Goal: Task Accomplishment & Management: Use online tool/utility

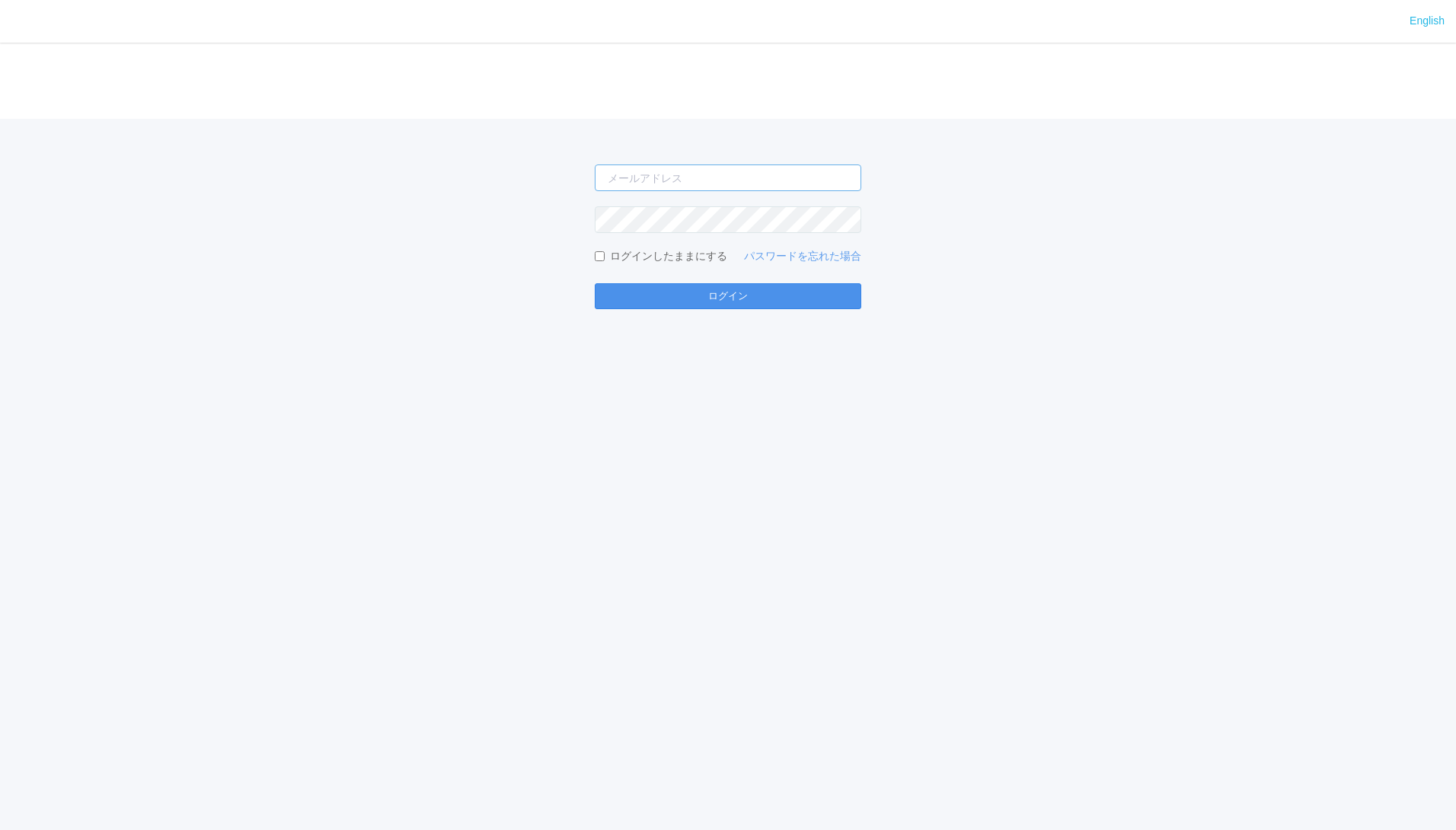
type input "jp-atp-admin@dj.kyocera.com"
click at [711, 286] on button "ログイン" at bounding box center [728, 296] width 267 height 26
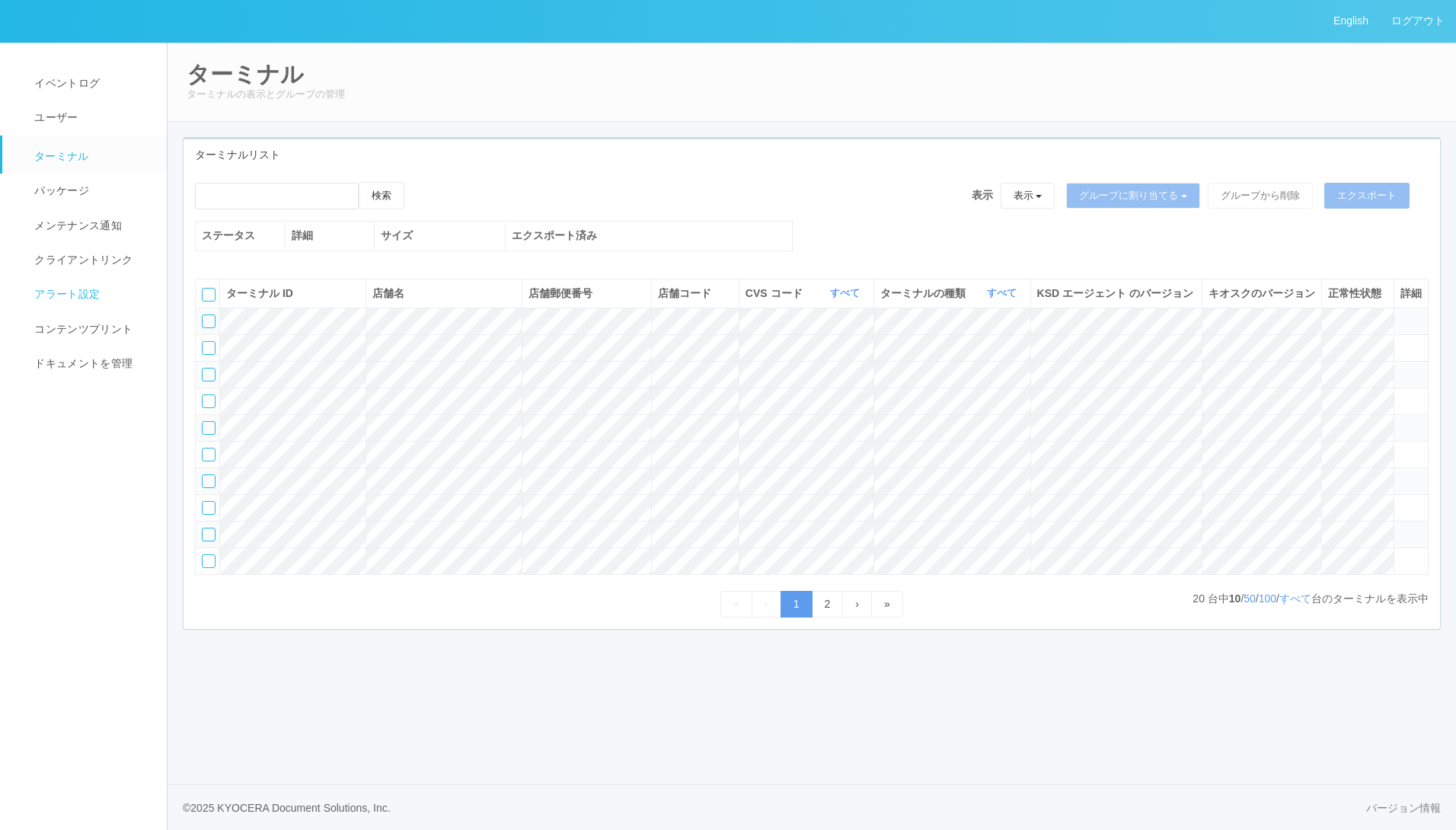
click at [102, 293] on link "アラート設定" at bounding box center [91, 295] width 179 height 35
select select "15"
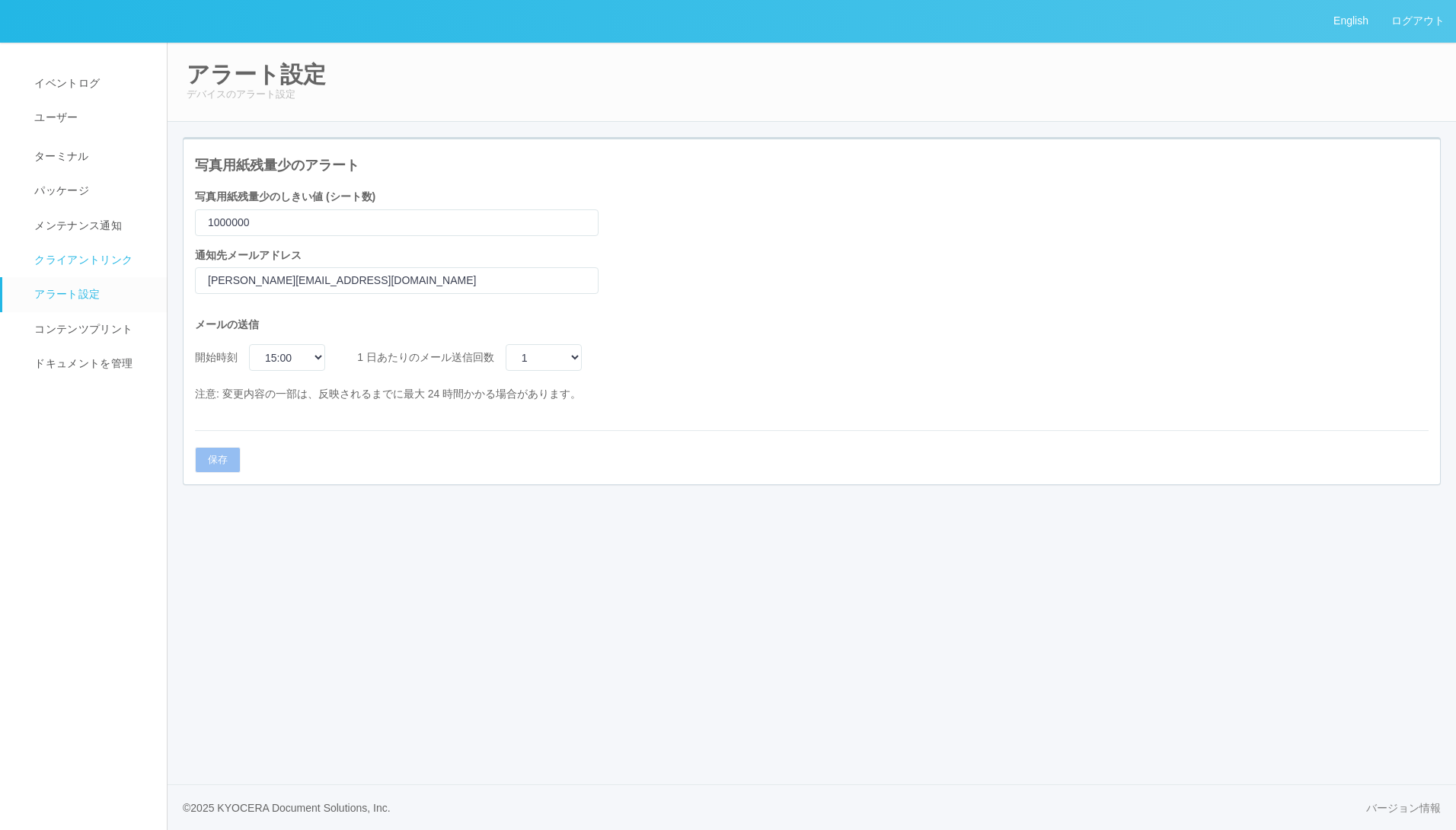
click at [86, 257] on span "クライアントリンク" at bounding box center [82, 259] width 102 height 12
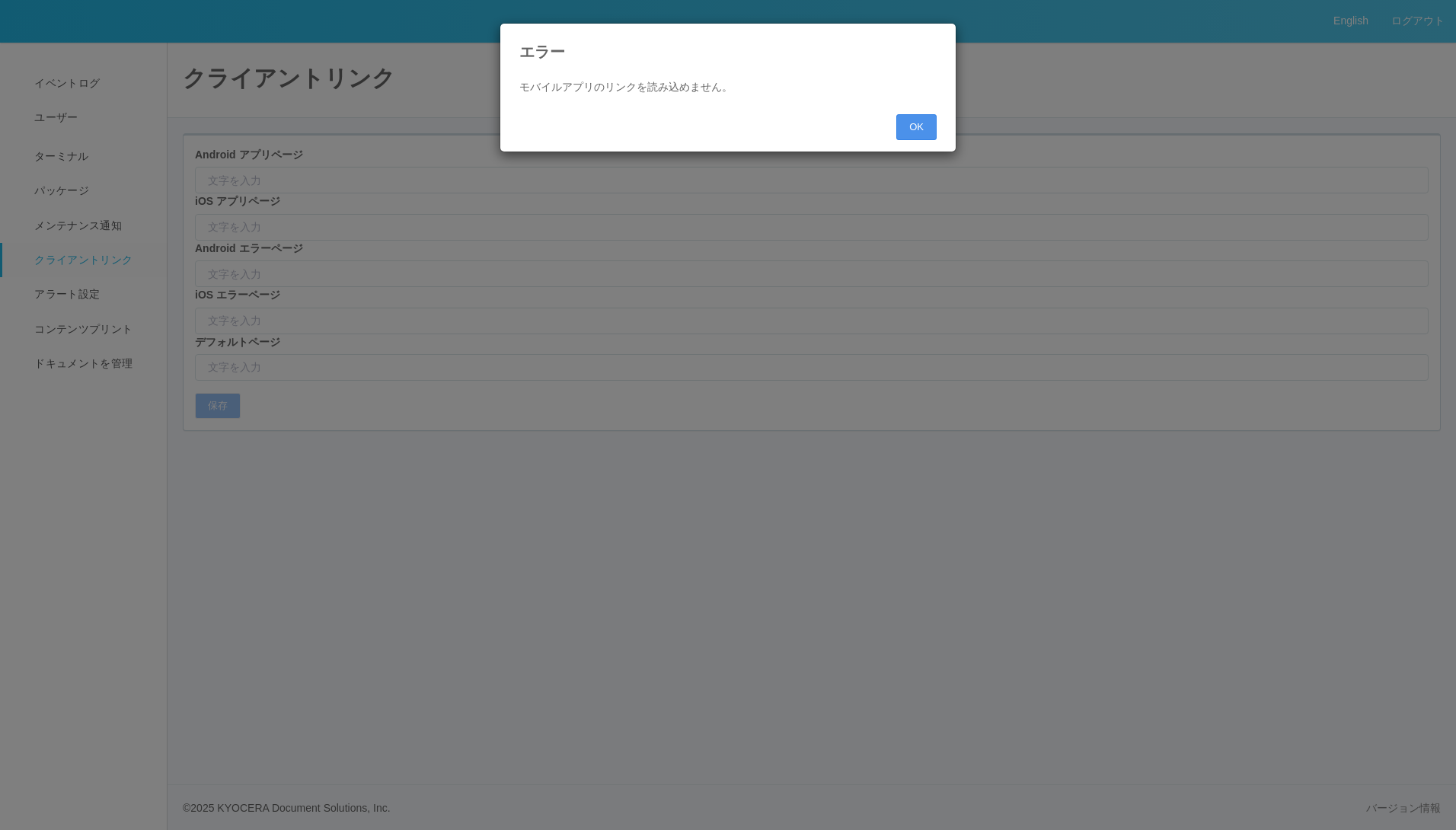
click at [922, 122] on button "OK" at bounding box center [917, 127] width 40 height 26
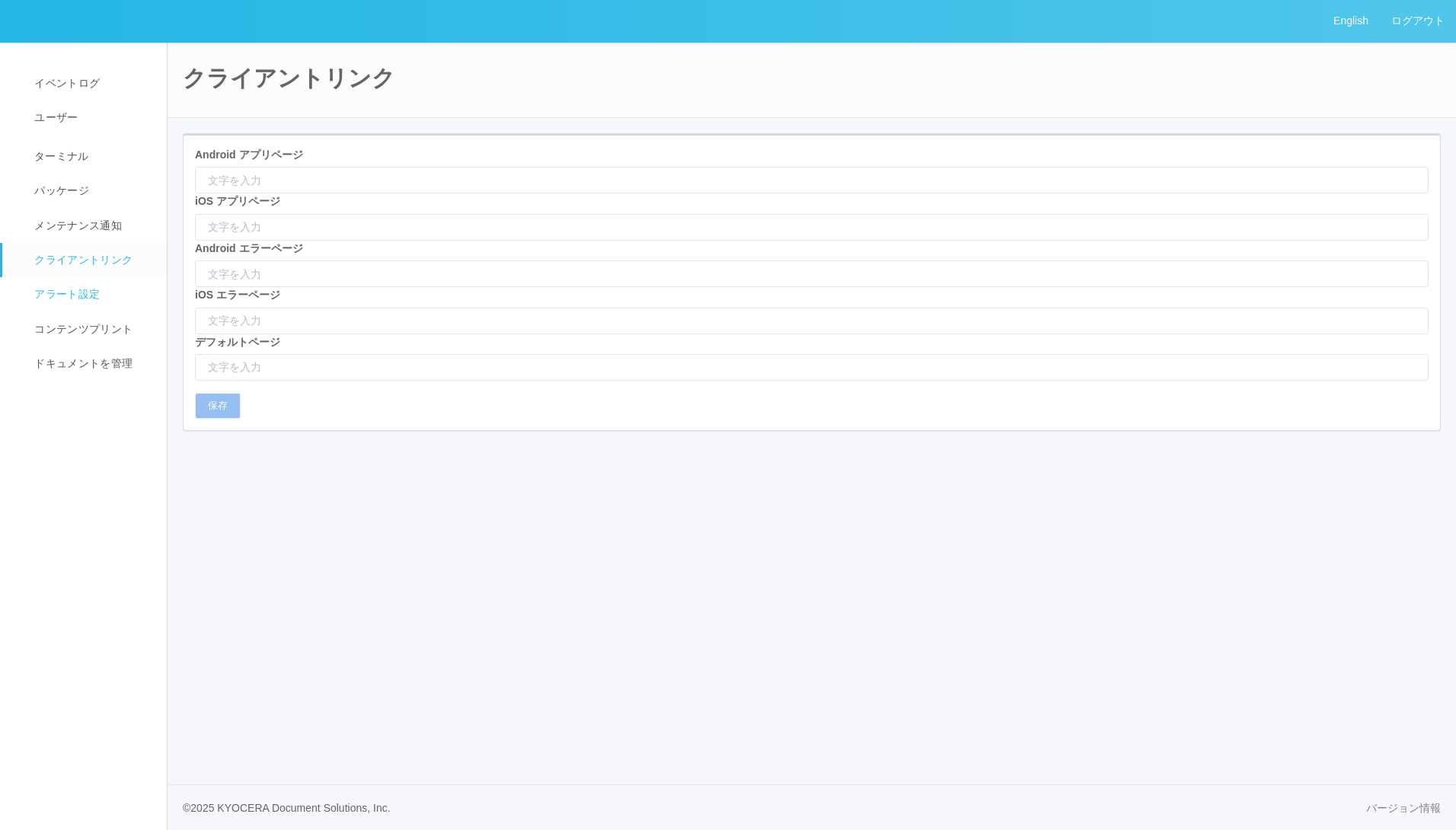
click at [86, 290] on span "アラート設定" at bounding box center [65, 294] width 69 height 12
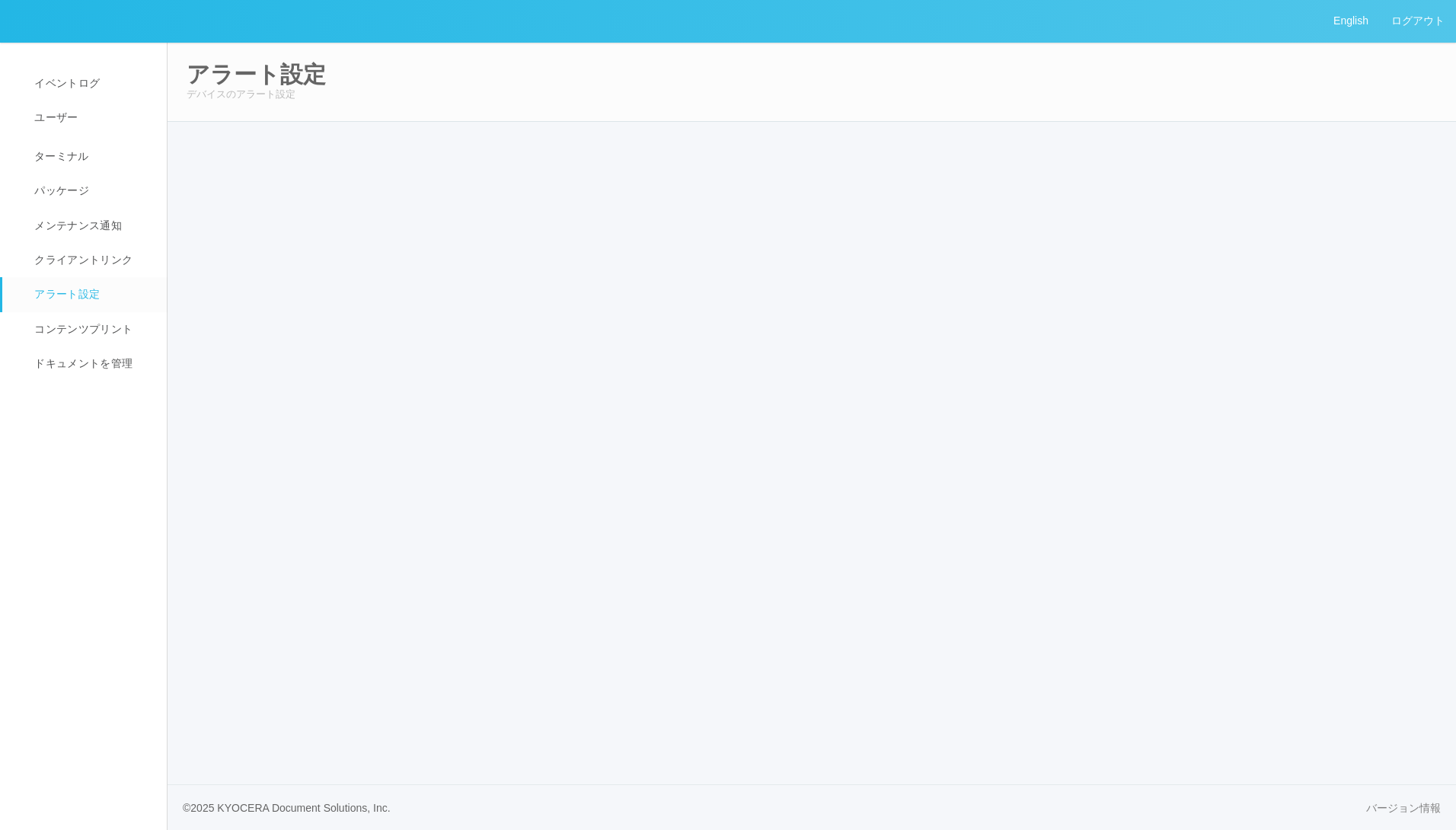
select select "15"
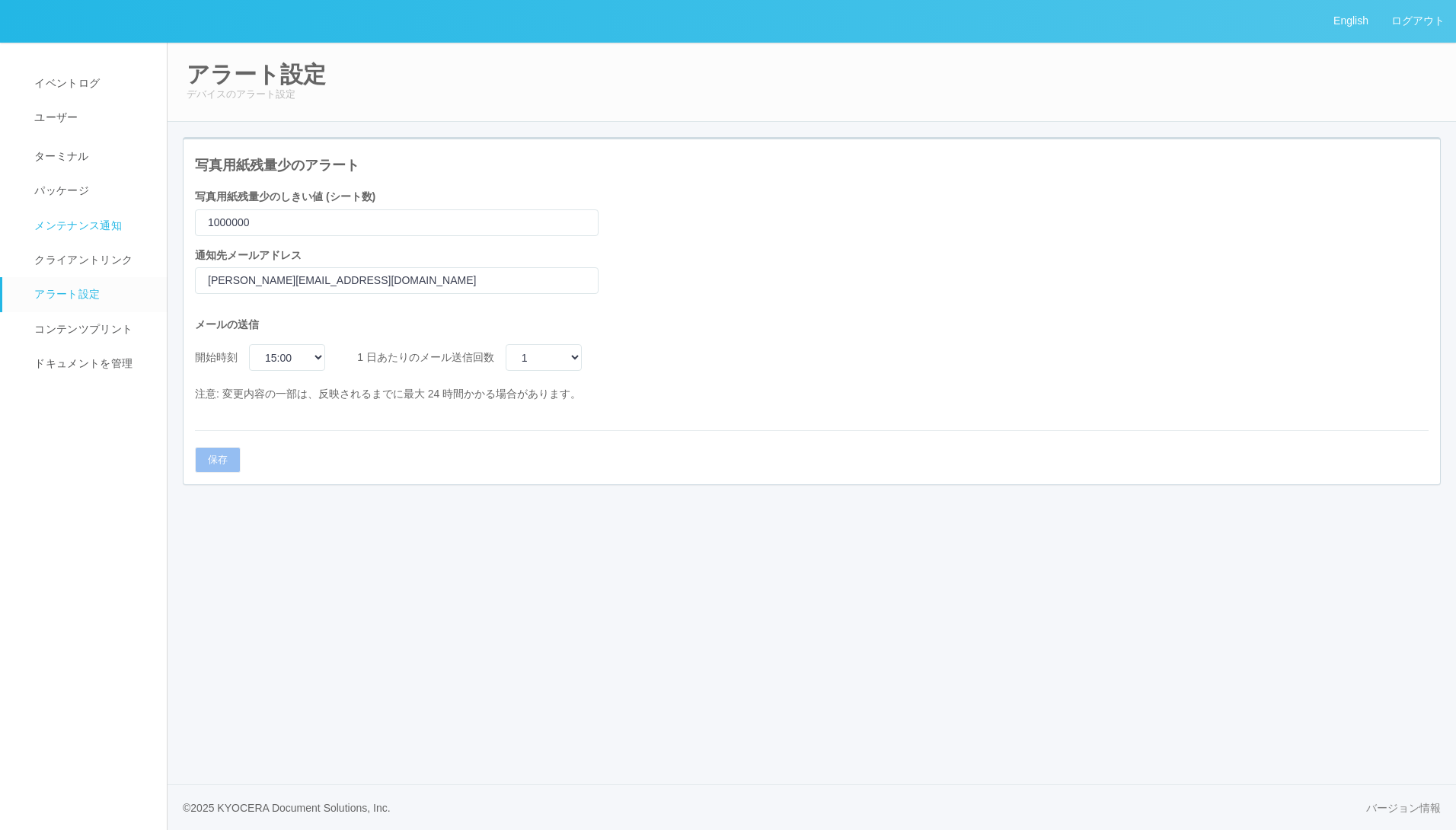
click at [72, 234] on link "メンテナンス通知" at bounding box center [91, 225] width 179 height 35
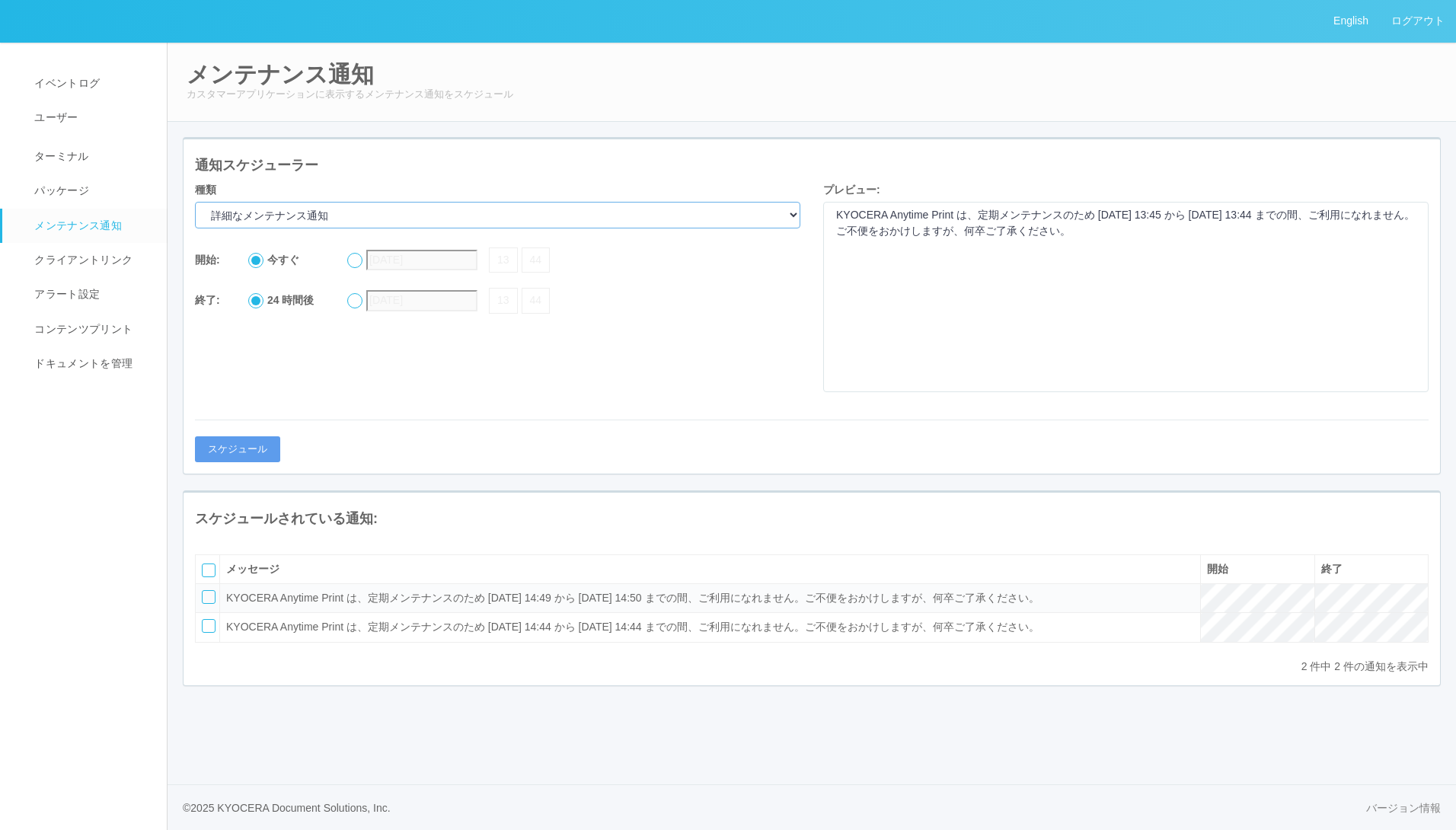
click at [326, 212] on select "詳細なメンテナンス通知 現在メンテナンス中 拡張メンテナンス" at bounding box center [497, 215] width 606 height 27
click at [195, 202] on select "詳細なメンテナンス通知 現在メンテナンス中 拡張メンテナンス" at bounding box center [497, 215] width 606 height 27
click at [256, 450] on button "スケジュール" at bounding box center [237, 449] width 85 height 26
select select "Advance maintenance notice"
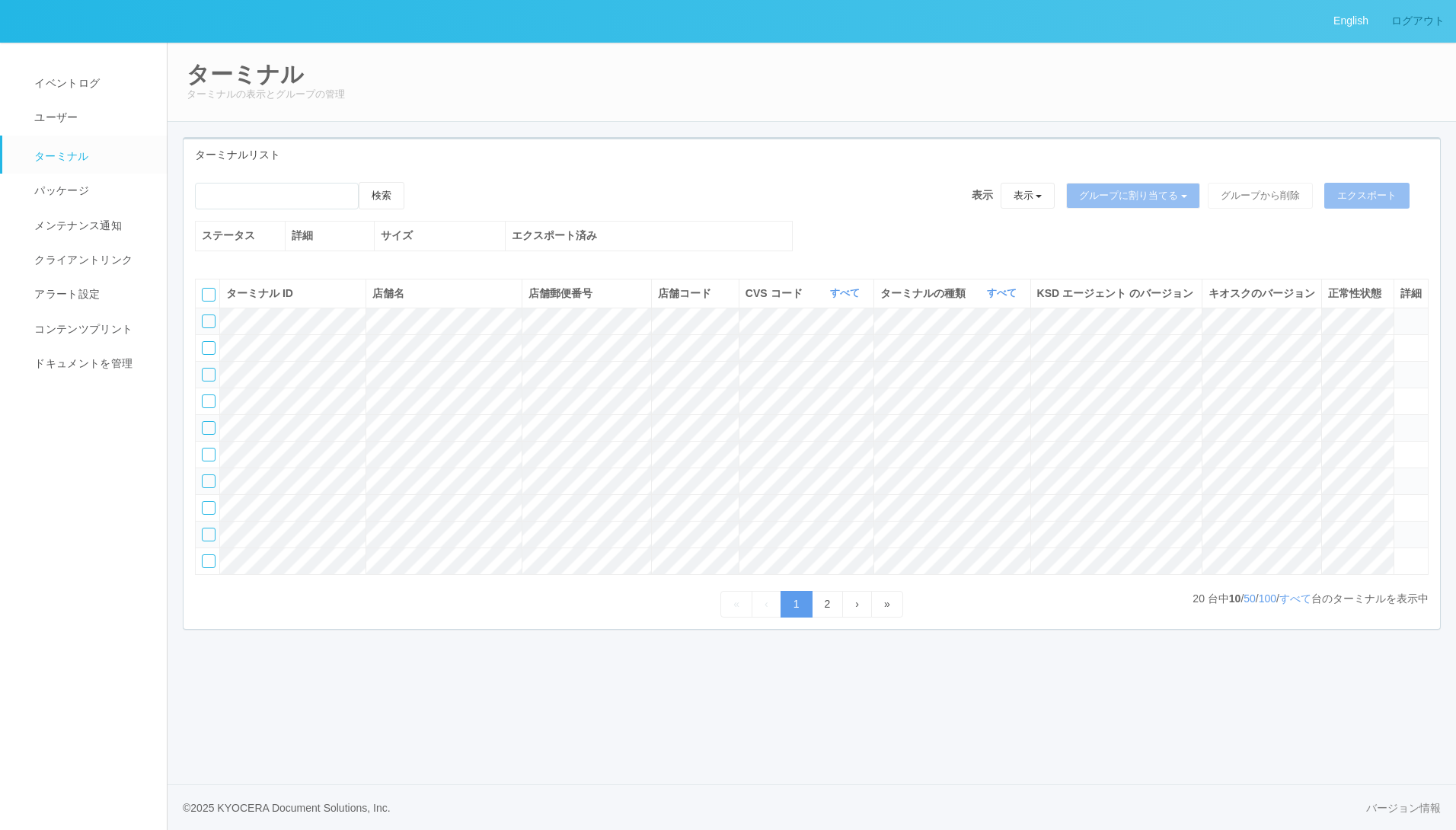
click at [1416, 26] on link "ログアウト" at bounding box center [1418, 21] width 76 height 42
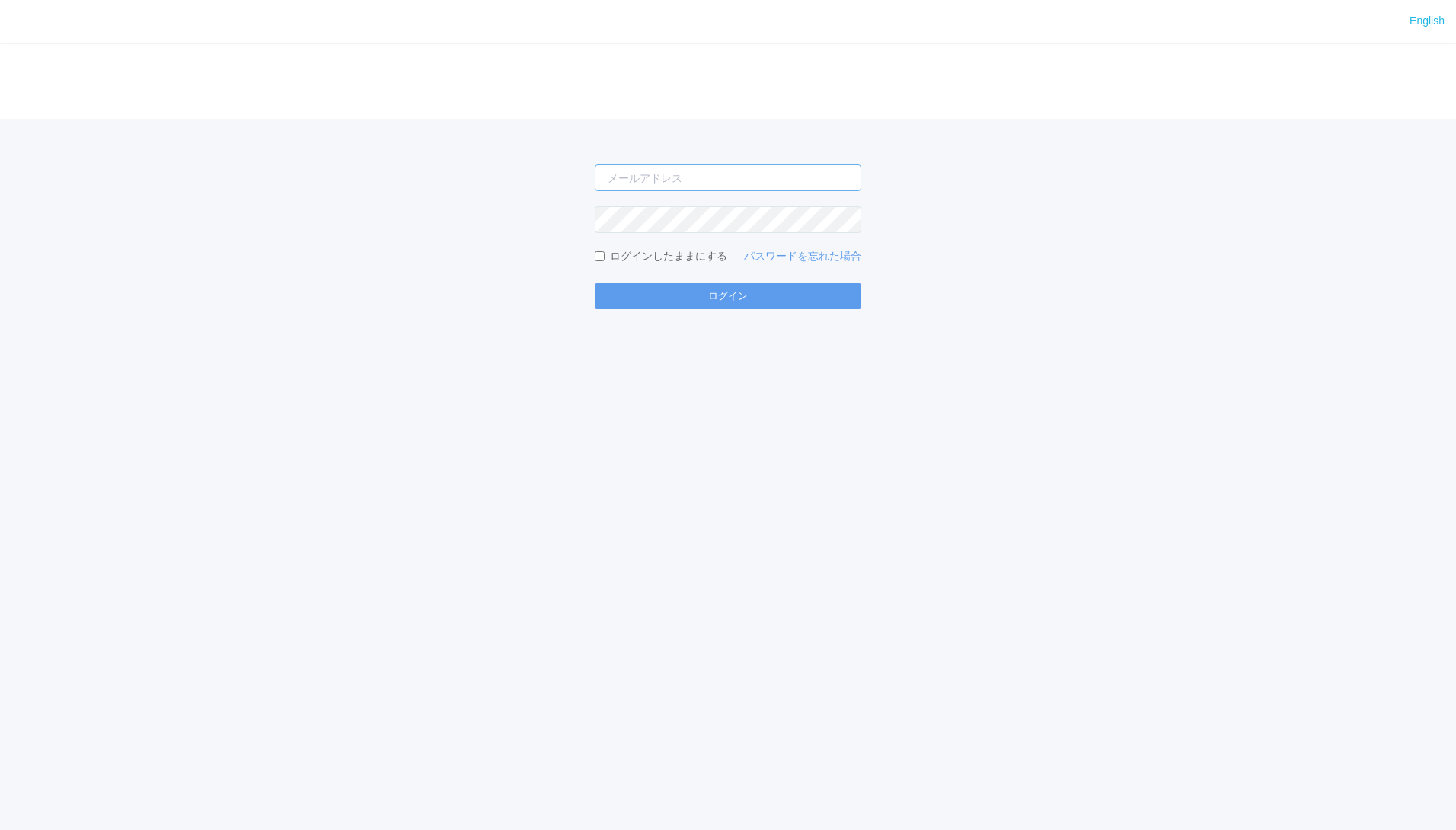
type input "jp-atp-admin@dj.kyocera.com"
click at [747, 176] on input "jp-atp-admin@dj.kyocera.com" at bounding box center [728, 178] width 267 height 27
type input "masaya.wake@dc.kyocera.com"
click at [708, 303] on button "ログイン" at bounding box center [728, 296] width 267 height 26
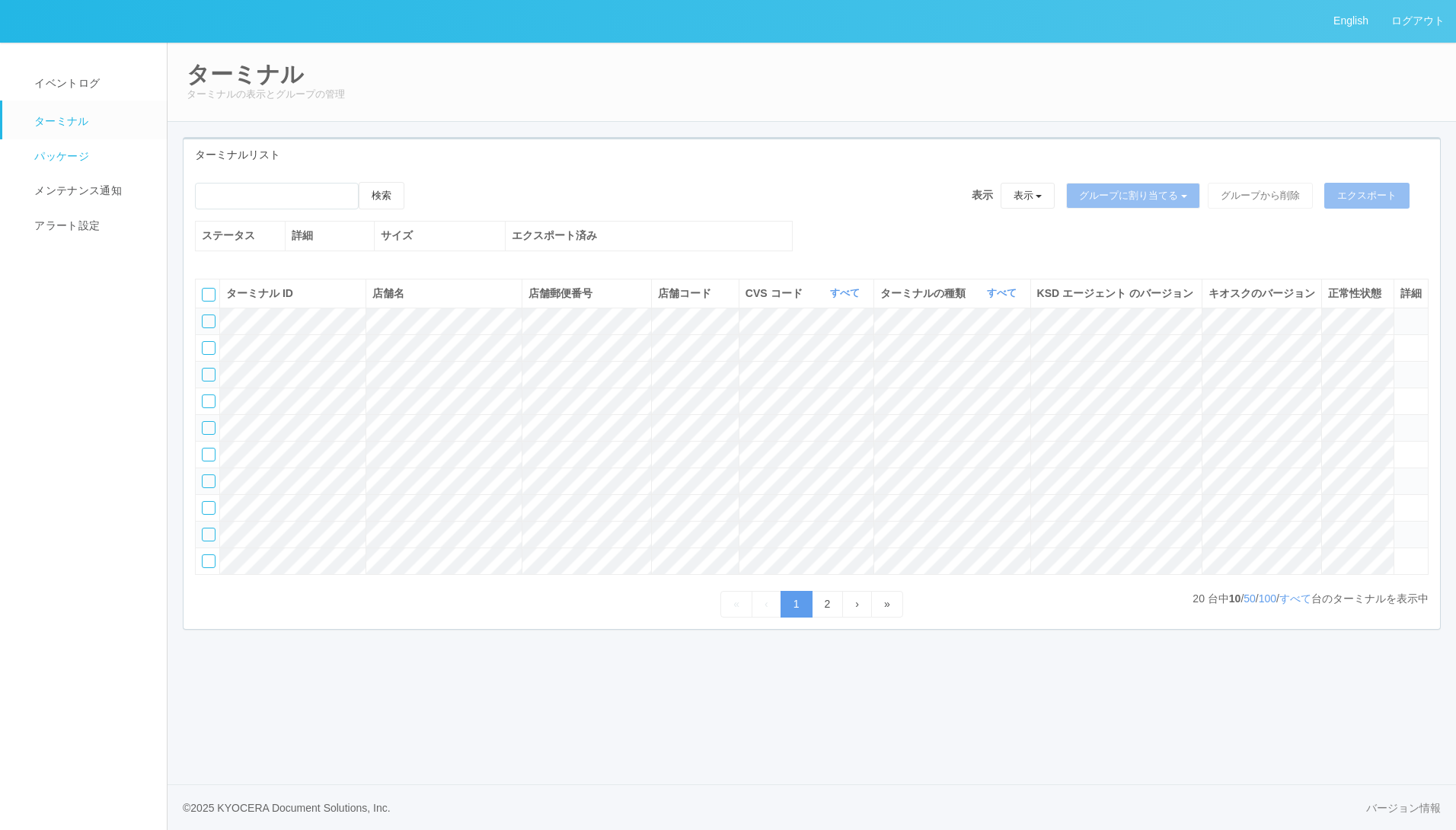
click at [62, 145] on link "パッケージ" at bounding box center [91, 156] width 179 height 35
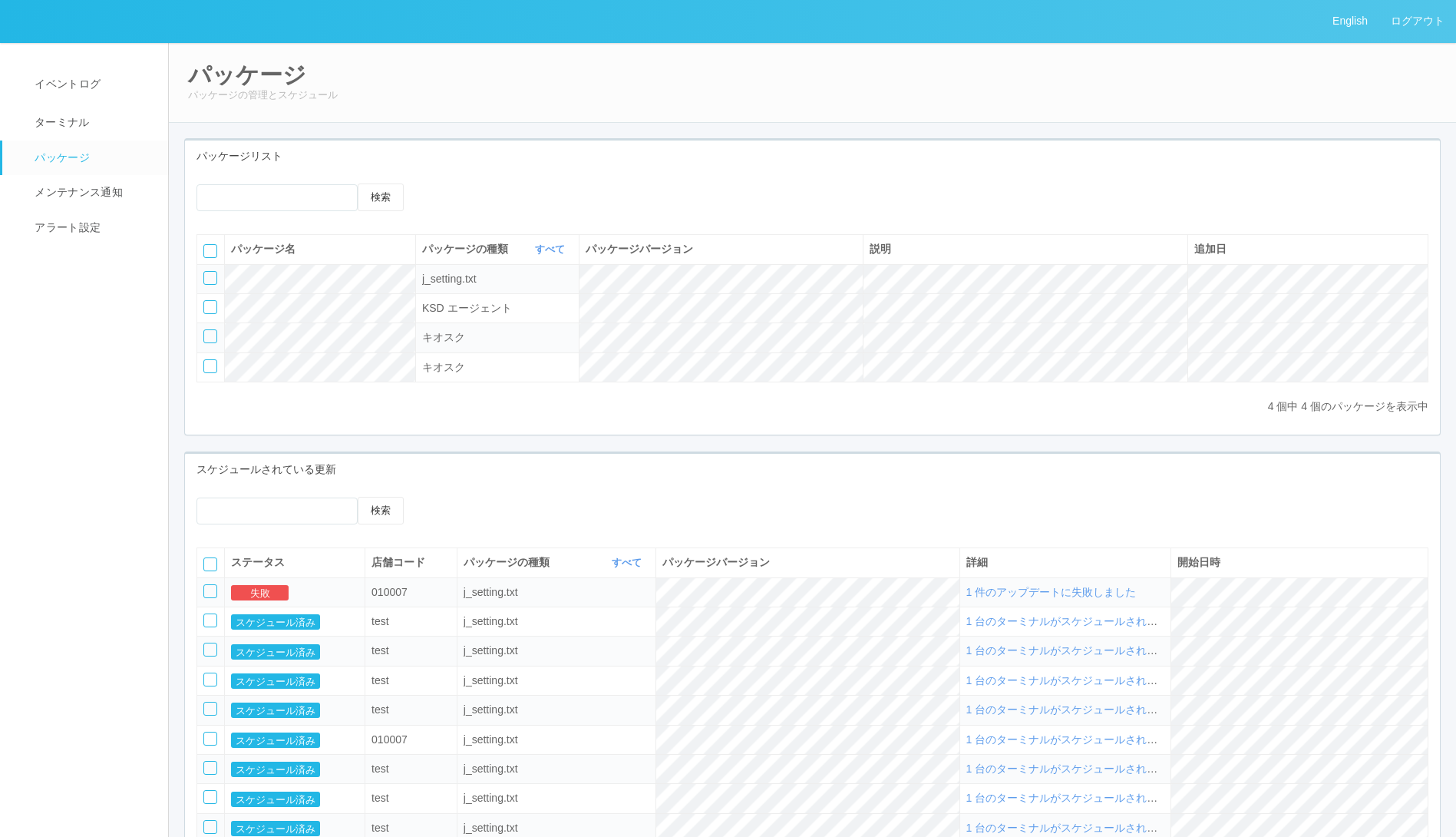
scroll to position [177, 0]
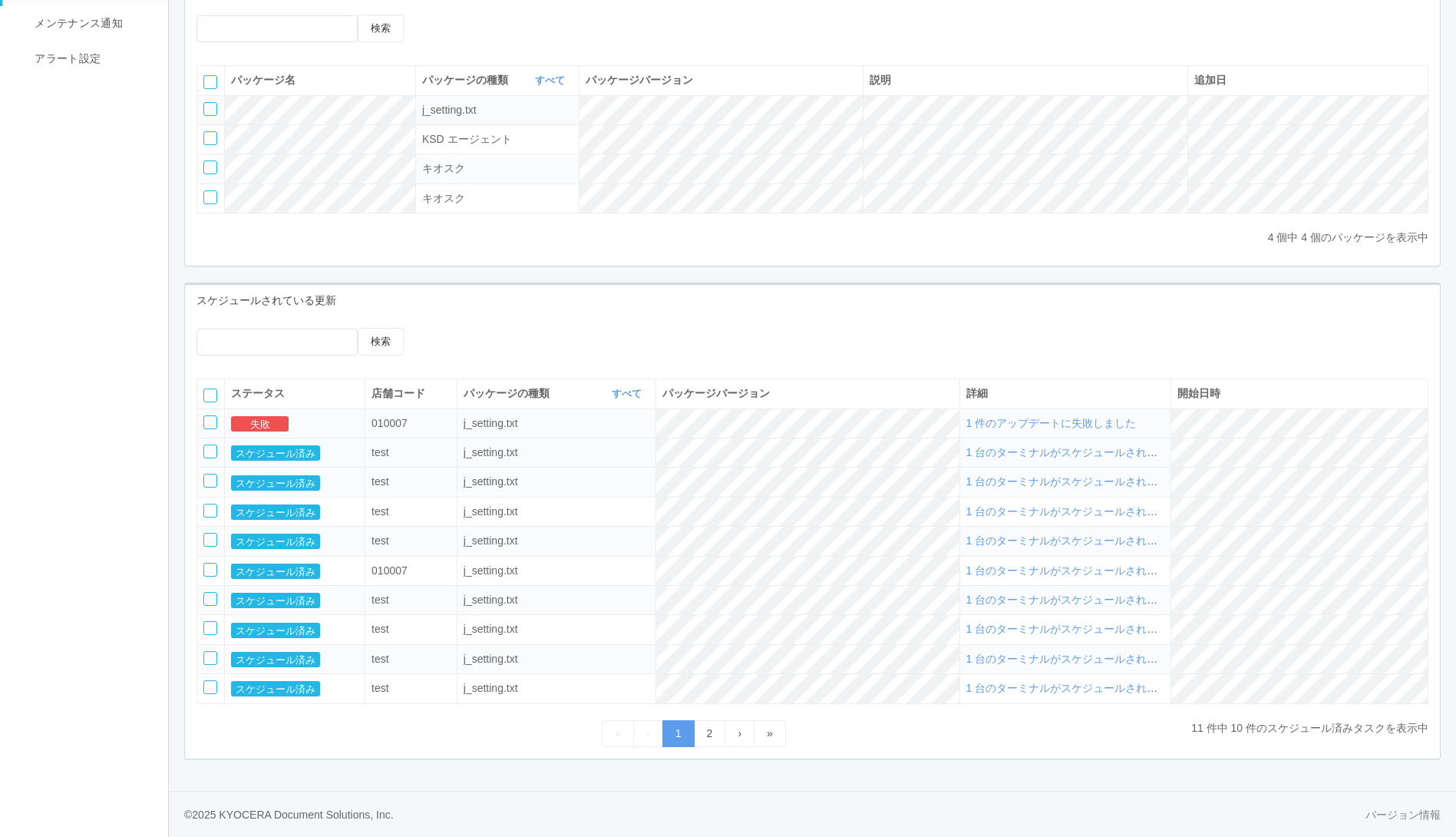
click at [208, 451] on div at bounding box center [210, 451] width 14 height 14
click at [210, 419] on div at bounding box center [210, 422] width 14 height 14
click at [212, 397] on div at bounding box center [210, 396] width 14 height 14
click at [450, 328] on icon at bounding box center [450, 328] width 0 height 0
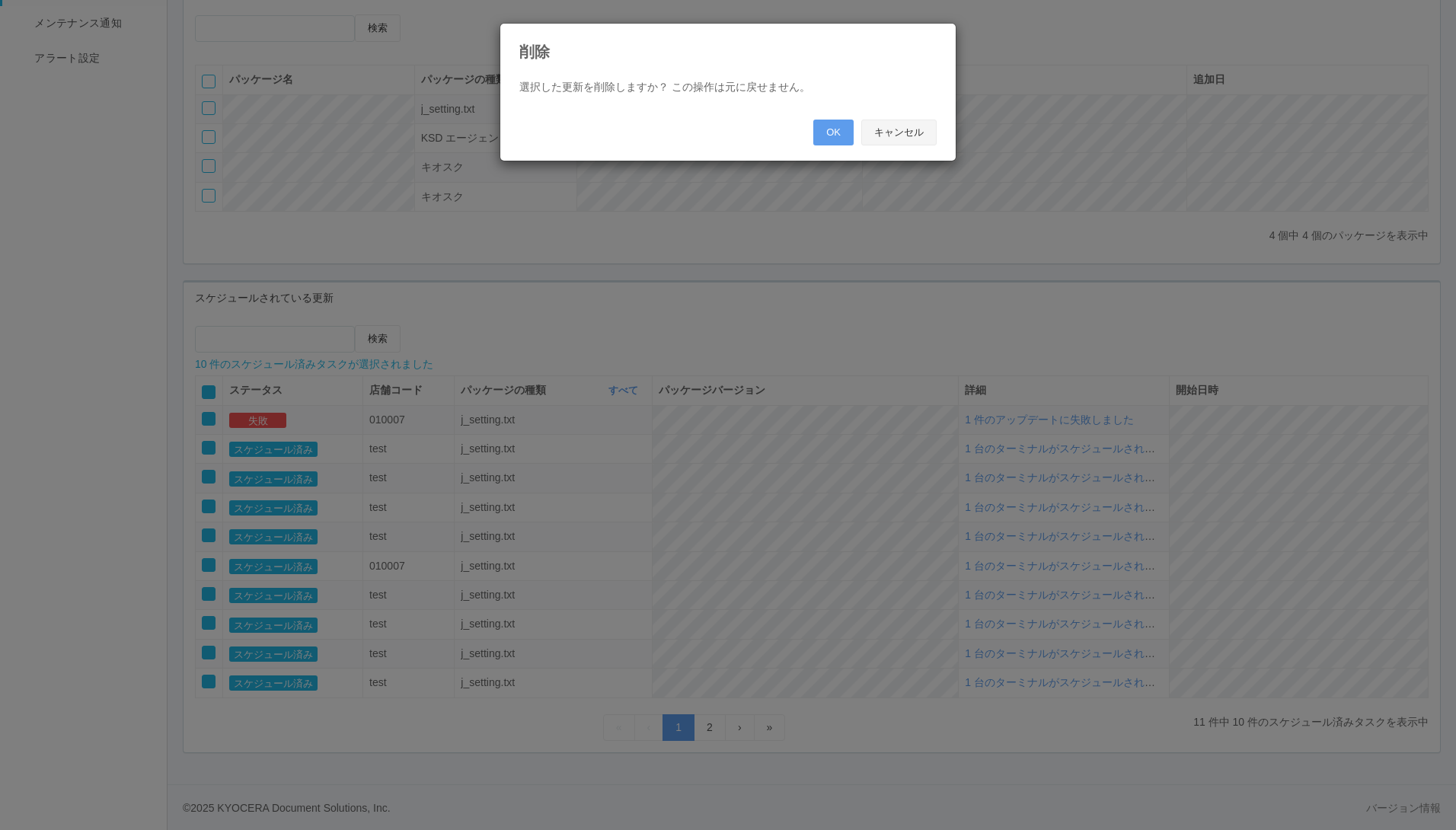
click at [914, 130] on button "キャンセル" at bounding box center [898, 132] width 76 height 26
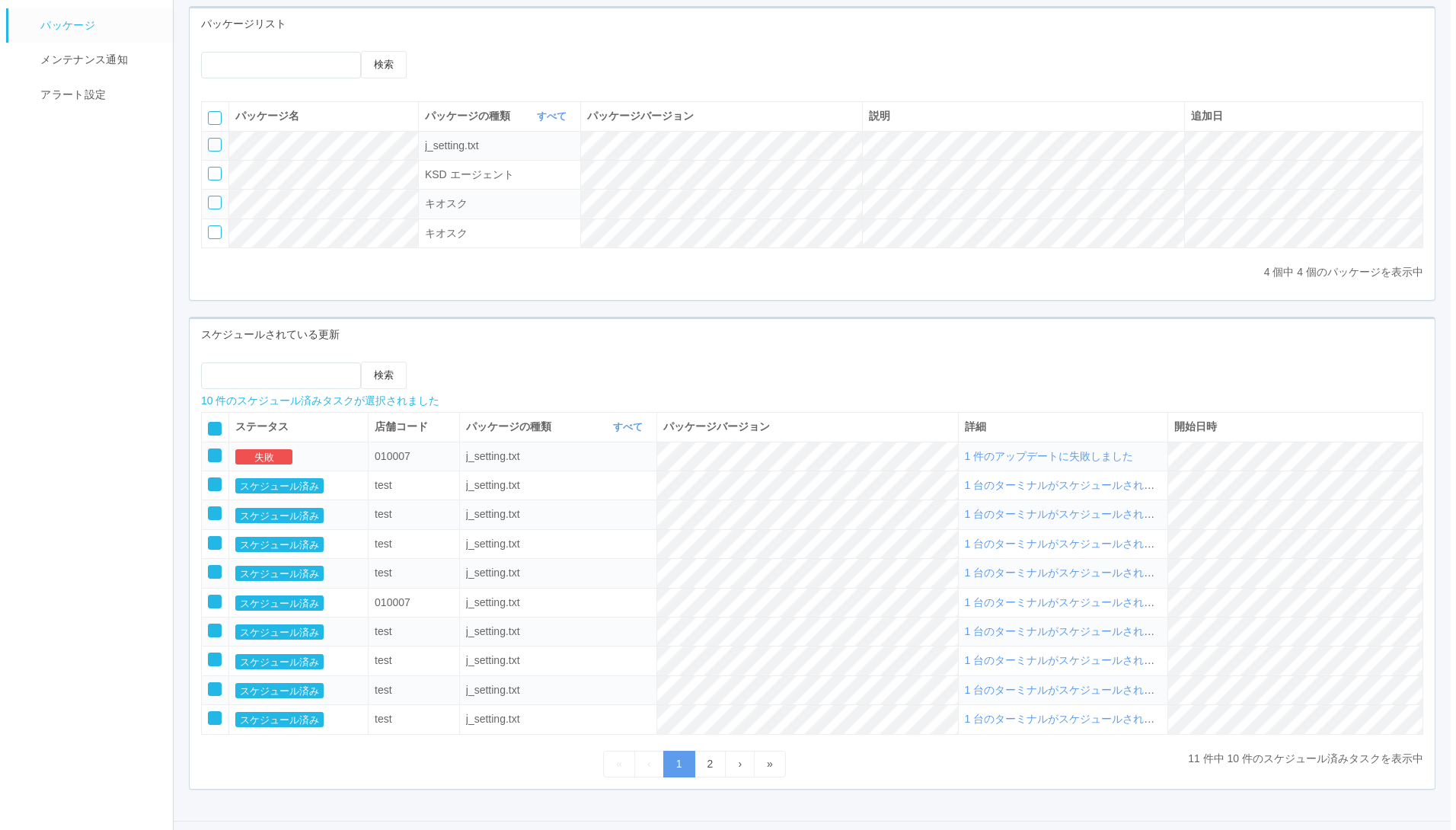
scroll to position [0, 0]
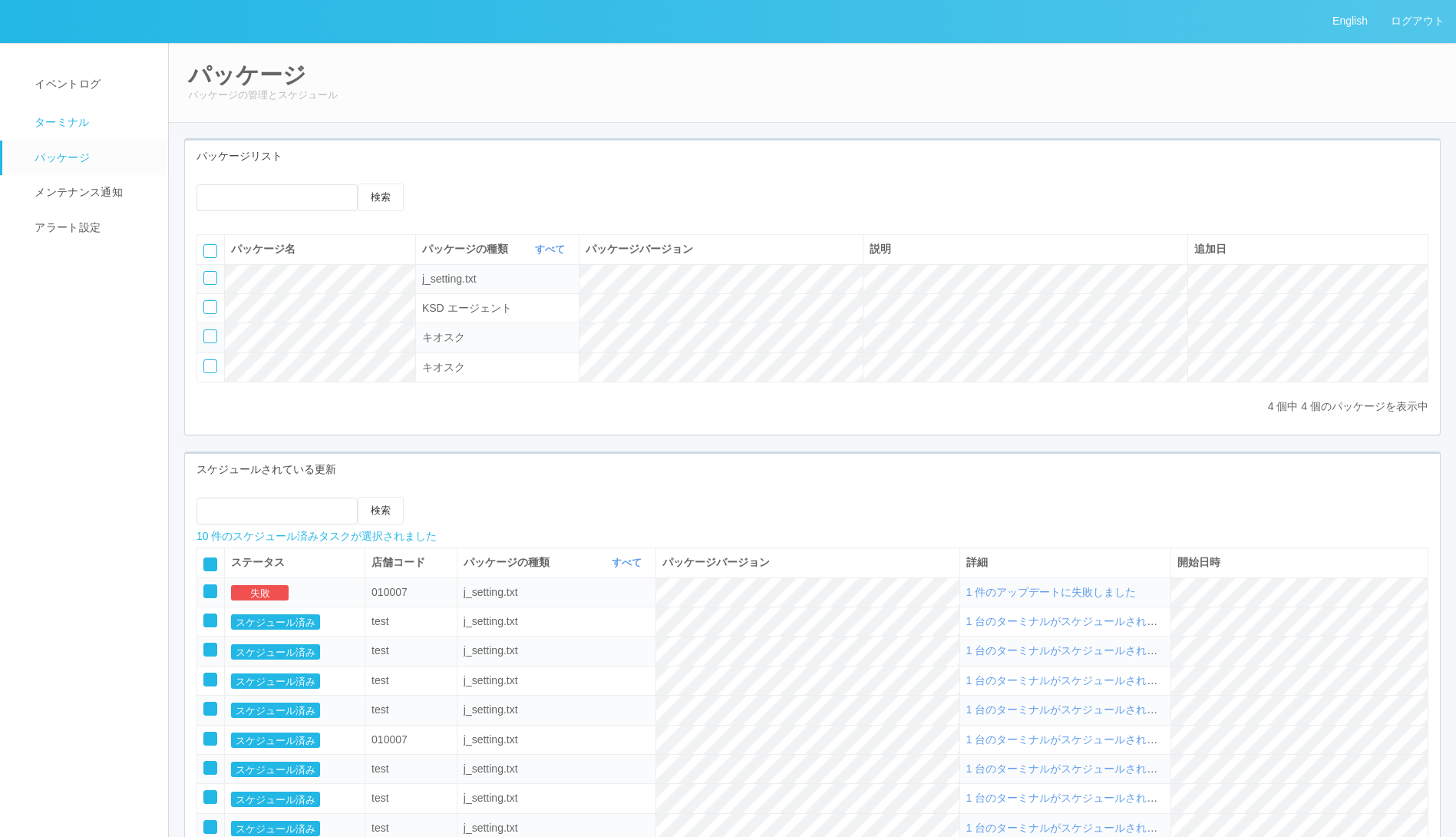
click at [75, 117] on span "ターミナル" at bounding box center [60, 122] width 59 height 13
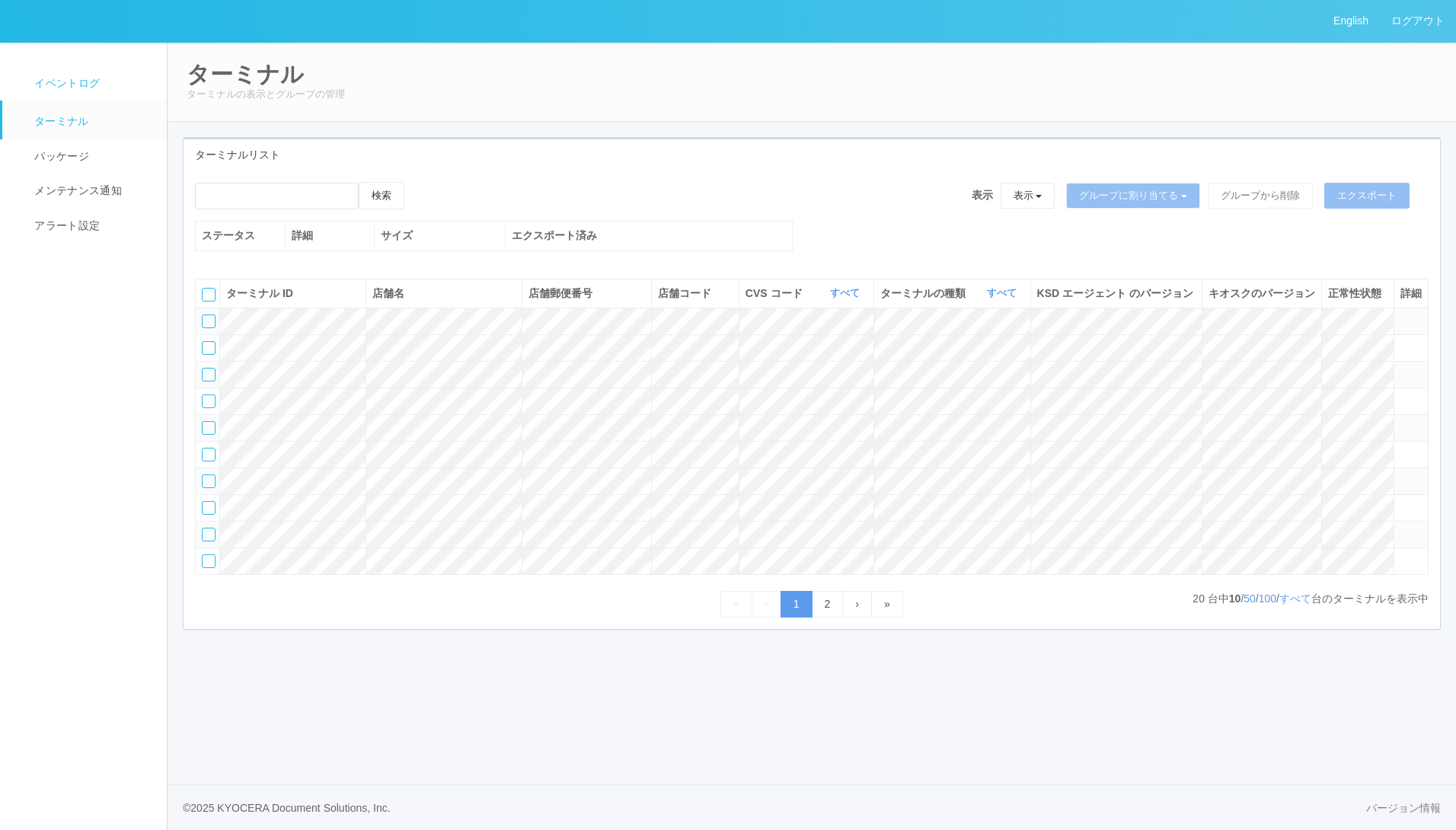
click at [81, 82] on span "イベントログ" at bounding box center [65, 83] width 69 height 12
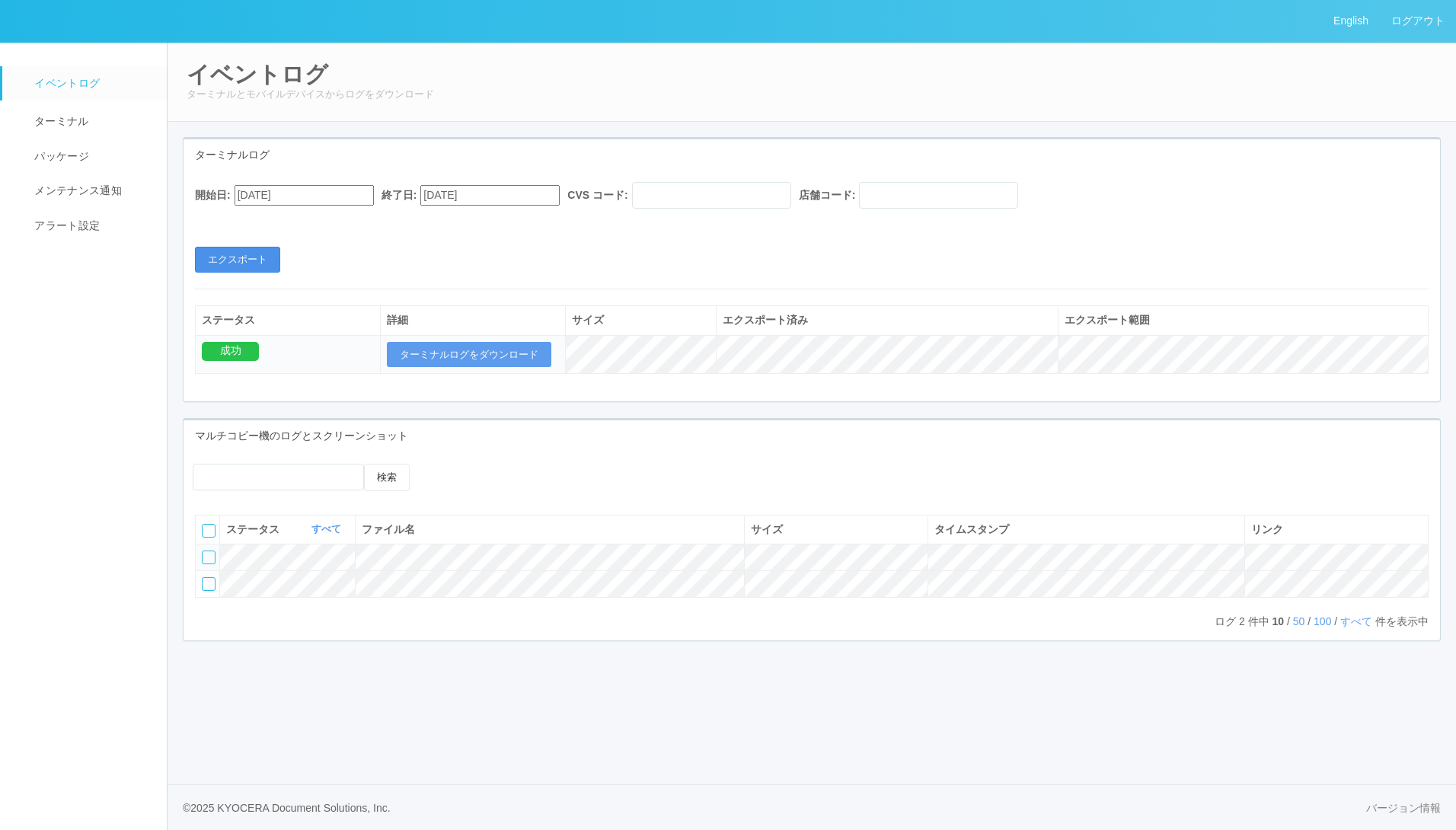
click at [242, 257] on button "エクスポート" at bounding box center [237, 259] width 85 height 26
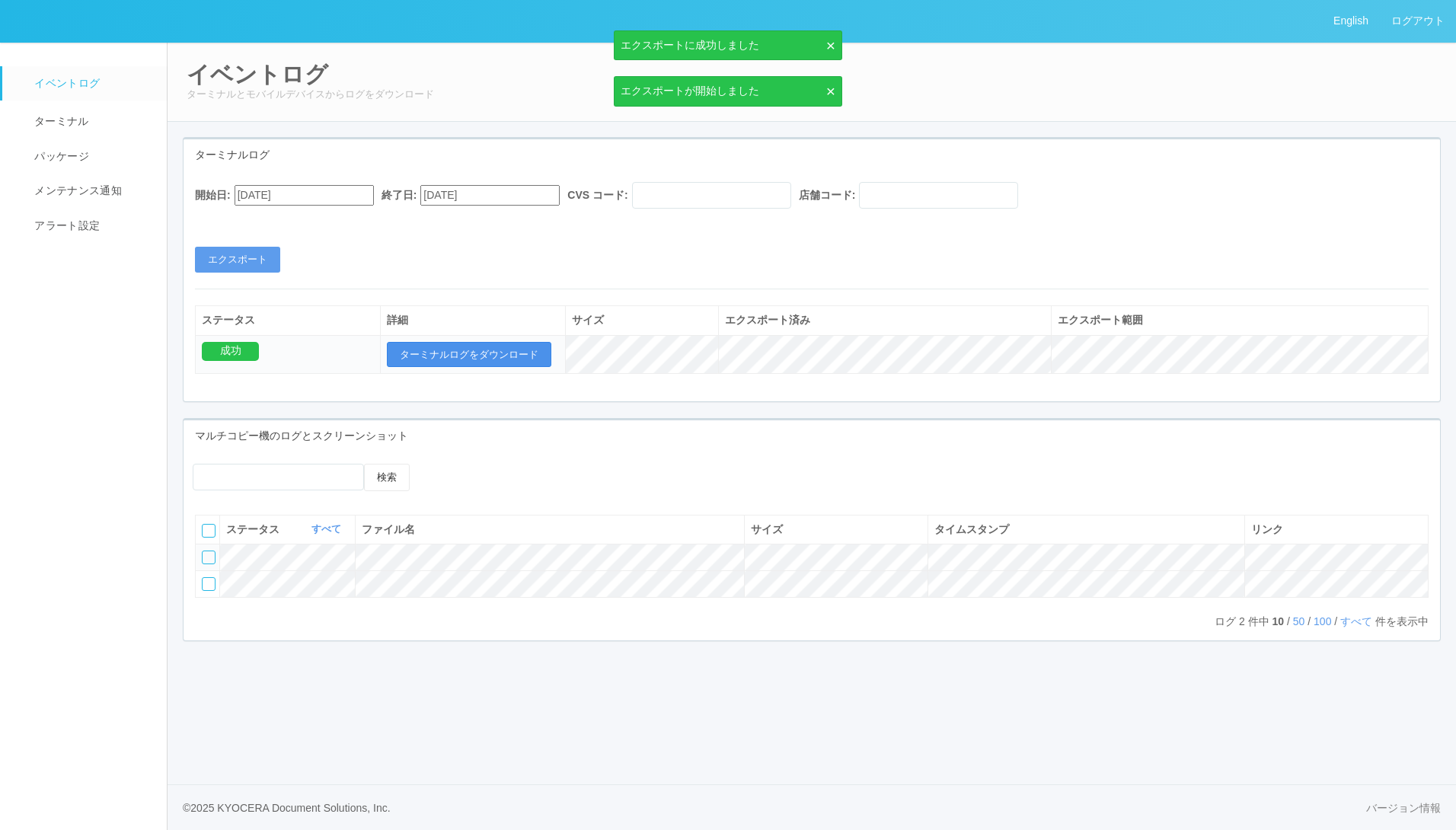
click at [492, 348] on button "ターミナルログをダウンロード" at bounding box center [468, 354] width 164 height 26
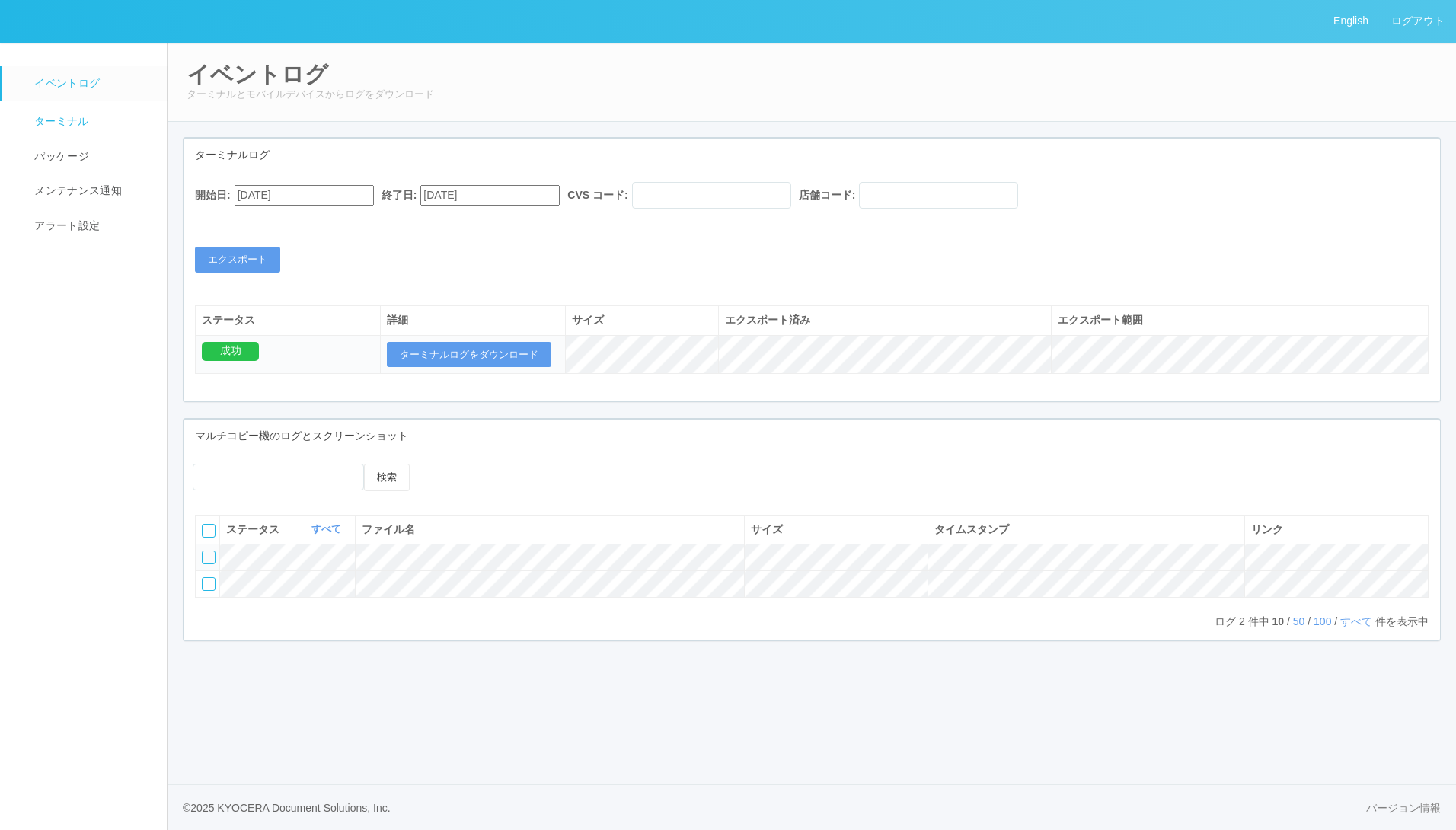
click at [90, 128] on link "ターミナル" at bounding box center [91, 120] width 179 height 38
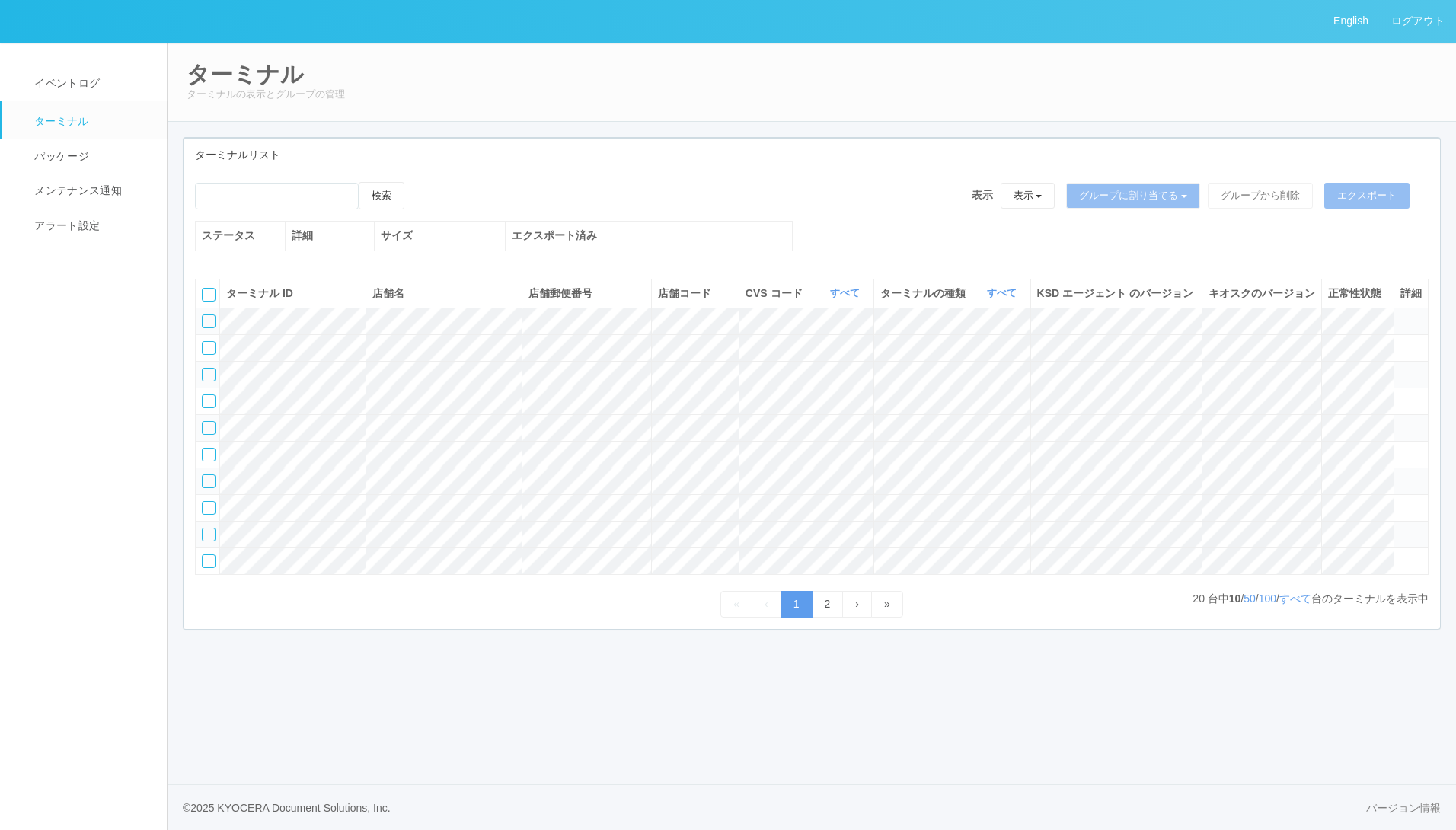
click at [1400, 528] on icon at bounding box center [1400, 528] width 0 height 0
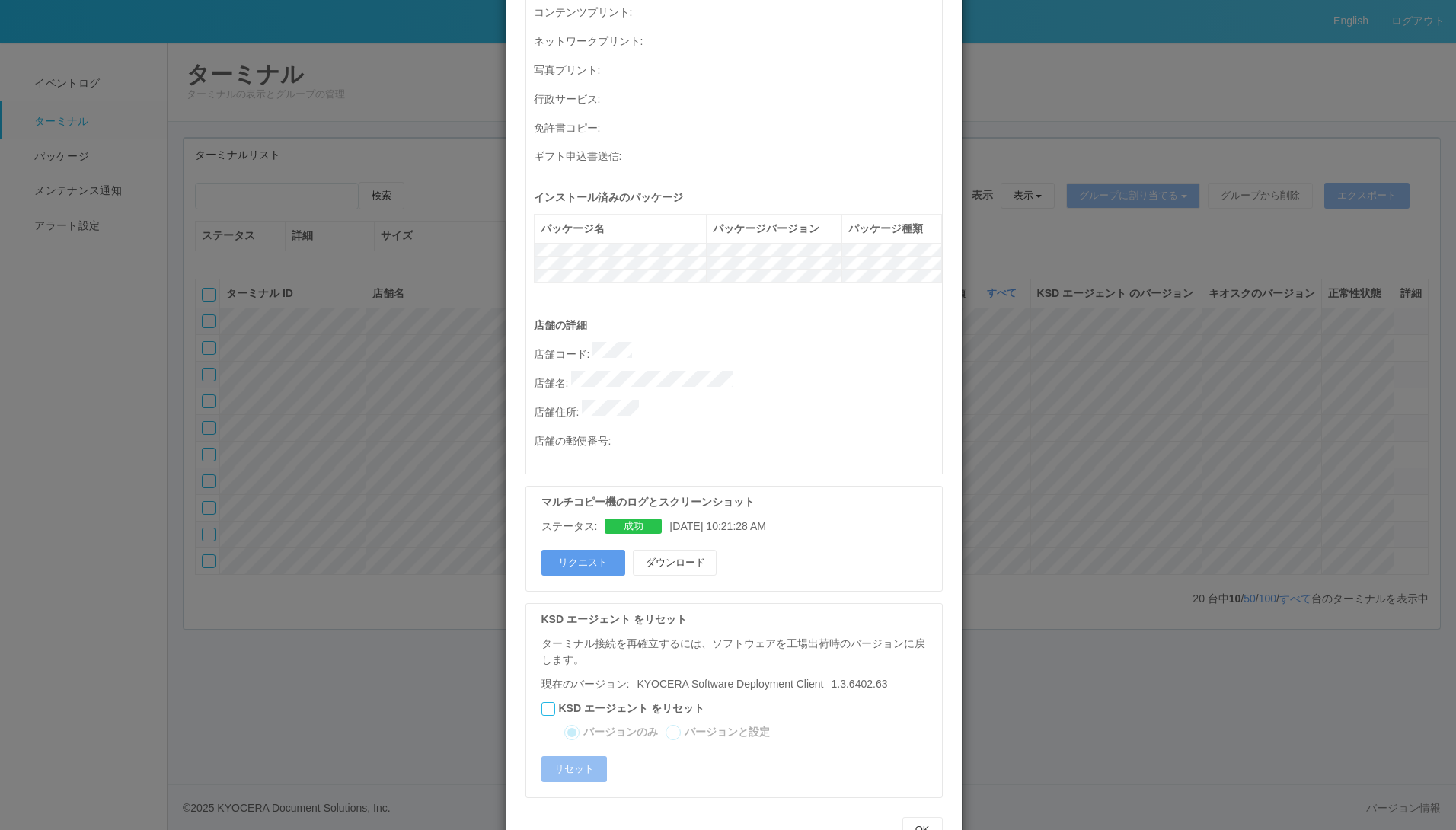
scroll to position [533, 0]
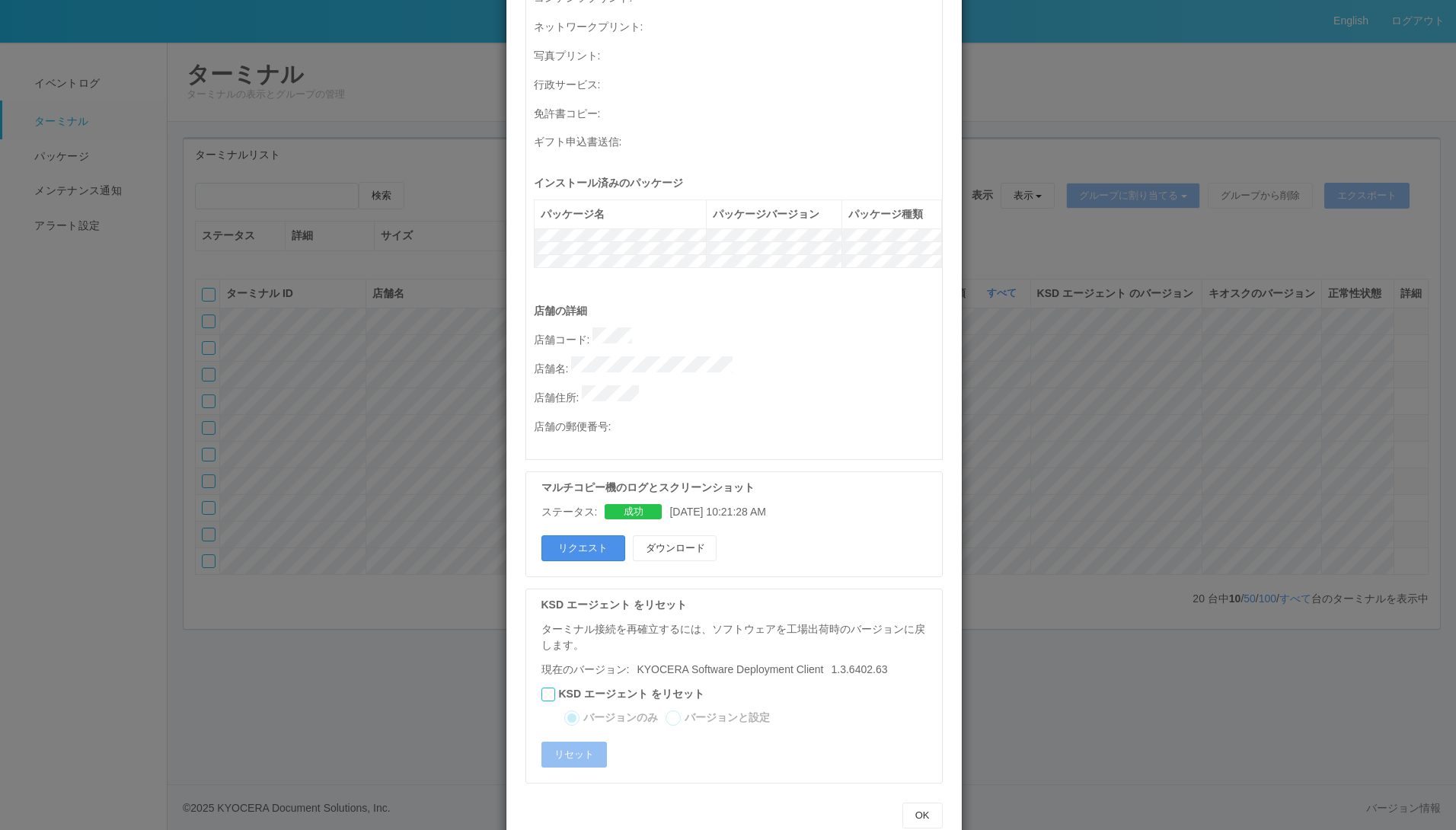
click at [578, 535] on button "リクエスト" at bounding box center [583, 548] width 84 height 26
click at [917, 802] on button "OK" at bounding box center [922, 815] width 40 height 26
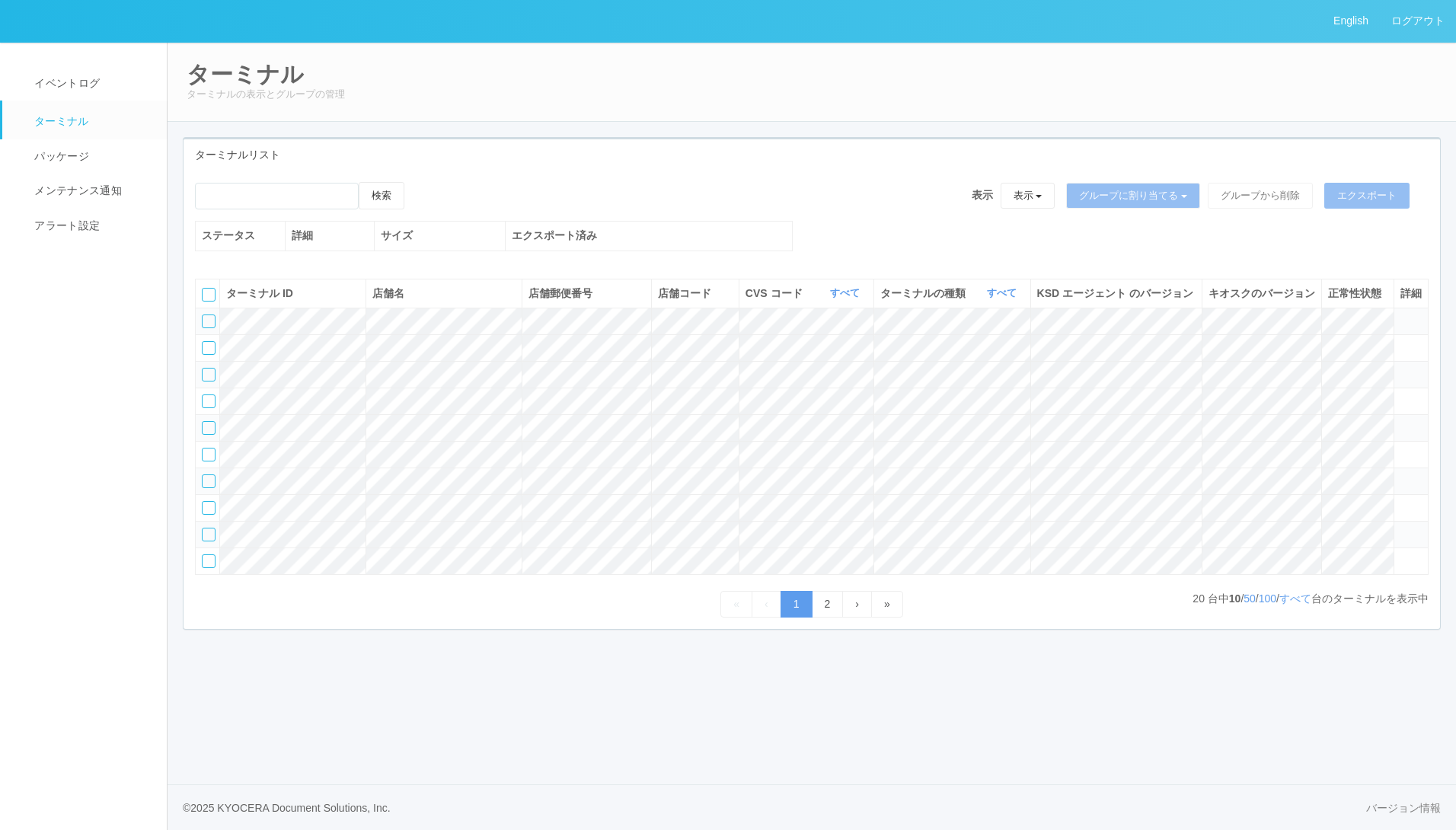
click at [1400, 528] on icon at bounding box center [1400, 528] width 0 height 0
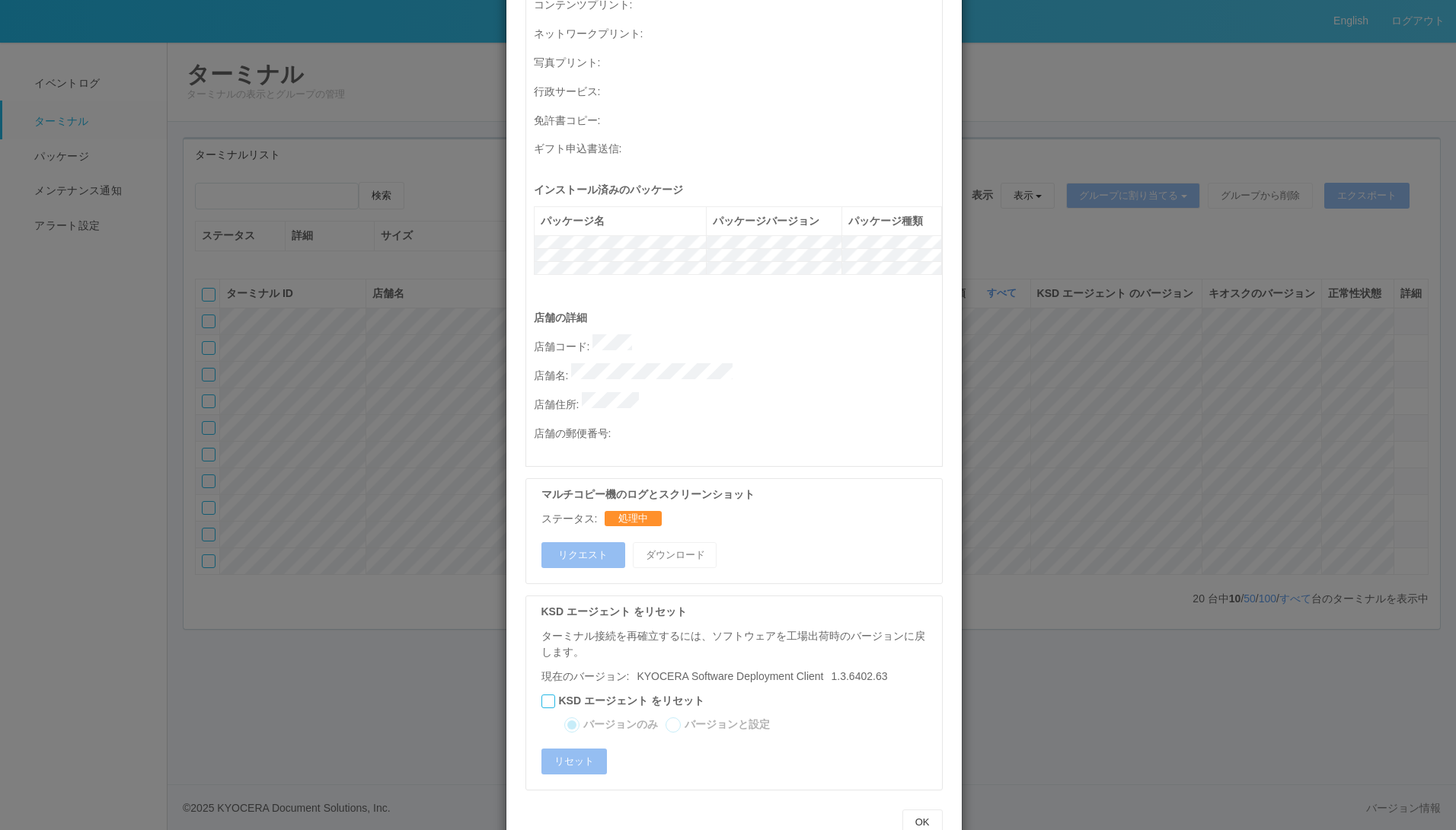
scroll to position [533, 0]
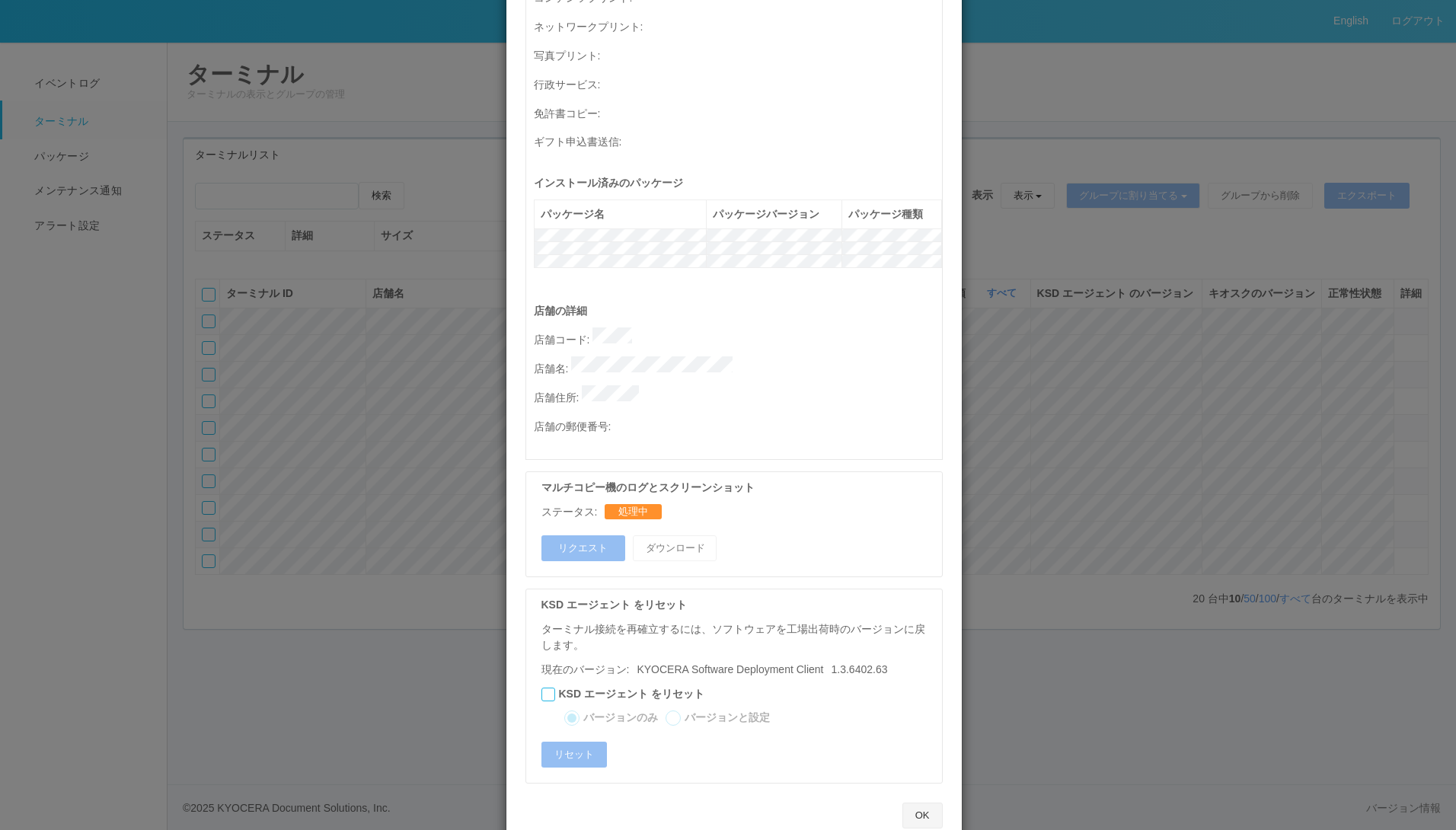
click at [919, 802] on button "OK" at bounding box center [922, 815] width 40 height 26
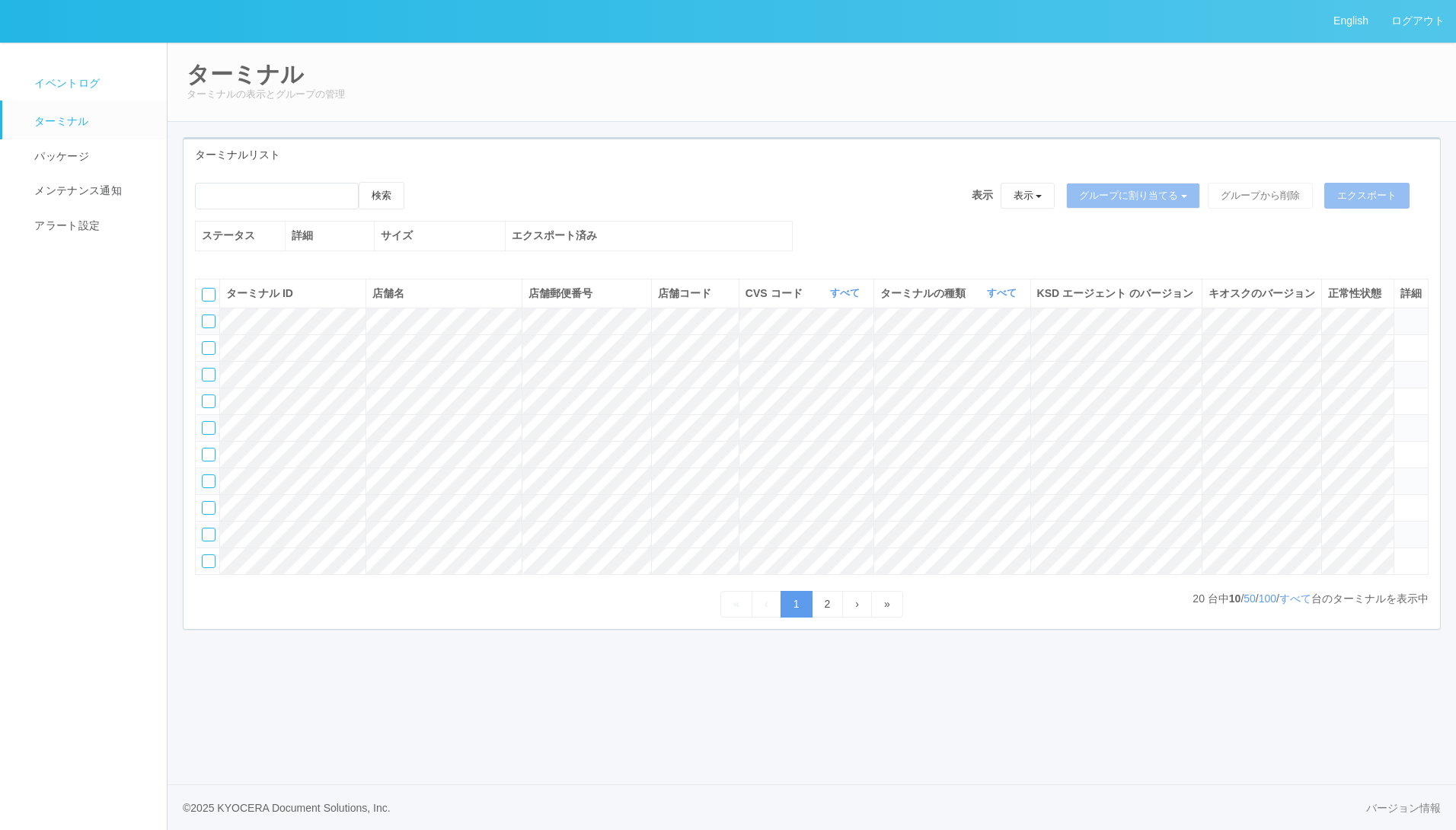
click at [81, 80] on span "イベントログ" at bounding box center [65, 83] width 69 height 12
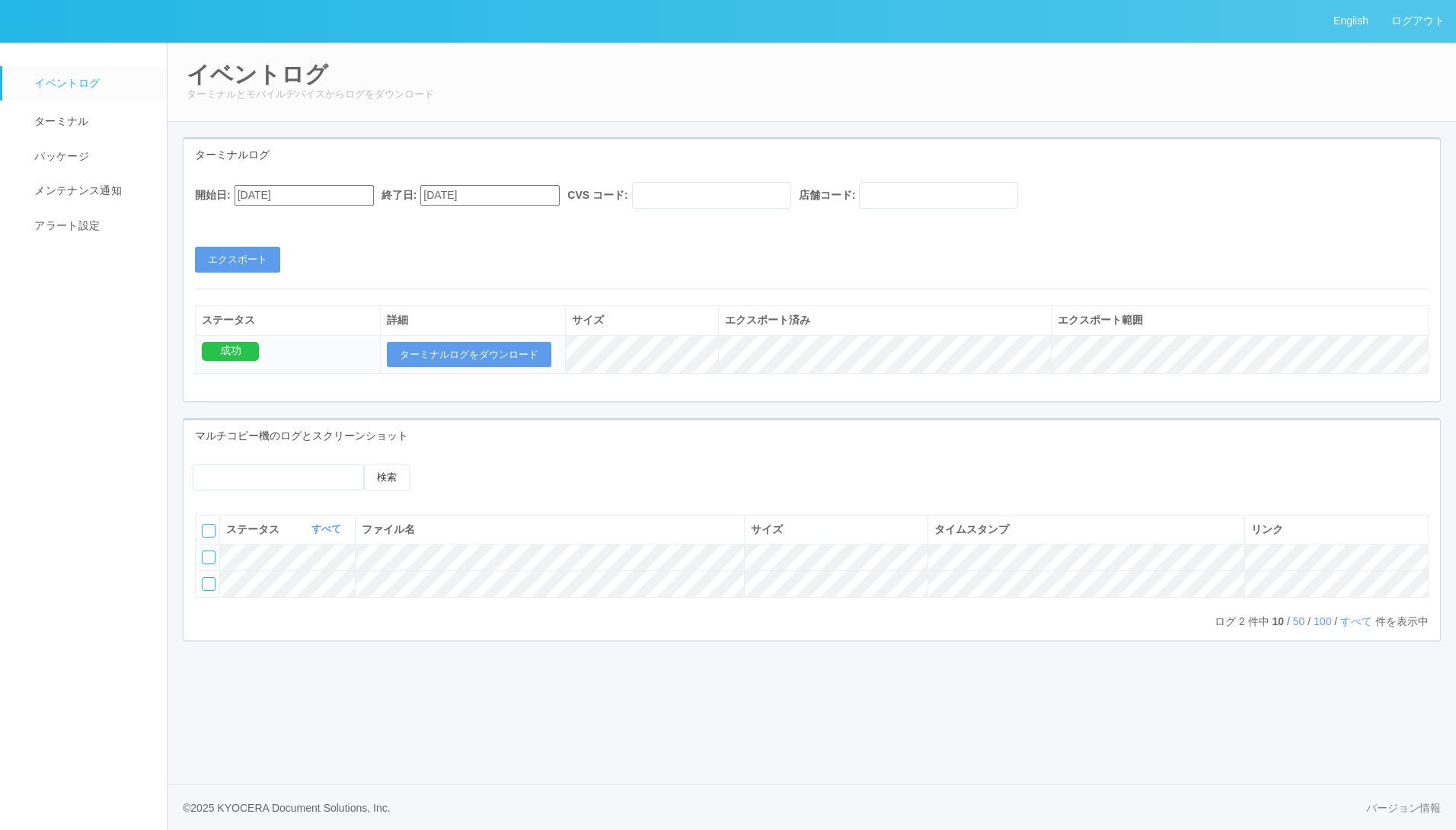
click at [322, 194] on input "[DATE]" at bounding box center [303, 195] width 139 height 20
click at [244, 255] on button "エクスポート" at bounding box center [237, 259] width 85 height 26
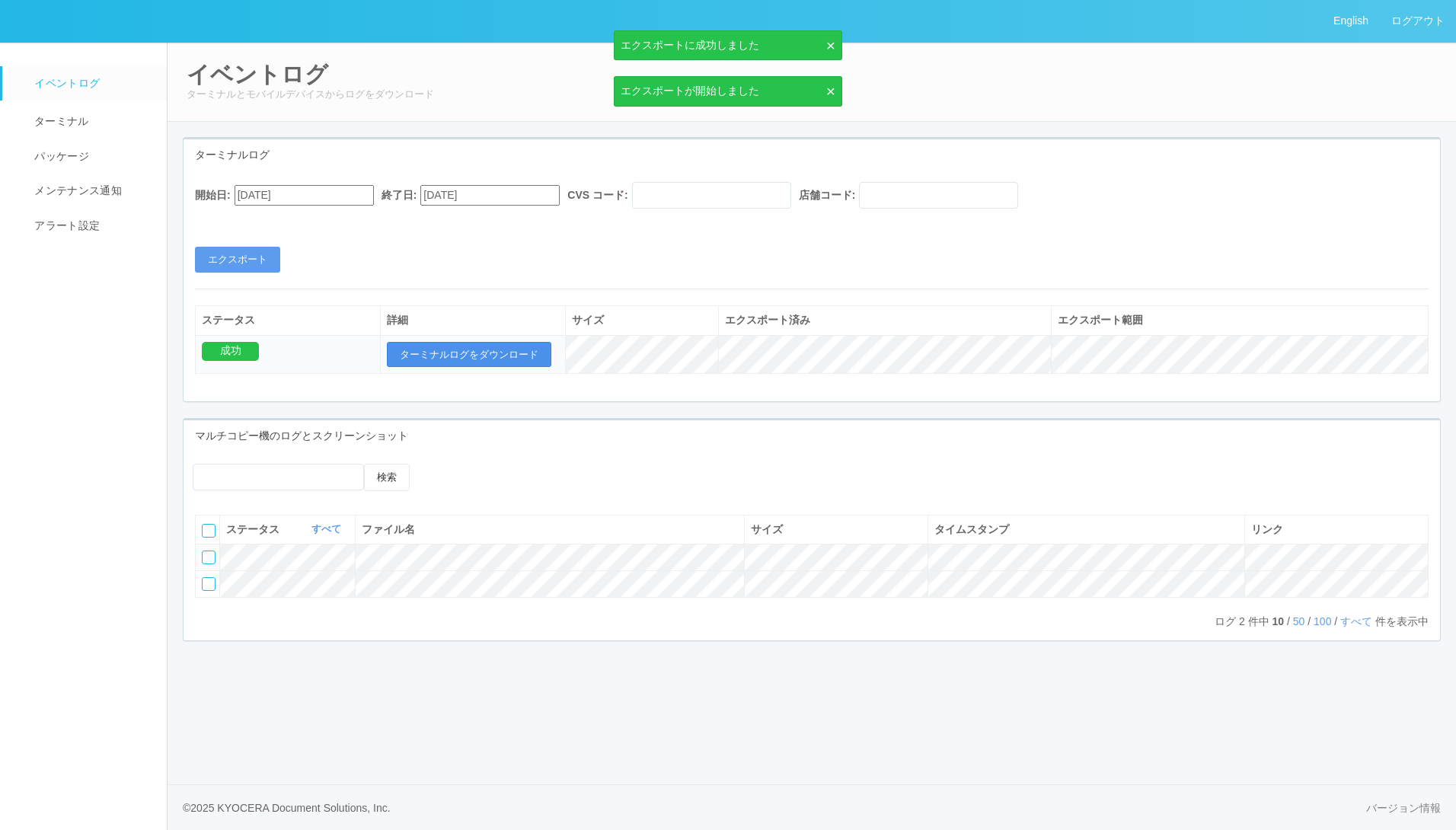
click at [490, 346] on button "ターミナルログをダウンロード" at bounding box center [468, 354] width 164 height 26
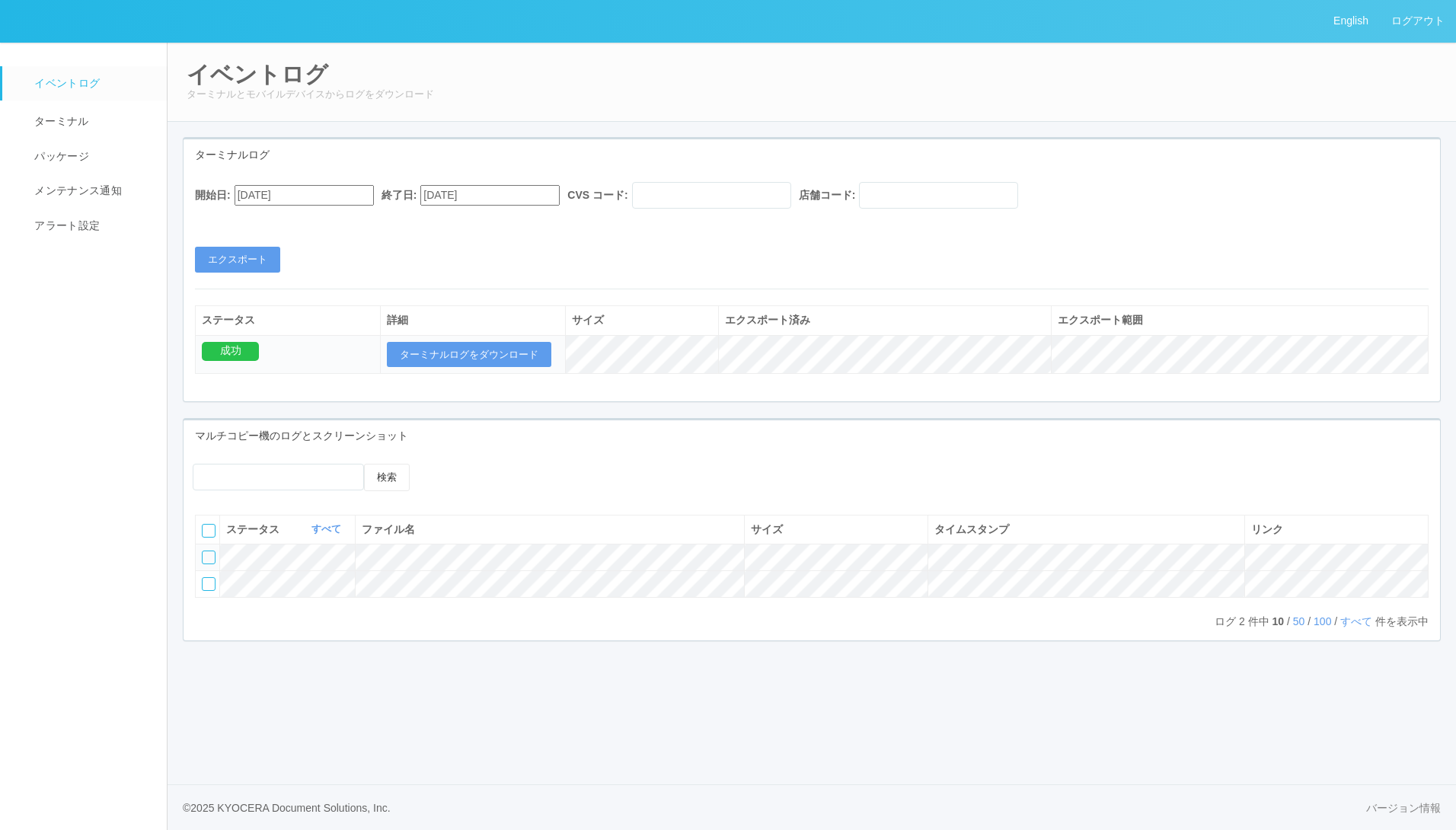
click at [503, 235] on div "開始日: [DATE] 終了日: [DATE] CVS コード: 店舗コード: エクスポート" at bounding box center [811, 227] width 1256 height 90
click at [677, 198] on input "text" at bounding box center [712, 196] width 159 height 27
click at [459, 261] on div "開始日: [DATE] 終了日: [DATE] CVS コード: 店舗コード: エクスポート" at bounding box center [811, 227] width 1256 height 90
click at [349, 190] on input "[DATE]" at bounding box center [303, 195] width 139 height 20
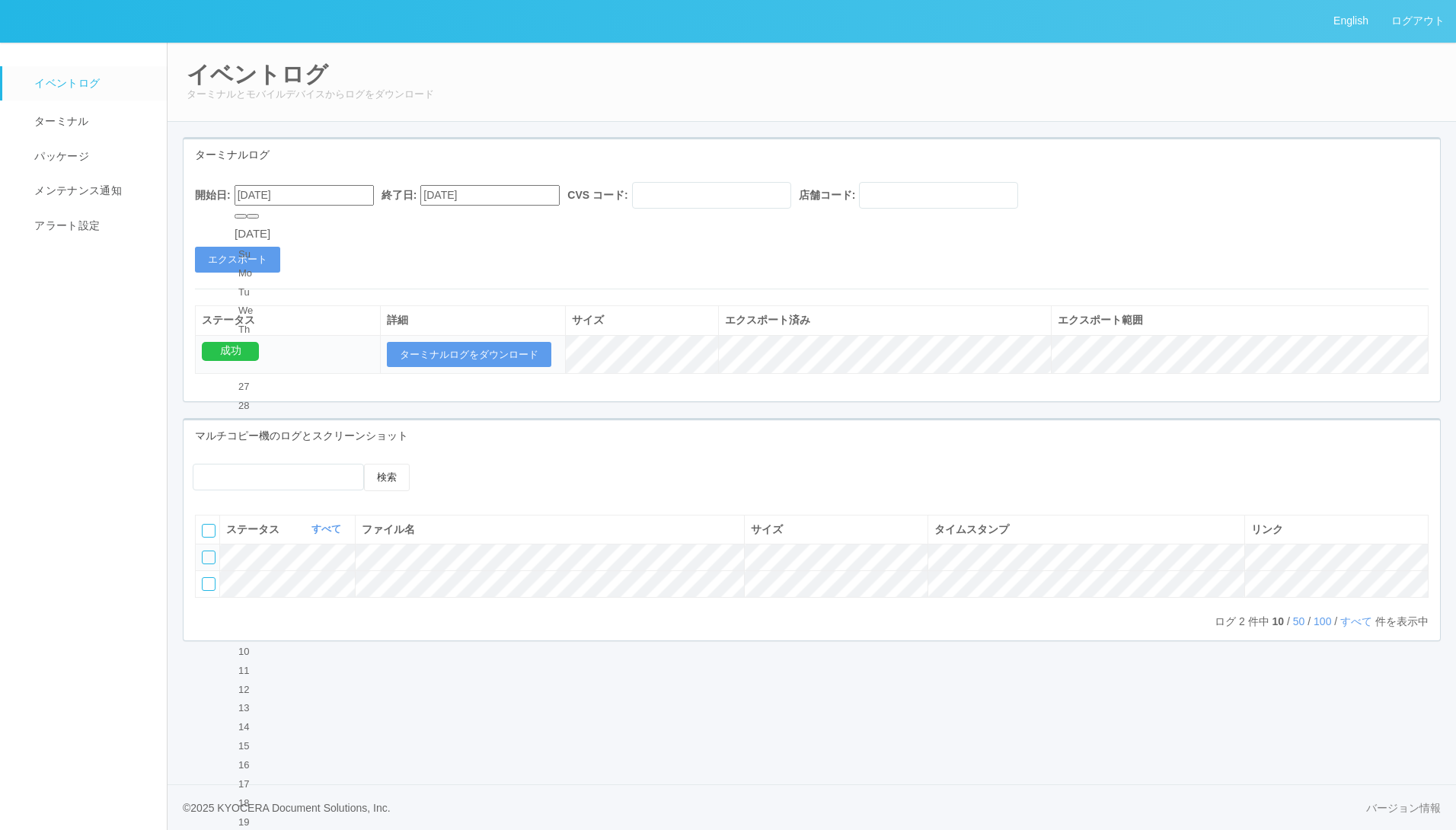
click at [271, 225] on div "[DATE]" at bounding box center [251, 234] width 36 height 17
click at [243, 271] on button "エクスポート" at bounding box center [237, 259] width 85 height 26
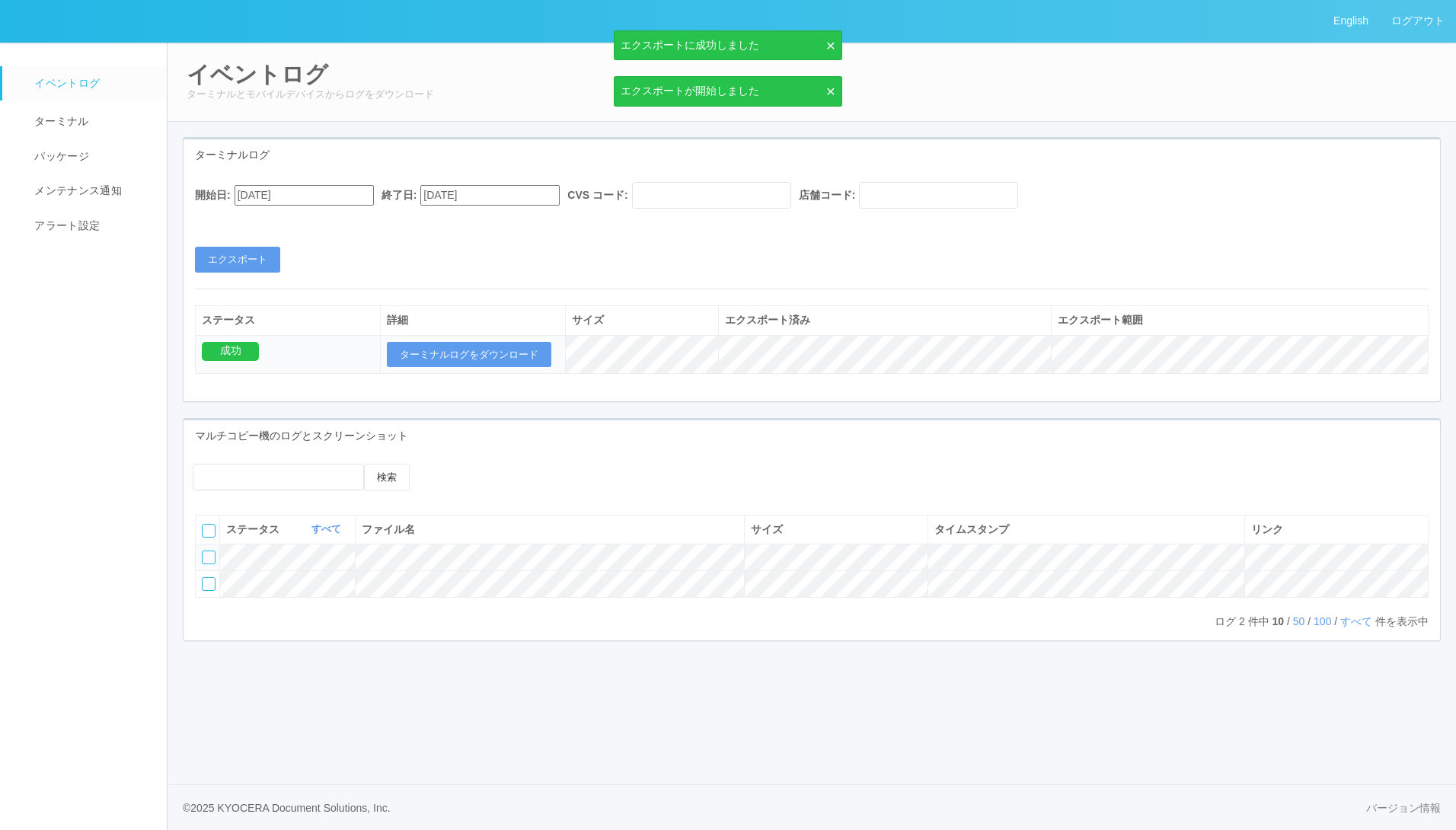
click at [312, 198] on input "[DATE]" at bounding box center [303, 195] width 139 height 20
click at [271, 225] on div "[DATE]" at bounding box center [251, 234] width 36 height 17
click at [259, 219] on button "button" at bounding box center [252, 216] width 12 height 5
click at [267, 569] on div "10" at bounding box center [251, 577] width 28 height 15
click at [250, 259] on button "エクスポート" at bounding box center [237, 259] width 85 height 26
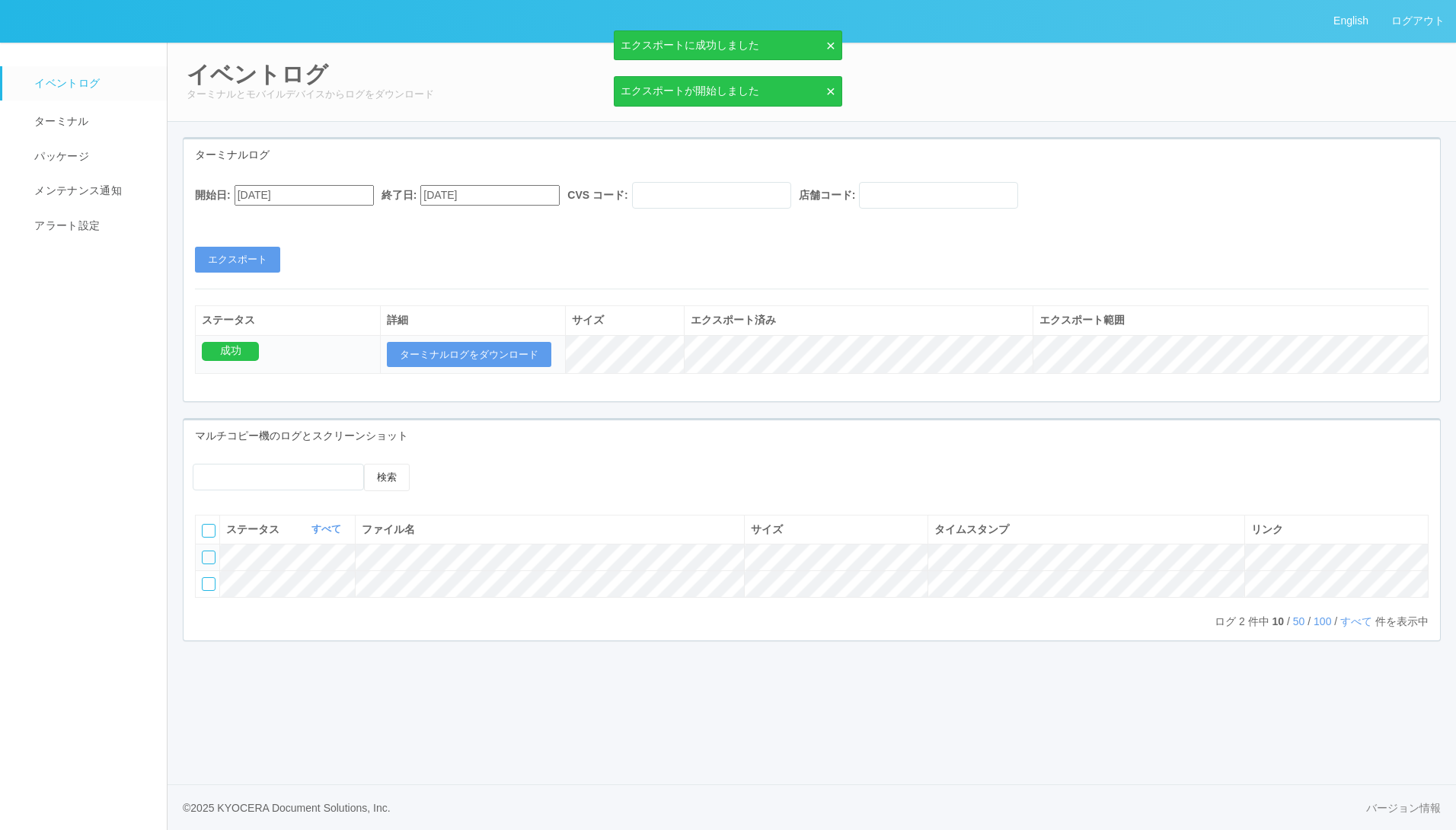
click at [305, 200] on input "09/10/2025" at bounding box center [303, 195] width 139 height 20
click at [267, 398] on div "1" at bounding box center [251, 406] width 28 height 15
type input "09/01/2025"
click at [249, 255] on button "エクスポート" at bounding box center [237, 259] width 85 height 26
click at [545, 261] on div "開始日: 09/01/2025 終了日: 09/18/2025 CVS コード: 店舗コード: エクスポート" at bounding box center [811, 227] width 1256 height 90
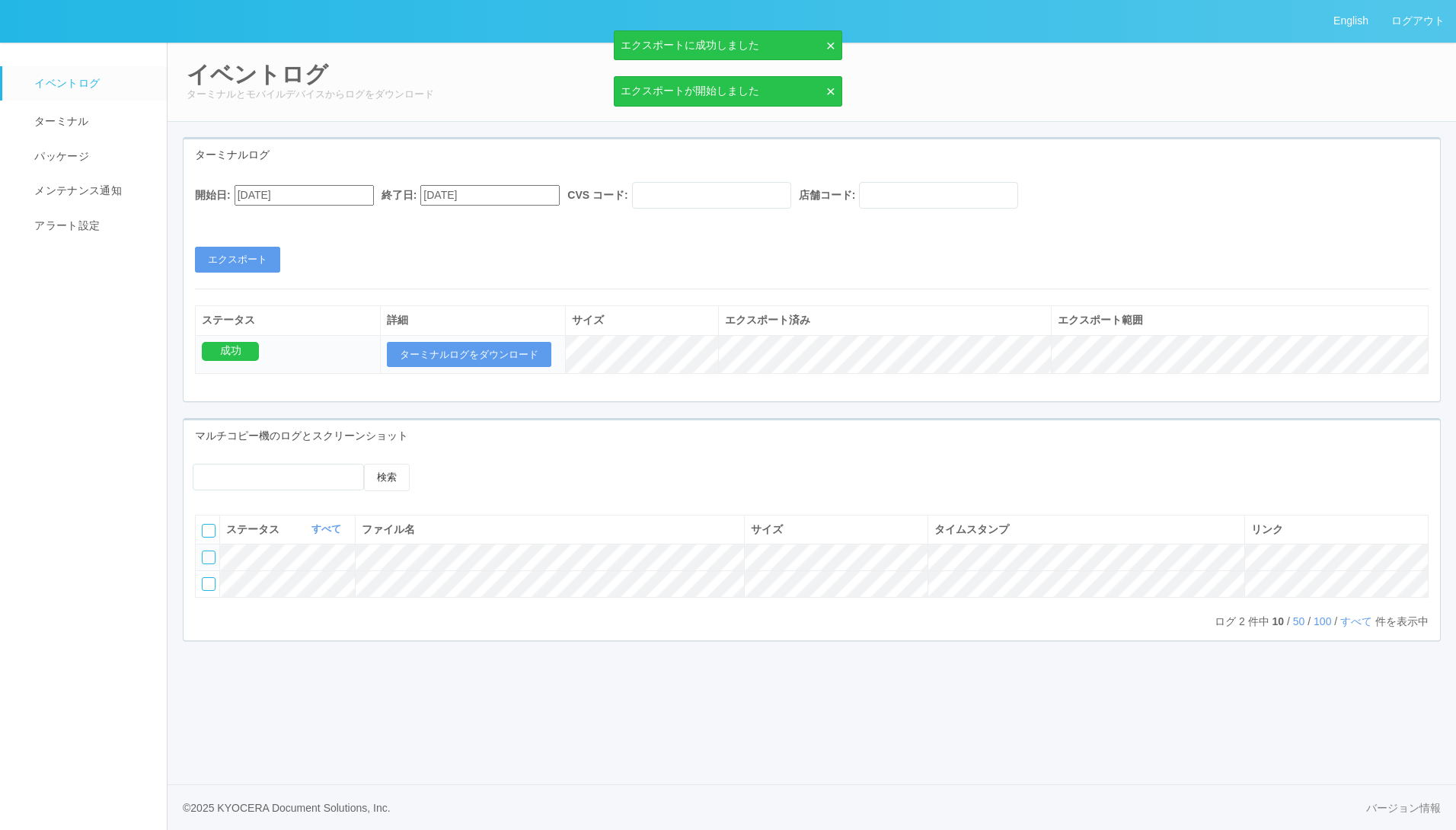
click at [560, 189] on input "[DATE]" at bounding box center [489, 195] width 139 height 20
click at [651, 243] on div "開始日: 09/01/2025 終了日: 09/18/2025 CVS コード: 店舗コード: エクスポート" at bounding box center [811, 227] width 1256 height 90
click at [677, 200] on input "text" at bounding box center [712, 196] width 159 height 27
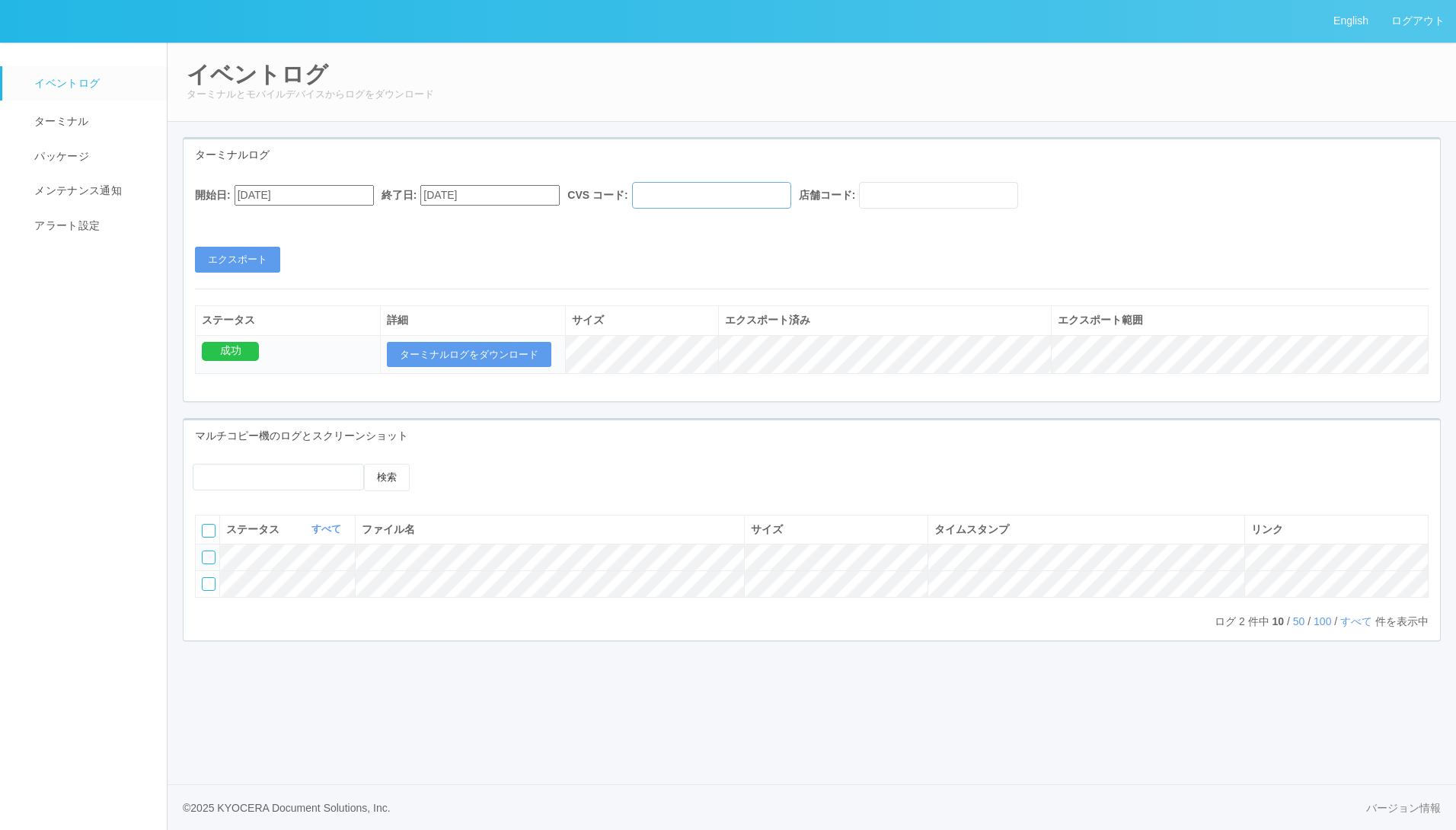
type input "961762"
click at [247, 262] on button "エクスポート" at bounding box center [237, 259] width 85 height 26
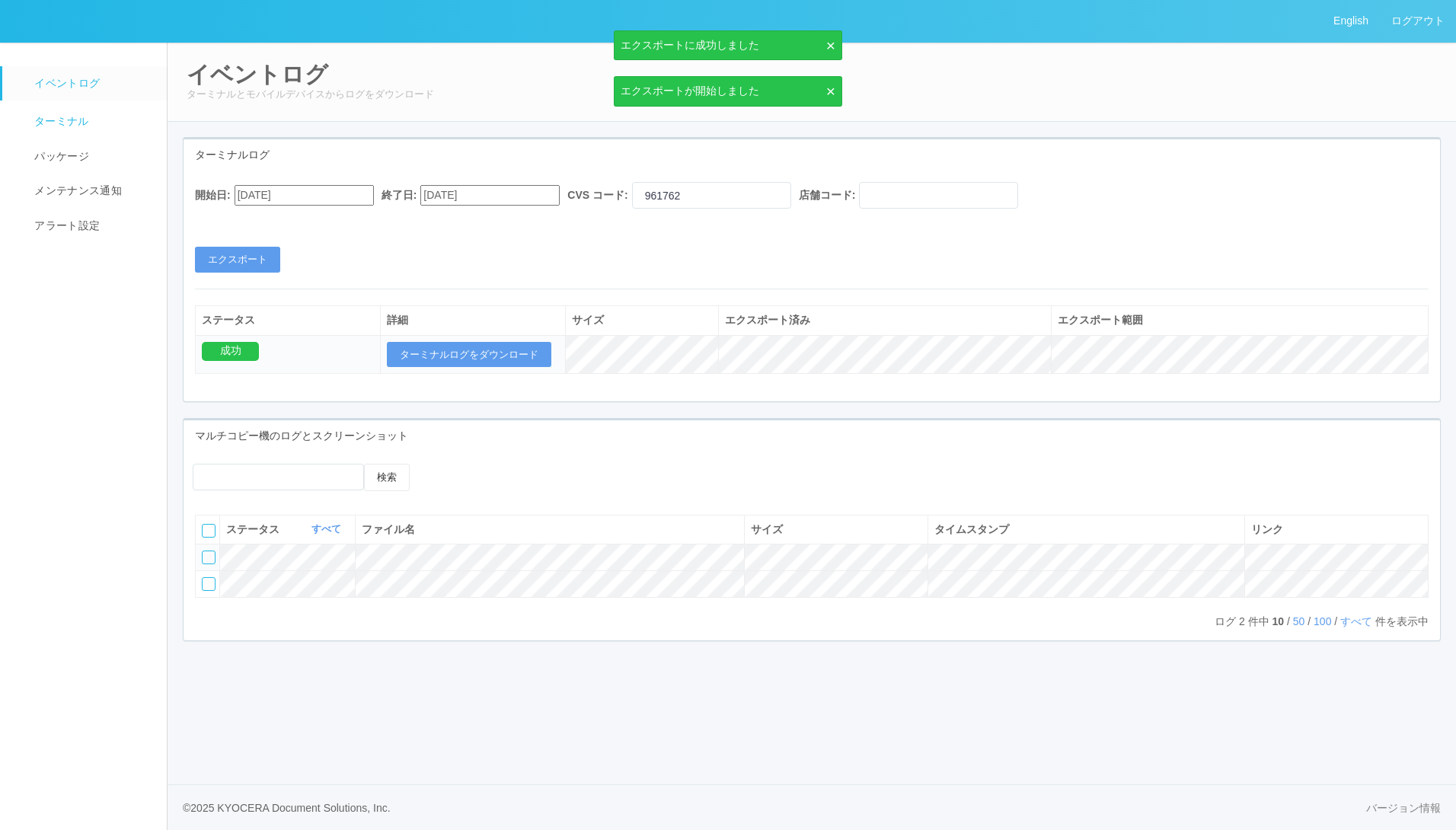
click at [54, 118] on span "ターミナル" at bounding box center [60, 121] width 59 height 12
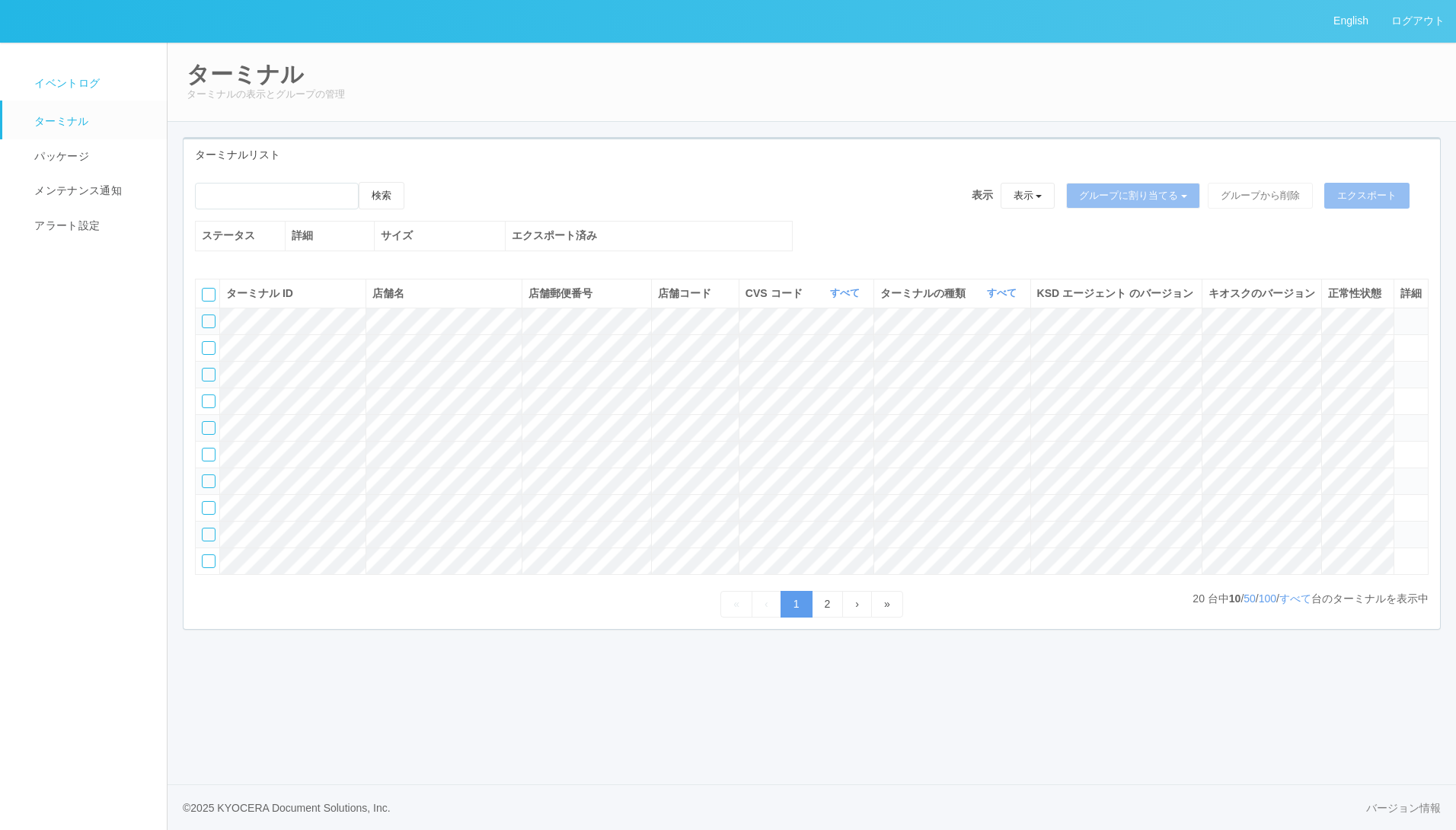
click at [46, 84] on span "イベントログ" at bounding box center [65, 83] width 69 height 12
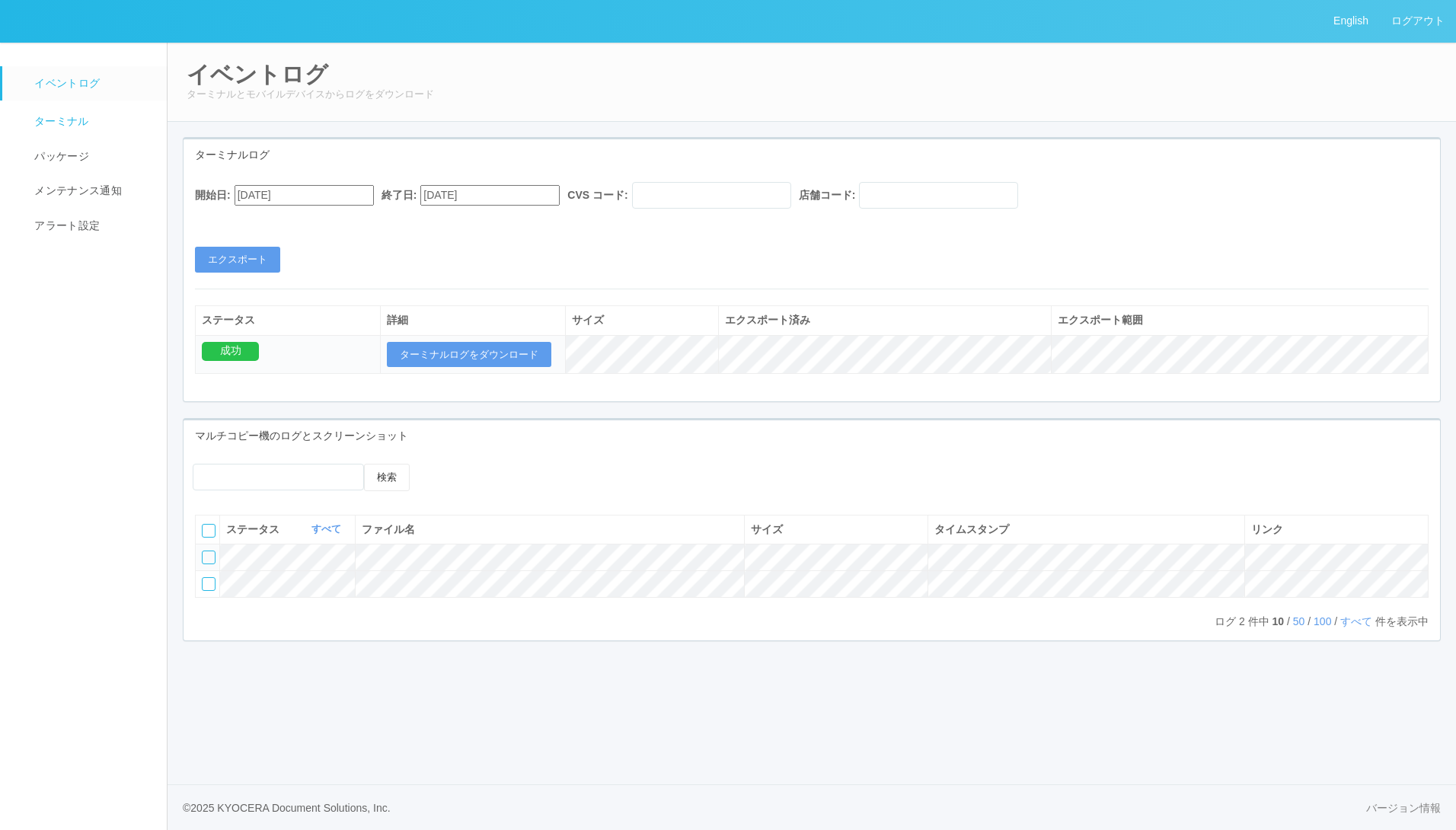
click at [56, 123] on span "ターミナル" at bounding box center [60, 121] width 59 height 12
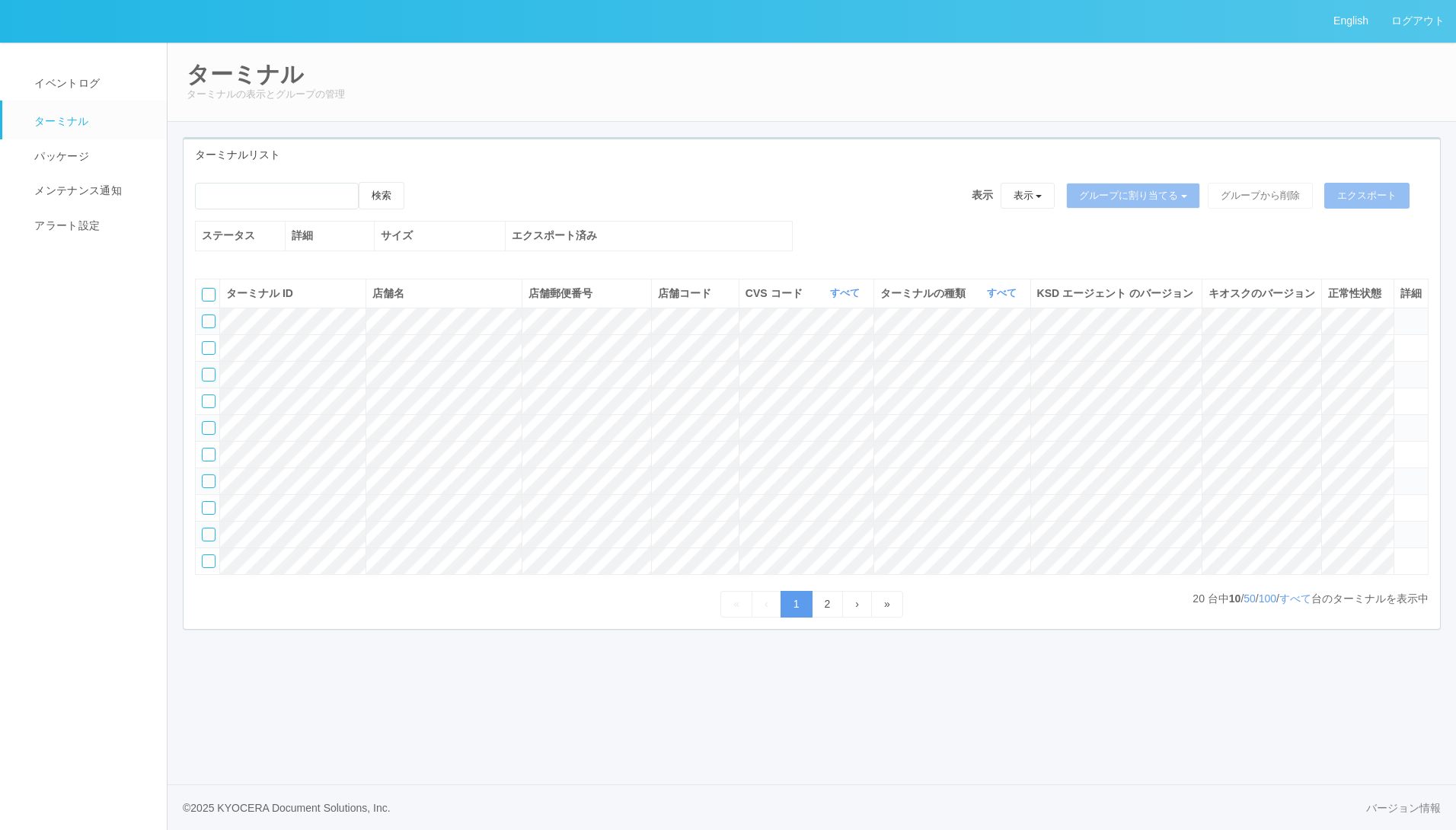
click at [1400, 528] on icon at bounding box center [1400, 528] width 0 height 0
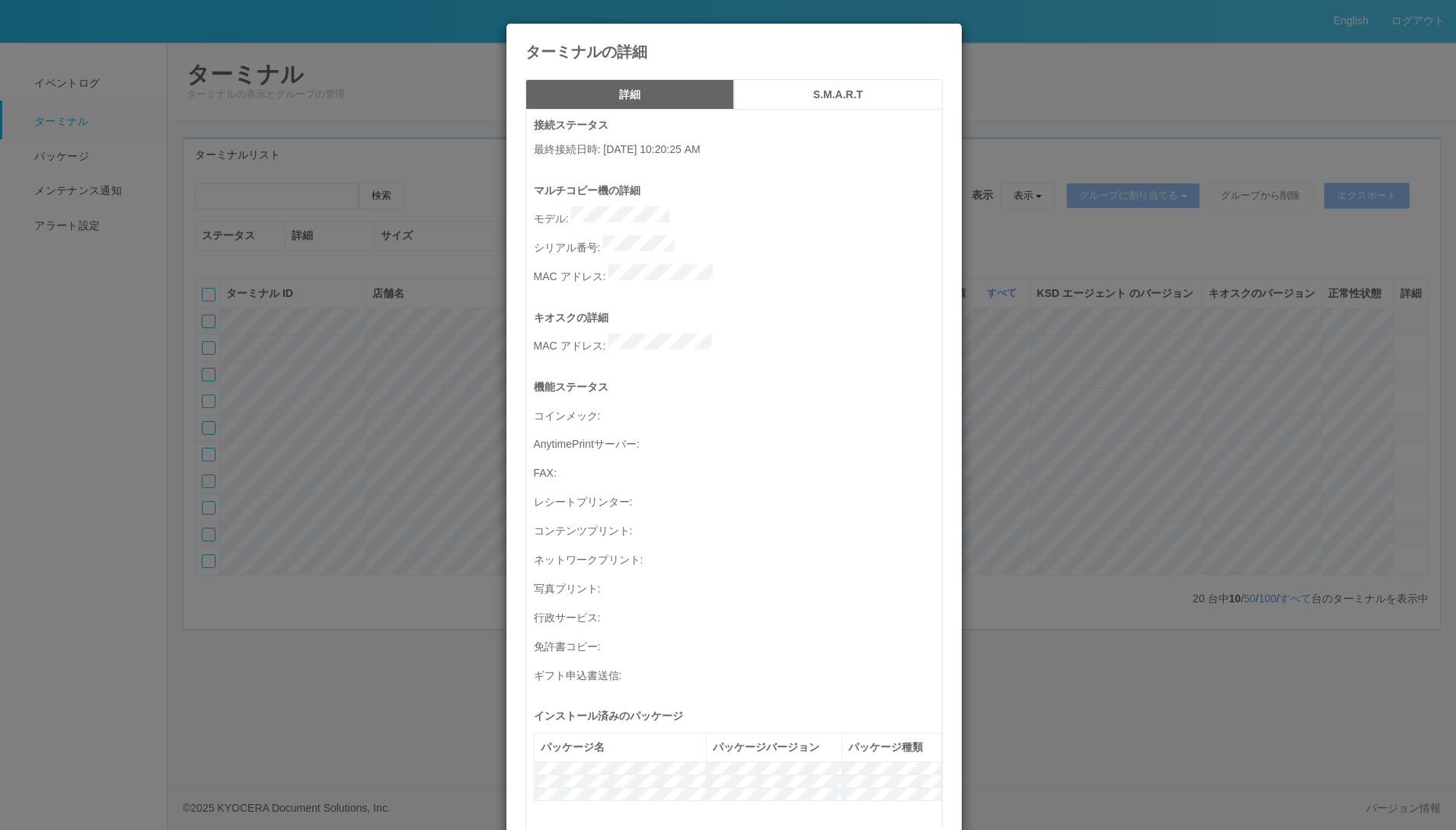
click at [943, 36] on icon at bounding box center [943, 36] width 0 height 0
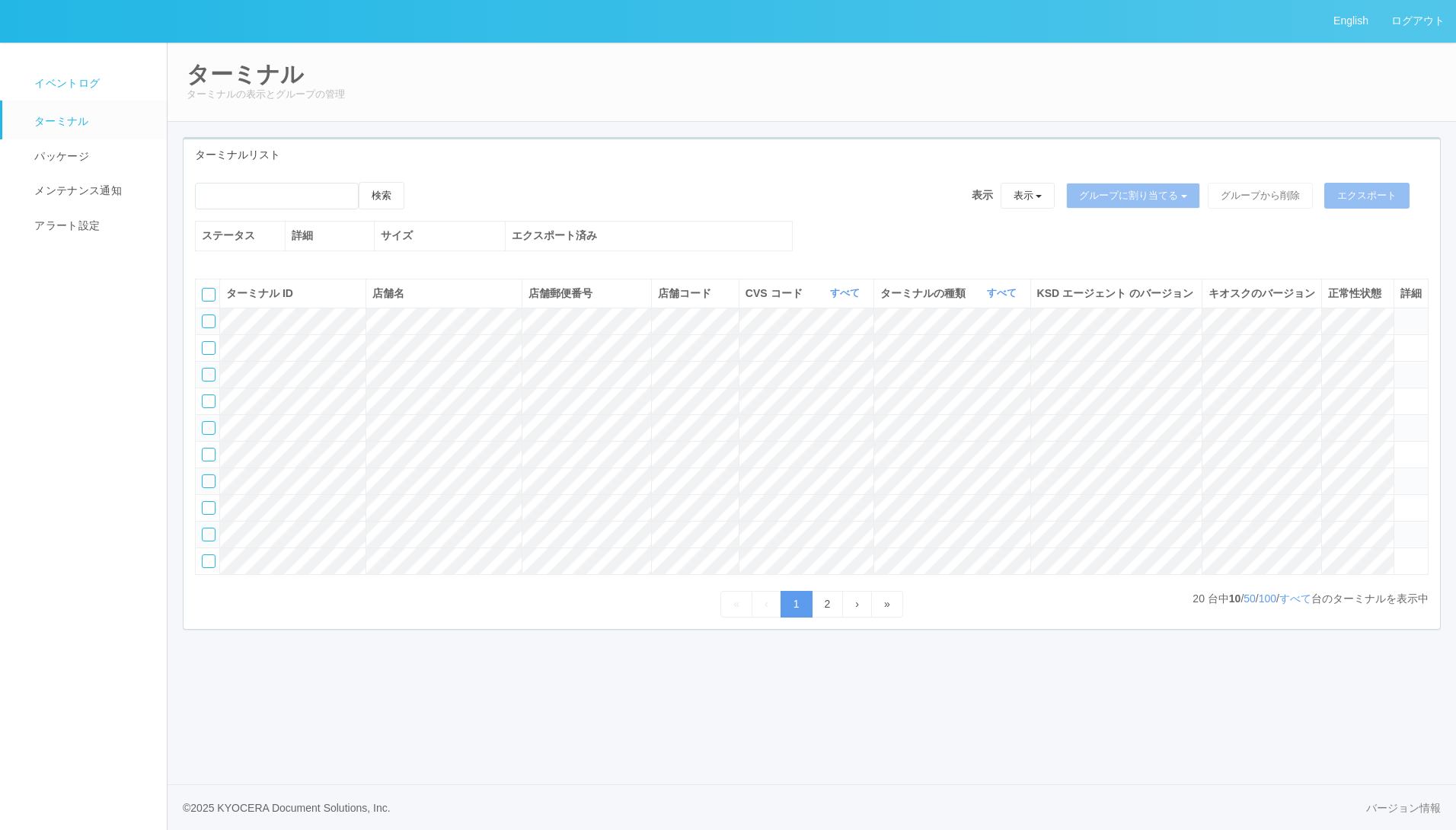
click at [78, 82] on span "イベントログ" at bounding box center [65, 83] width 69 height 12
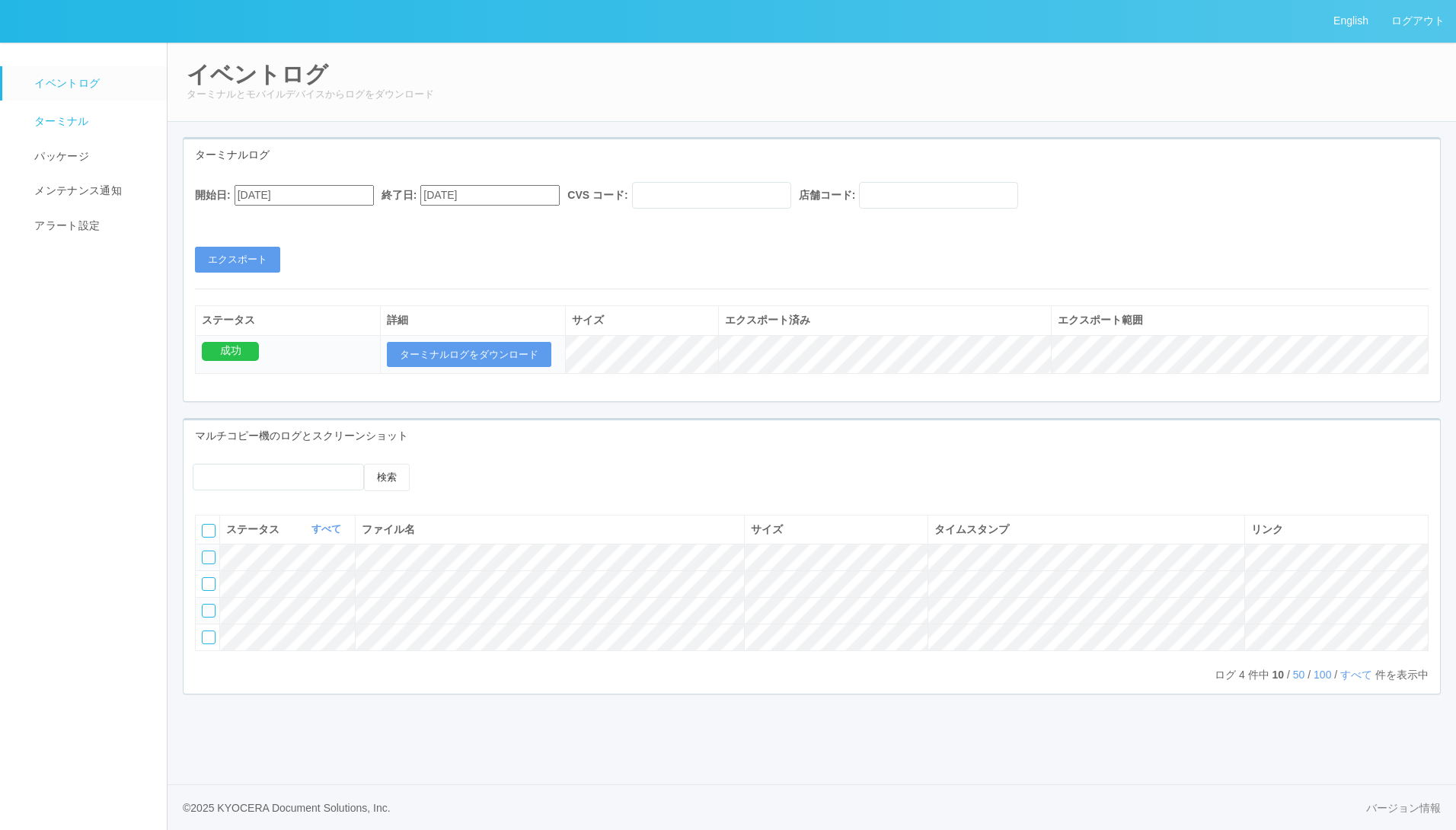
click at [44, 117] on span "ターミナル" at bounding box center [60, 121] width 59 height 12
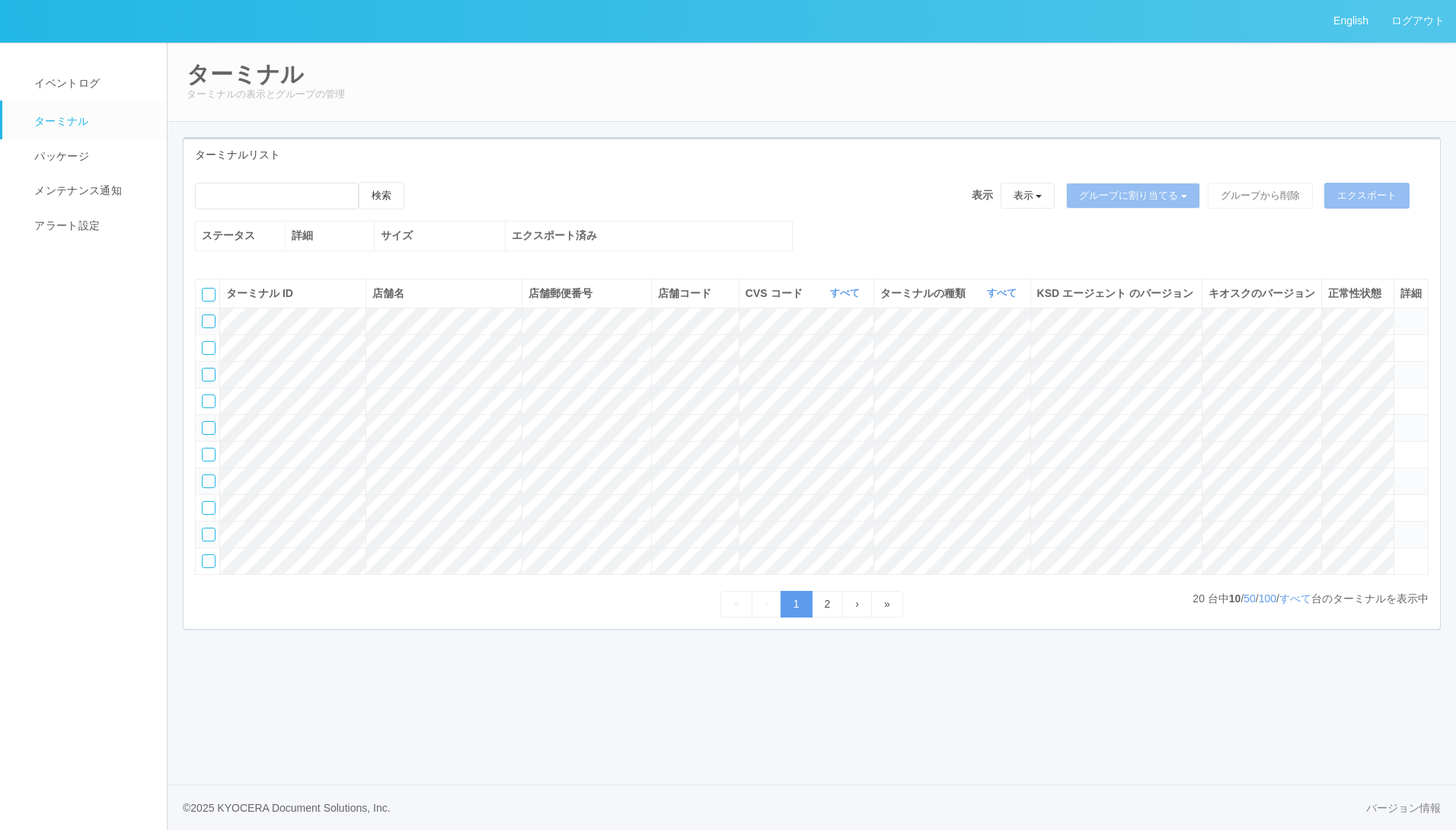
click at [206, 328] on div at bounding box center [208, 321] width 13 height 13
click at [211, 435] on div at bounding box center [208, 428] width 13 height 13
click at [209, 467] on td at bounding box center [207, 454] width 24 height 27
click at [208, 462] on div at bounding box center [208, 455] width 13 height 13
click at [1038, 202] on button "表示" at bounding box center [1028, 195] width 55 height 26
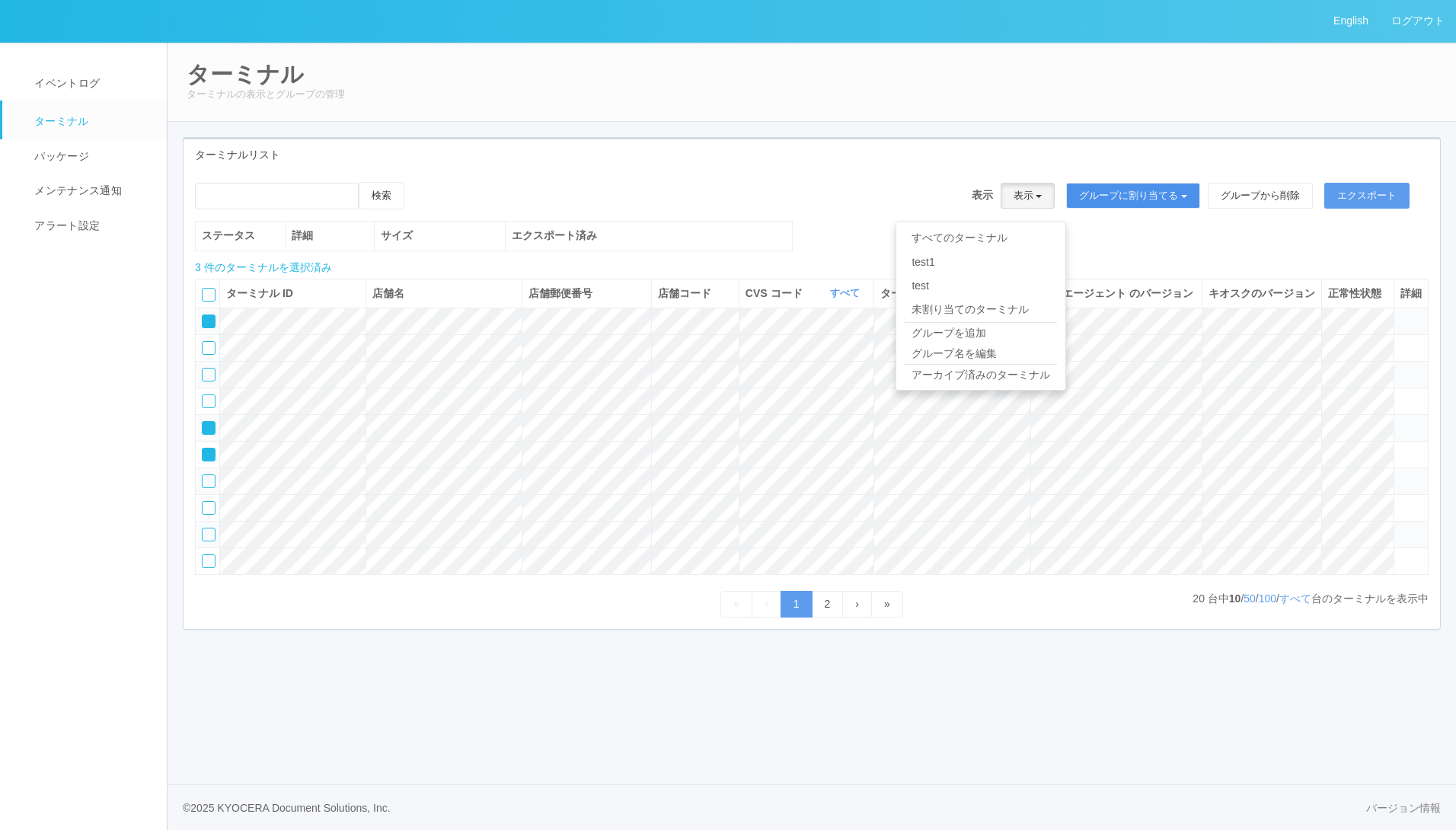
click at [1106, 192] on button "グループに割り当てる" at bounding box center [1134, 195] width 134 height 26
click at [1083, 235] on link "test1" at bounding box center [1123, 238] width 169 height 24
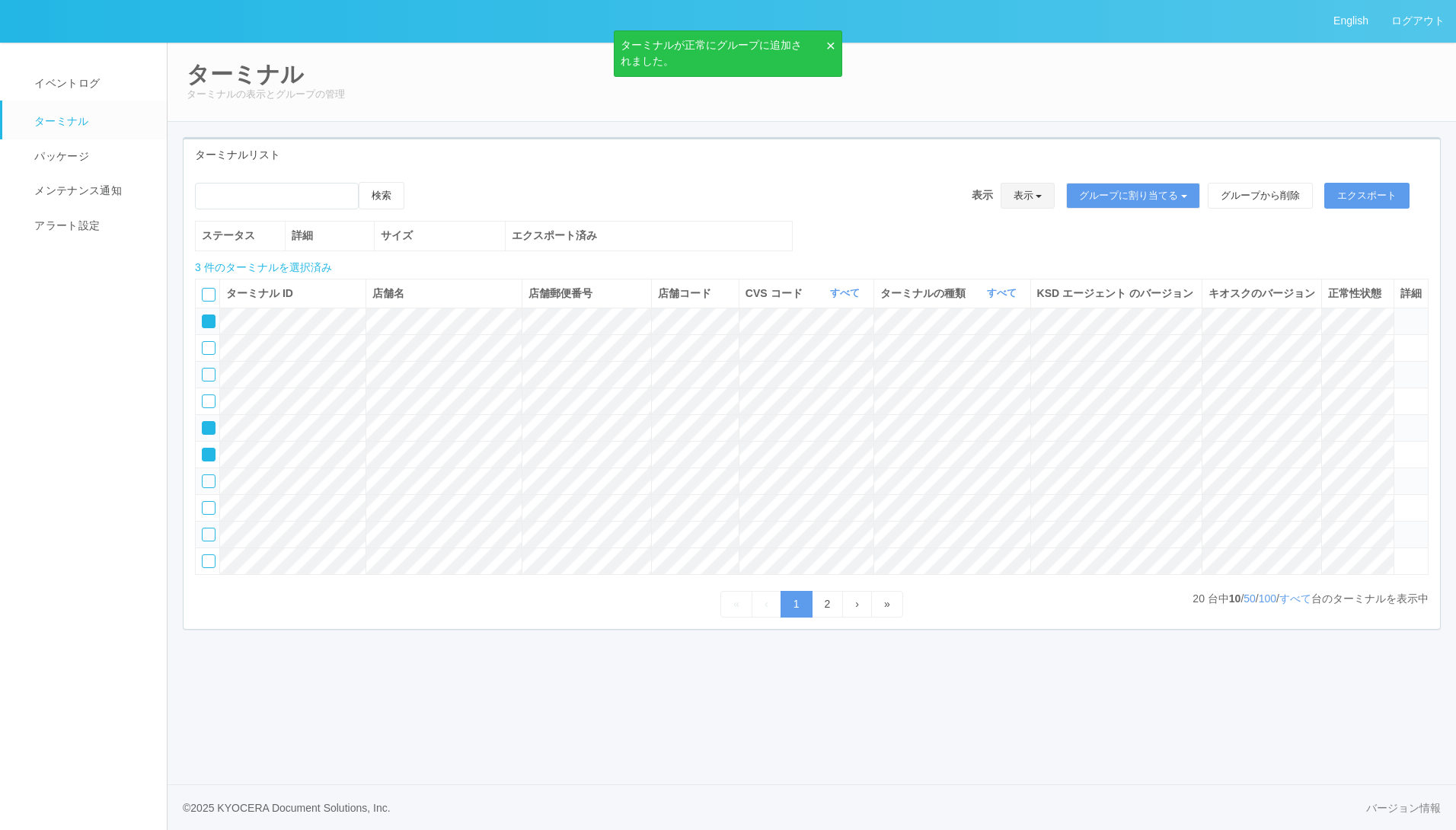
click at [1027, 185] on button "表示" at bounding box center [1028, 195] width 55 height 26
click at [975, 268] on link "test1" at bounding box center [981, 262] width 169 height 24
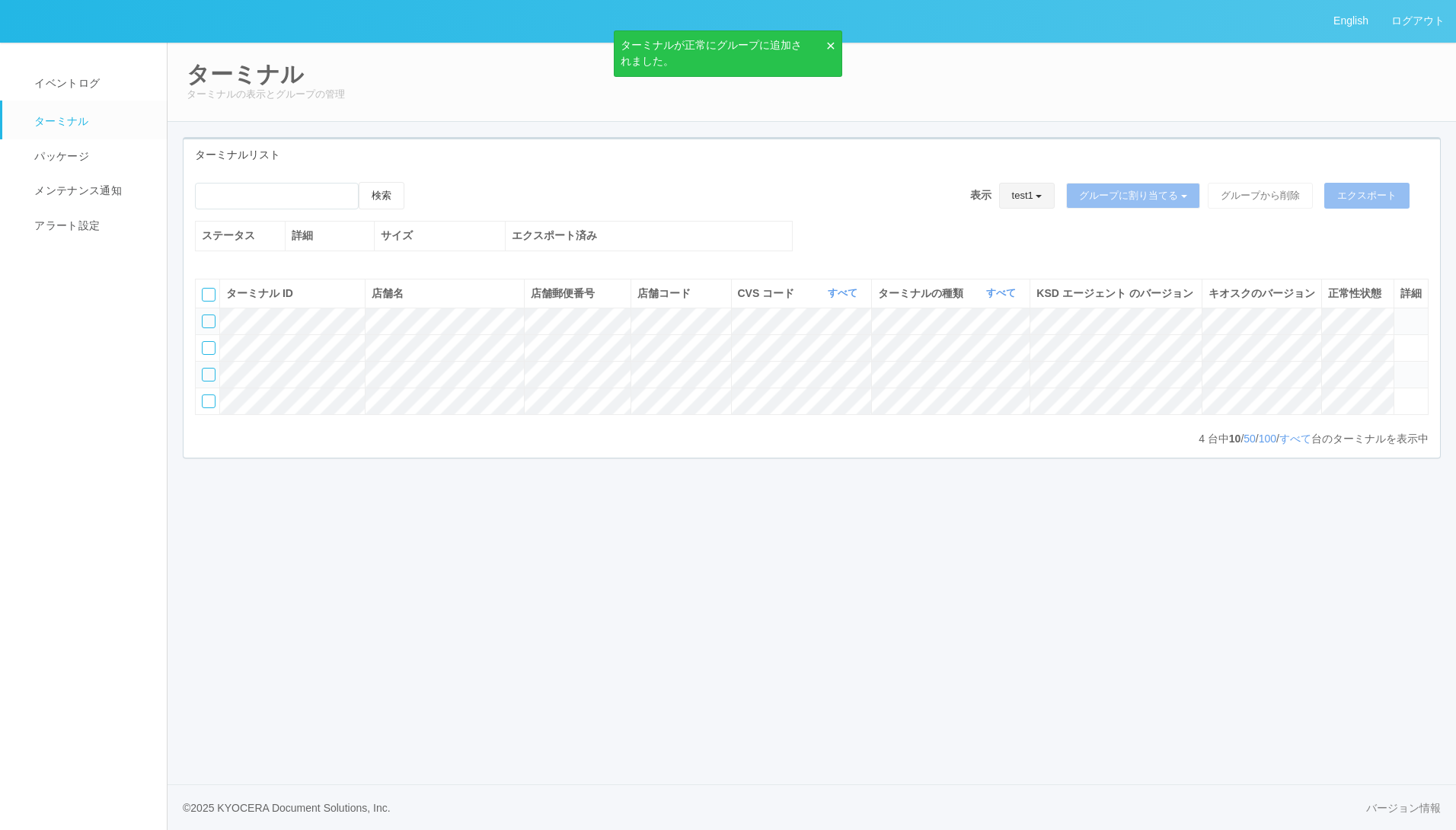
click at [1017, 189] on button "test1" at bounding box center [1027, 195] width 57 height 26
click at [981, 237] on link "すべてのターミナル" at bounding box center [981, 238] width 169 height 24
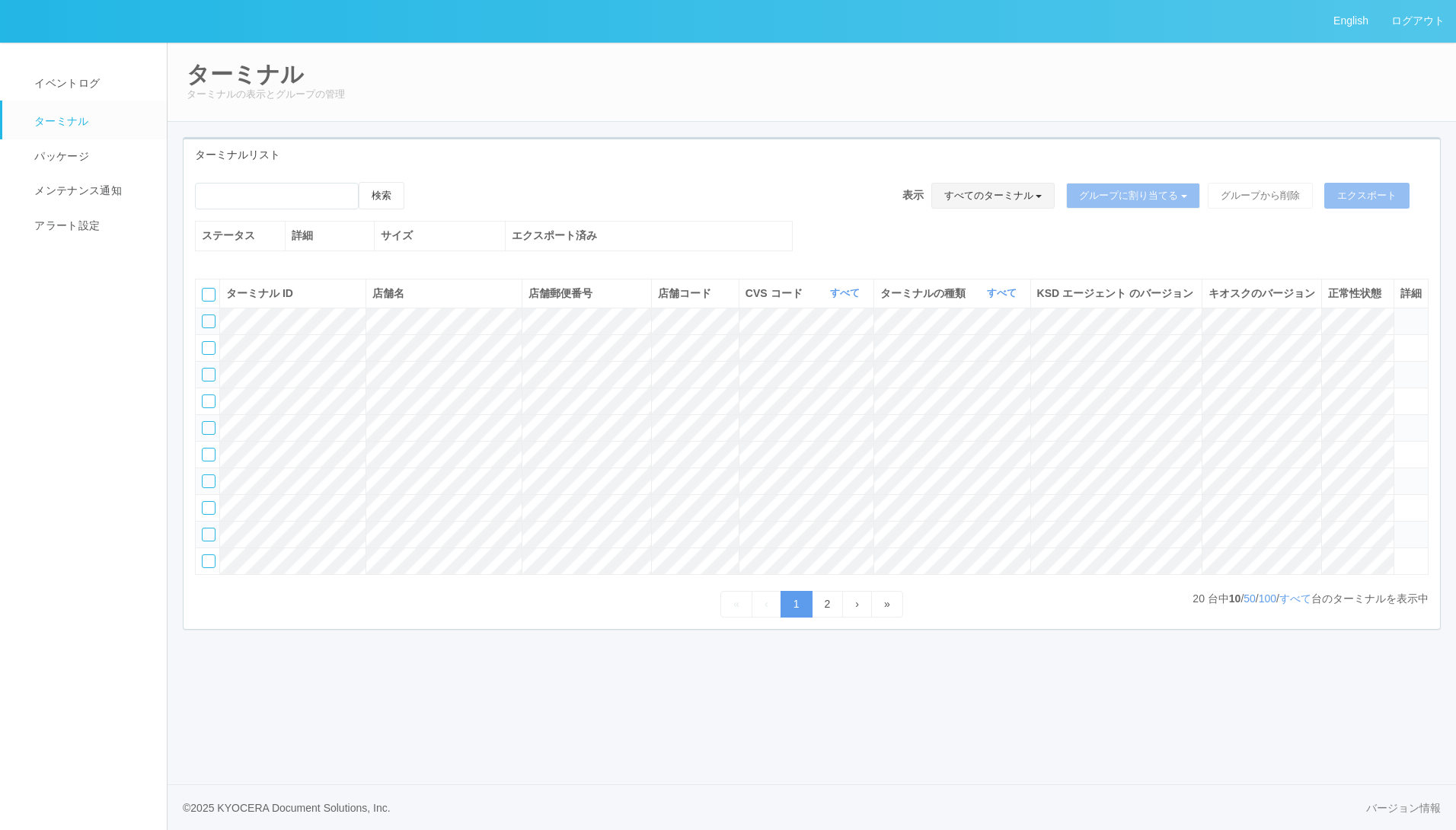
click at [963, 198] on button "すべてのターミナル" at bounding box center [992, 195] width 124 height 26
click at [953, 278] on link "test" at bounding box center [981, 286] width 169 height 24
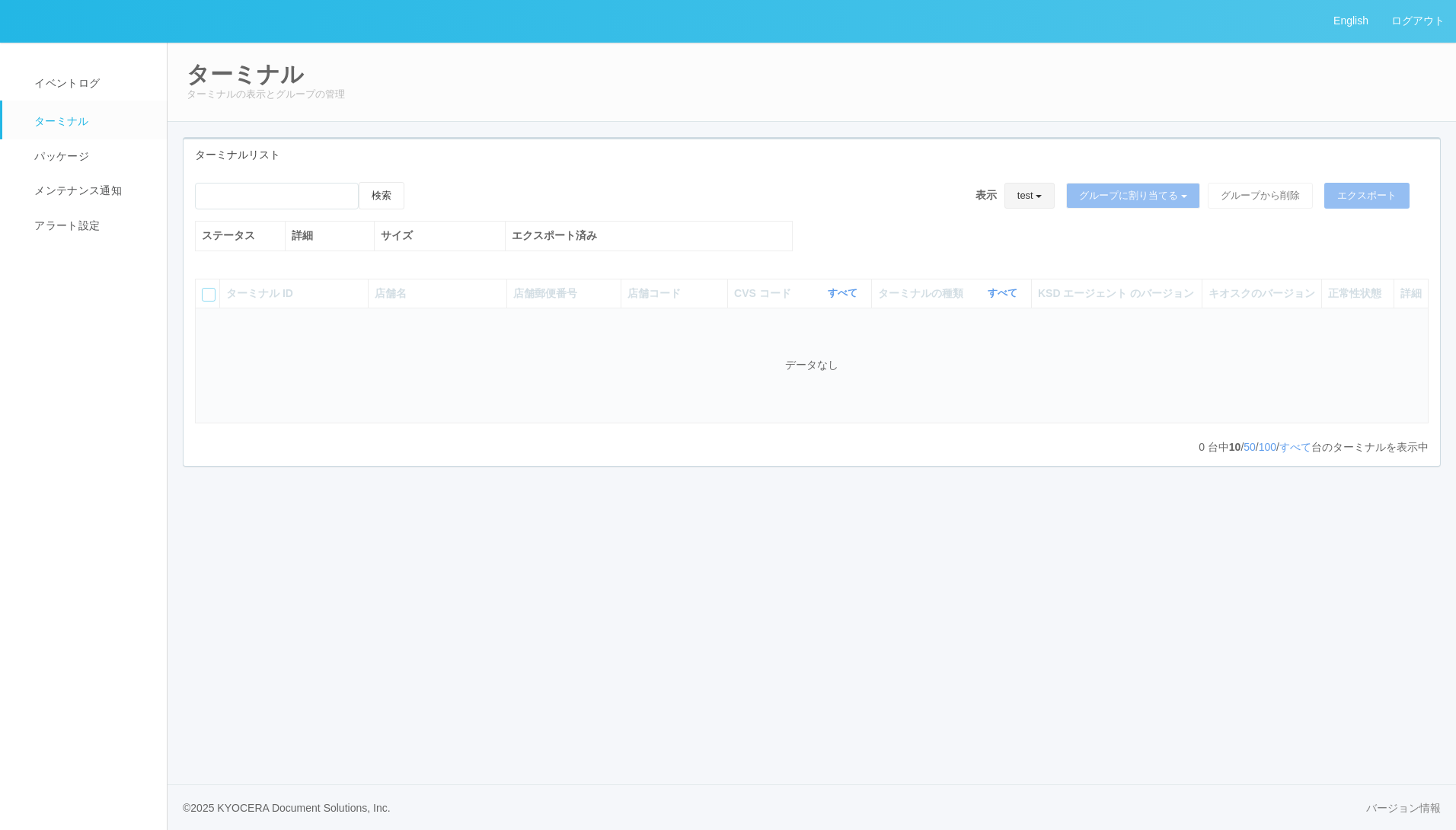
click at [1012, 203] on button "test" at bounding box center [1030, 195] width 51 height 26
click at [978, 230] on link "すべてのターミナル" at bounding box center [981, 238] width 169 height 24
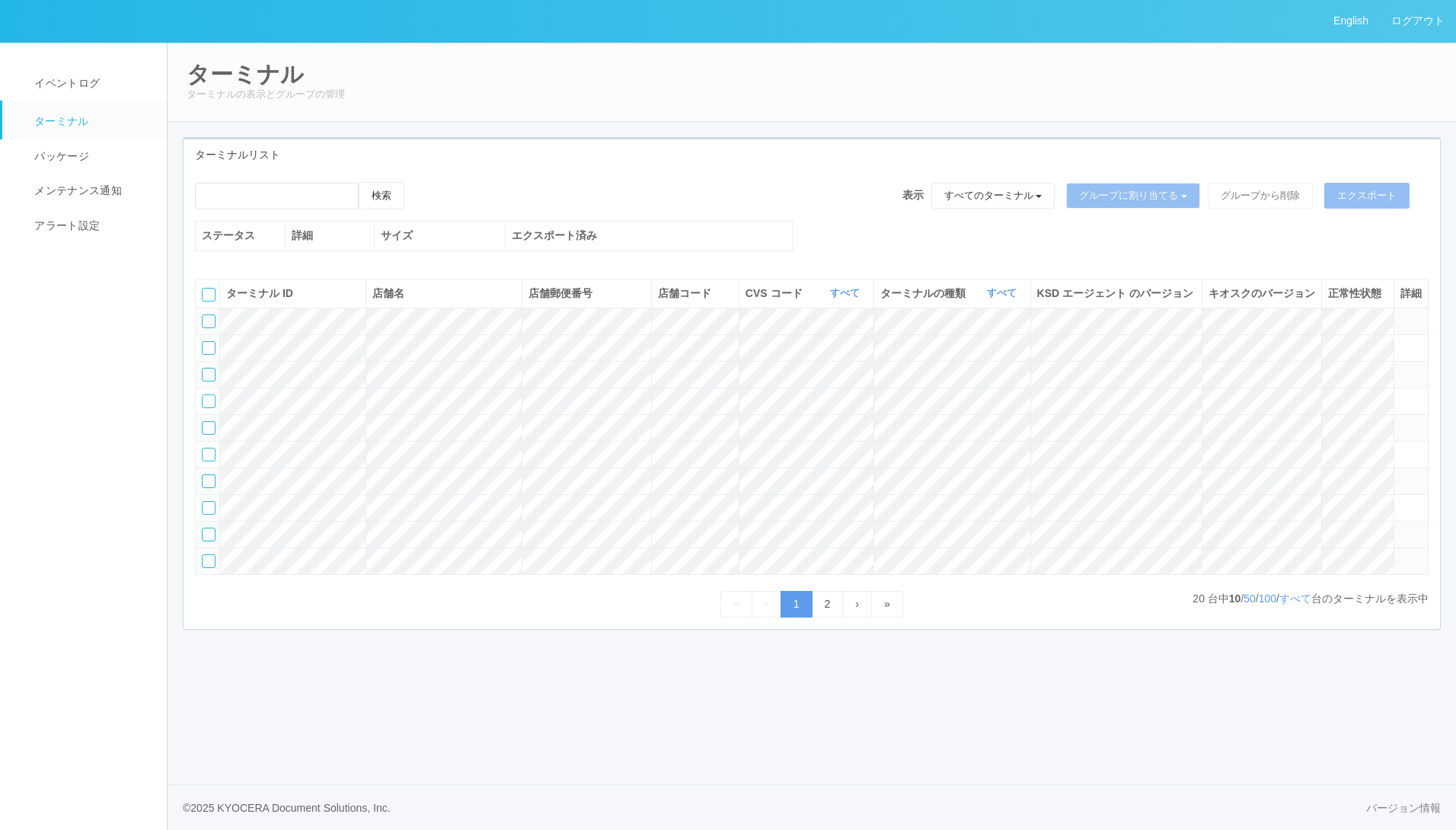
drag, startPoint x: 208, startPoint y: 643, endPoint x: 210, endPoint y: 629, distance: 14.1
click at [208, 568] on div at bounding box center [208, 561] width 13 height 13
click at [213, 541] on div at bounding box center [208, 534] width 13 height 13
click at [992, 186] on button "すべてのターミナル" at bounding box center [992, 195] width 124 height 26
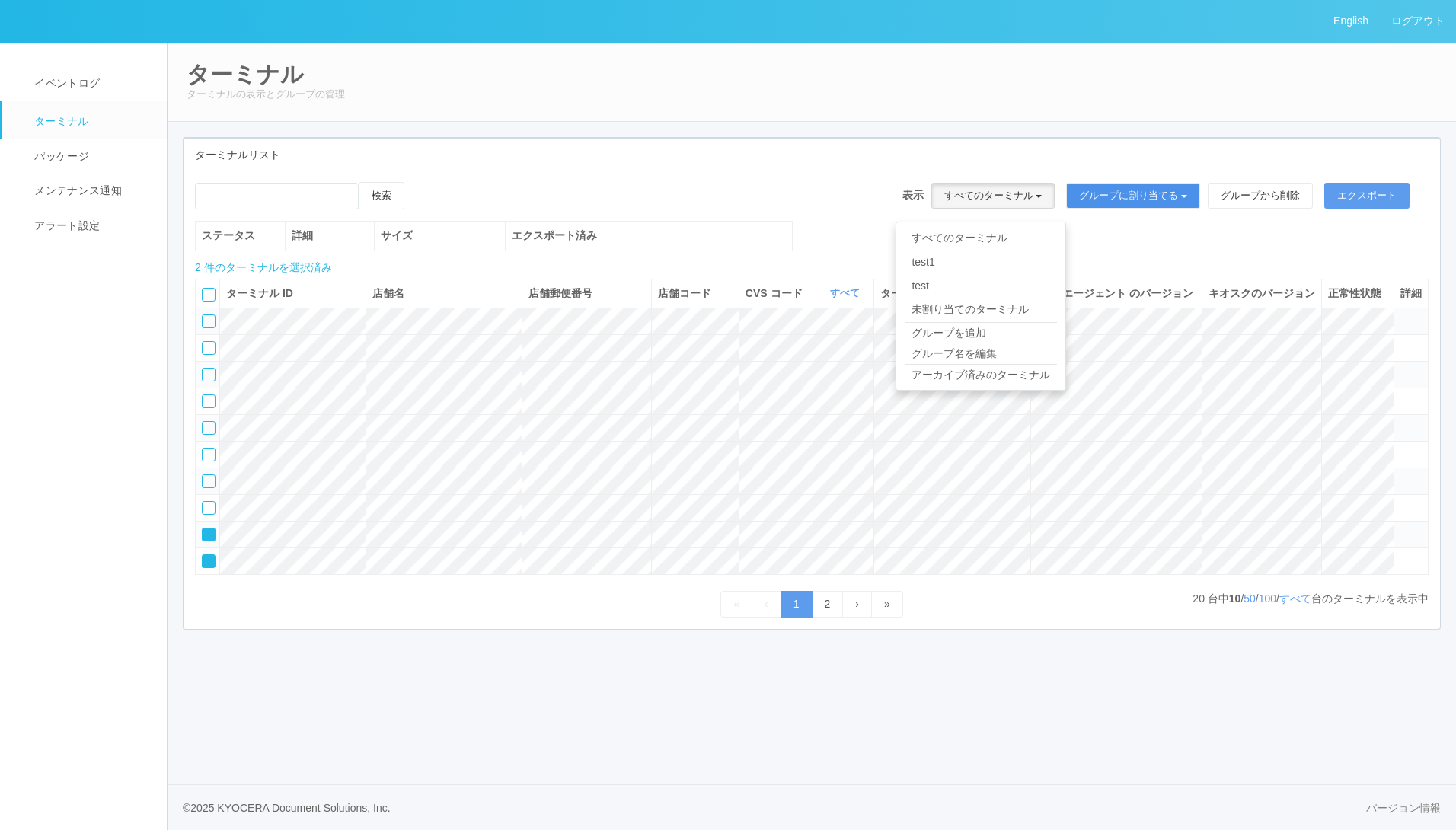
click at [1155, 198] on button "グループに割り当てる" at bounding box center [1134, 195] width 134 height 26
click at [1070, 262] on link "test" at bounding box center [1123, 262] width 169 height 24
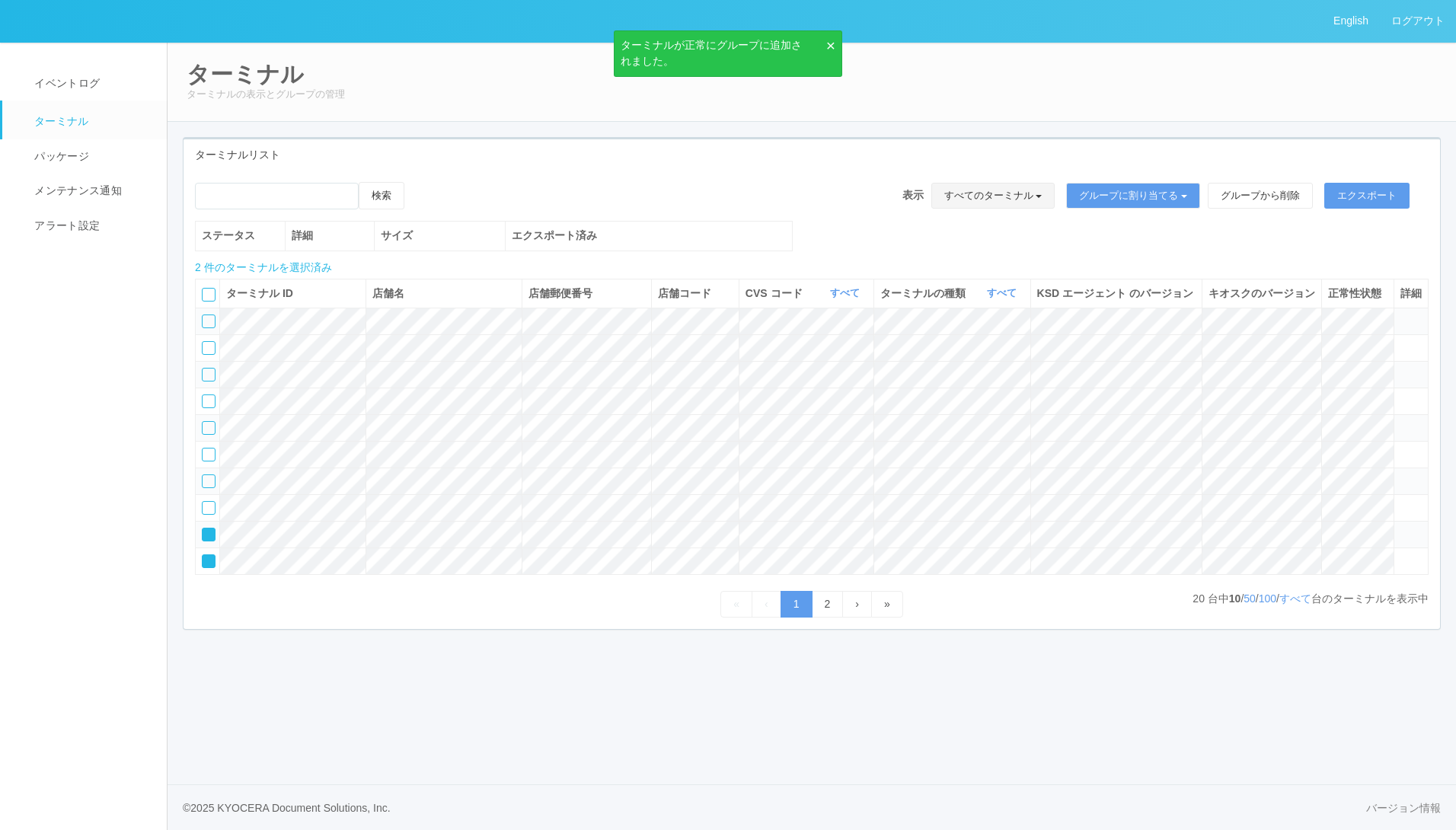
click at [1015, 202] on button "すべてのターミナル" at bounding box center [992, 195] width 124 height 26
click at [937, 280] on link "test" at bounding box center [981, 286] width 169 height 24
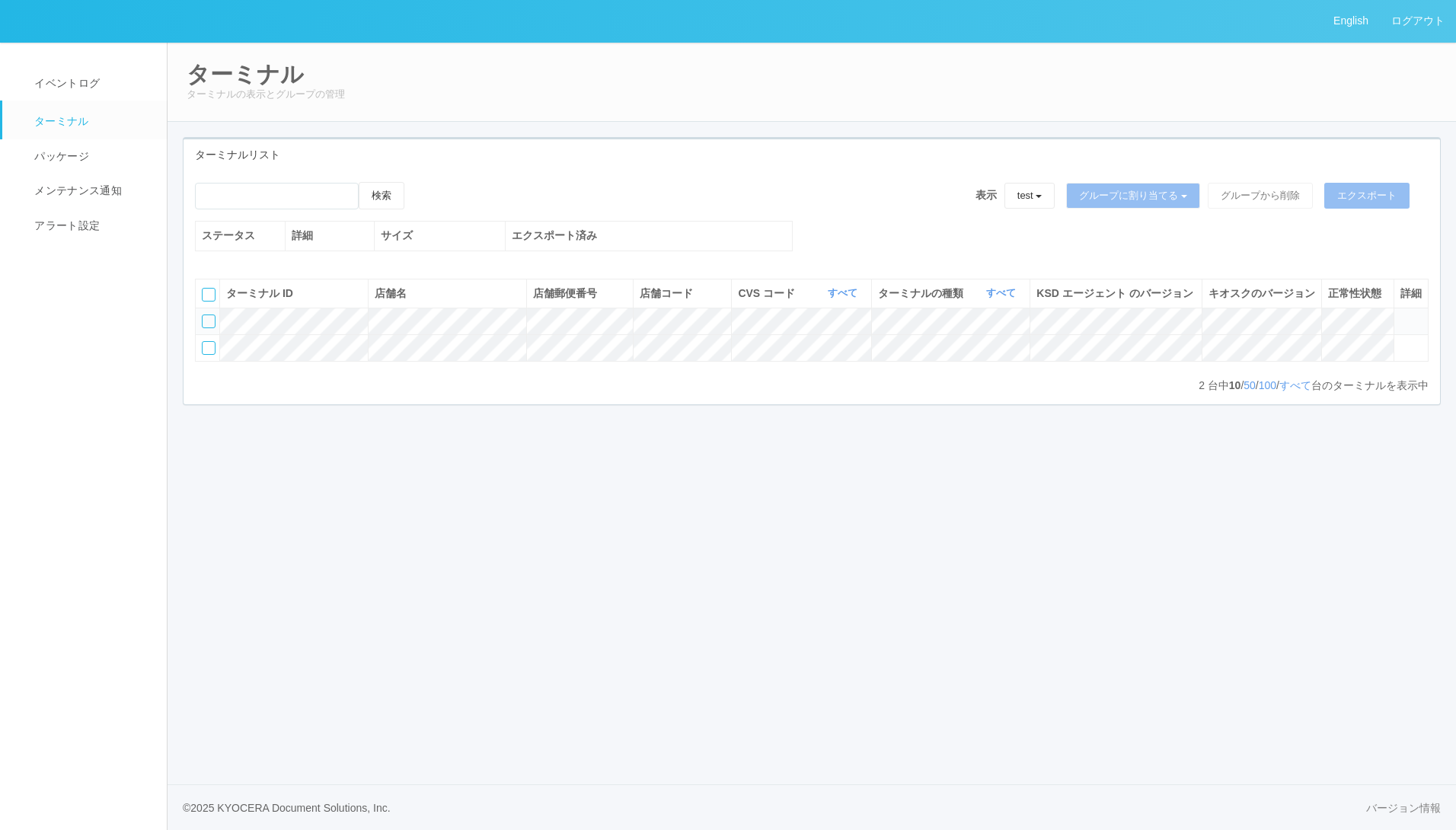
click at [206, 328] on div at bounding box center [208, 321] width 13 height 13
click at [1253, 189] on button "グループから削除" at bounding box center [1260, 195] width 106 height 26
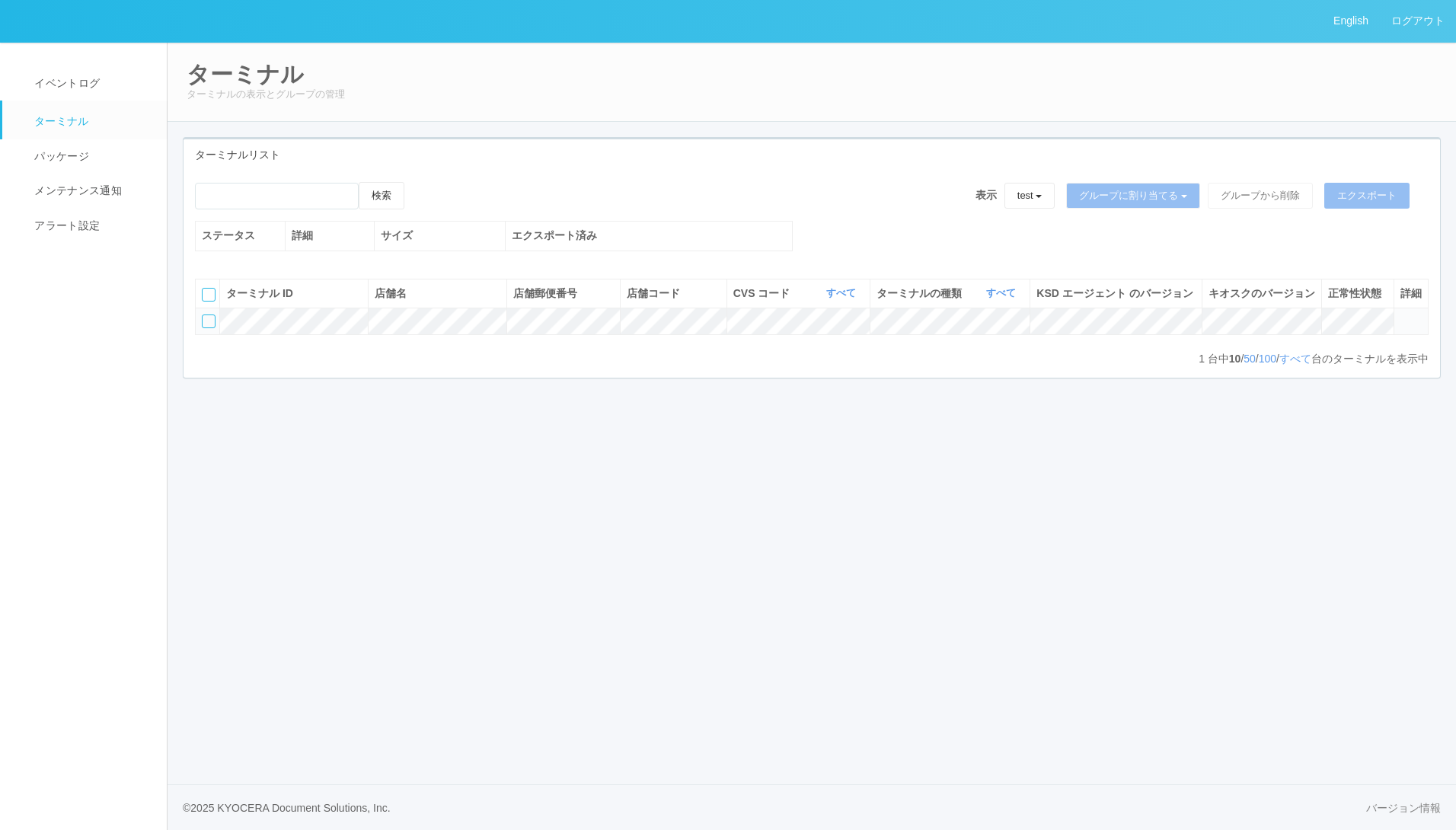
click at [212, 328] on div at bounding box center [208, 321] width 13 height 13
drag, startPoint x: 1341, startPoint y: 178, endPoint x: 1348, endPoint y: 187, distance: 11.4
click at [1342, 180] on div "検索 表示 test すべてのターミナル test1 test 未割り当てのターミナル グループを追加 グループ名を編集 アーカイブ済みのターミナル グループ…" at bounding box center [811, 274] width 1256 height 207
click at [1351, 190] on button "エクスポート" at bounding box center [1367, 195] width 85 height 26
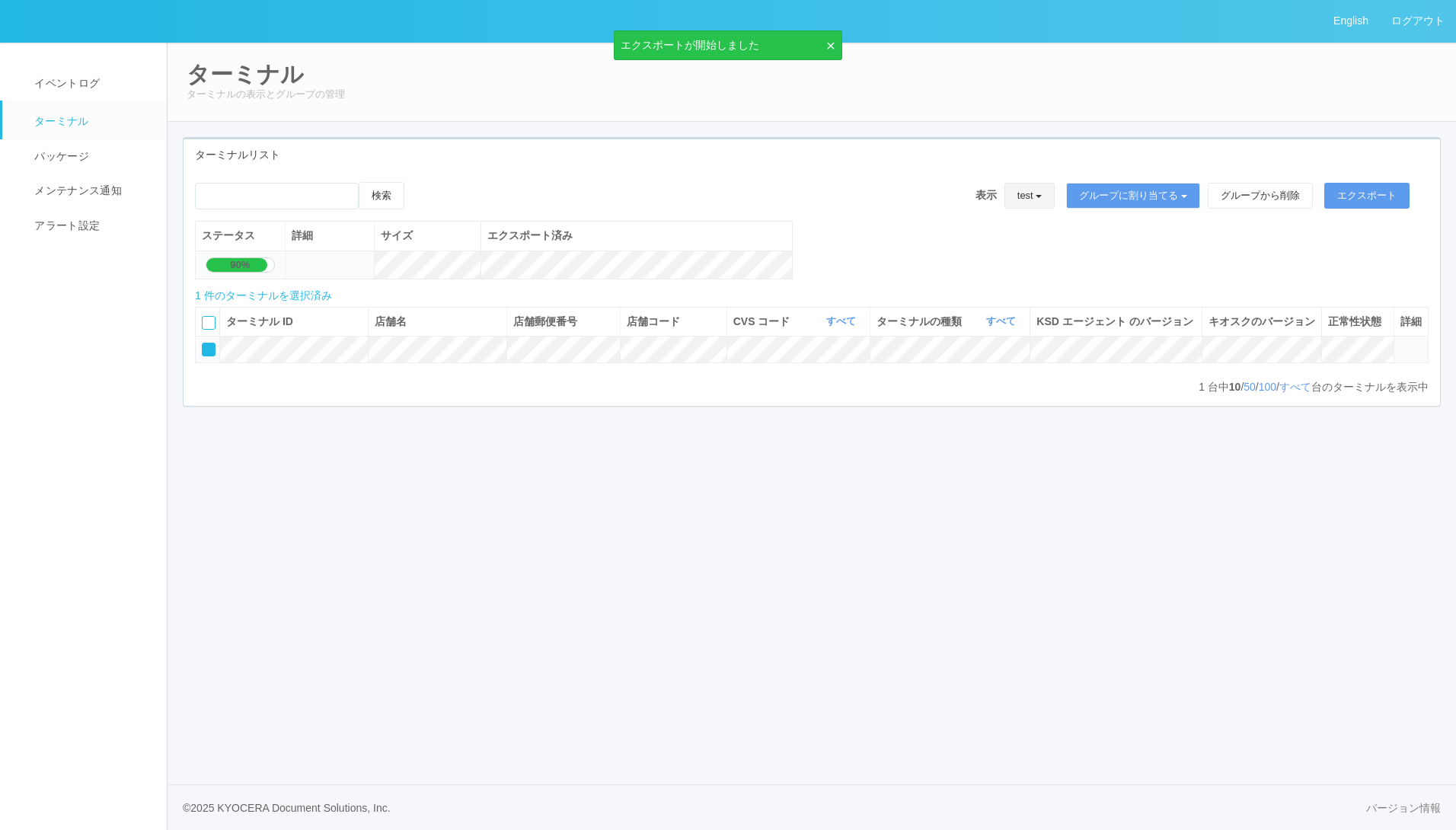
click at [1019, 197] on button "test" at bounding box center [1030, 195] width 51 height 26
click at [987, 246] on link "すべてのターミナル" at bounding box center [981, 238] width 169 height 24
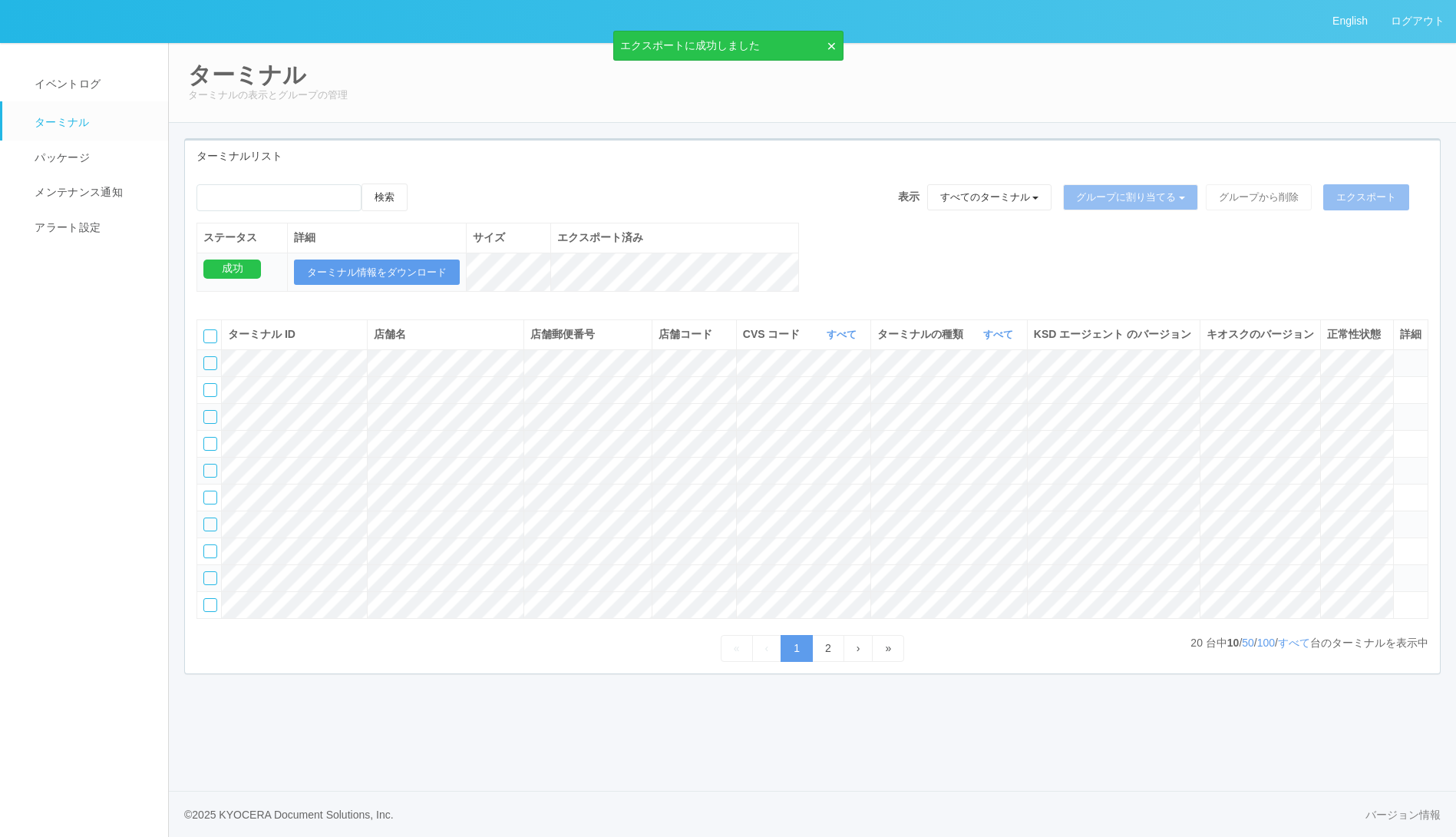
click at [208, 585] on div at bounding box center [210, 578] width 14 height 14
click at [1367, 202] on button "エクスポート" at bounding box center [1366, 196] width 86 height 26
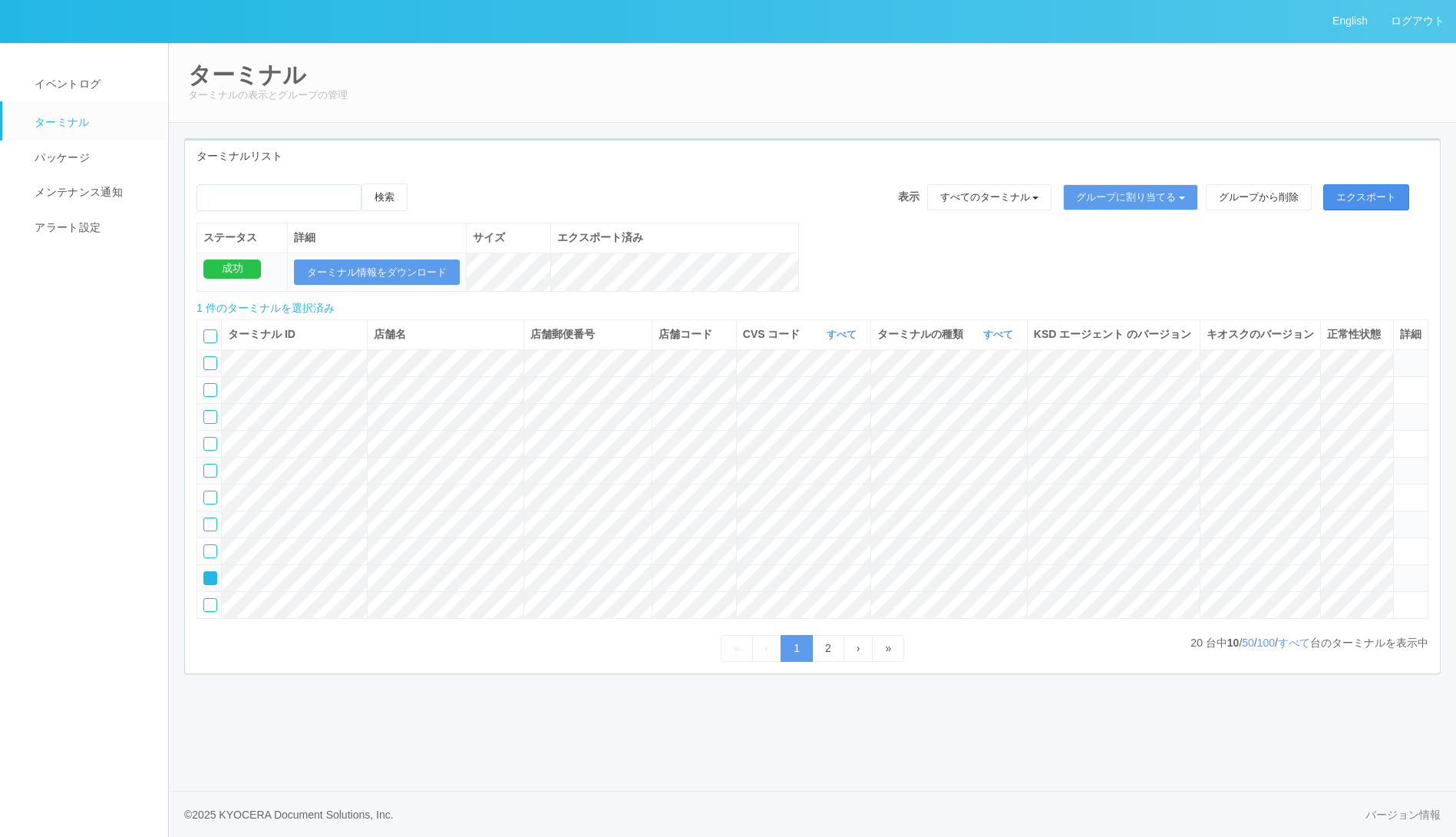
click at [1368, 197] on button "エクスポート" at bounding box center [1366, 196] width 86 height 26
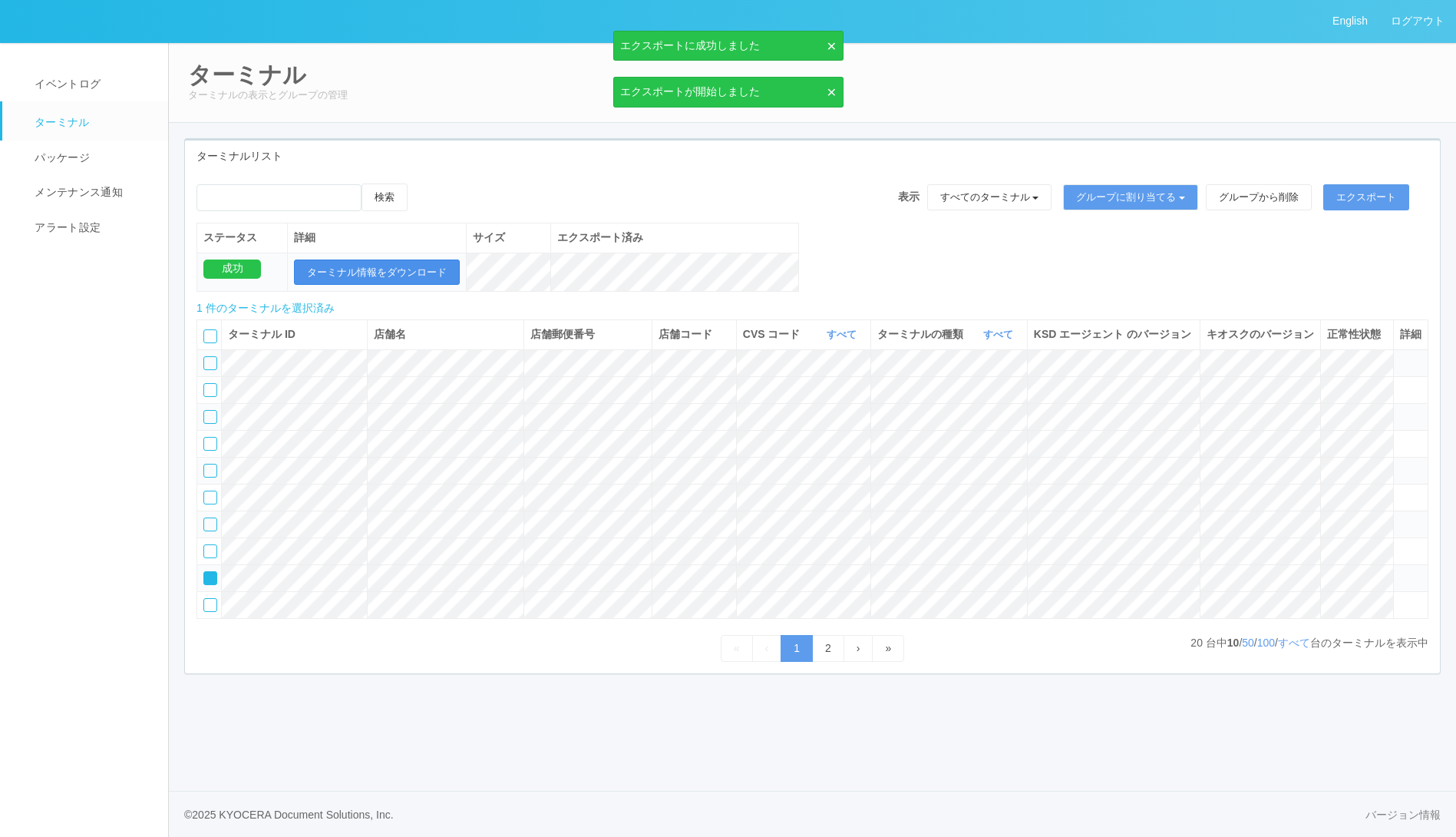
click at [366, 271] on button "ターミナル情報をダウンロード" at bounding box center [376, 272] width 165 height 26
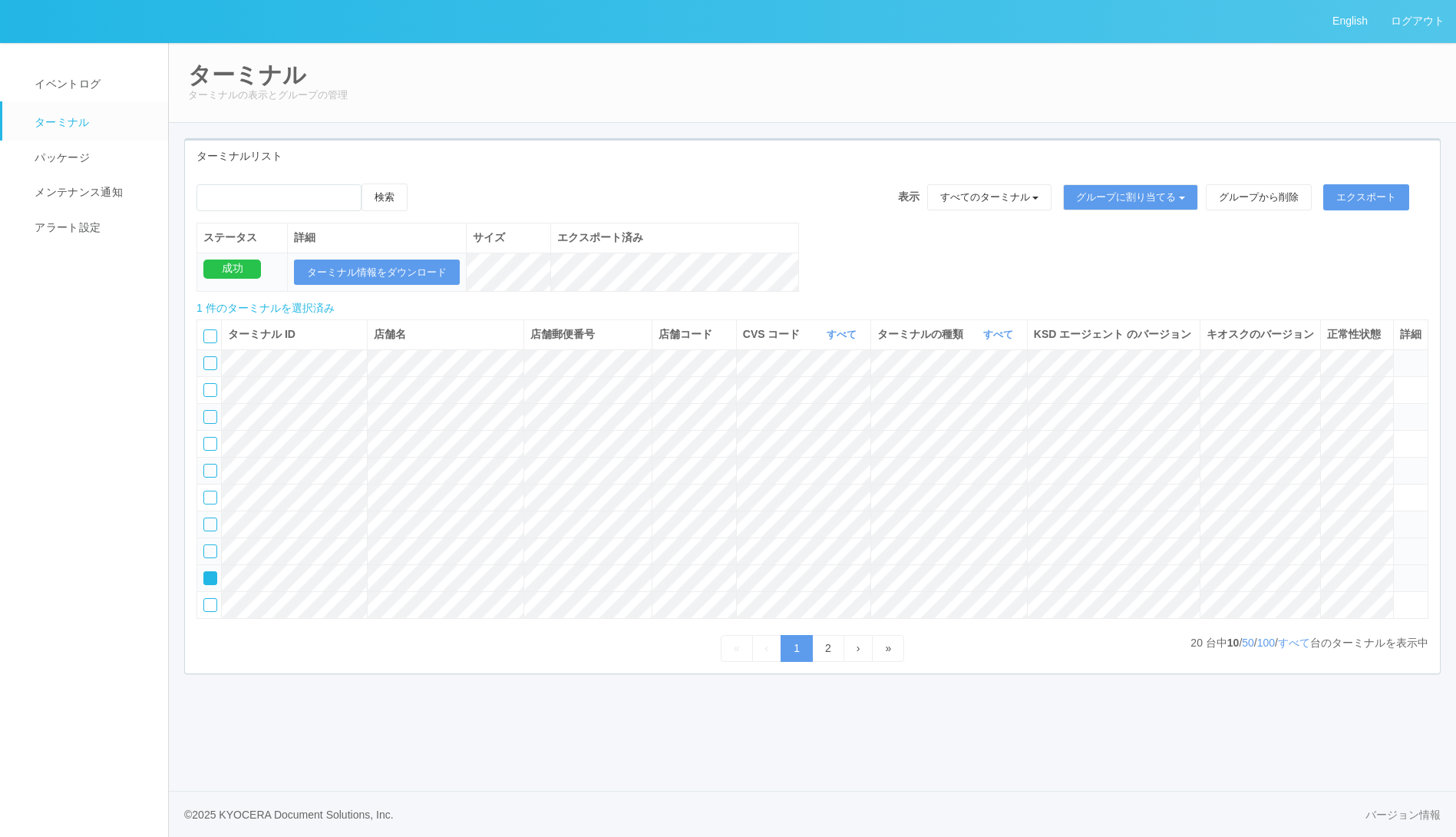
click at [210, 558] on div at bounding box center [210, 552] width 14 height 14
drag, startPoint x: 210, startPoint y: 586, endPoint x: 210, endPoint y: 579, distance: 7.0
click at [210, 531] on div at bounding box center [210, 524] width 14 height 14
click at [212, 504] on div at bounding box center [210, 497] width 14 height 14
click at [212, 478] on div at bounding box center [210, 470] width 14 height 14
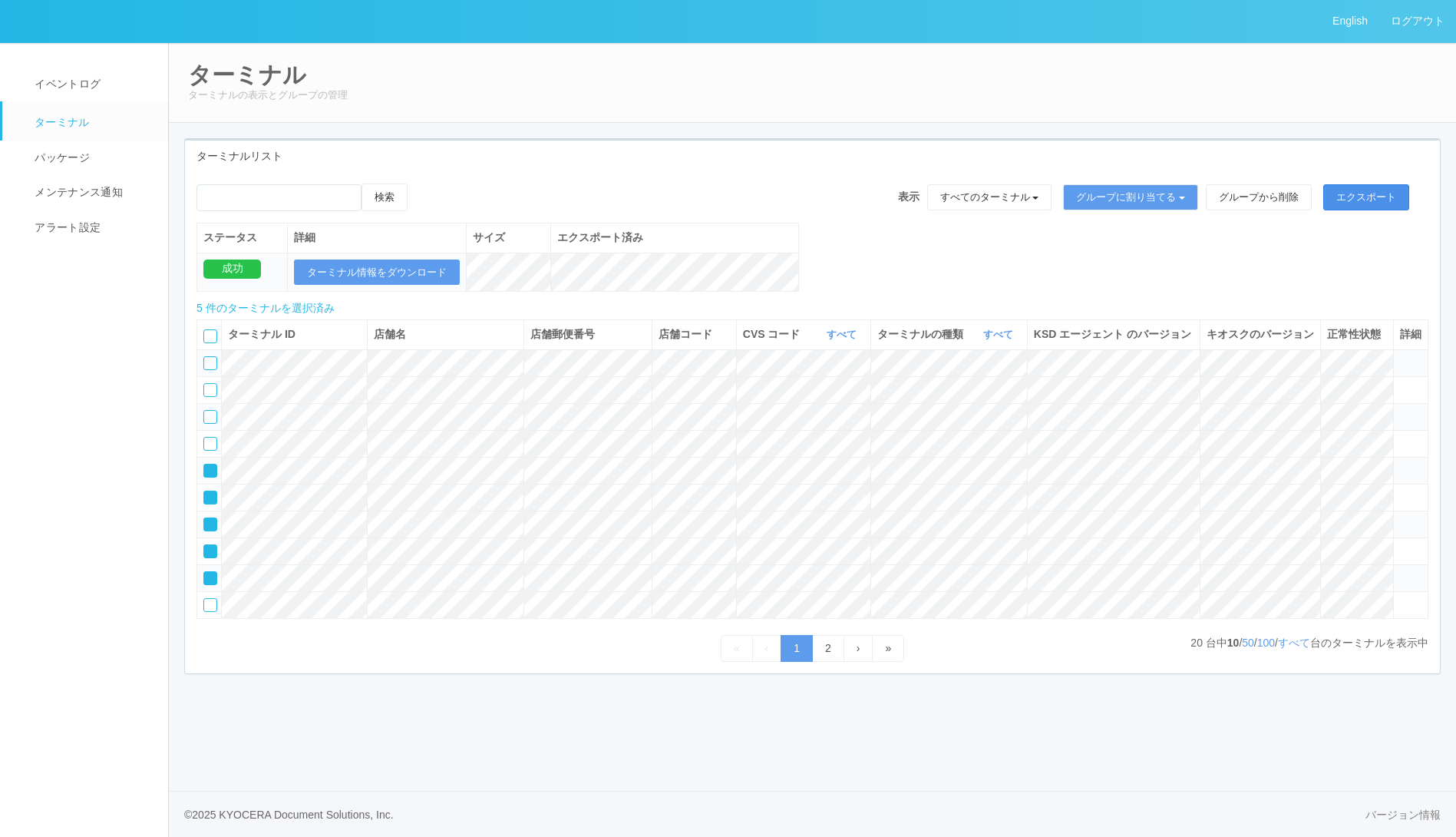
click at [1381, 192] on button "エクスポート" at bounding box center [1366, 196] width 86 height 26
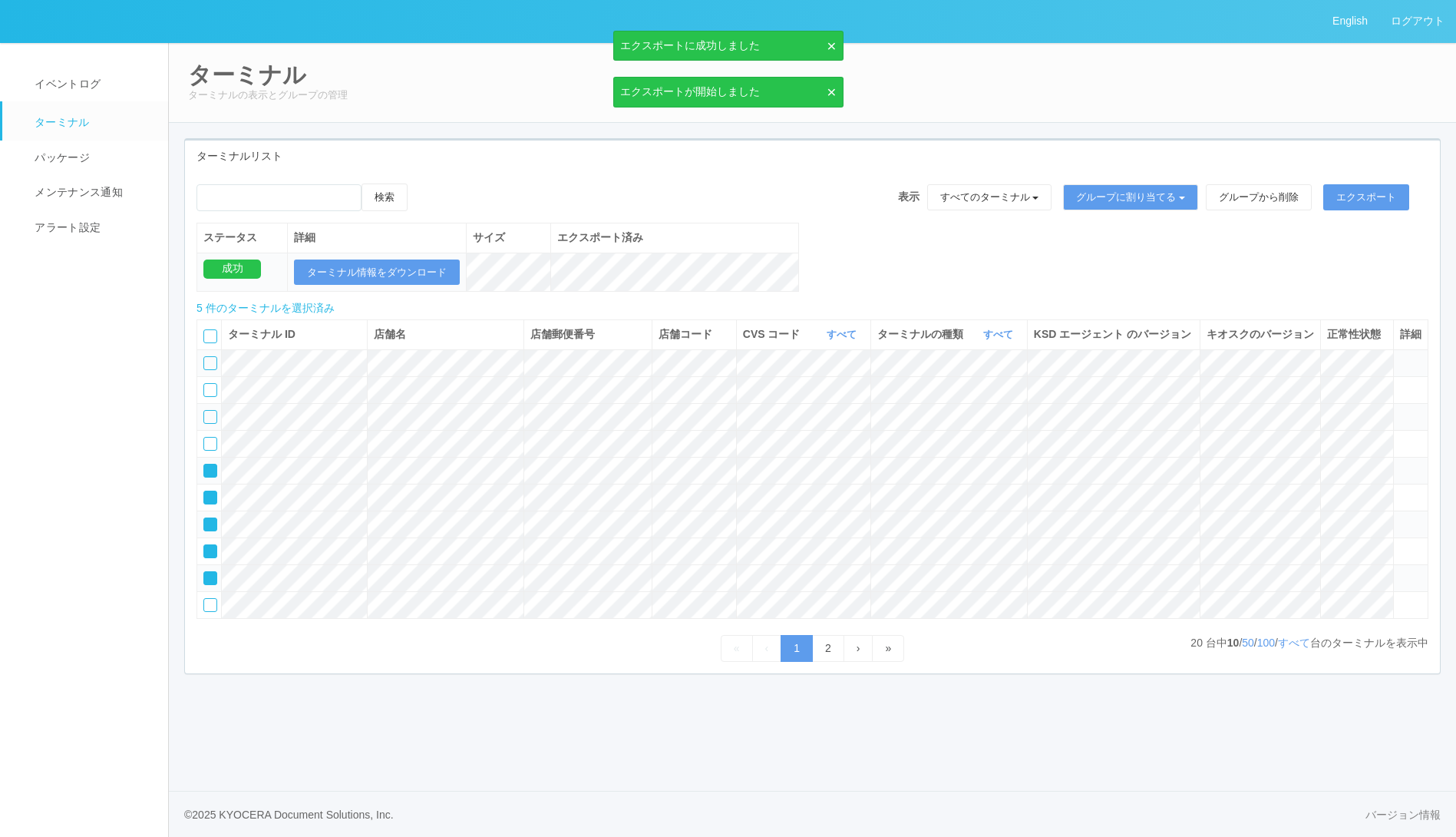
click at [209, 370] on div at bounding box center [210, 363] width 14 height 14
click at [209, 397] on div at bounding box center [210, 390] width 14 height 14
click at [1371, 196] on button "エクスポート" at bounding box center [1366, 196] width 86 height 26
click at [409, 270] on button "ターミナル情報をダウンロード" at bounding box center [376, 272] width 165 height 26
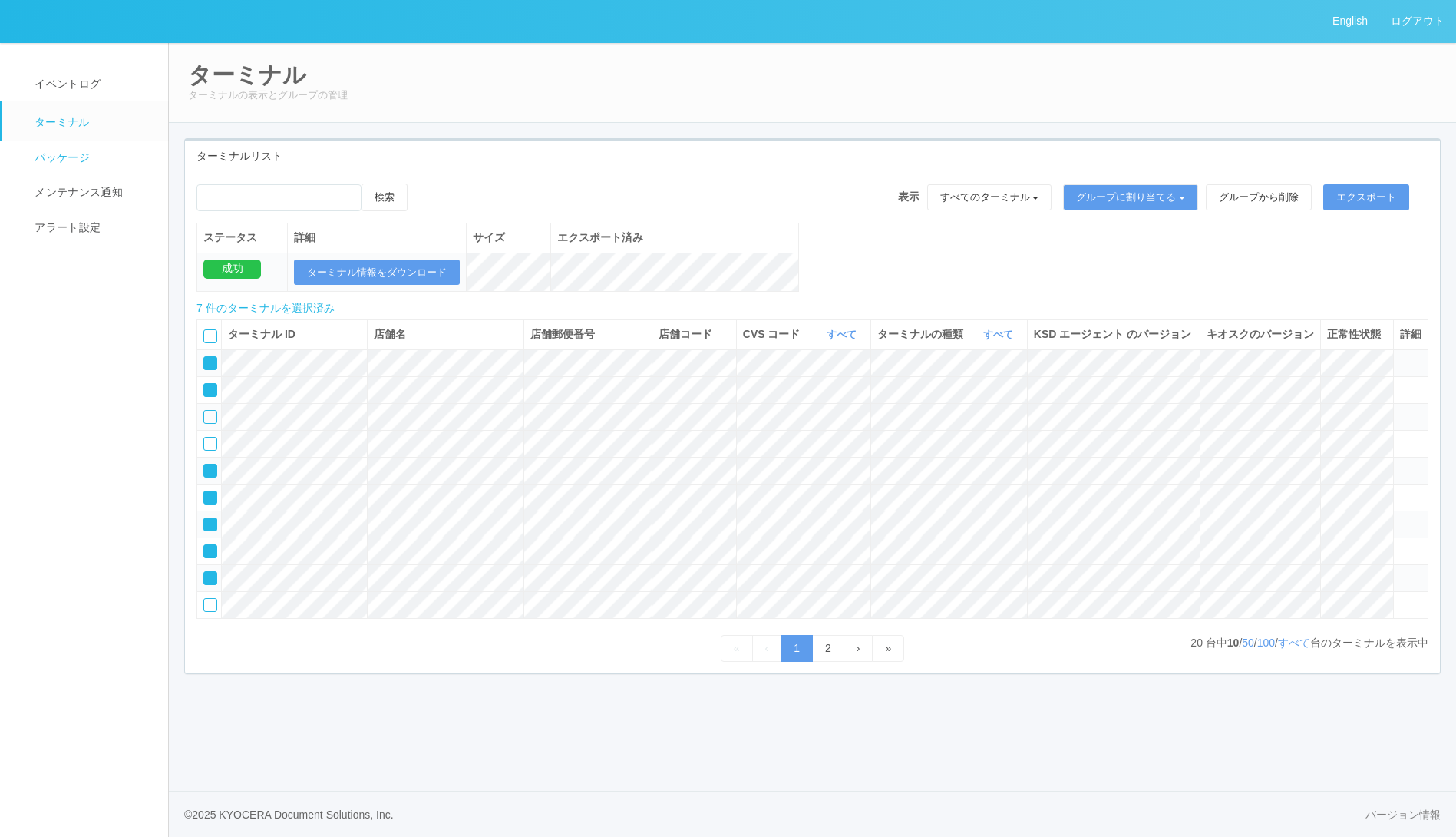
click at [74, 149] on link "パッケージ" at bounding box center [92, 158] width 180 height 35
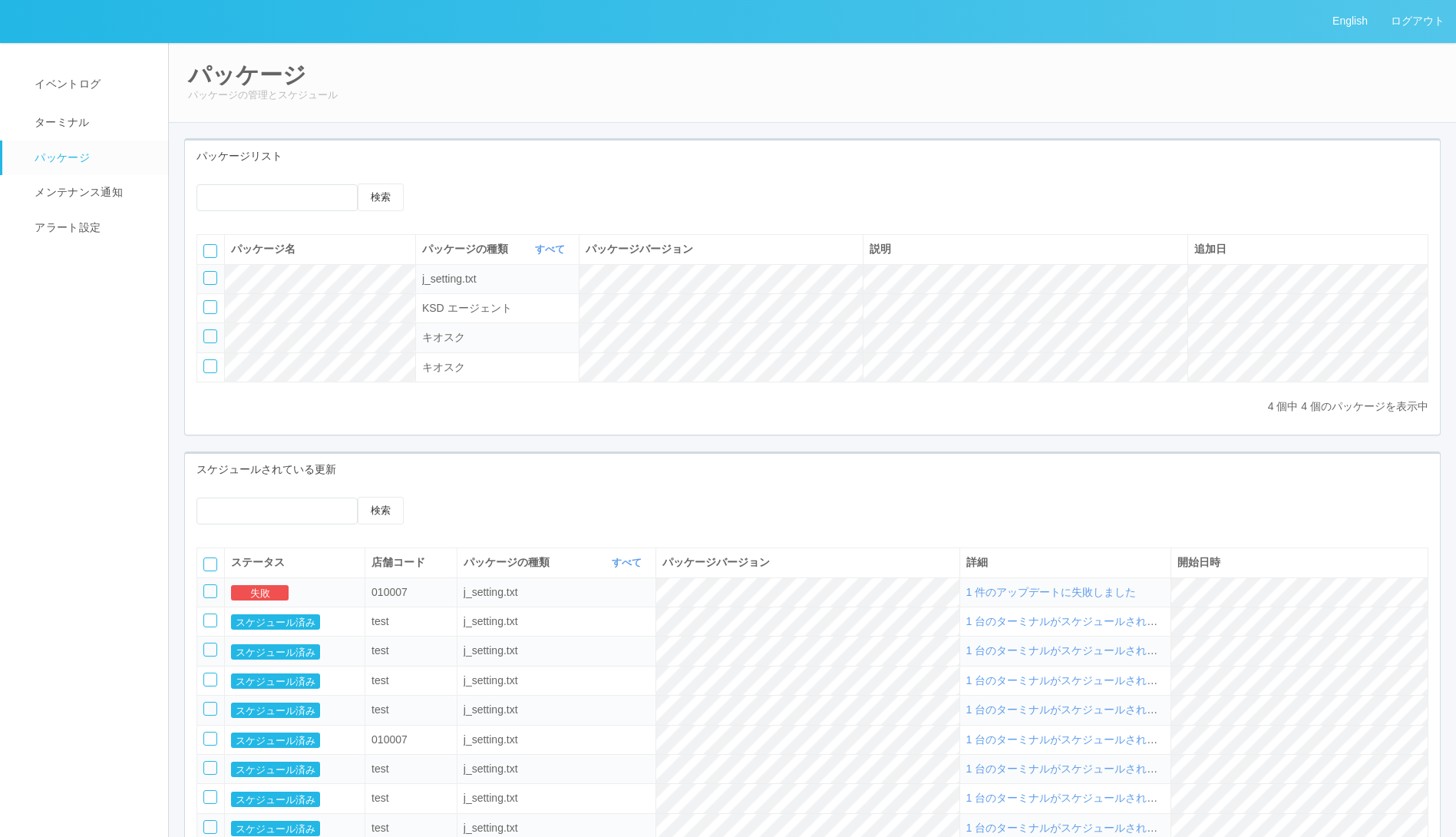
scroll to position [177, 0]
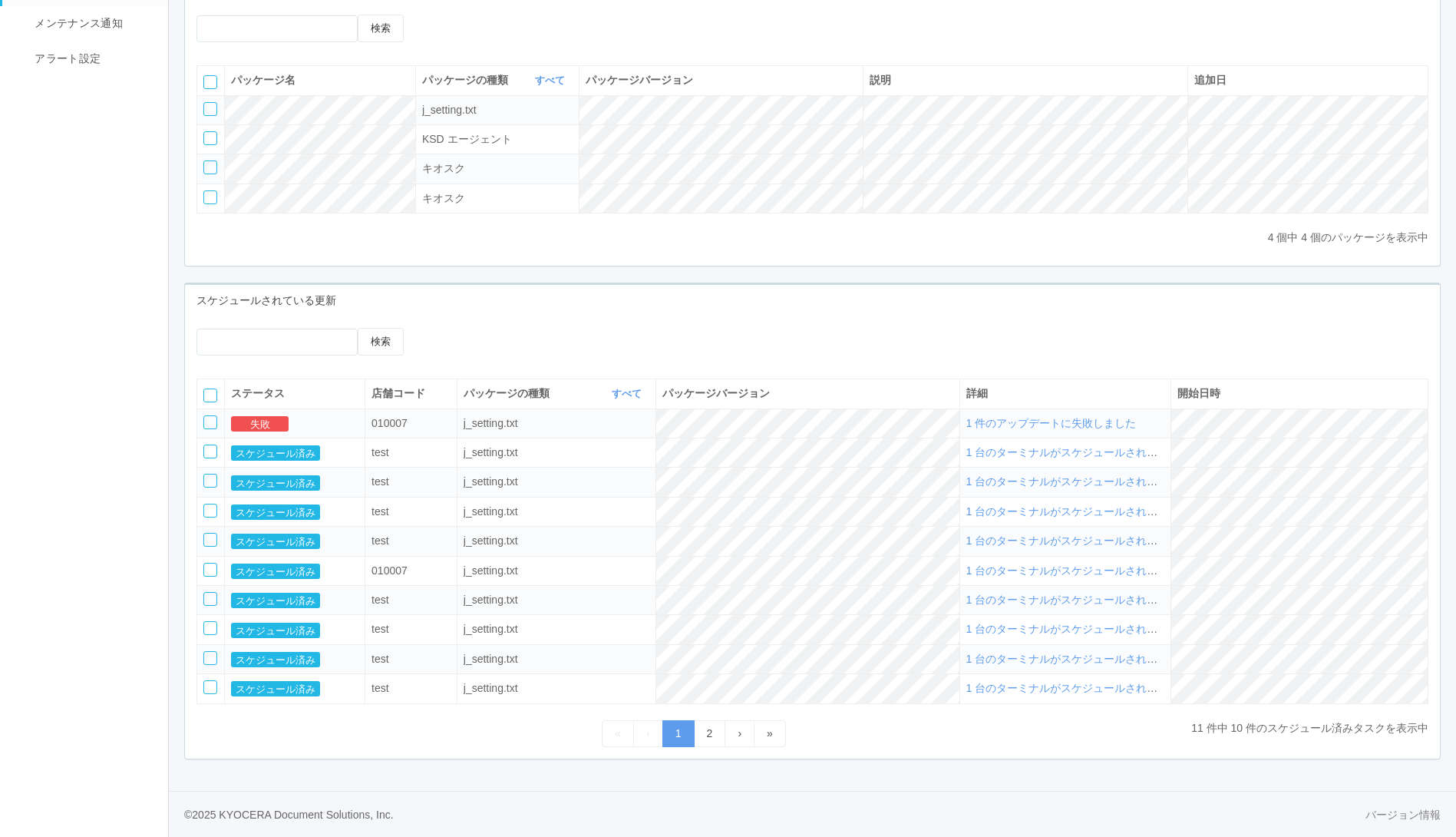
click at [211, 417] on div at bounding box center [210, 422] width 14 height 14
click at [211, 396] on div at bounding box center [210, 396] width 14 height 14
click at [450, 328] on icon at bounding box center [450, 328] width 0 height 0
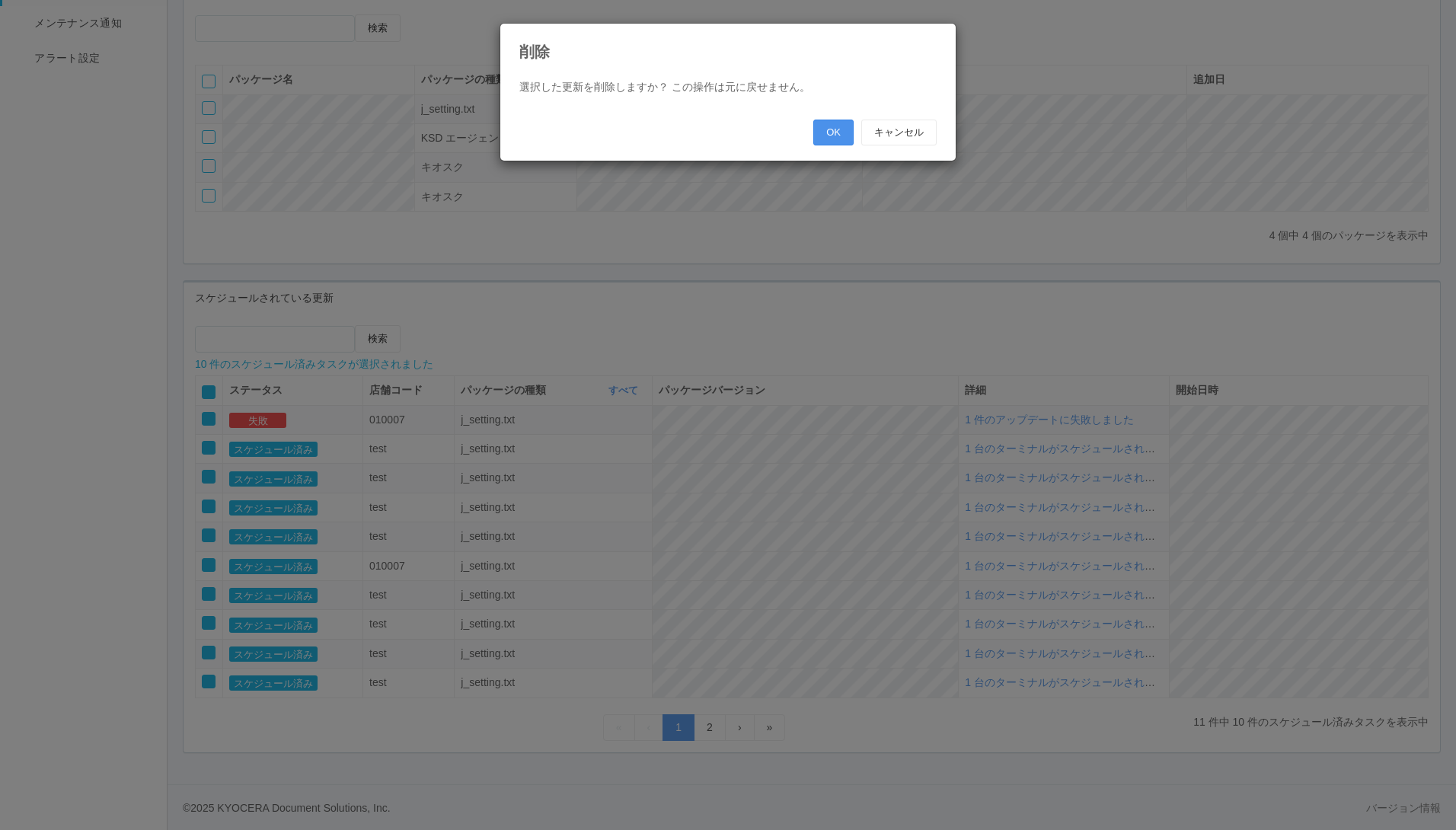
click at [832, 128] on button "OK" at bounding box center [833, 132] width 40 height 26
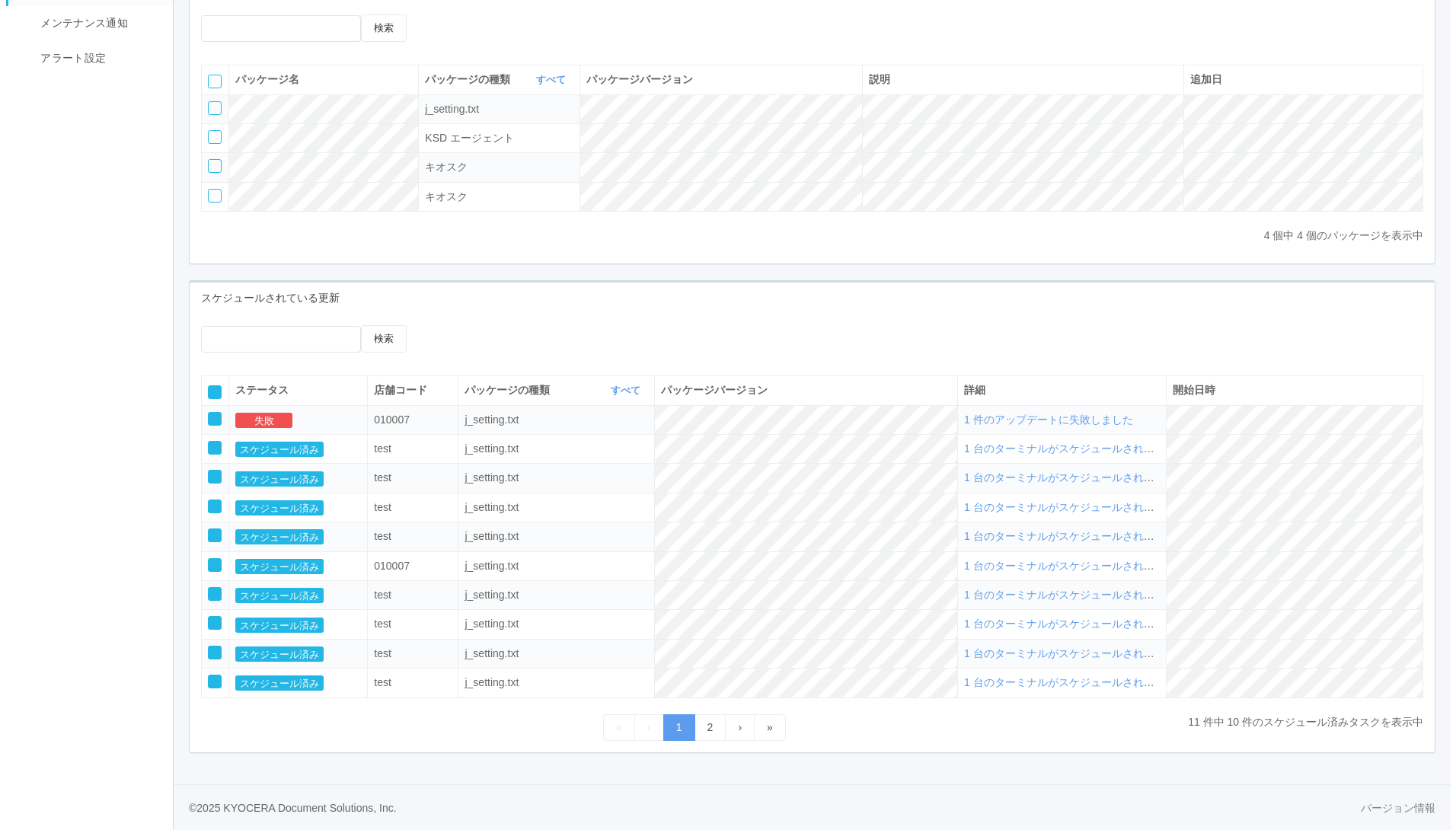
scroll to position [0, 0]
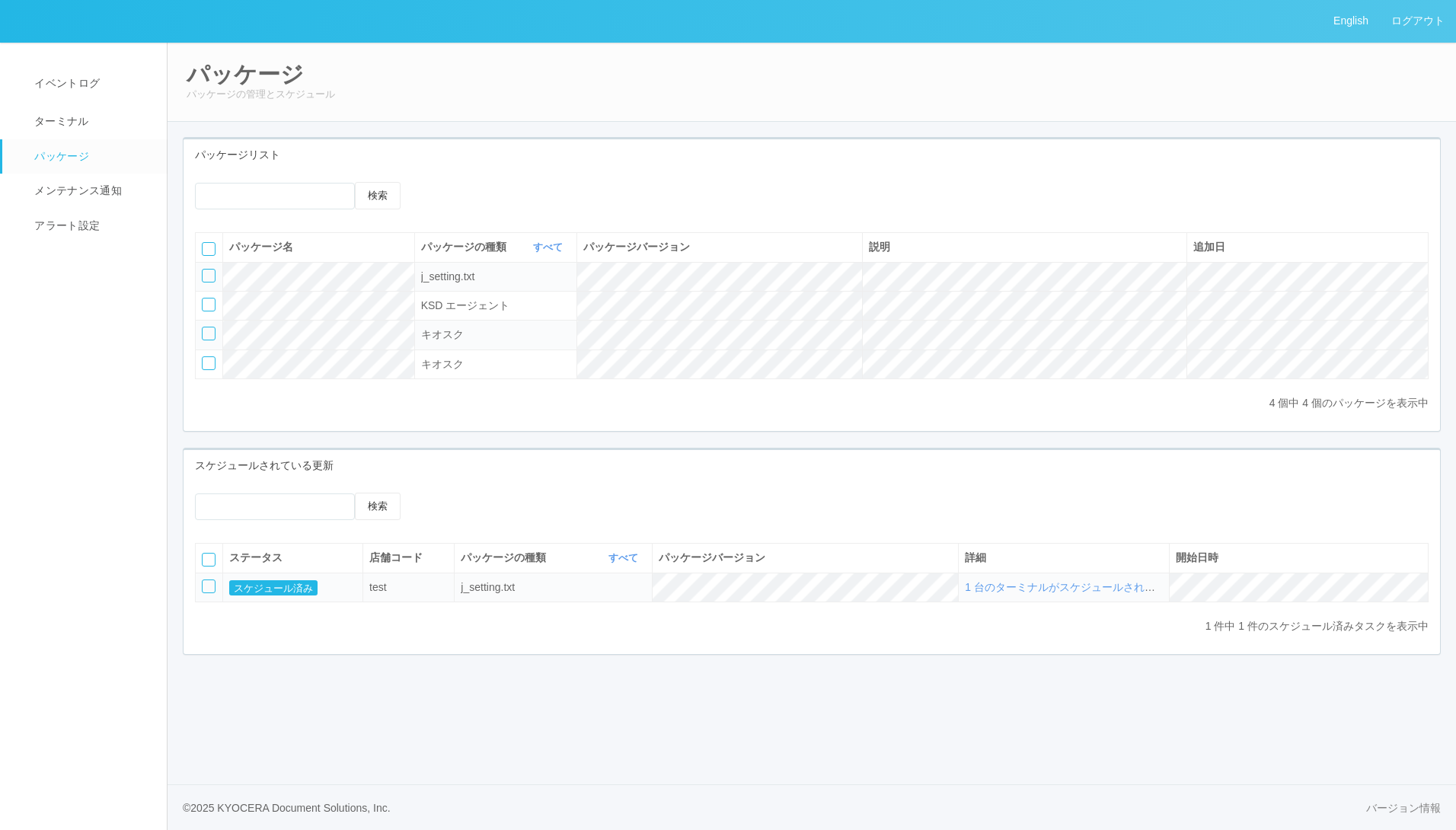
click at [207, 590] on div at bounding box center [208, 586] width 13 height 13
click at [446, 492] on icon at bounding box center [446, 492] width 0 height 0
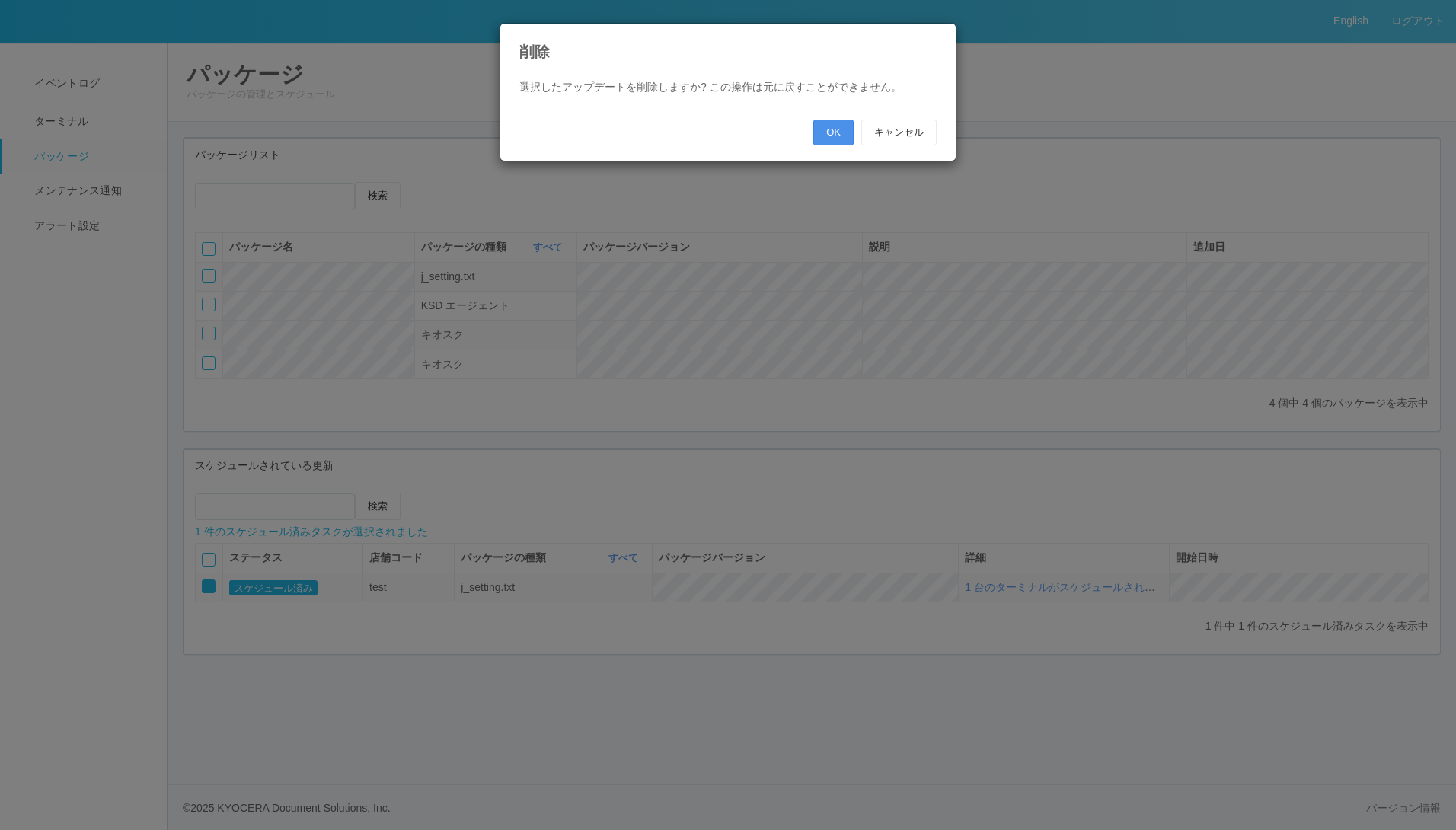
click at [835, 124] on button "OK" at bounding box center [833, 132] width 40 height 26
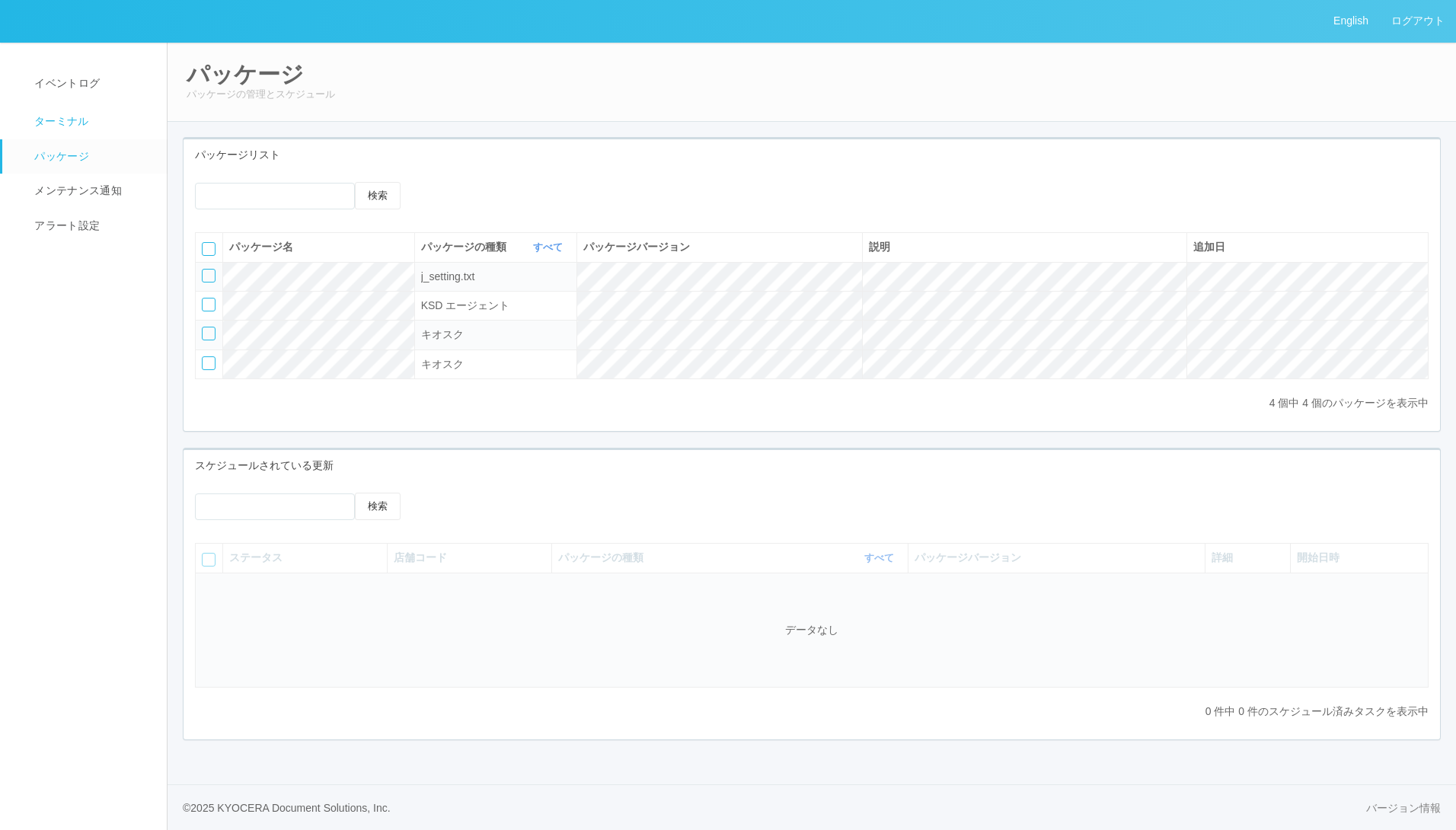
click at [50, 123] on span "ターミナル" at bounding box center [60, 121] width 59 height 12
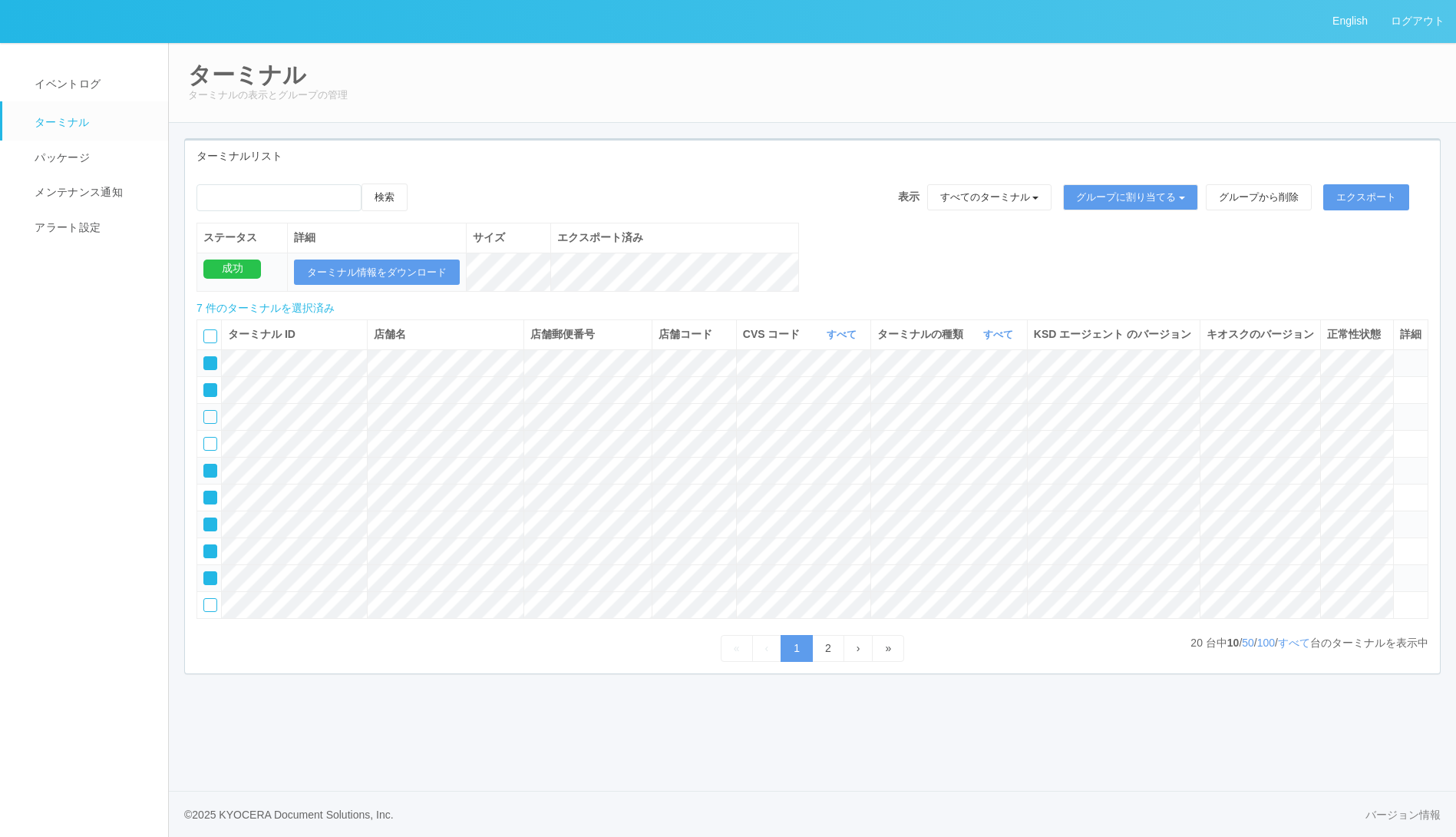
click at [205, 358] on icon at bounding box center [205, 358] width 0 height 0
click at [205, 385] on icon at bounding box center [205, 385] width 0 height 0
click at [205, 465] on icon at bounding box center [205, 465] width 0 height 0
click at [92, 148] on link "パッケージ" at bounding box center [92, 158] width 180 height 35
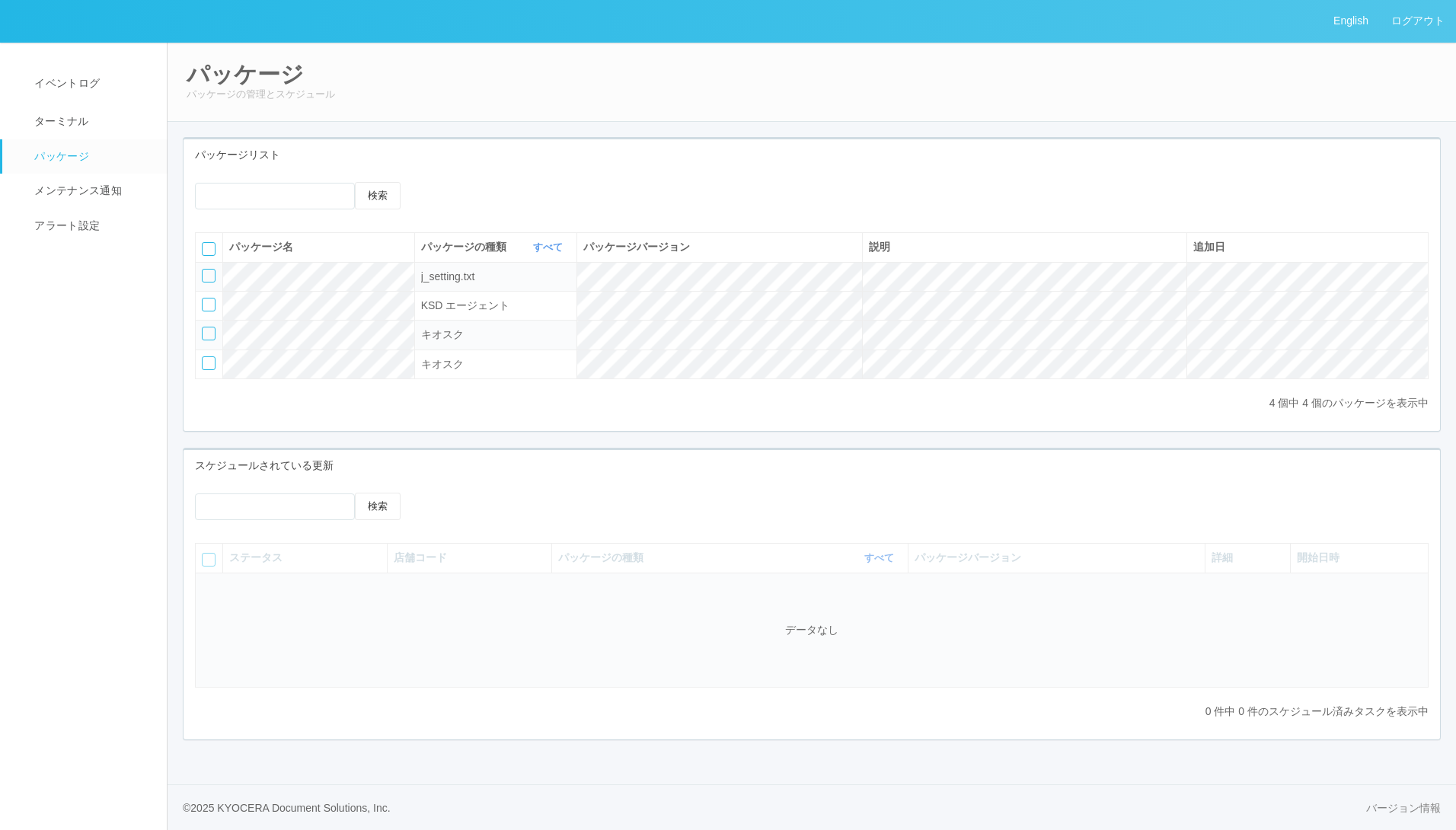
click at [213, 280] on div at bounding box center [208, 275] width 13 height 13
click at [208, 295] on td at bounding box center [209, 305] width 28 height 29
click at [209, 329] on div at bounding box center [208, 333] width 13 height 13
click at [209, 304] on div at bounding box center [208, 304] width 13 height 13
click at [206, 364] on div at bounding box center [208, 363] width 13 height 13
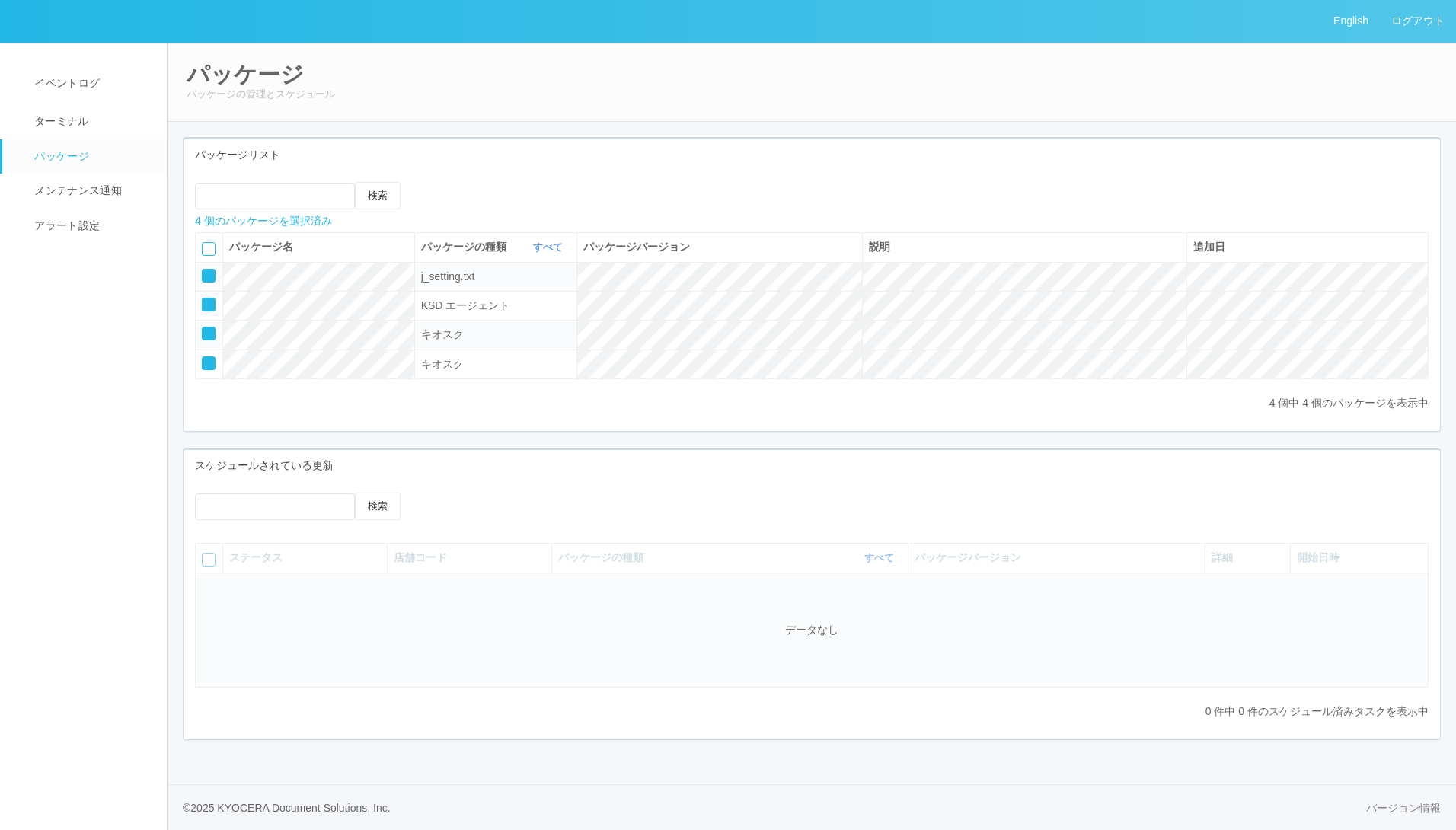
click at [458, 182] on icon at bounding box center [458, 182] width 0 height 0
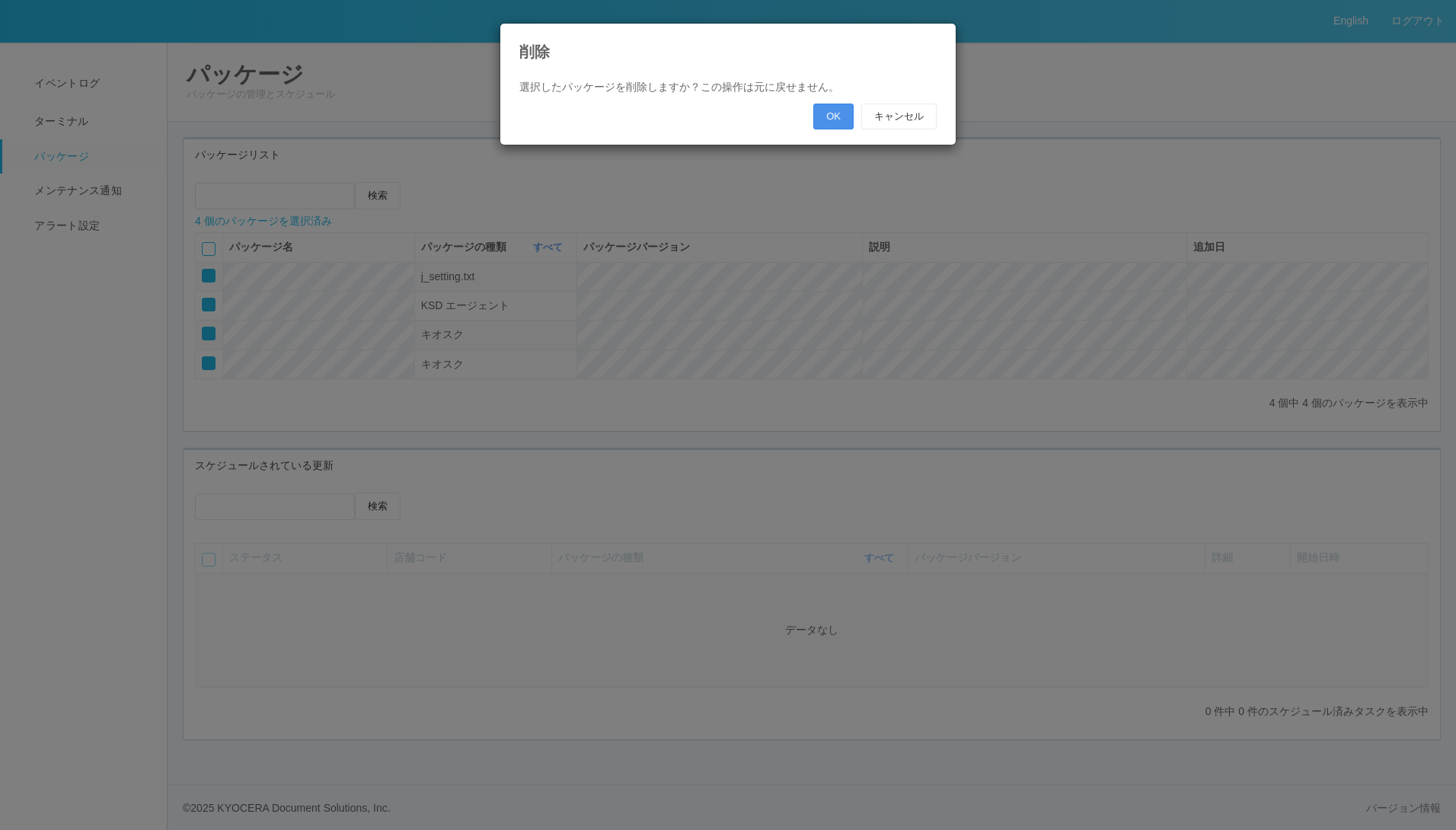
click at [817, 122] on button "OK" at bounding box center [833, 116] width 40 height 26
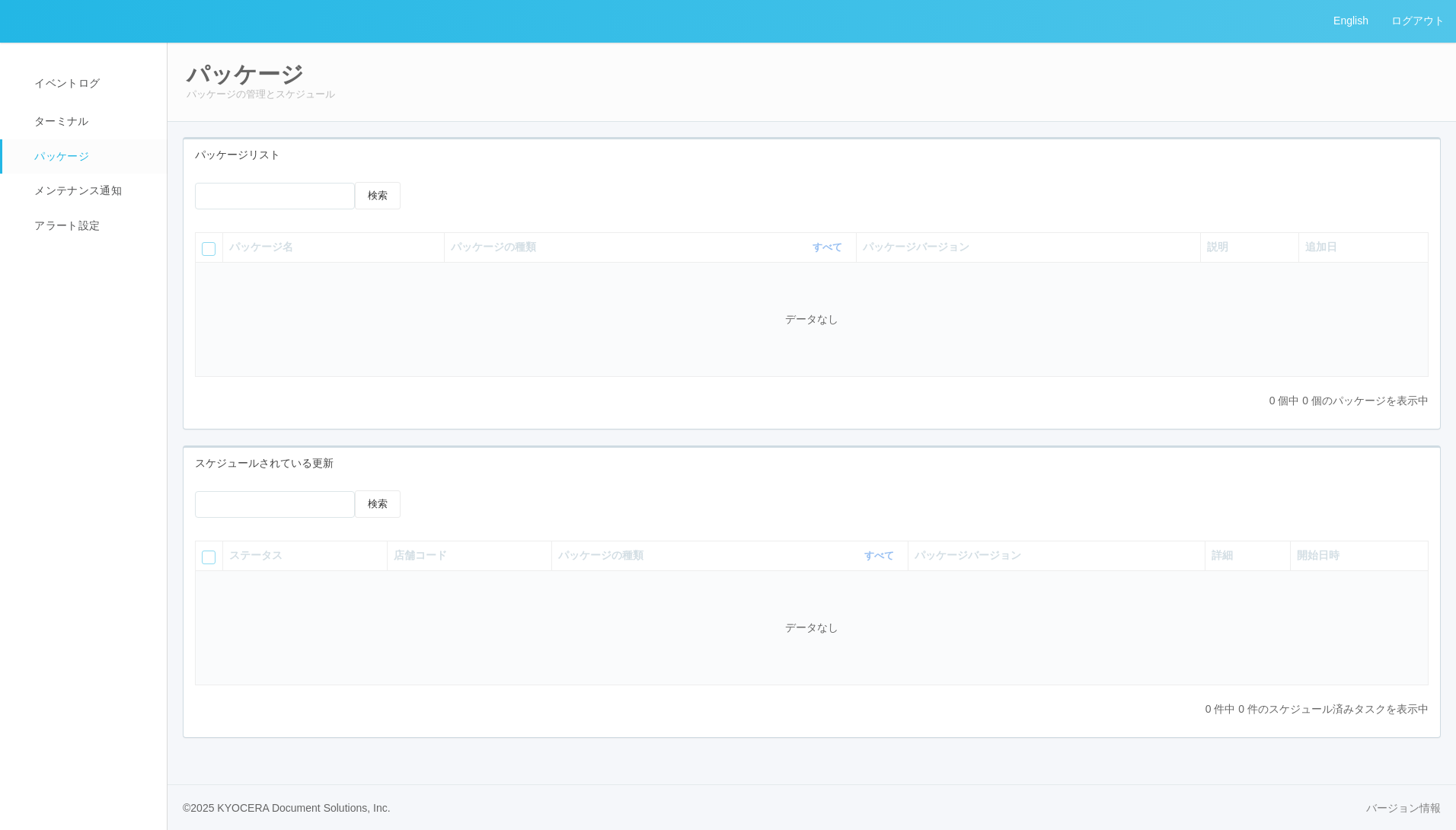
click at [435, 182] on icon at bounding box center [435, 182] width 0 height 0
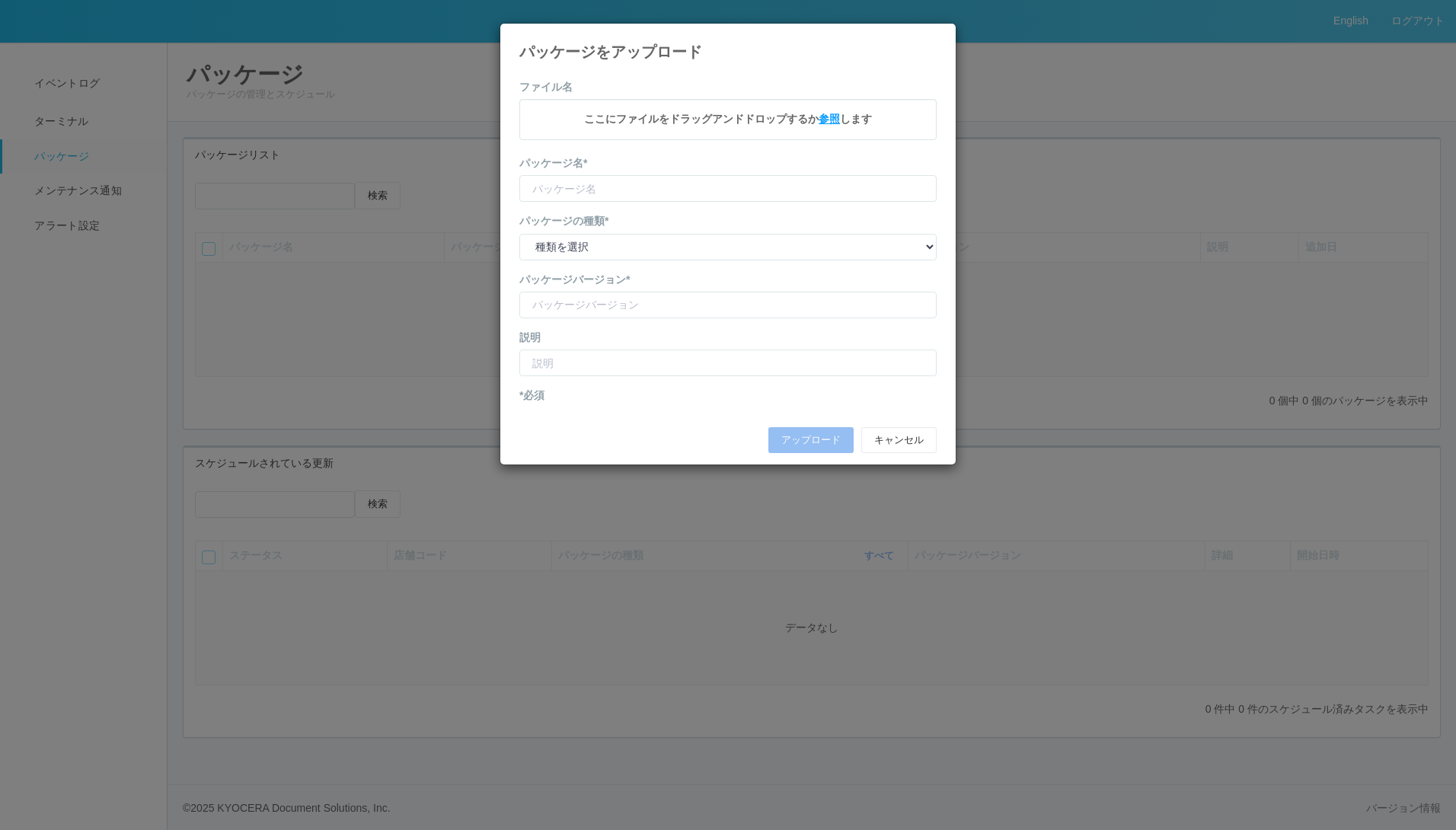
click at [830, 120] on span "参照" at bounding box center [829, 118] width 21 height 12
type input "CVSApp"
type input "2.1.5195"
click at [616, 245] on select "種類を選択 キオスク KSD エージェント j_setting.txt" at bounding box center [728, 249] width 418 height 27
select select "Kiosk"
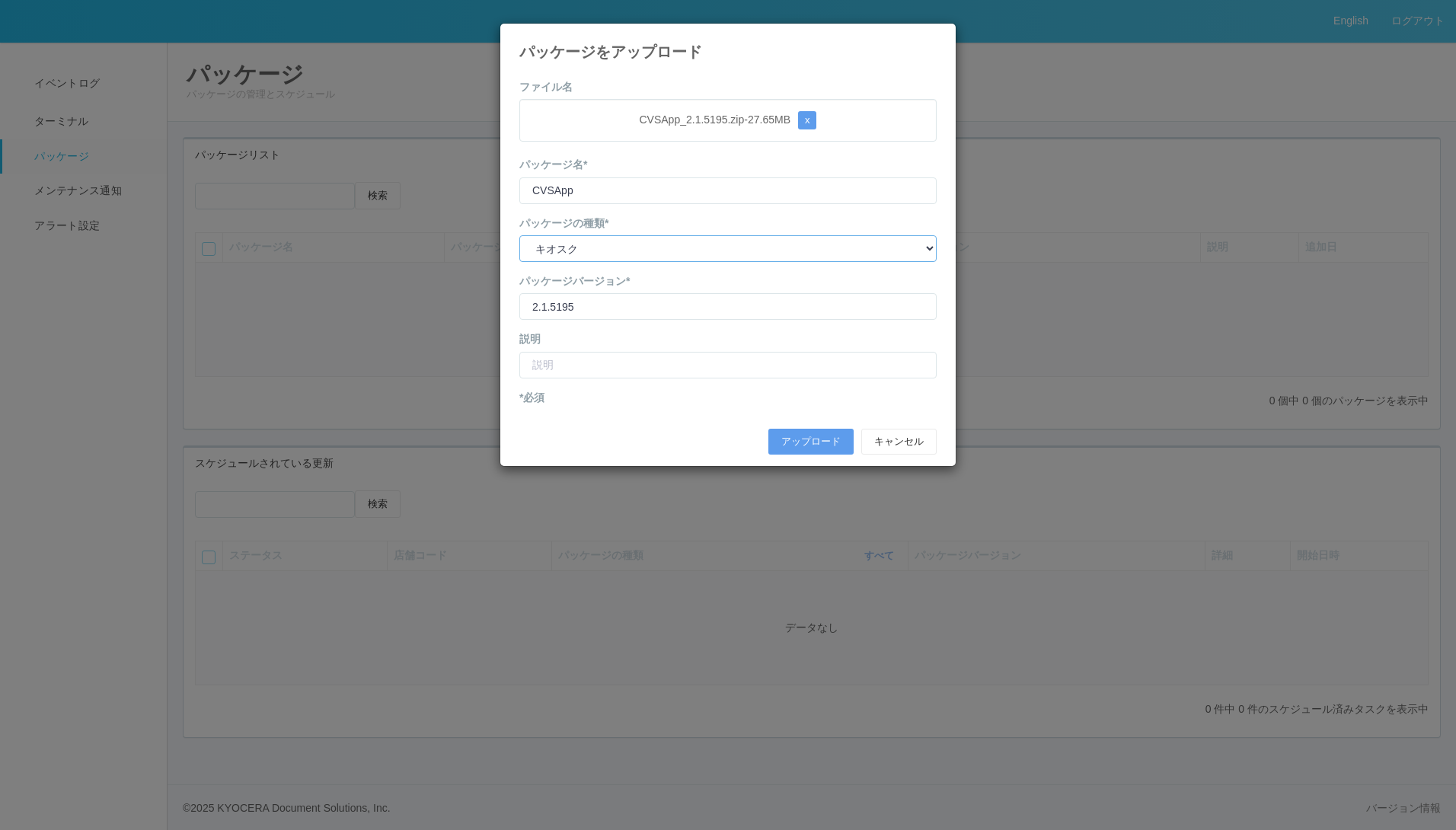
click at [519, 235] on select "種類を選択 キオスク KSD エージェント j_setting.txt" at bounding box center [728, 249] width 418 height 27
click at [825, 444] on button "アップロード" at bounding box center [811, 441] width 85 height 26
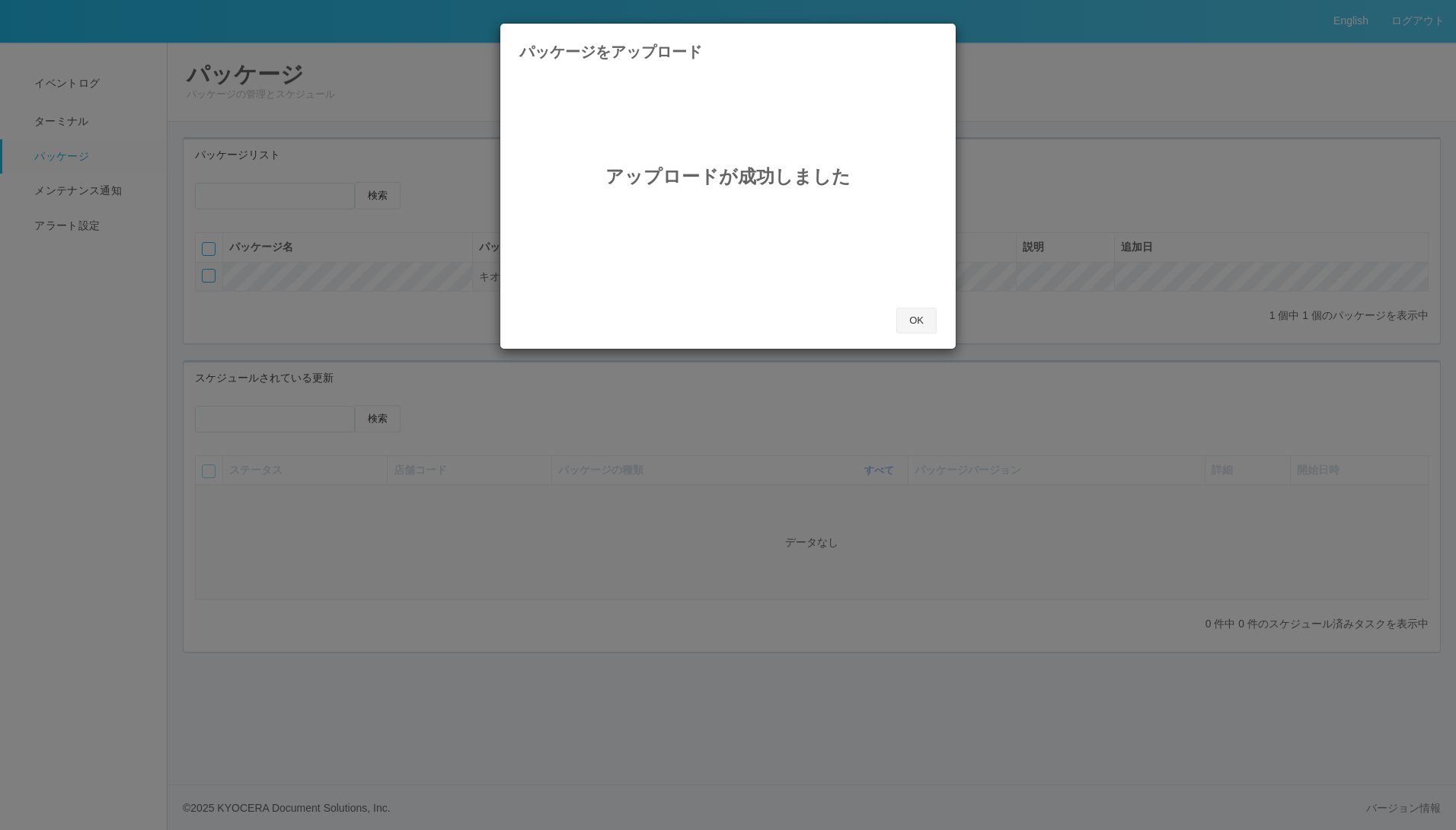
click at [904, 323] on button "OK" at bounding box center [917, 320] width 40 height 26
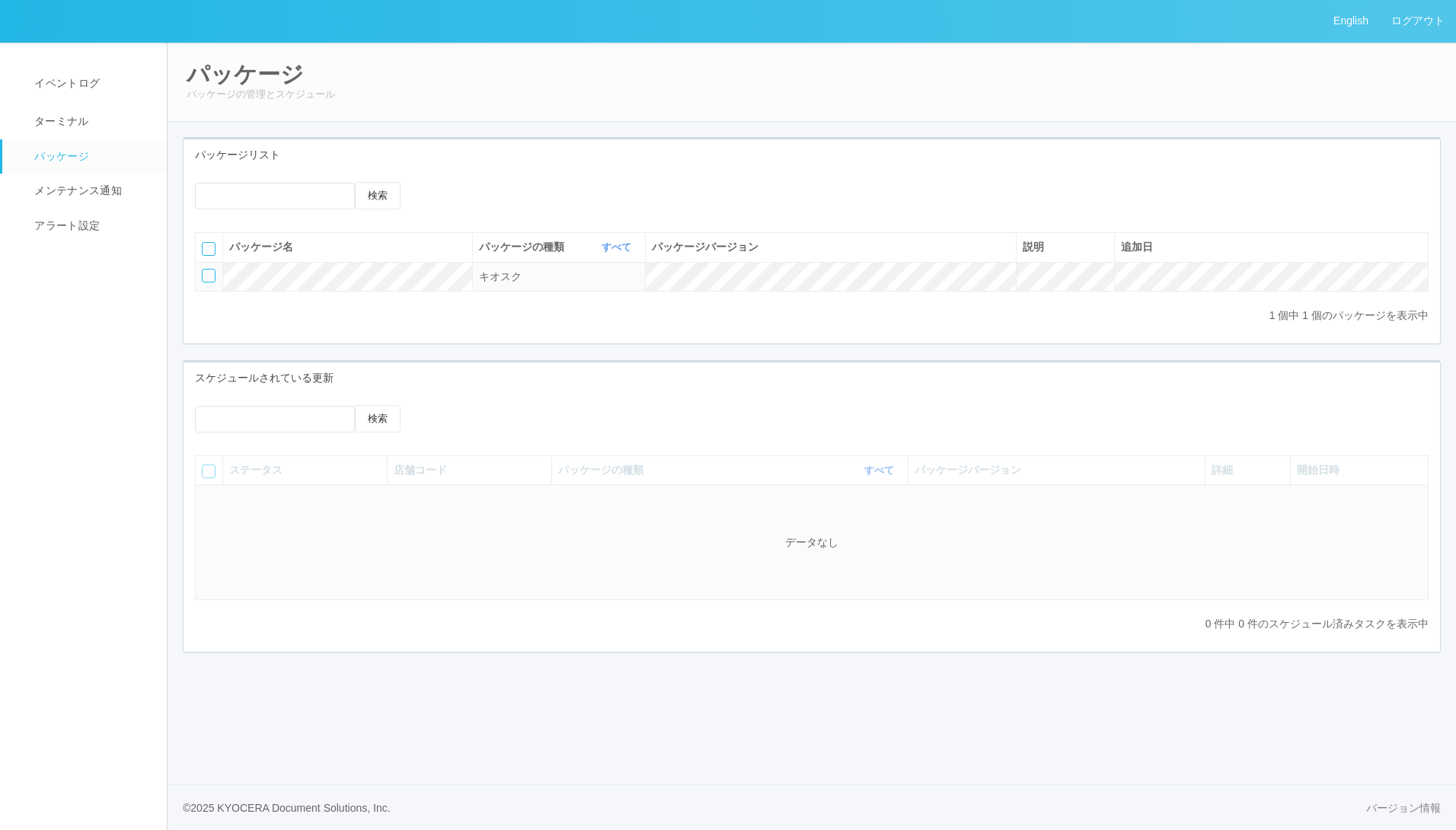
click at [435, 182] on icon at bounding box center [435, 182] width 0 height 0
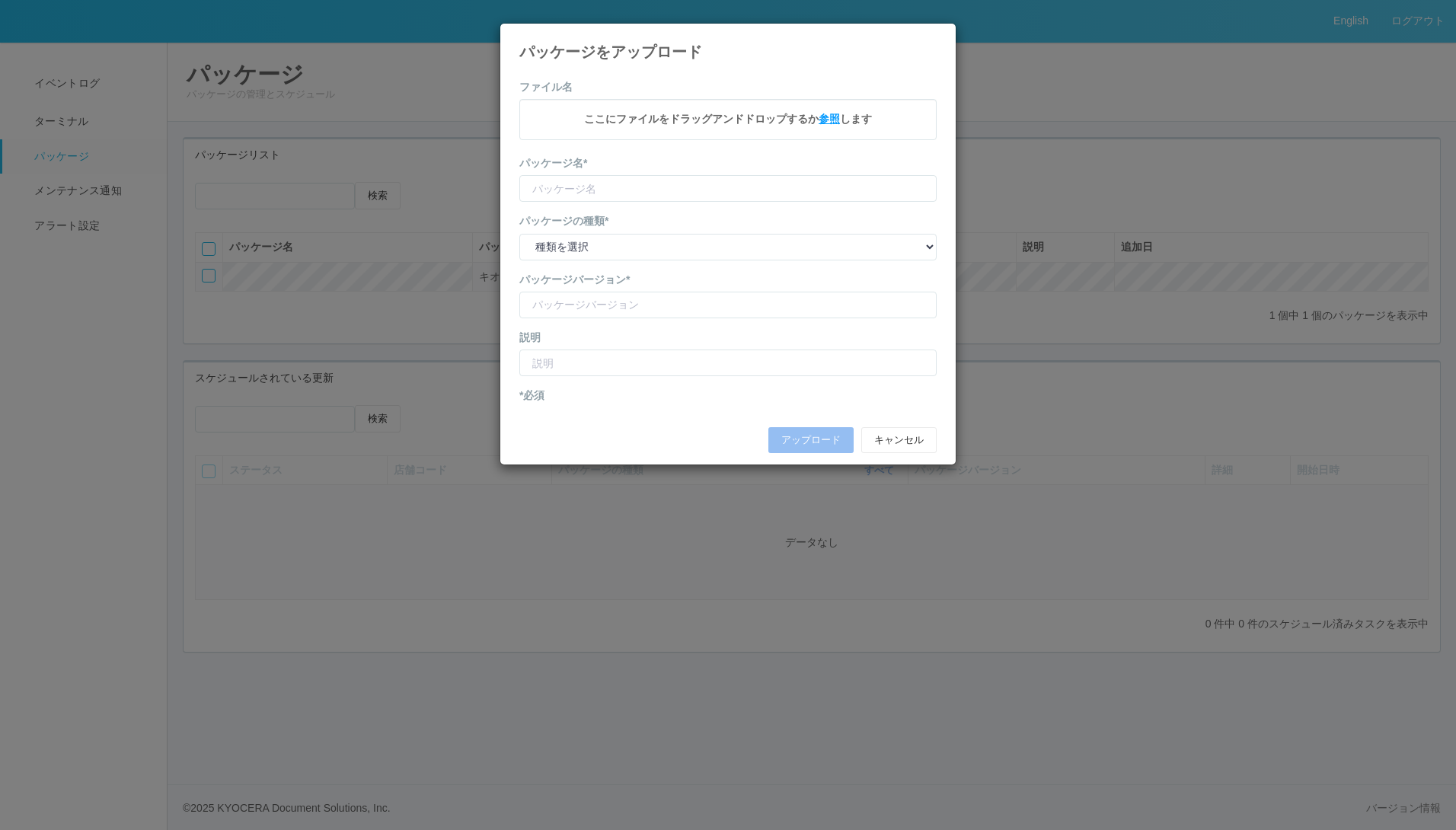
click at [824, 118] on span "参照" at bounding box center [829, 118] width 21 height 12
type input "CVSApp"
type input "2.1.5166"
click at [720, 244] on select "種類を選択 キオスク KSD エージェント j_setting.txt" at bounding box center [728, 249] width 418 height 27
select select "Kiosk"
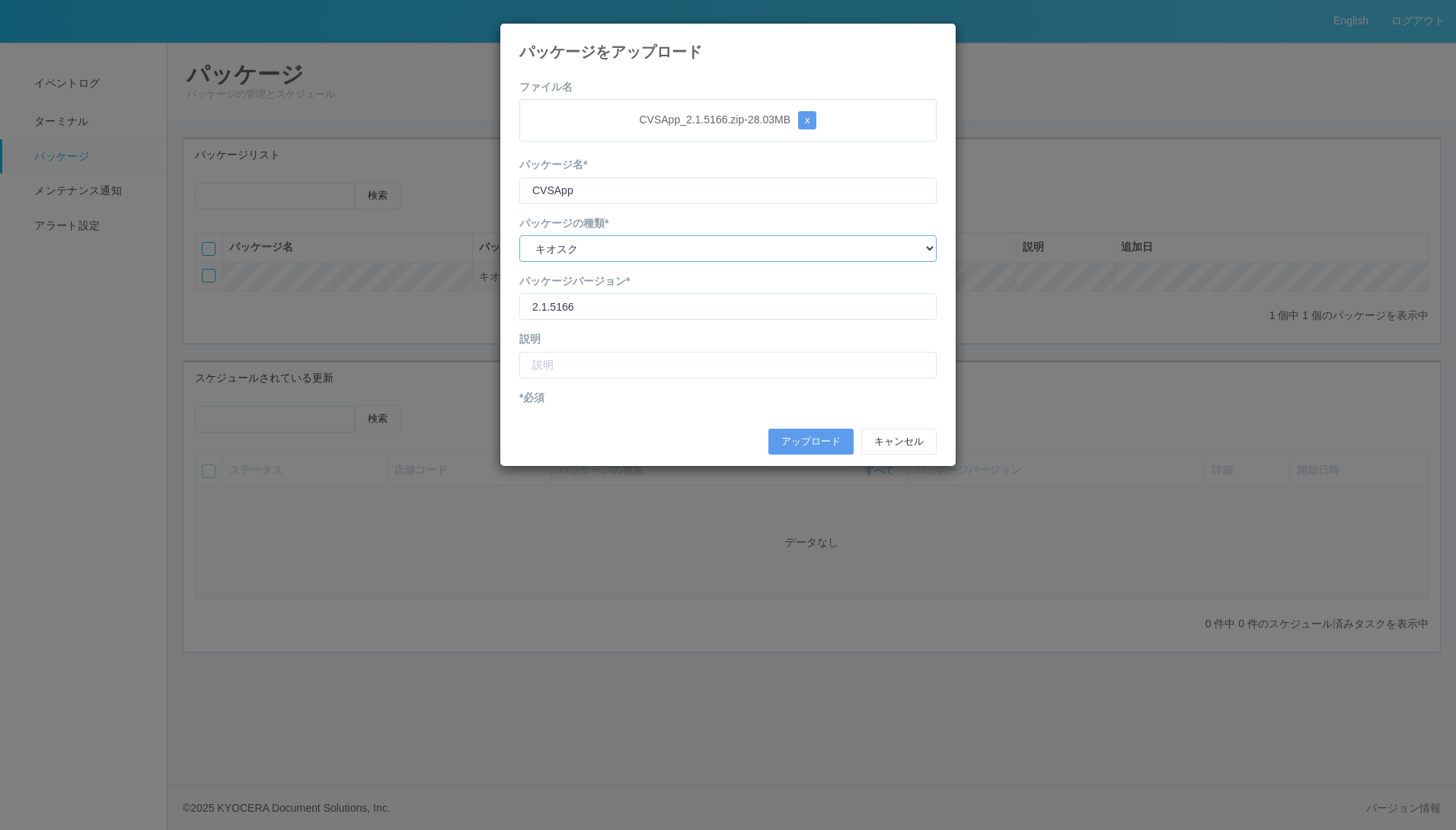
click at [519, 235] on select "種類を選択 キオスク KSD エージェント j_setting.txt" at bounding box center [728, 249] width 418 height 27
click at [811, 443] on button "アップロード" at bounding box center [811, 441] width 85 height 26
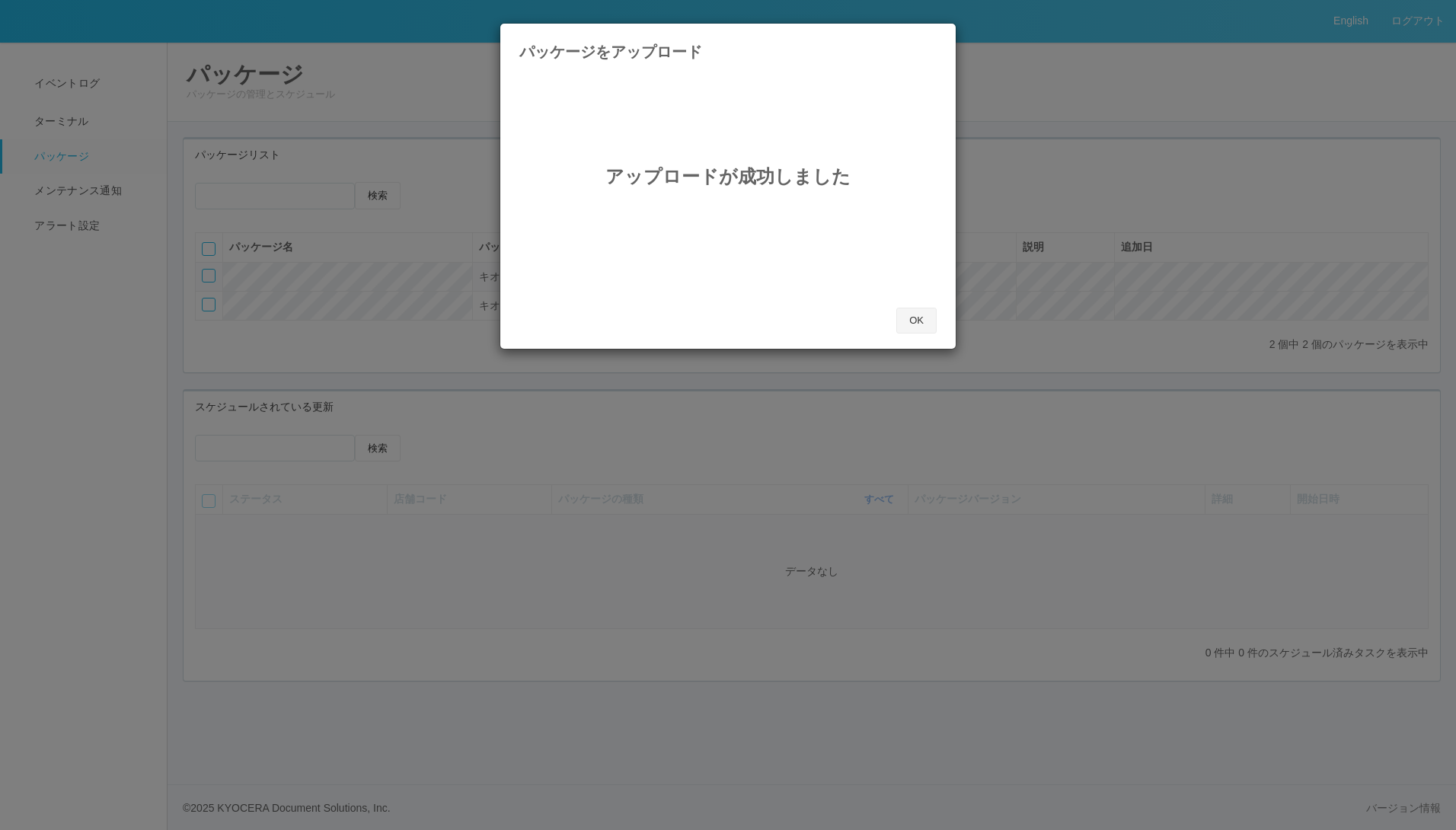
click at [920, 329] on button "OK" at bounding box center [917, 320] width 40 height 26
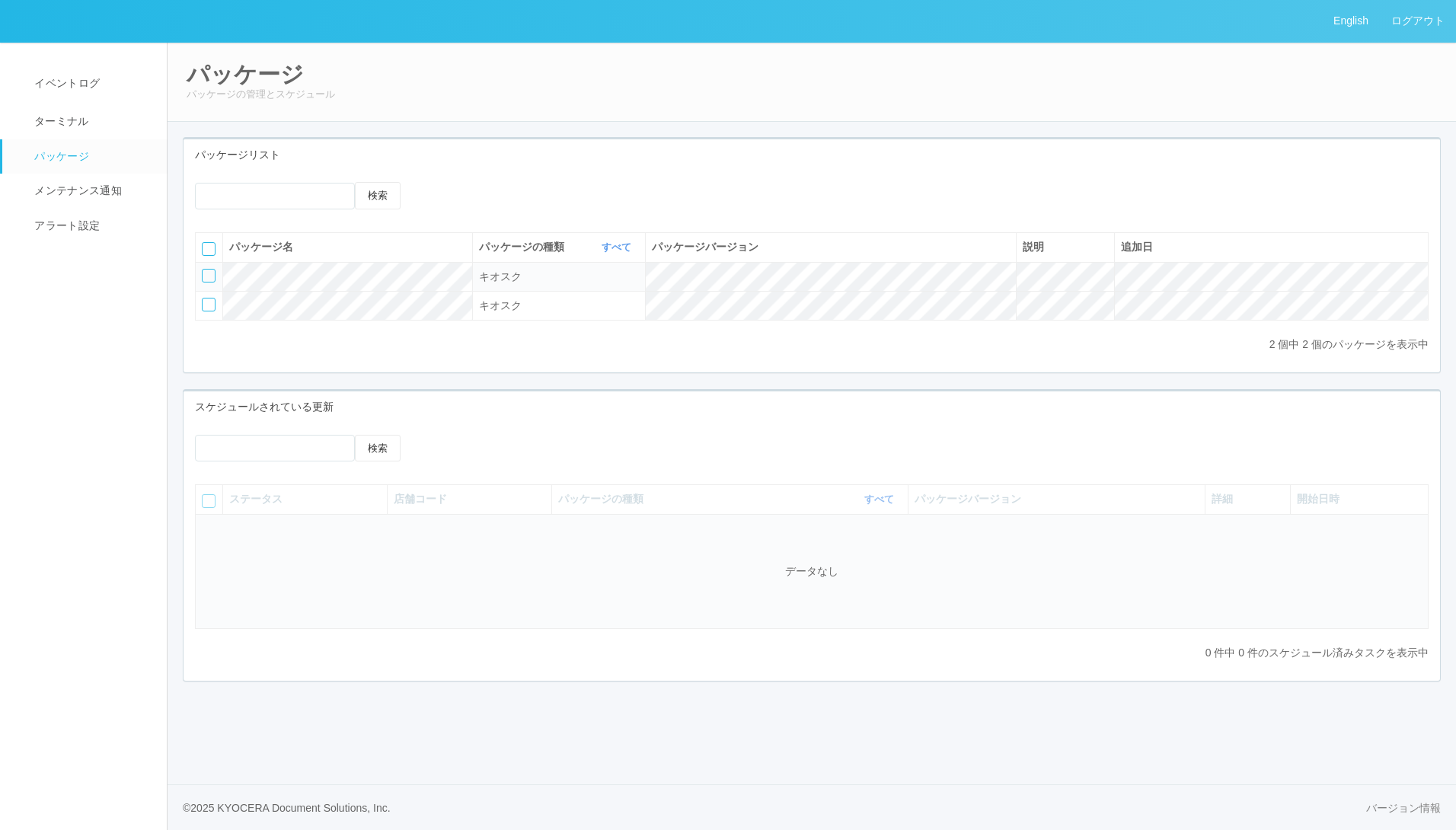
click at [435, 182] on icon at bounding box center [435, 182] width 0 height 0
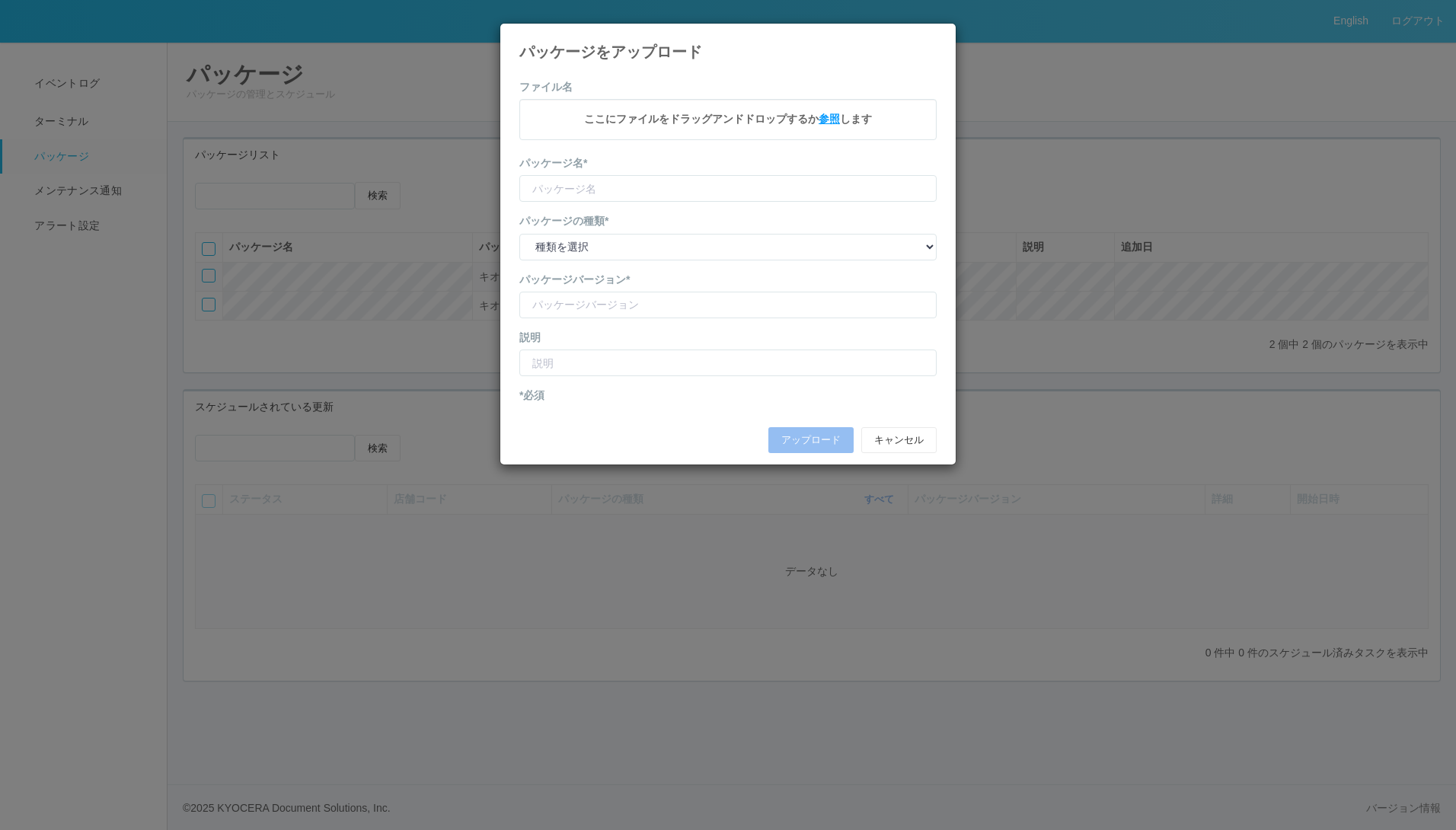
click at [835, 112] on span "参照" at bounding box center [829, 118] width 21 height 12
type input "KSDagentSvc"
type input "1.3.4214.25"
click at [650, 249] on select "種類を選択 キオスク KSD エージェント j_setting.txt" at bounding box center [728, 249] width 418 height 27
select select "KSDAgent"
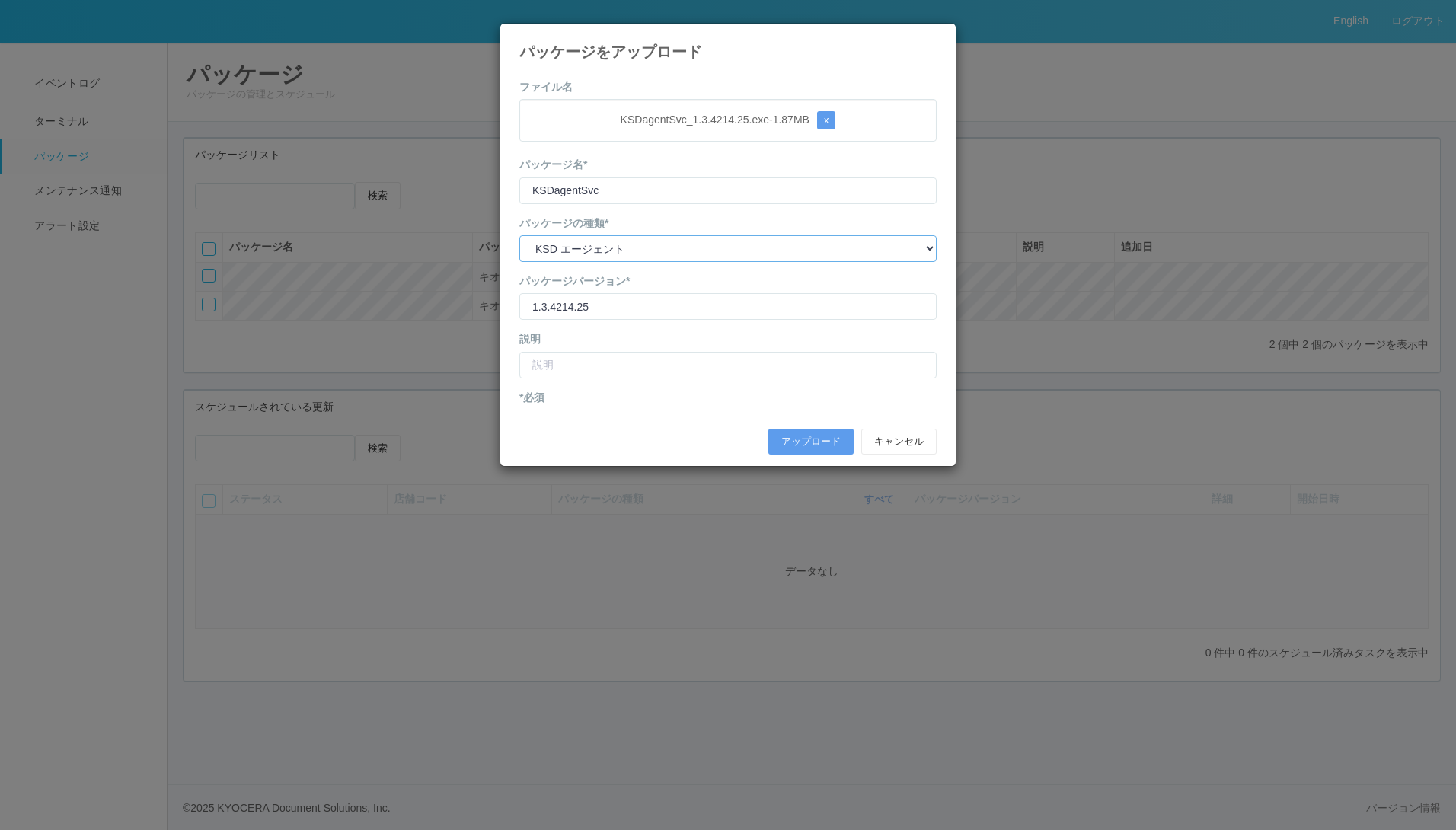
click at [519, 235] on select "種類を選択 キオスク KSD エージェント j_setting.txt" at bounding box center [728, 249] width 418 height 27
click at [795, 432] on button "アップロード" at bounding box center [811, 441] width 85 height 26
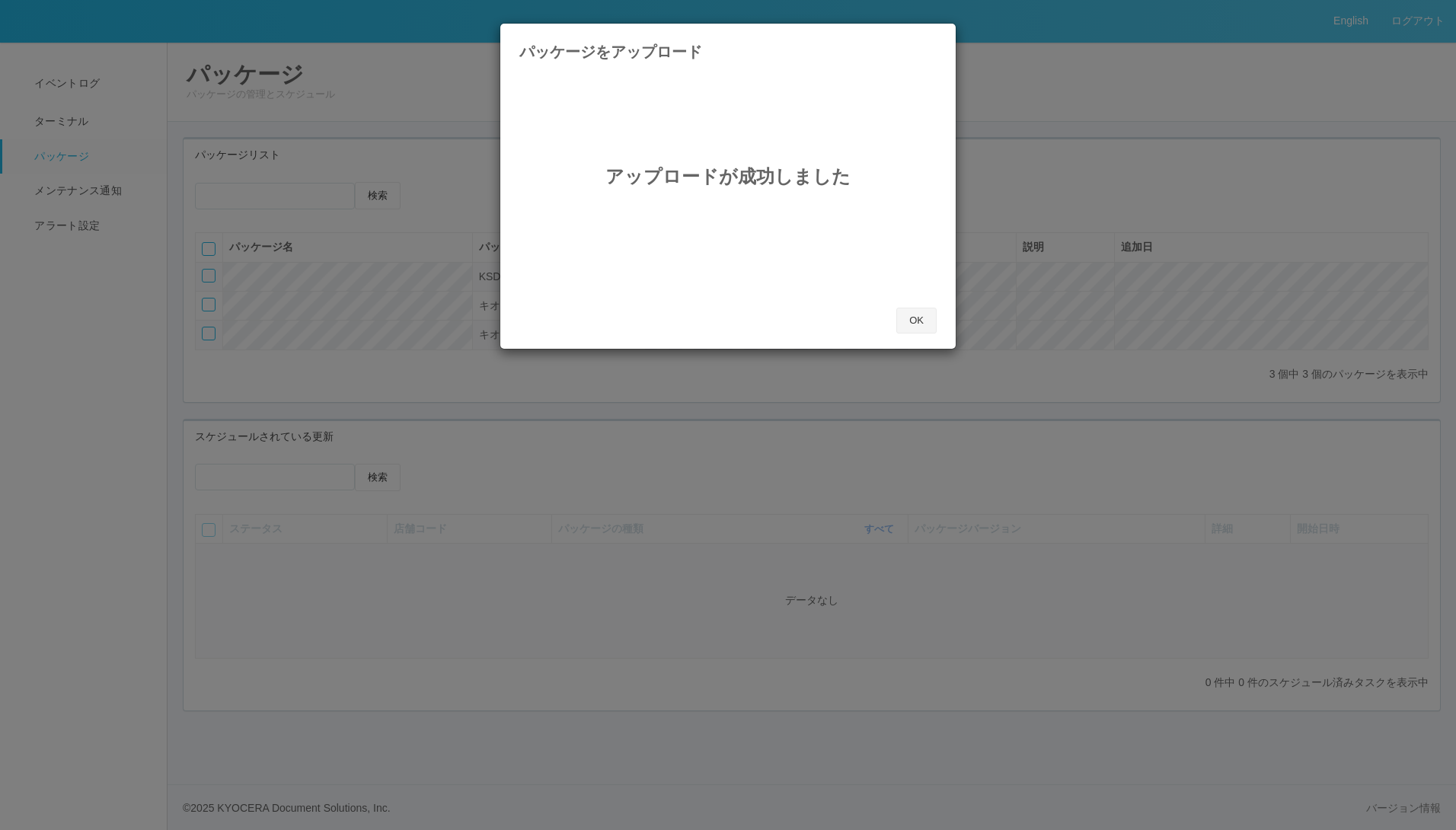
click at [918, 324] on button "OK" at bounding box center [917, 320] width 40 height 26
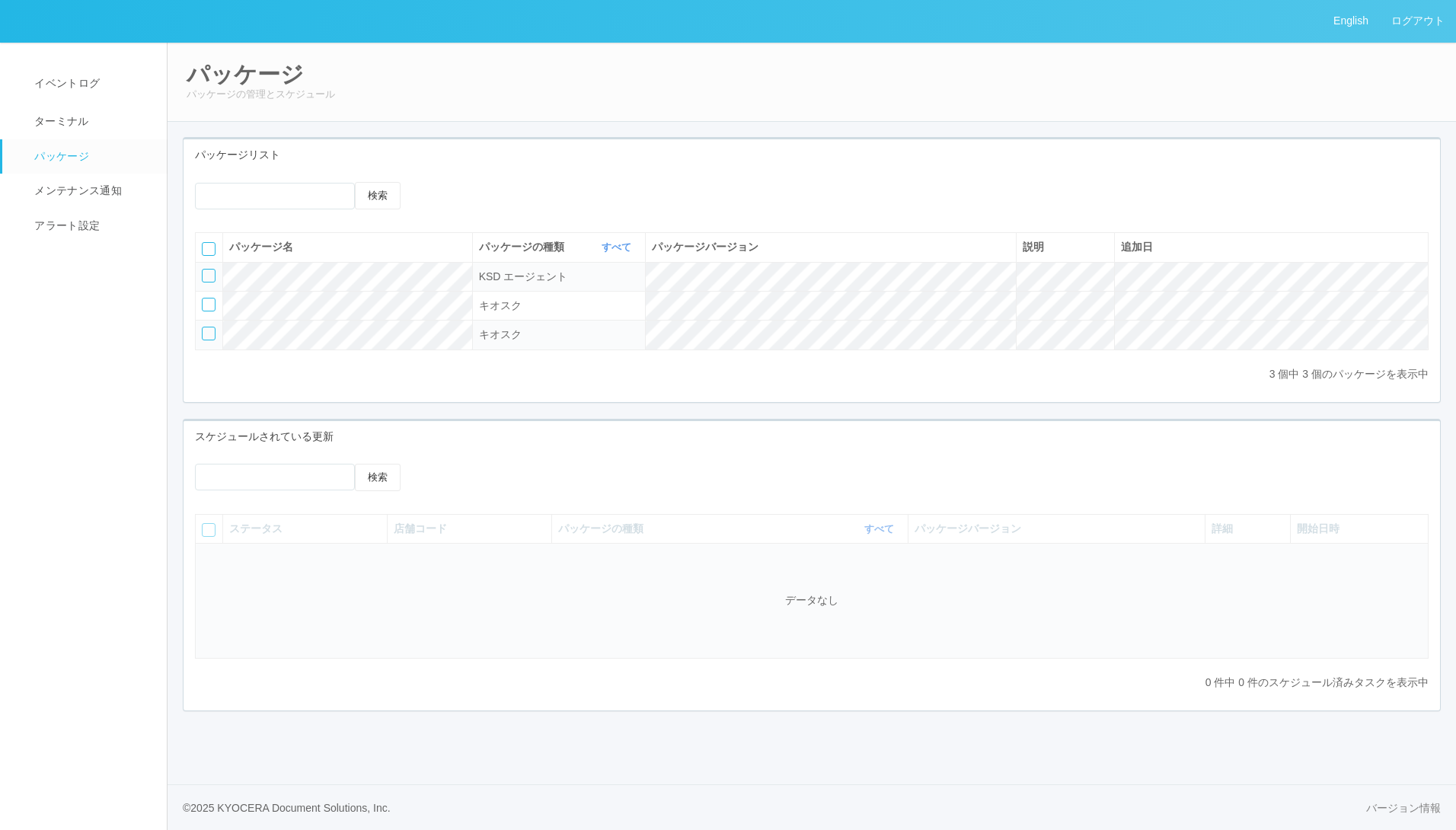
click at [435, 182] on icon at bounding box center [435, 182] width 0 height 0
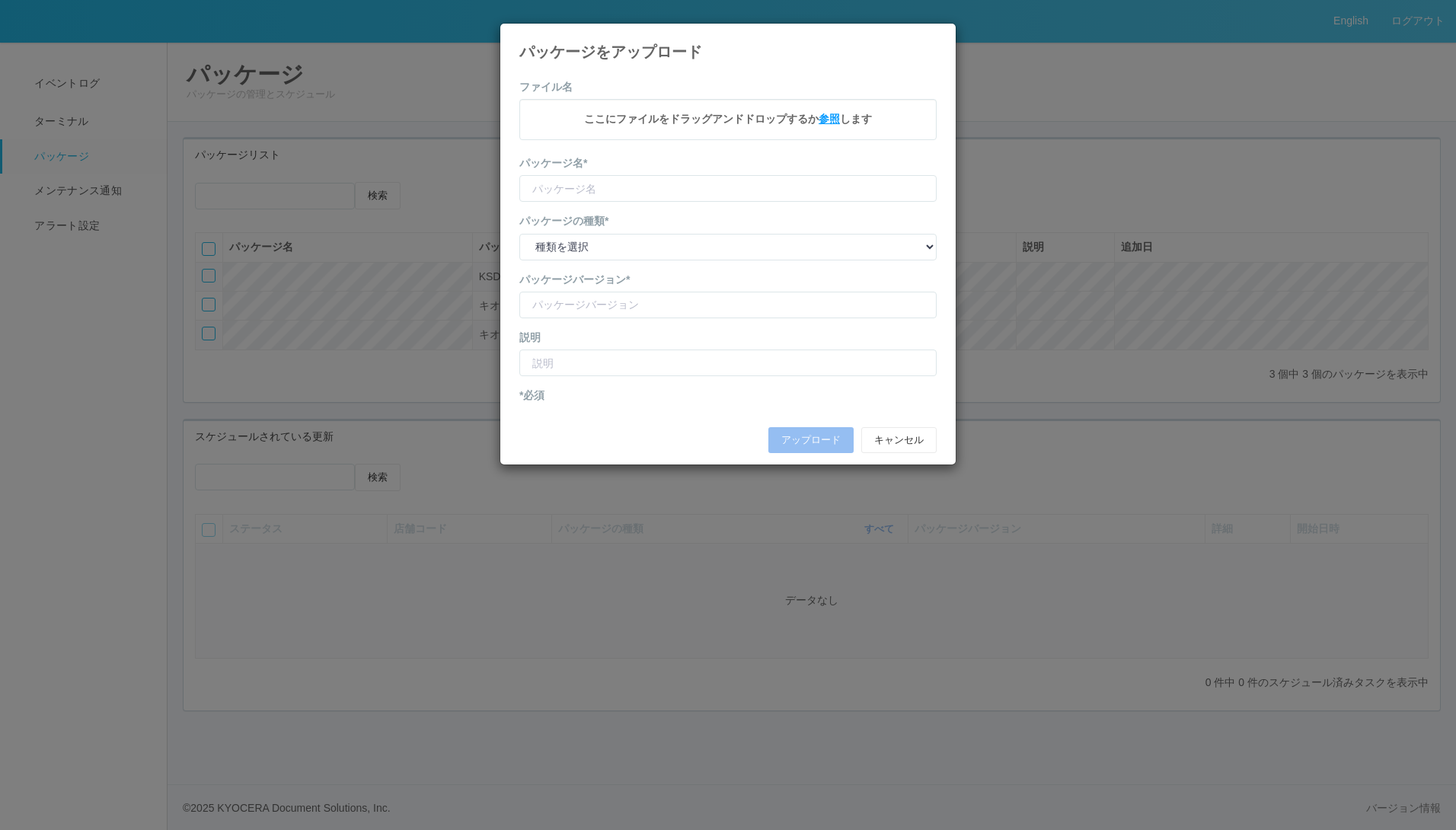
click at [824, 119] on span "参照" at bounding box center [829, 118] width 21 height 12
type input "j_setting.txt"
click at [665, 249] on select "種類を選択 キオスク KSD エージェント j_setting.txt" at bounding box center [728, 249] width 418 height 27
select select "j_setting.txt"
click at [519, 235] on select "種類を選択 キオスク KSD エージェント j_setting.txt" at bounding box center [728, 249] width 418 height 27
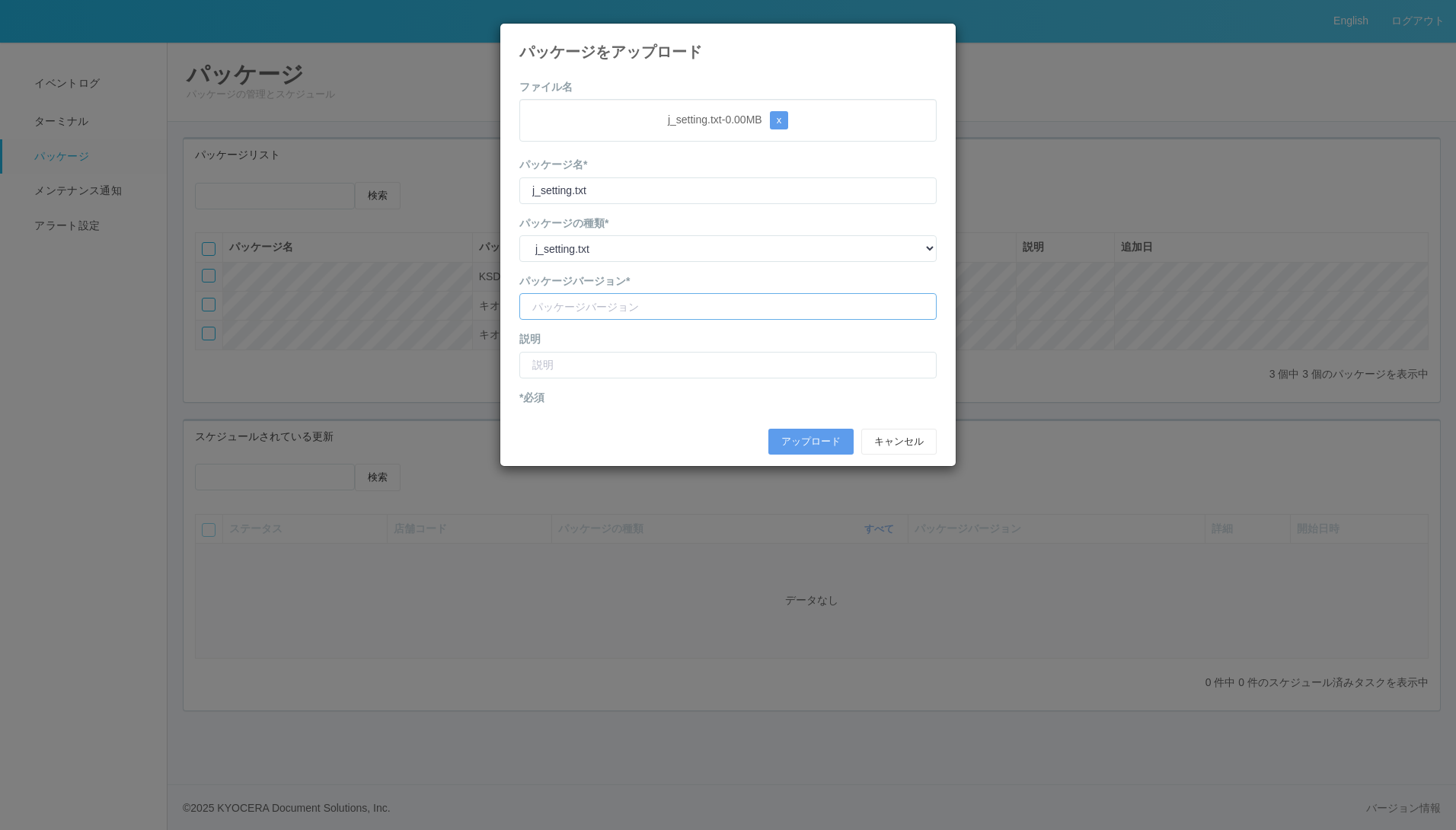
click at [607, 311] on input "version" at bounding box center [728, 306] width 418 height 27
type input "CVScode change"
type input "CVSコードが300000になる"
click at [776, 429] on button "アップロード" at bounding box center [811, 441] width 85 height 26
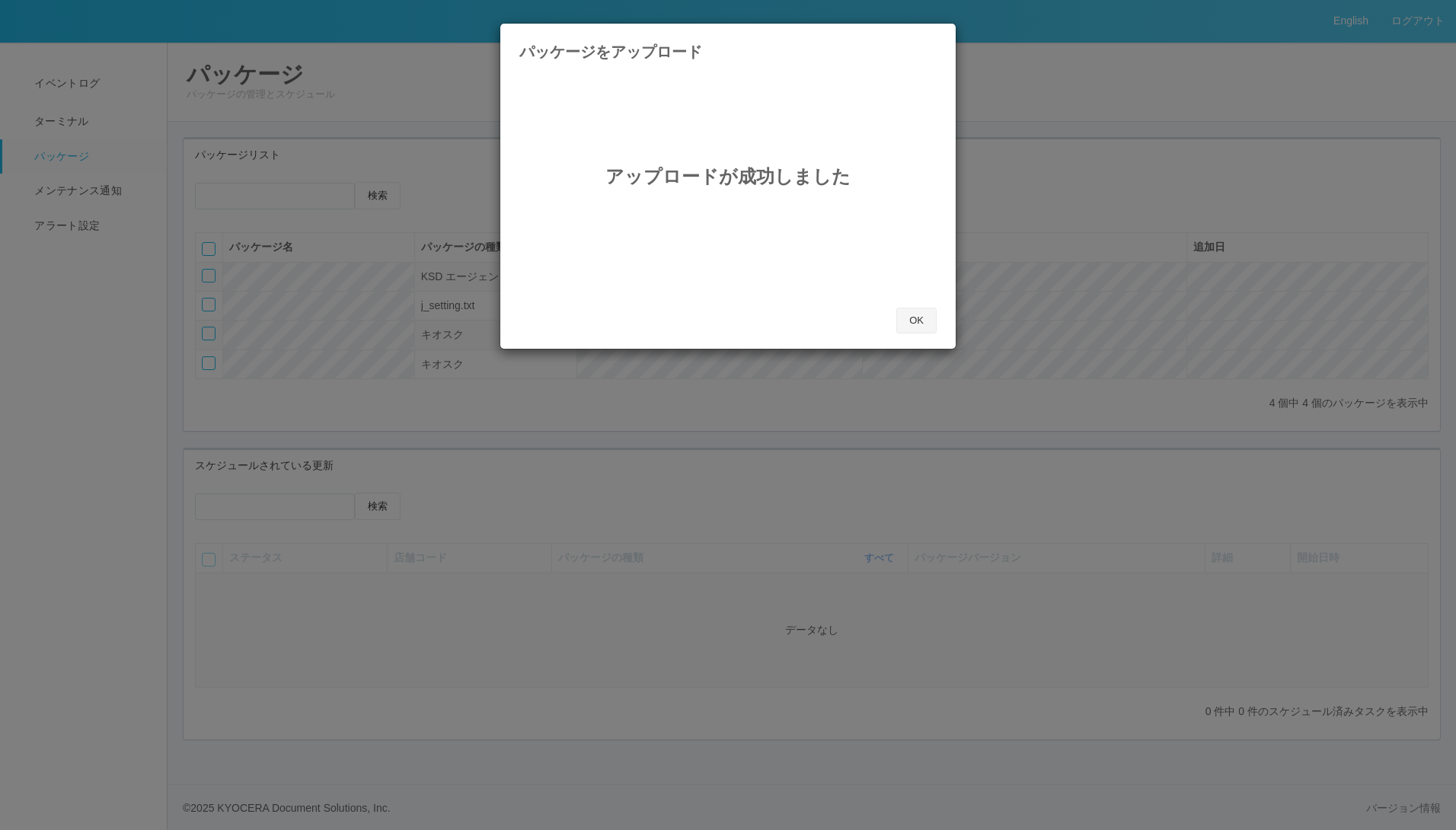
click at [918, 313] on button "OK" at bounding box center [917, 320] width 40 height 26
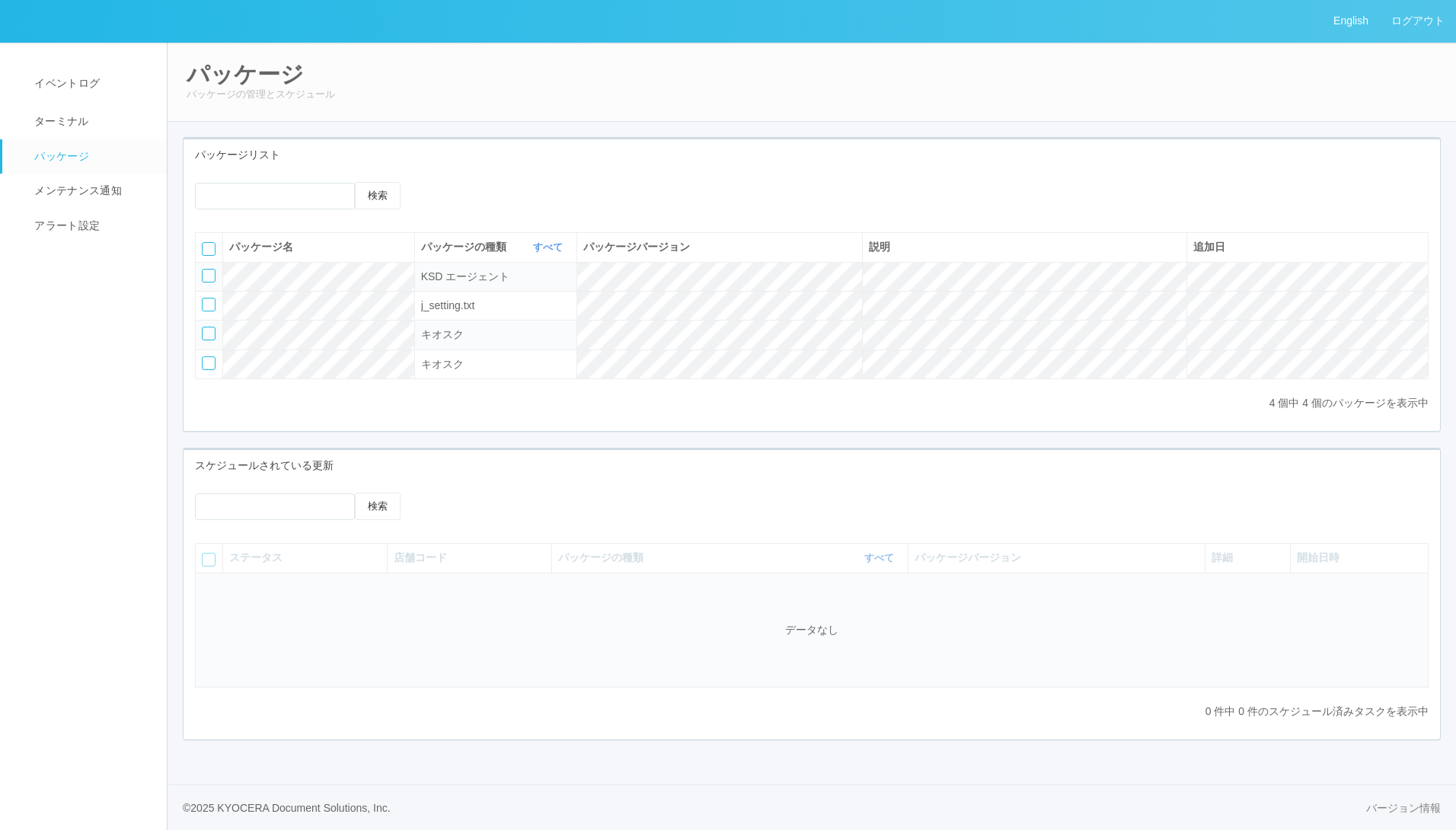
click at [211, 275] on div at bounding box center [208, 275] width 13 height 13
click at [203, 271] on icon at bounding box center [203, 271] width 0 height 0
click at [209, 300] on div at bounding box center [208, 304] width 13 height 13
click at [435, 182] on icon at bounding box center [435, 182] width 0 height 0
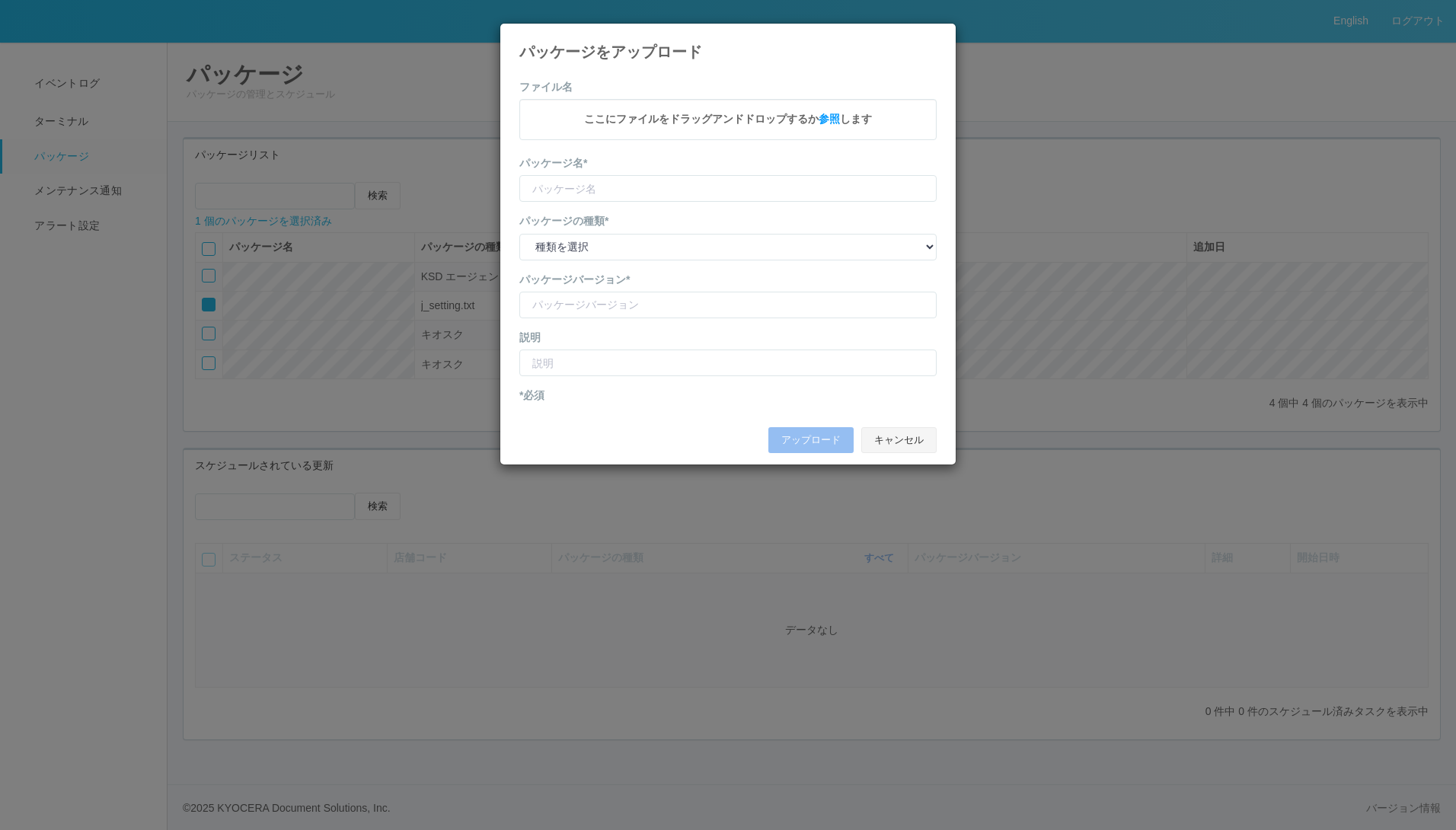
click at [892, 437] on button "キャンセル" at bounding box center [898, 439] width 76 height 26
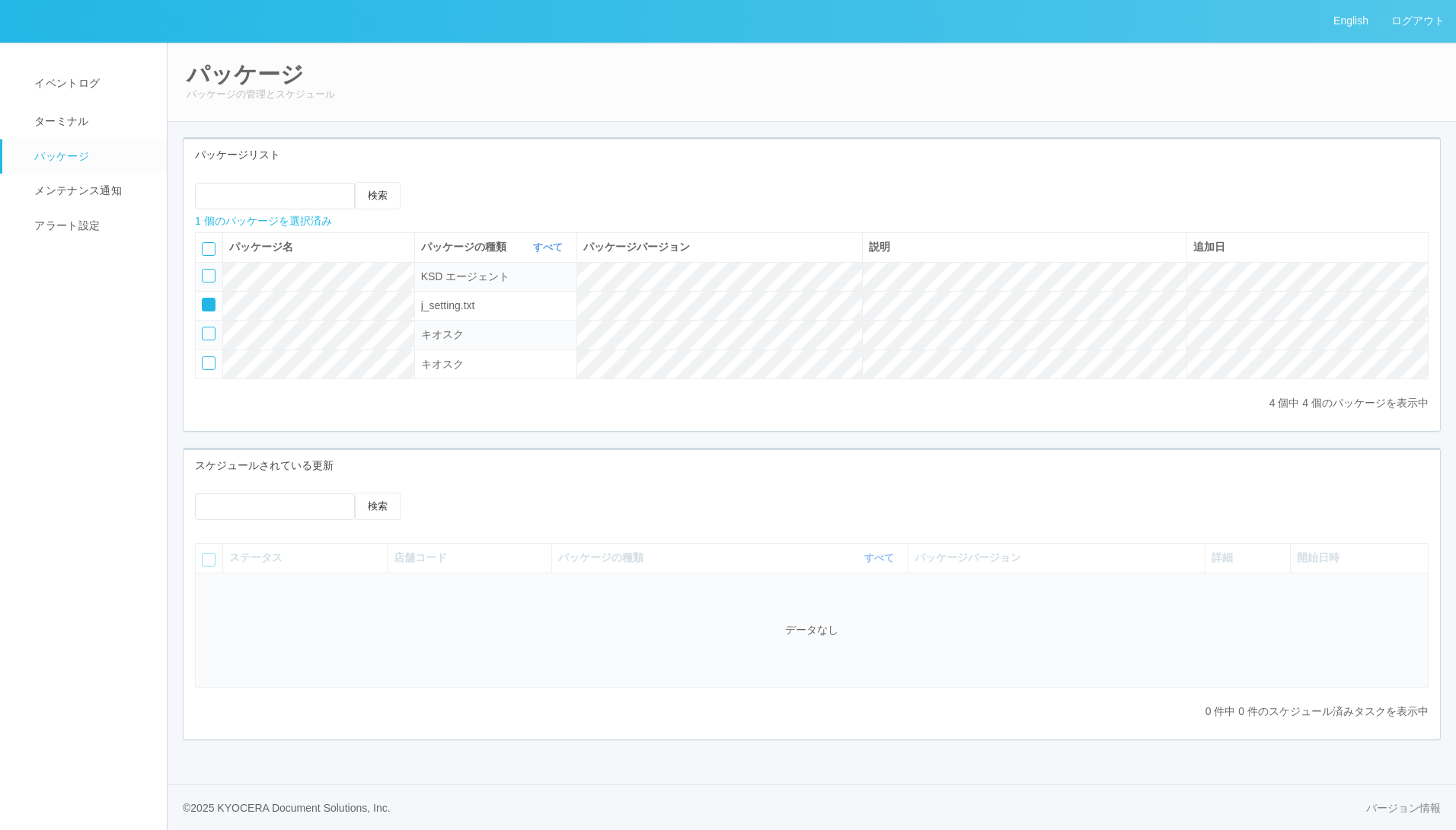
click at [446, 182] on icon at bounding box center [446, 182] width 0 height 0
select select "j_setting.txt"
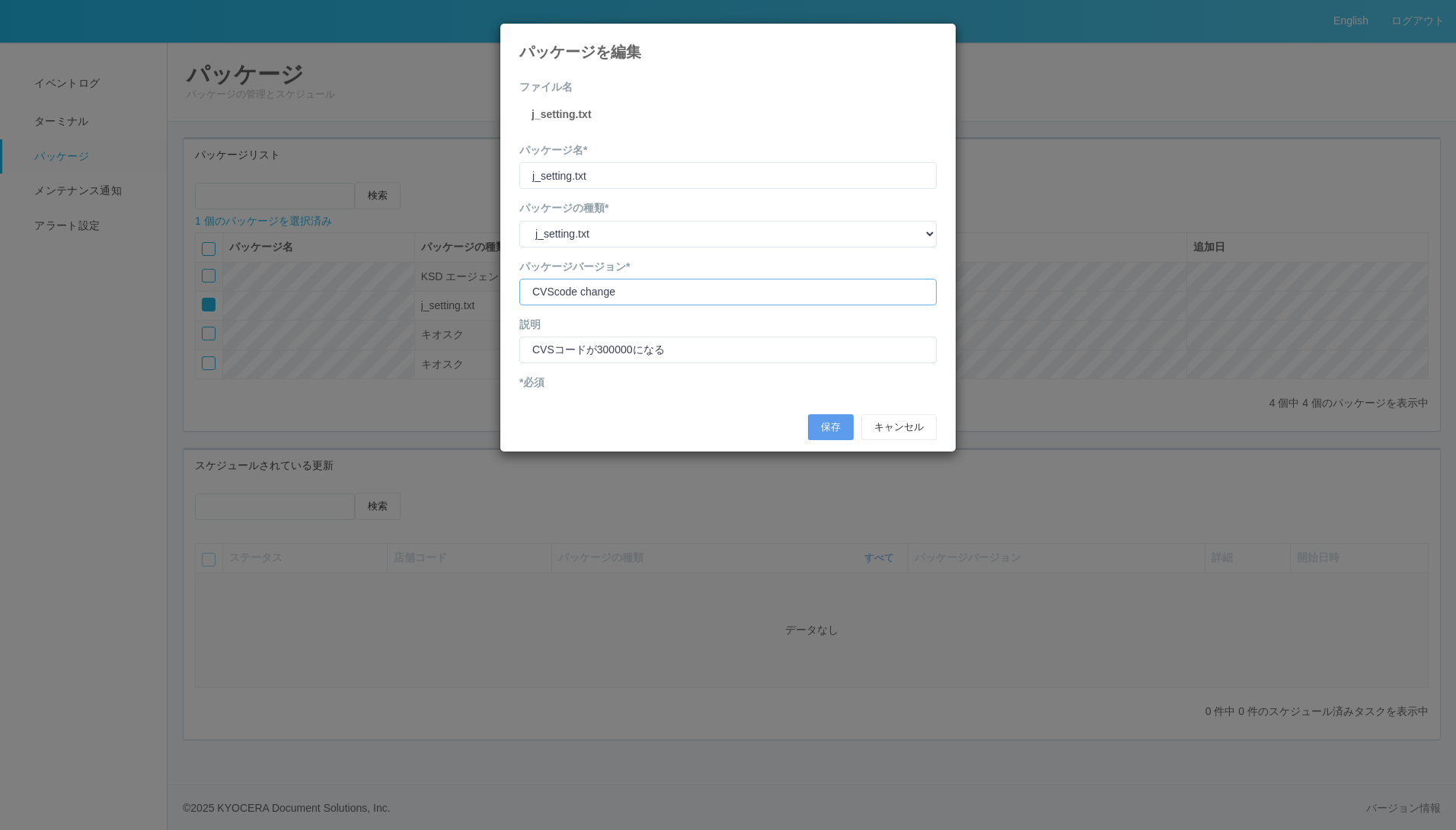
click at [698, 296] on input "version" at bounding box center [728, 292] width 418 height 27
type input "CVScode changee"
click at [829, 426] on button "保存" at bounding box center [831, 427] width 46 height 26
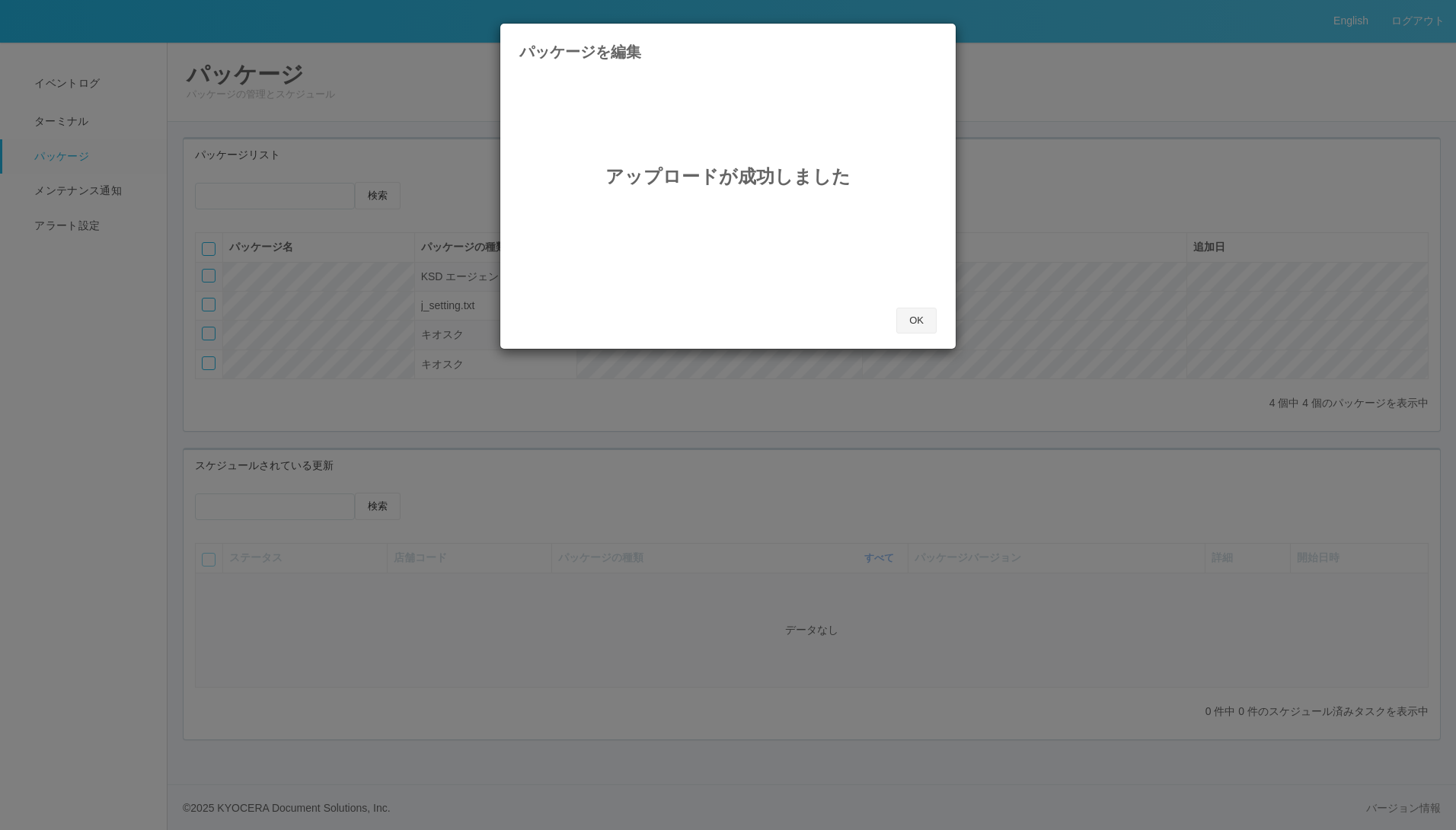
click at [912, 320] on button "OK" at bounding box center [917, 320] width 40 height 26
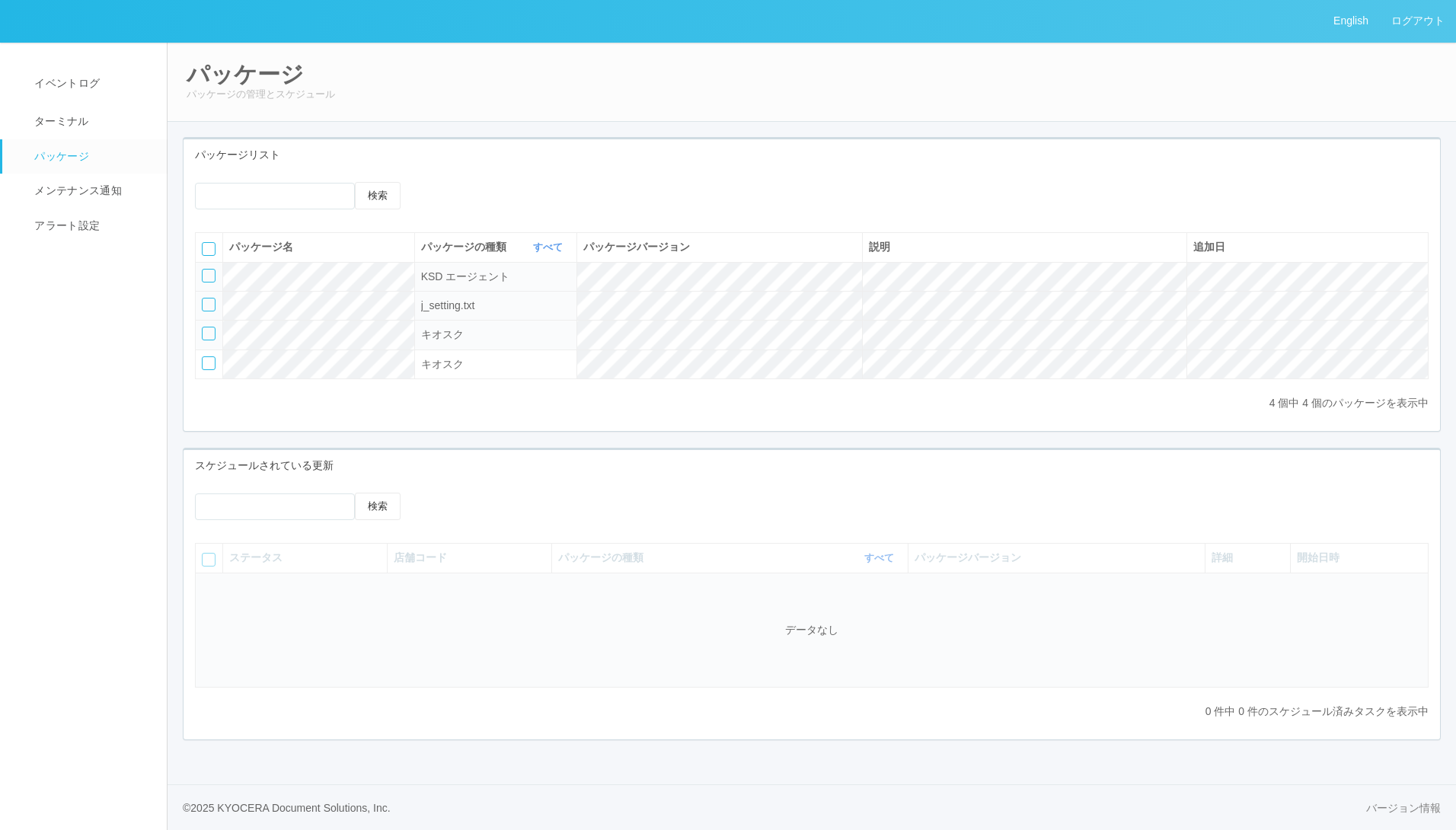
click at [207, 306] on div at bounding box center [208, 304] width 13 height 13
click at [446, 182] on icon at bounding box center [446, 182] width 0 height 0
select select "j_setting.txt"
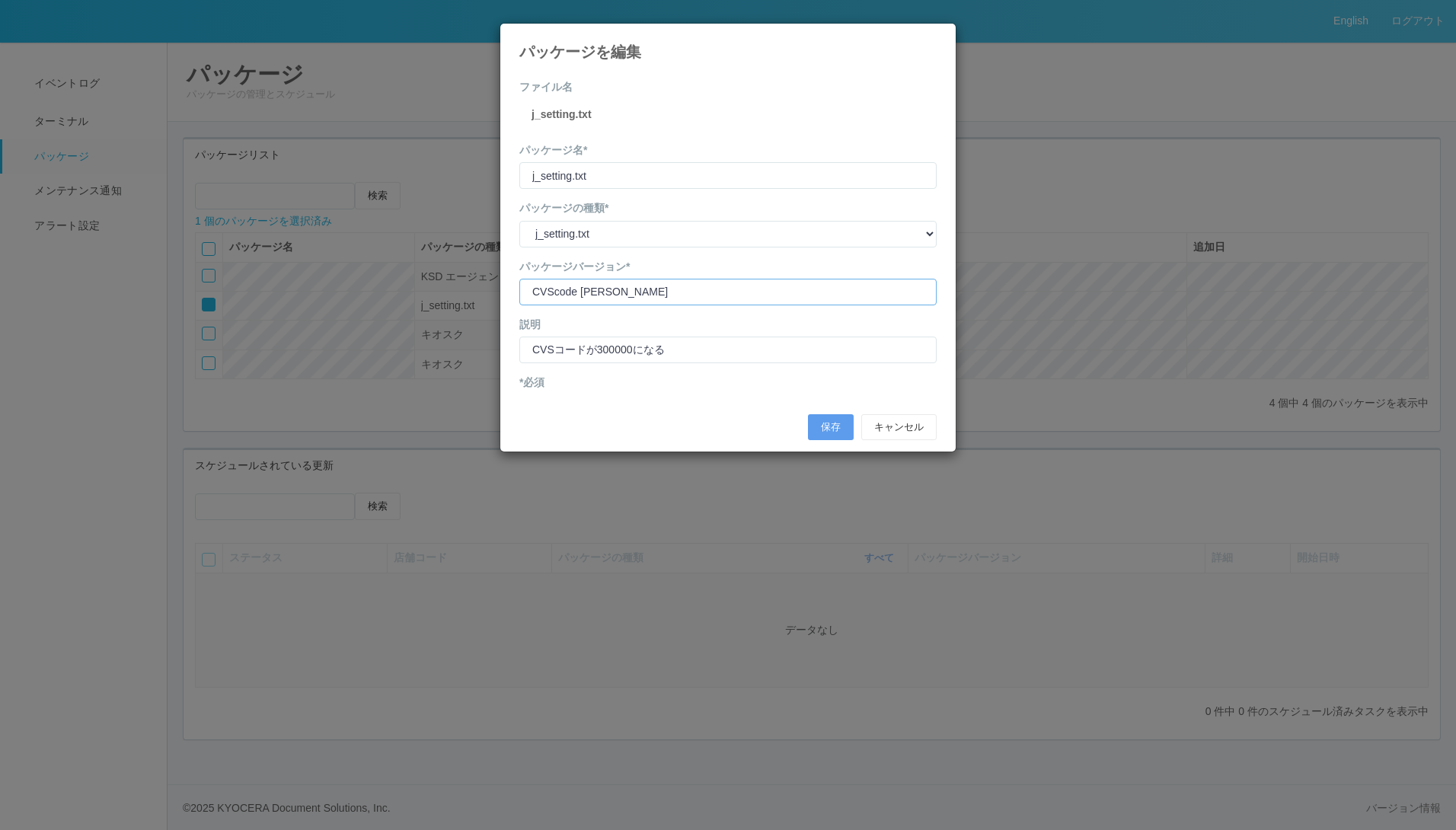
click at [643, 281] on input "version" at bounding box center [728, 292] width 418 height 27
type input "CVScode change"
click at [832, 420] on button "保存" at bounding box center [831, 427] width 46 height 26
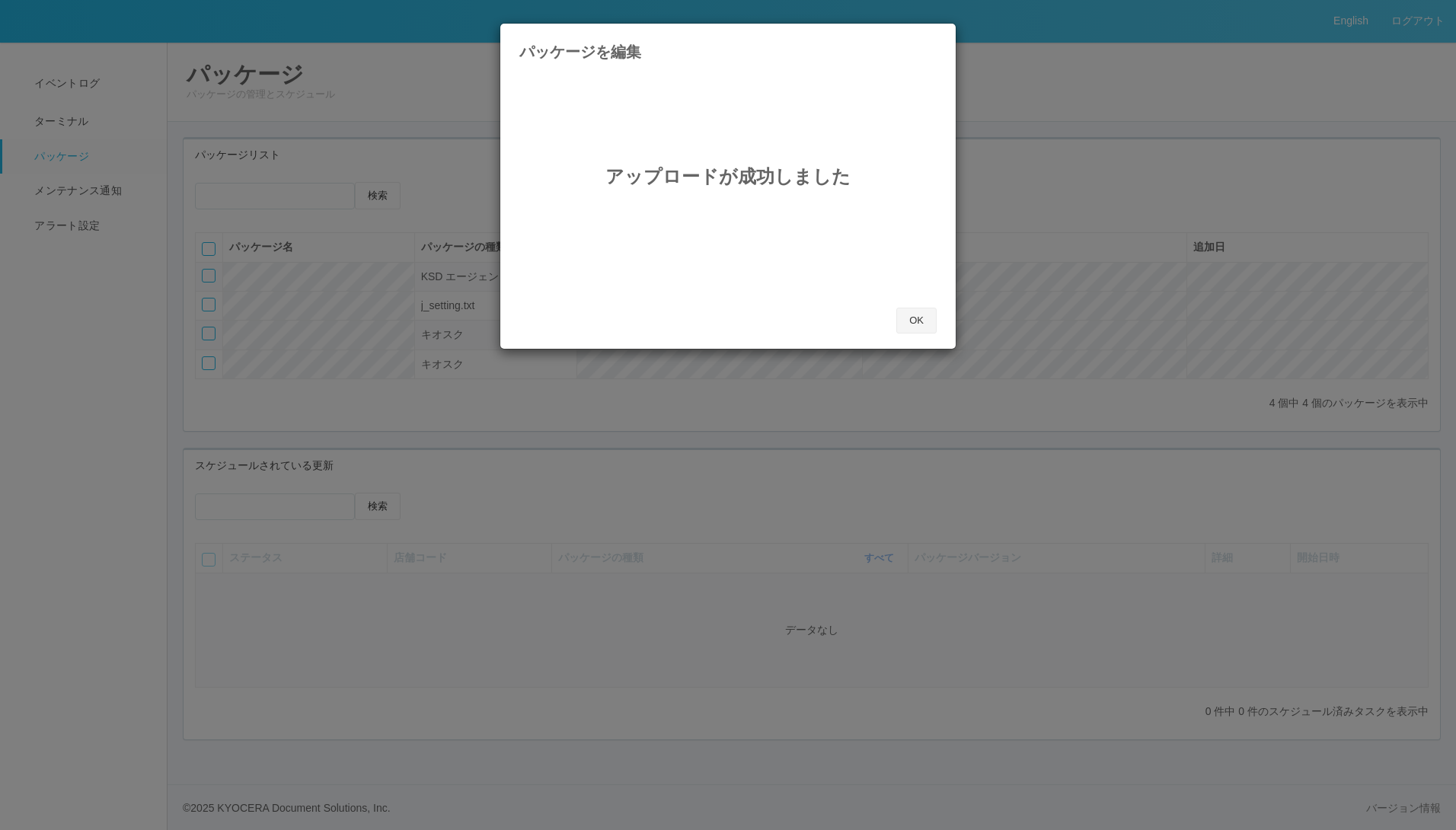
click at [920, 323] on button "OK" at bounding box center [917, 320] width 40 height 26
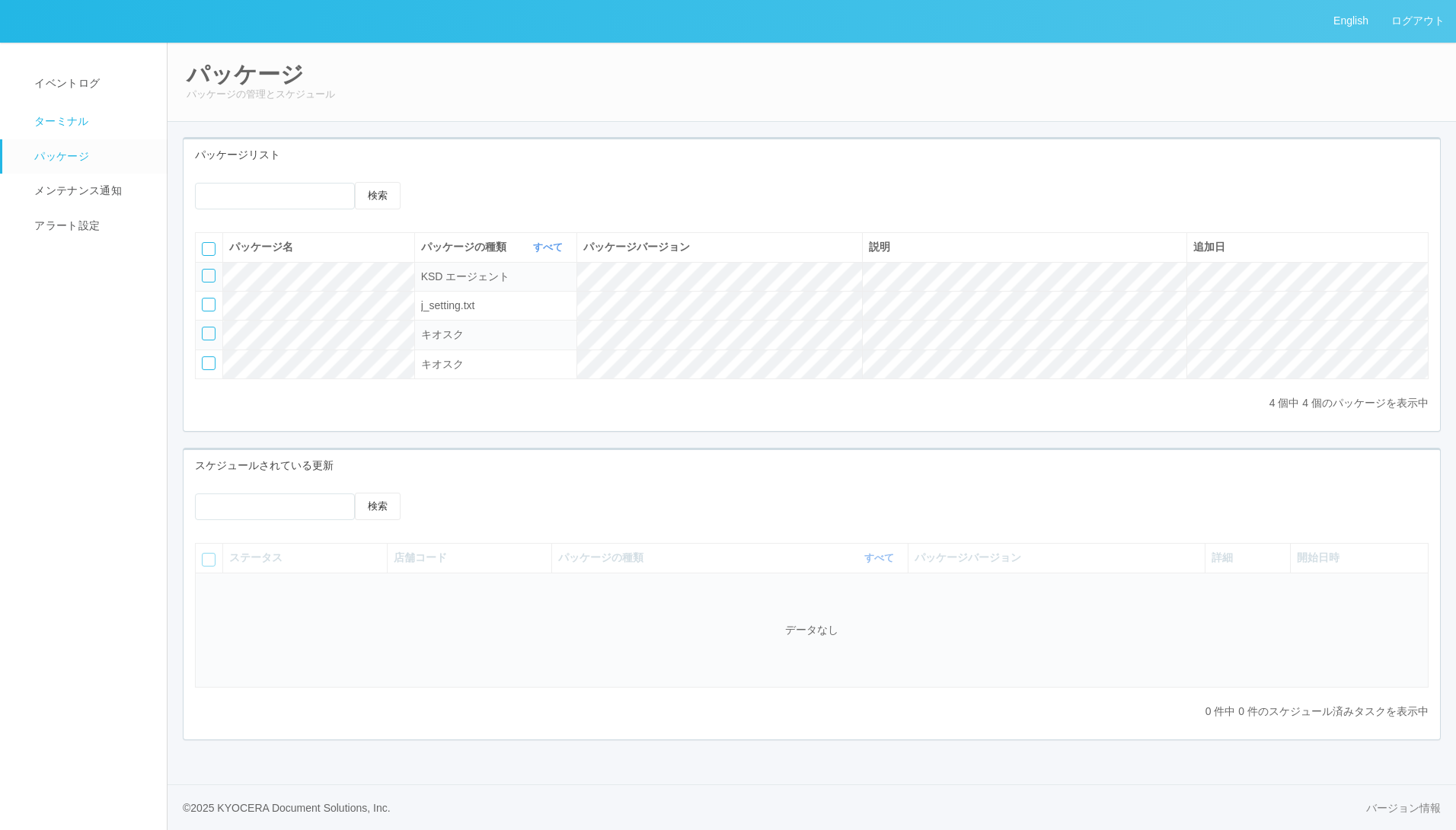
click at [84, 116] on span "ターミナル" at bounding box center [60, 121] width 59 height 12
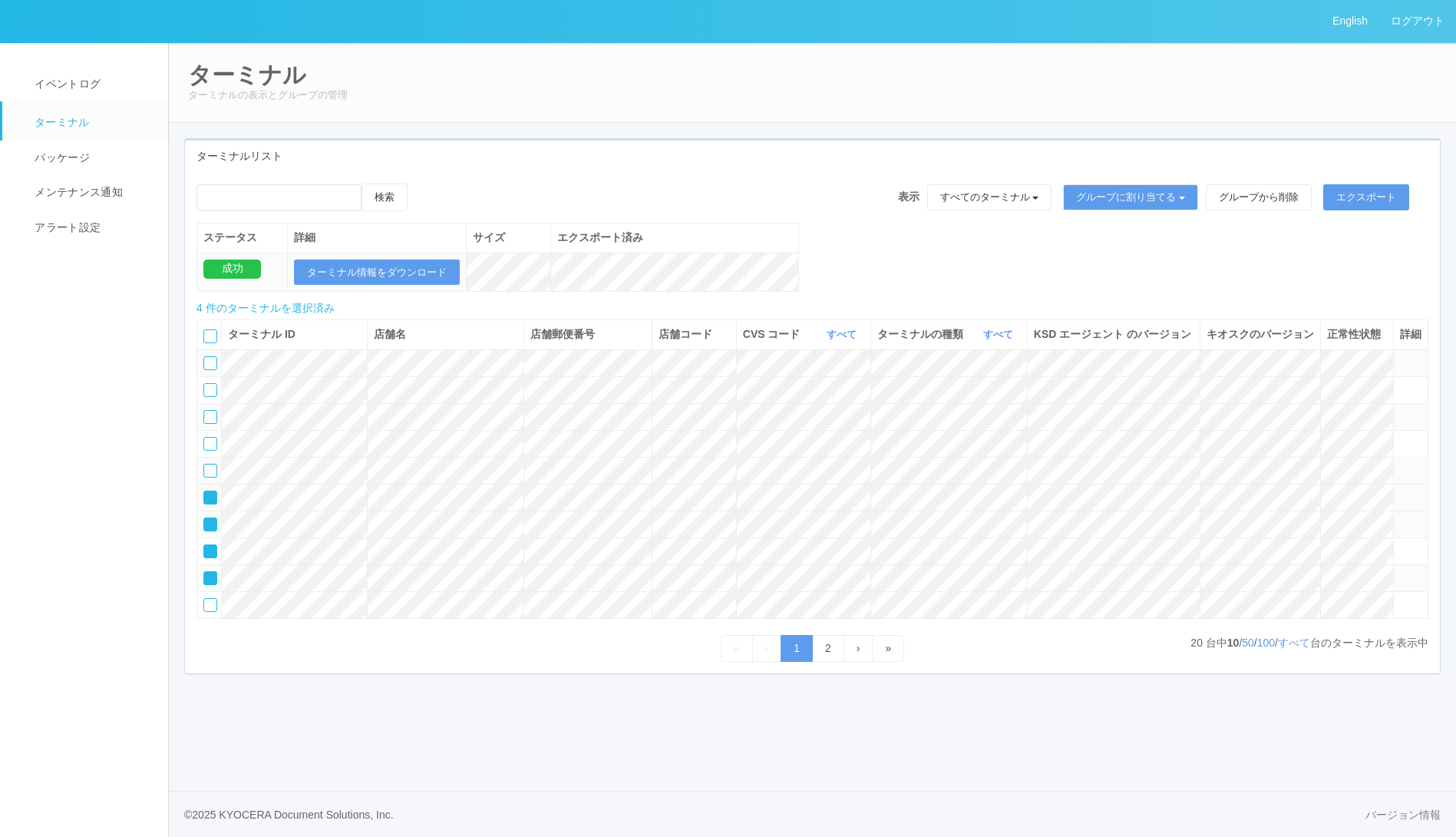
click at [205, 493] on icon at bounding box center [205, 493] width 0 height 0
click at [205, 519] on icon at bounding box center [205, 519] width 0 height 0
click at [207, 564] on td at bounding box center [209, 551] width 24 height 27
click at [205, 546] on icon at bounding box center [205, 546] width 0 height 0
click at [423, 184] on icon at bounding box center [423, 184] width 0 height 0
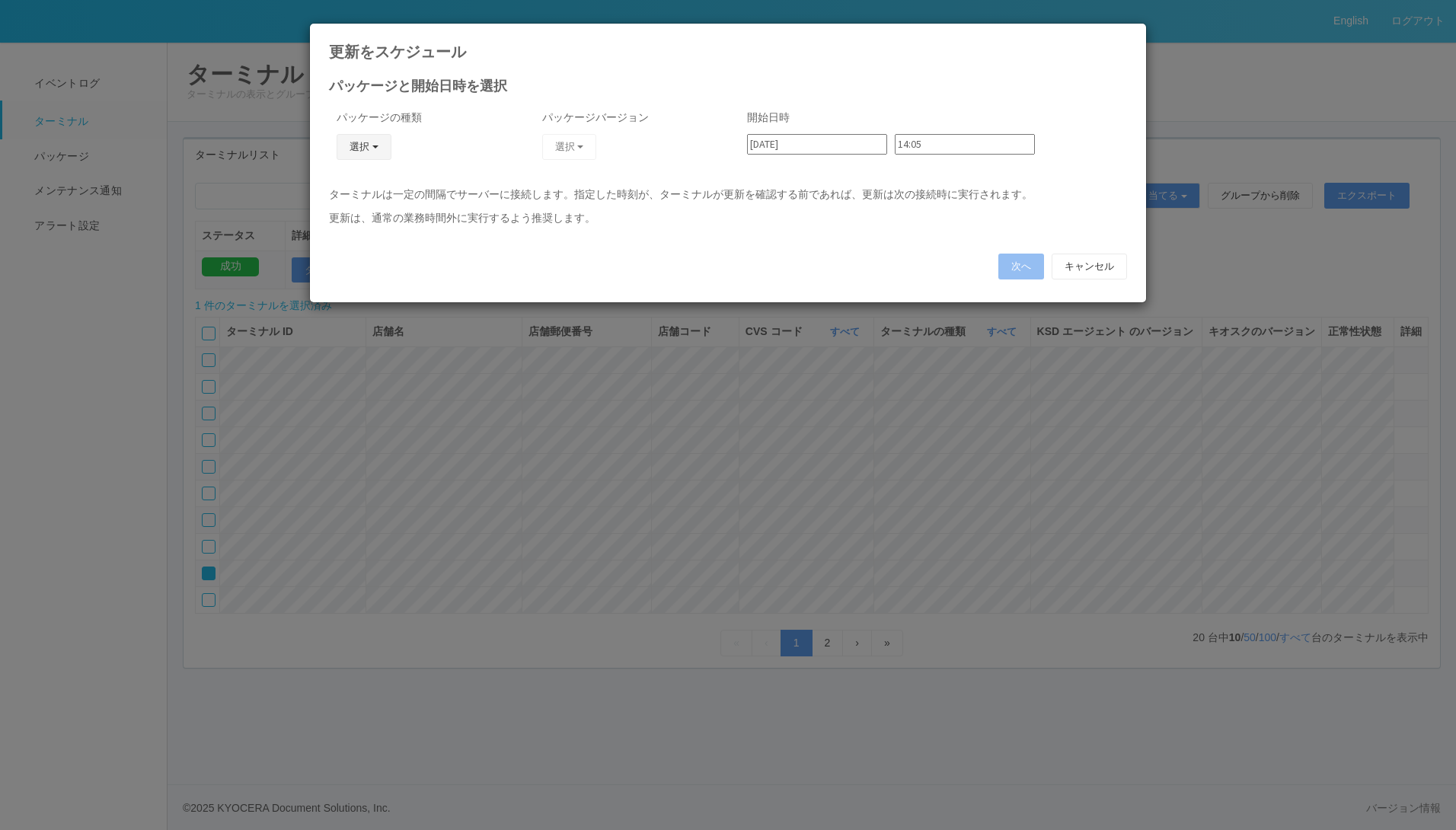
click at [369, 144] on button "選択" at bounding box center [364, 147] width 55 height 26
click at [327, 208] on link "キオスク" at bounding box center [342, 212] width 120 height 24
click at [581, 147] on span "button" at bounding box center [580, 147] width 6 height 3
click at [390, 144] on button "キオスク" at bounding box center [374, 147] width 75 height 26
click at [345, 239] on link "j_setting.txt" at bounding box center [361, 236] width 120 height 24
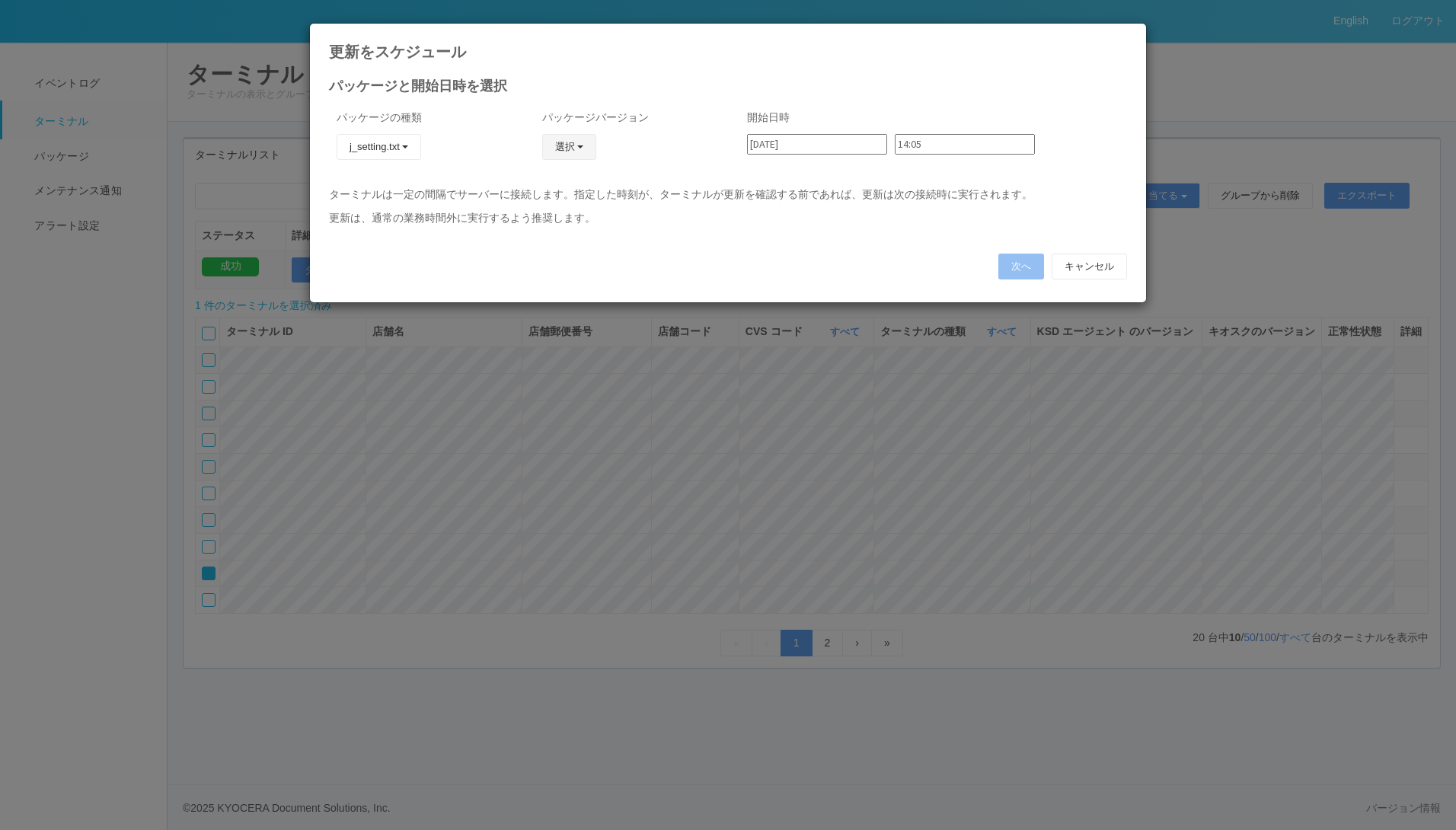
click at [591, 137] on button "選択" at bounding box center [569, 147] width 55 height 26
click at [561, 187] on link "CVScode change" at bounding box center [546, 189] width 120 height 24
click at [946, 140] on input "14:05" at bounding box center [965, 144] width 140 height 20
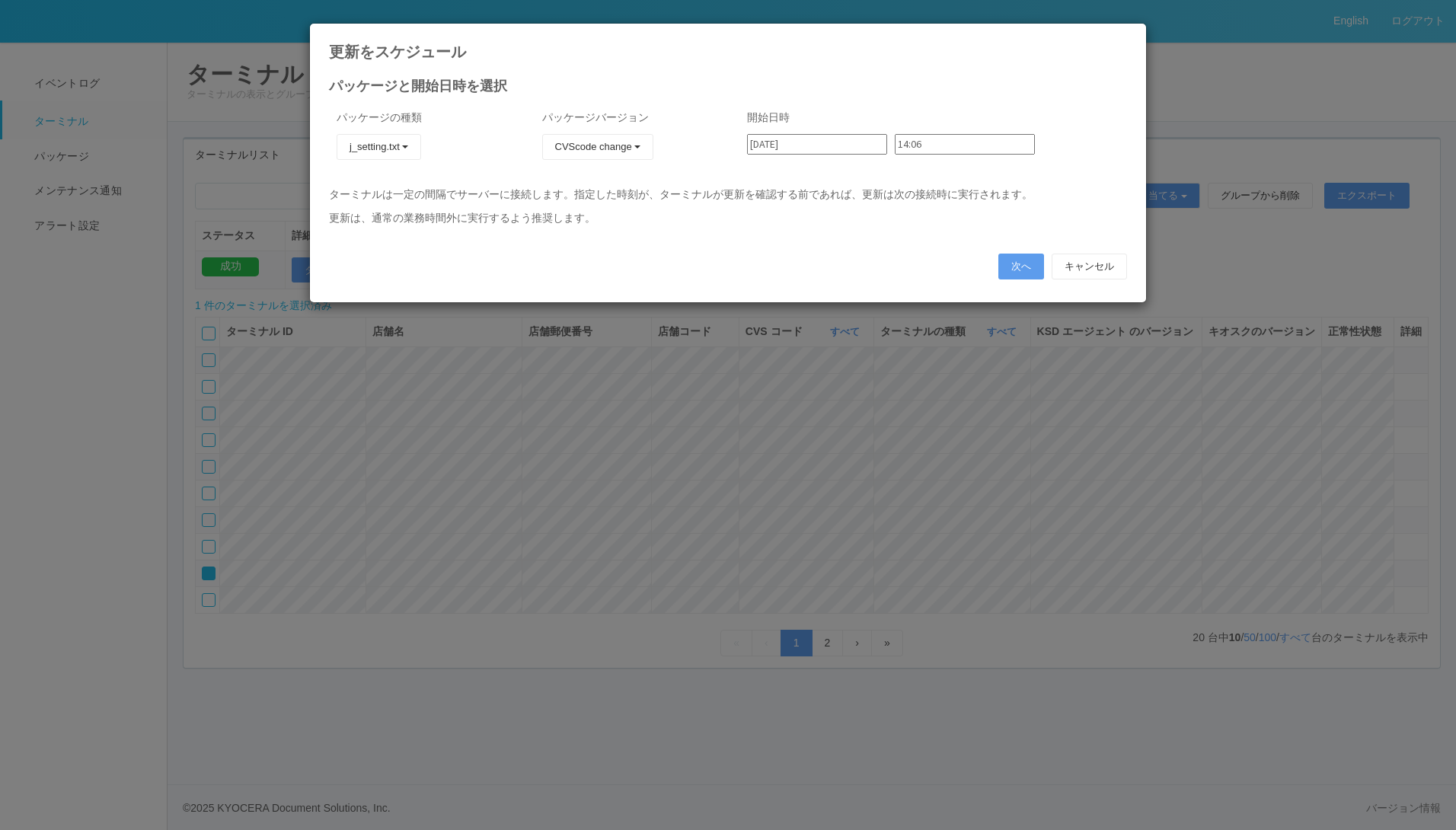
click at [933, 147] on input "14:06" at bounding box center [965, 144] width 140 height 20
type input "15:18"
click at [1030, 260] on button "次へ" at bounding box center [1021, 266] width 46 height 26
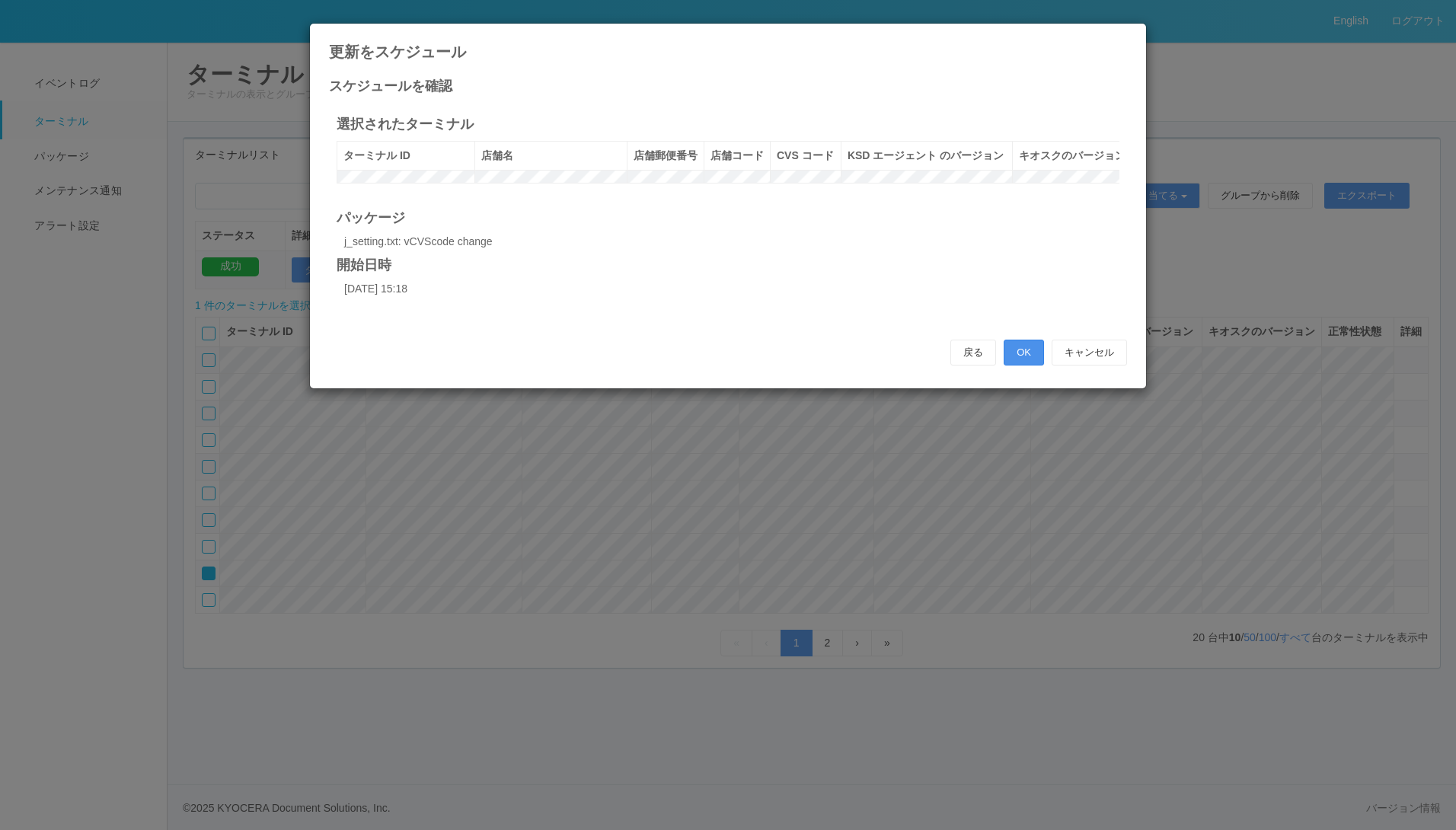
click at [1024, 366] on button "OK" at bounding box center [1024, 352] width 40 height 26
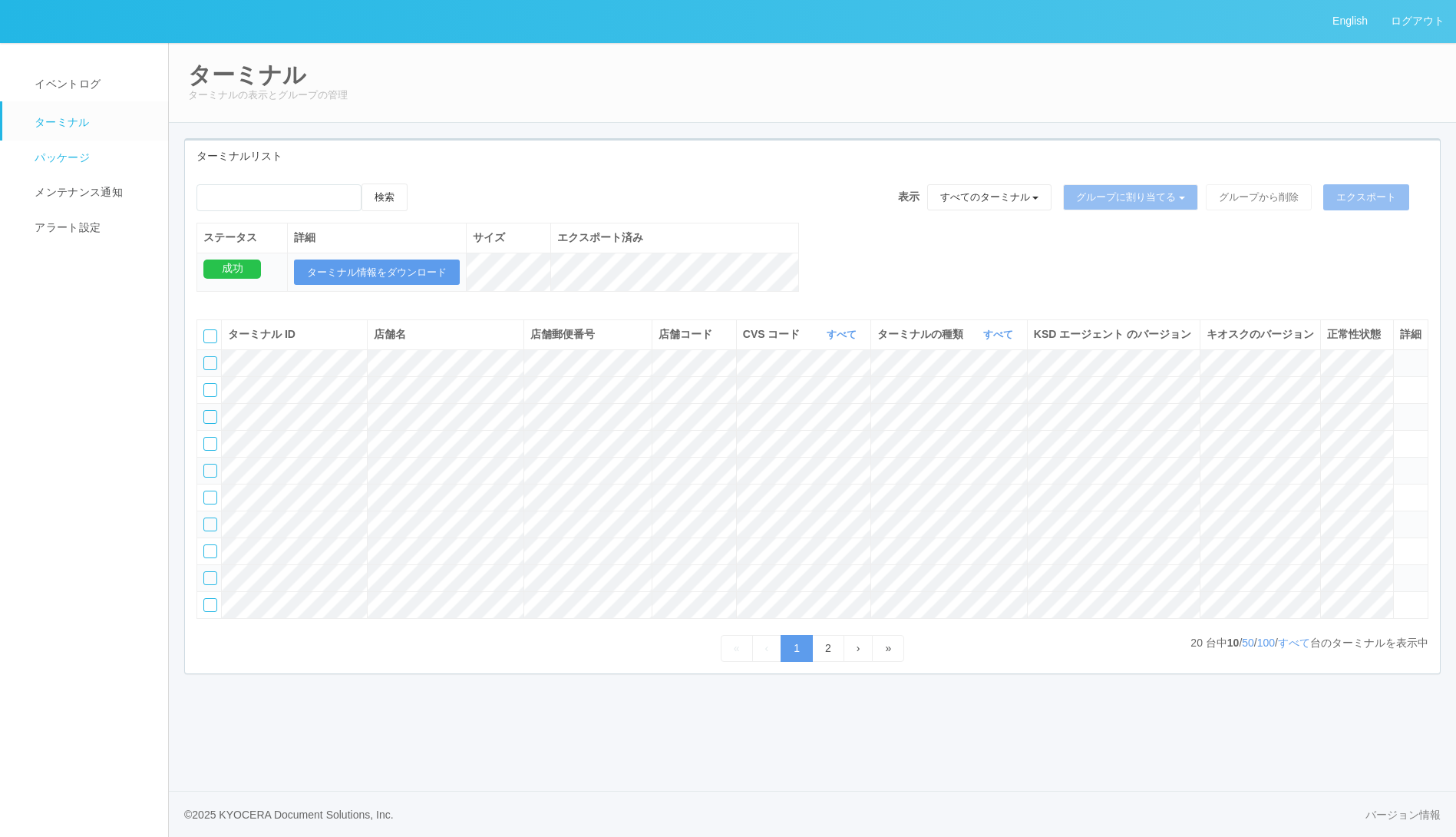
click at [83, 162] on span "パッケージ" at bounding box center [60, 157] width 59 height 13
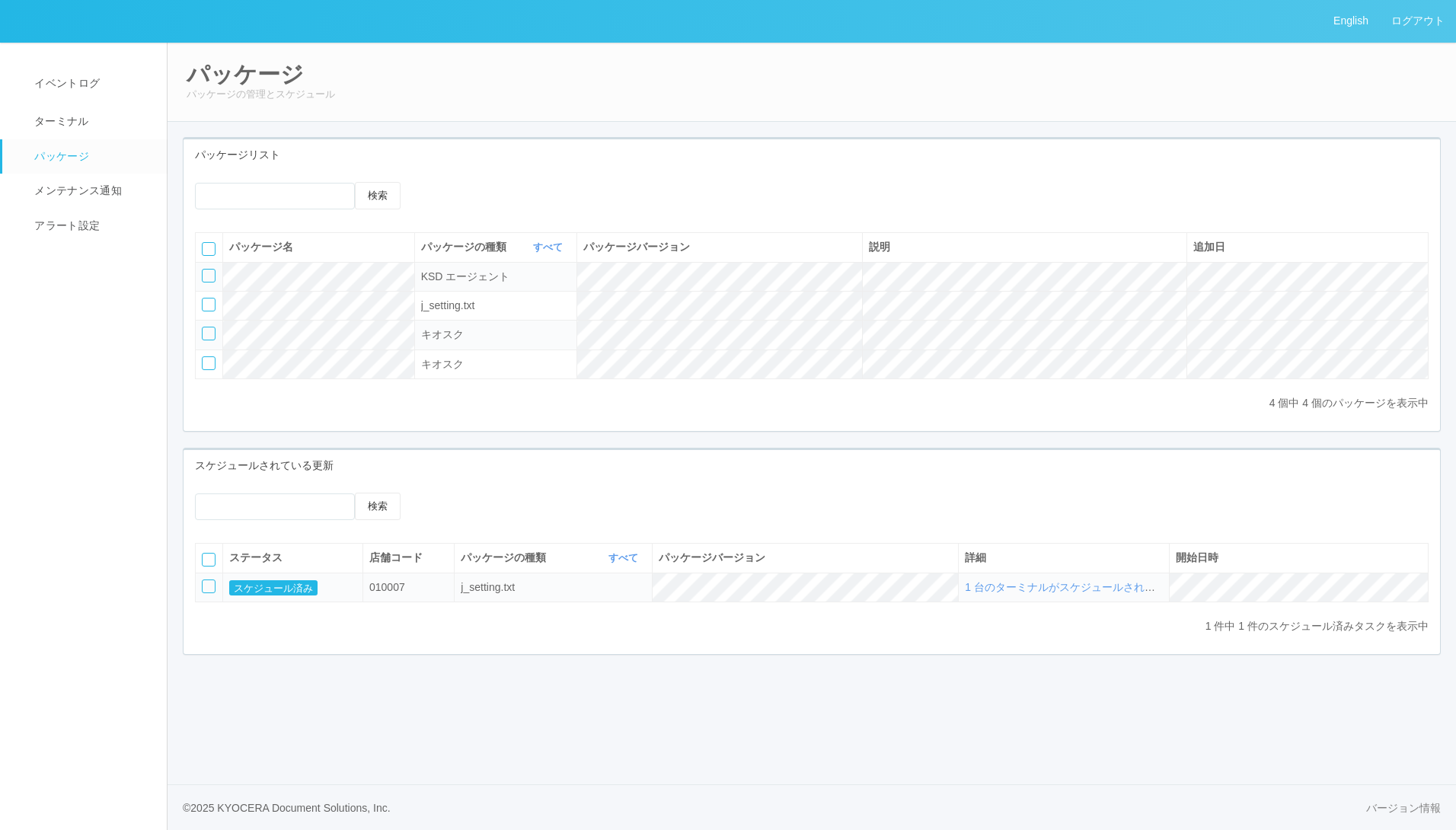
click at [210, 593] on div at bounding box center [208, 586] width 13 height 13
click at [435, 492] on icon at bounding box center [435, 492] width 0 height 0
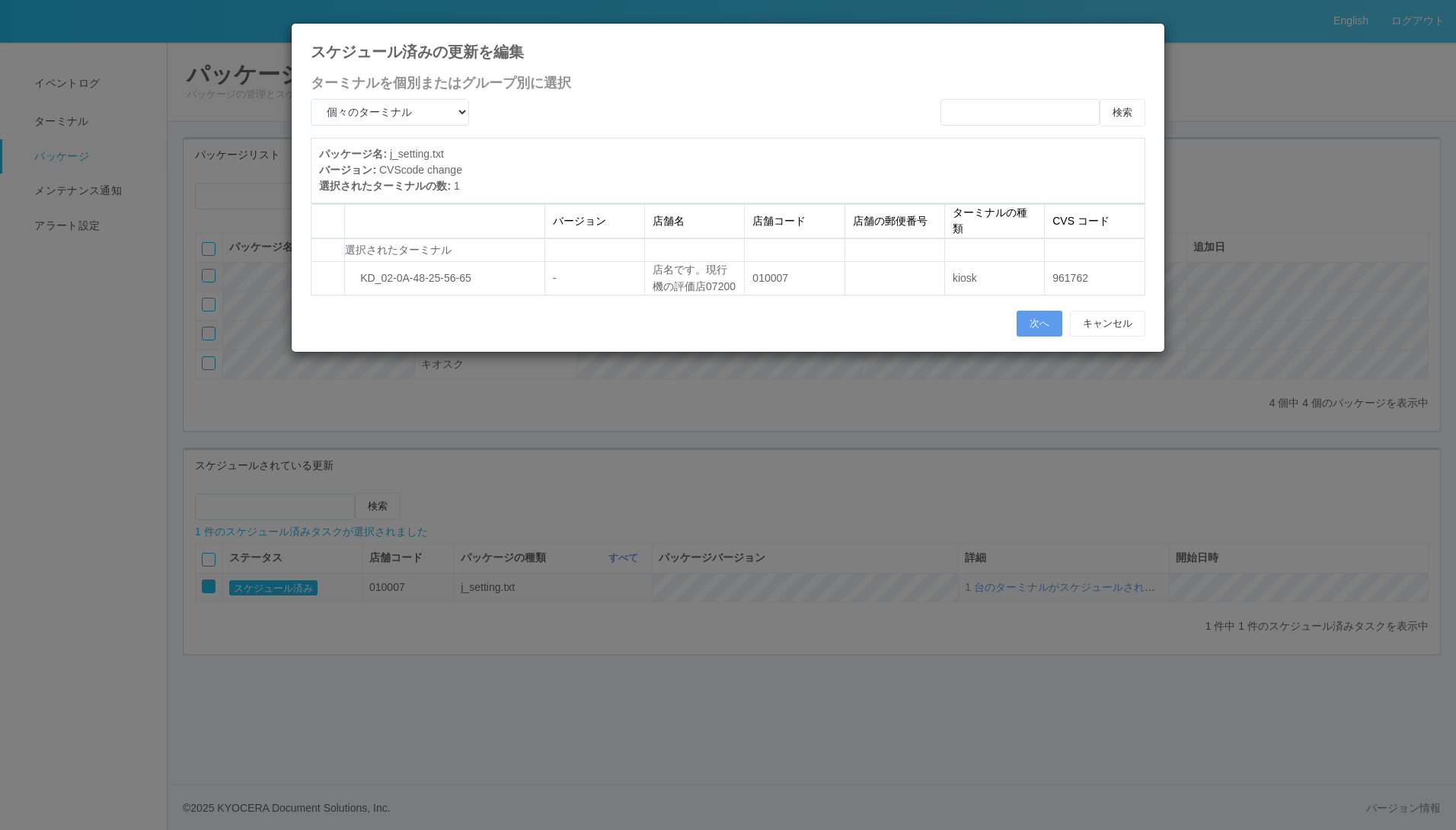
click at [328, 249] on span at bounding box center [328, 249] width 0 height 0
click at [328, 278] on span at bounding box center [328, 278] width 0 height 0
click at [1045, 337] on button "次へ" at bounding box center [1039, 323] width 46 height 26
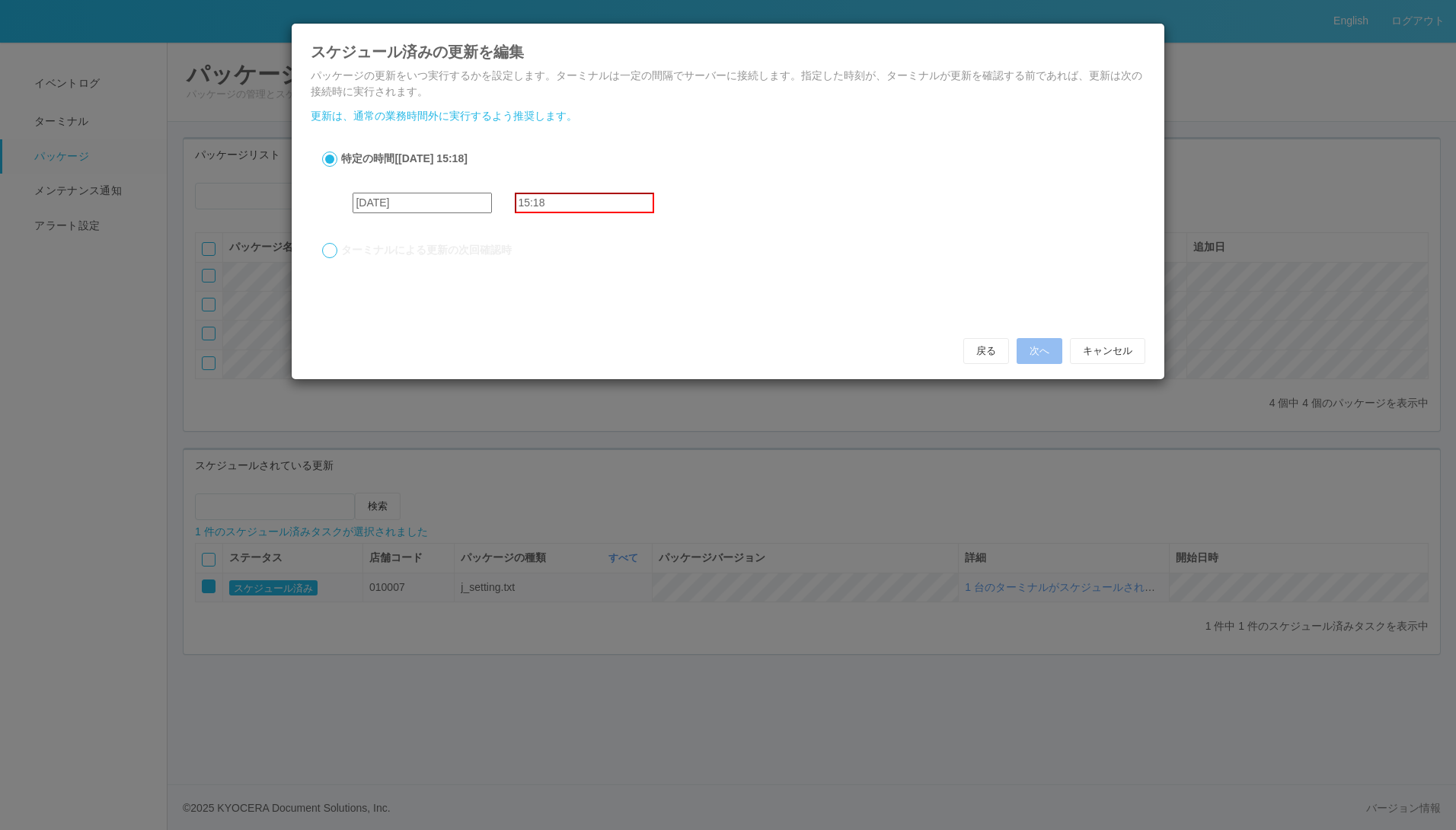
click at [578, 206] on input "15:18" at bounding box center [584, 202] width 139 height 20
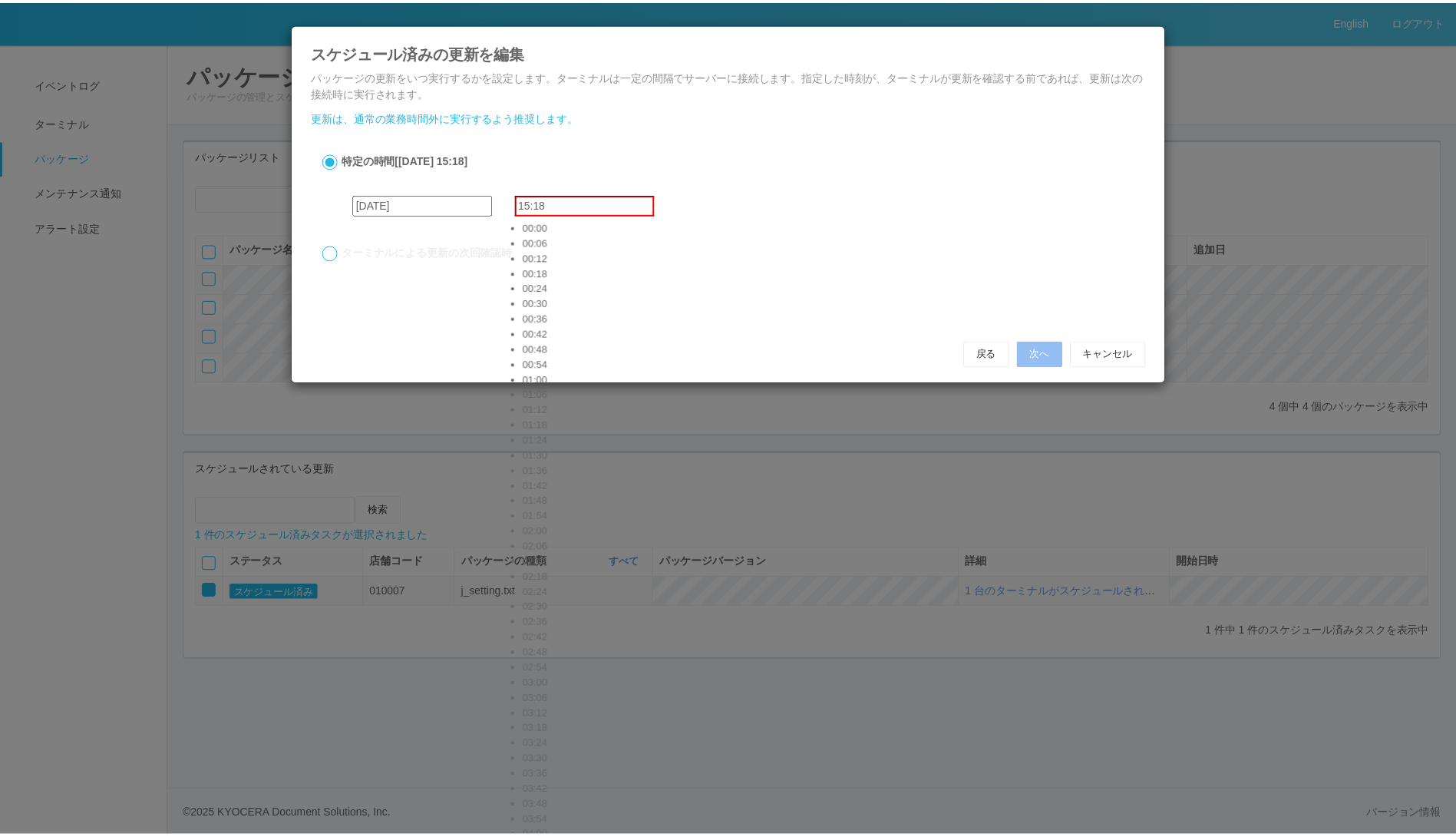
scroll to position [3455, 0]
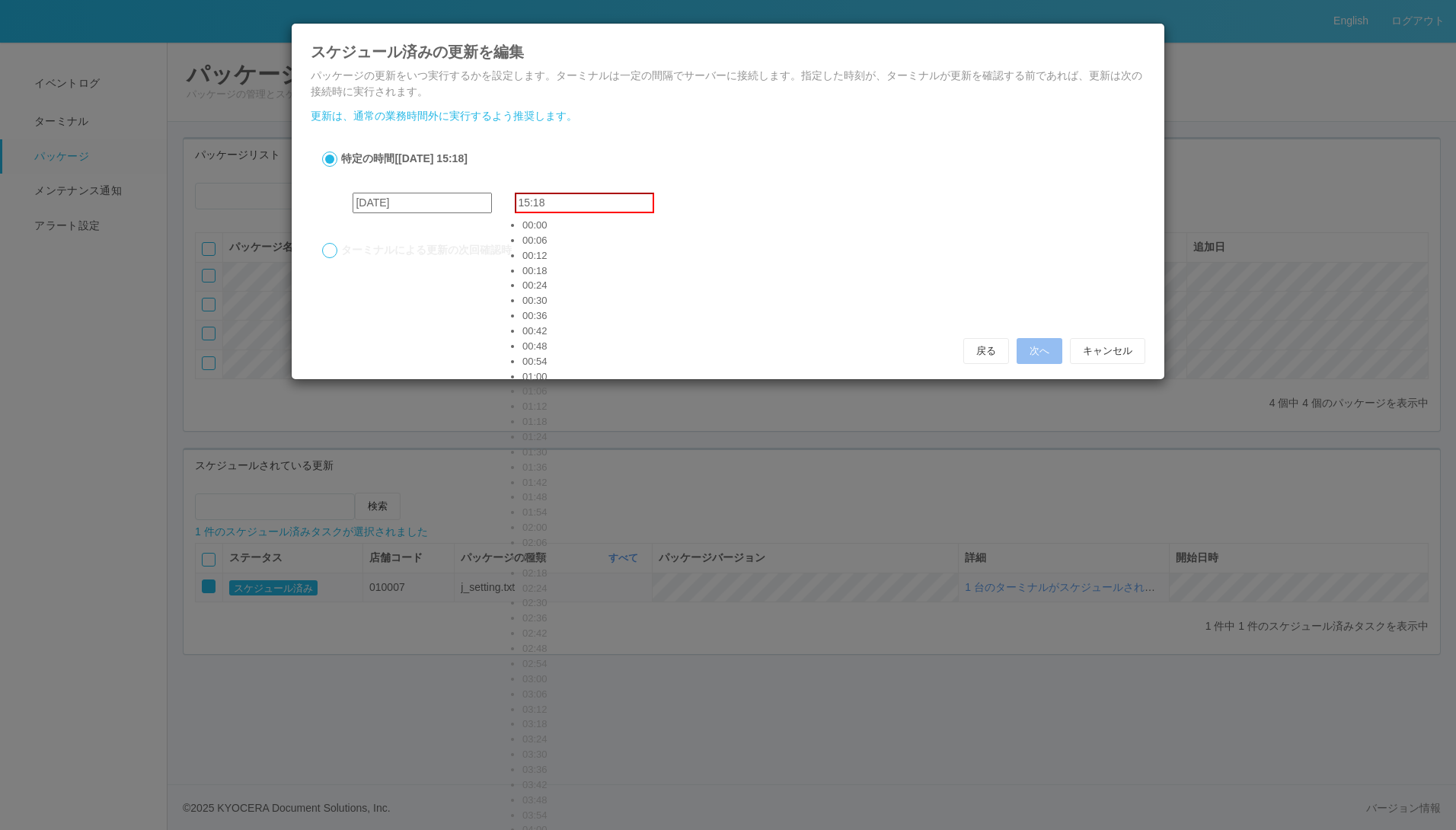
type input "15:30"
click at [1034, 344] on button "次へ" at bounding box center [1039, 350] width 46 height 26
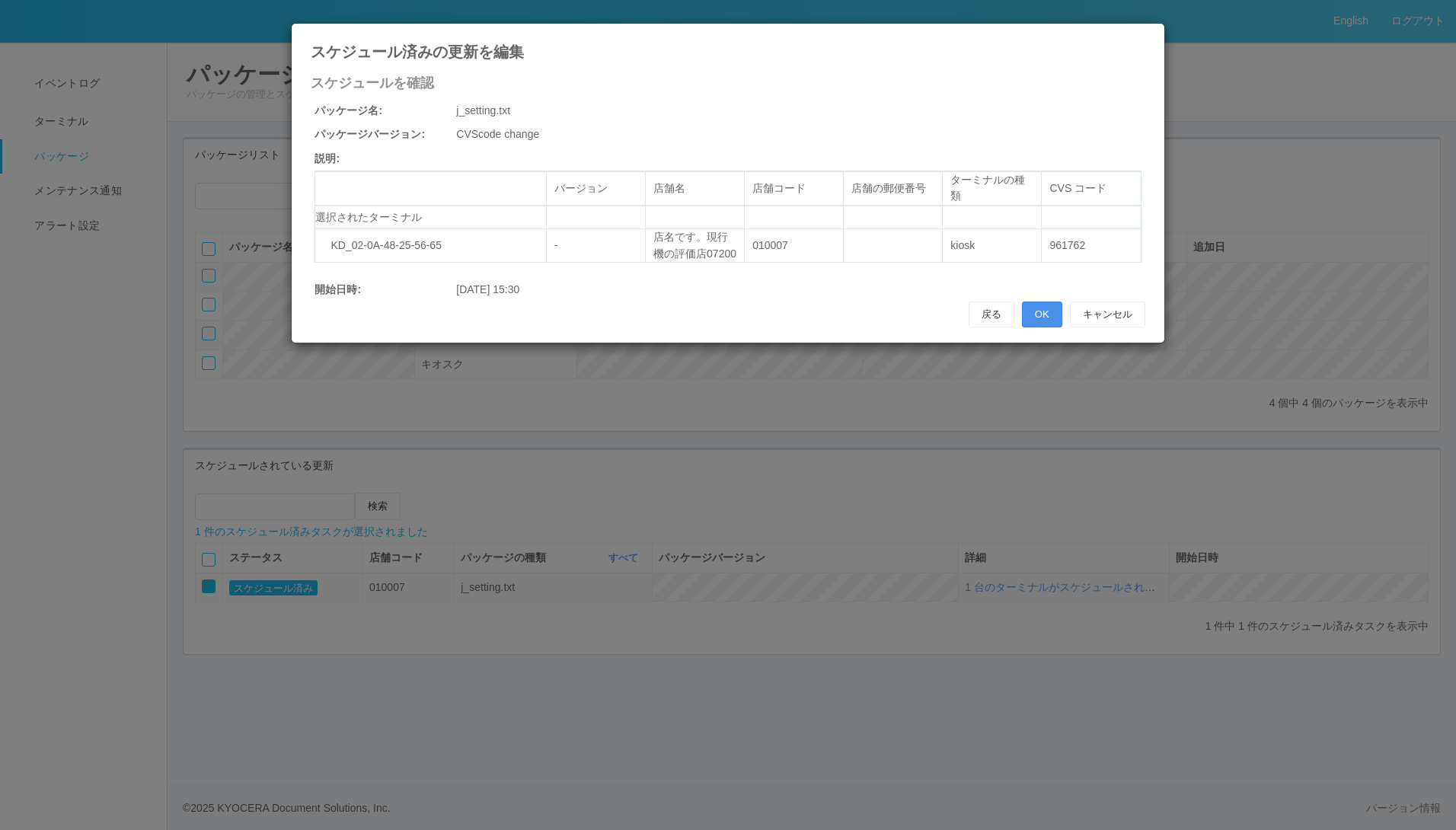
click at [1035, 327] on button "OK" at bounding box center [1042, 314] width 40 height 26
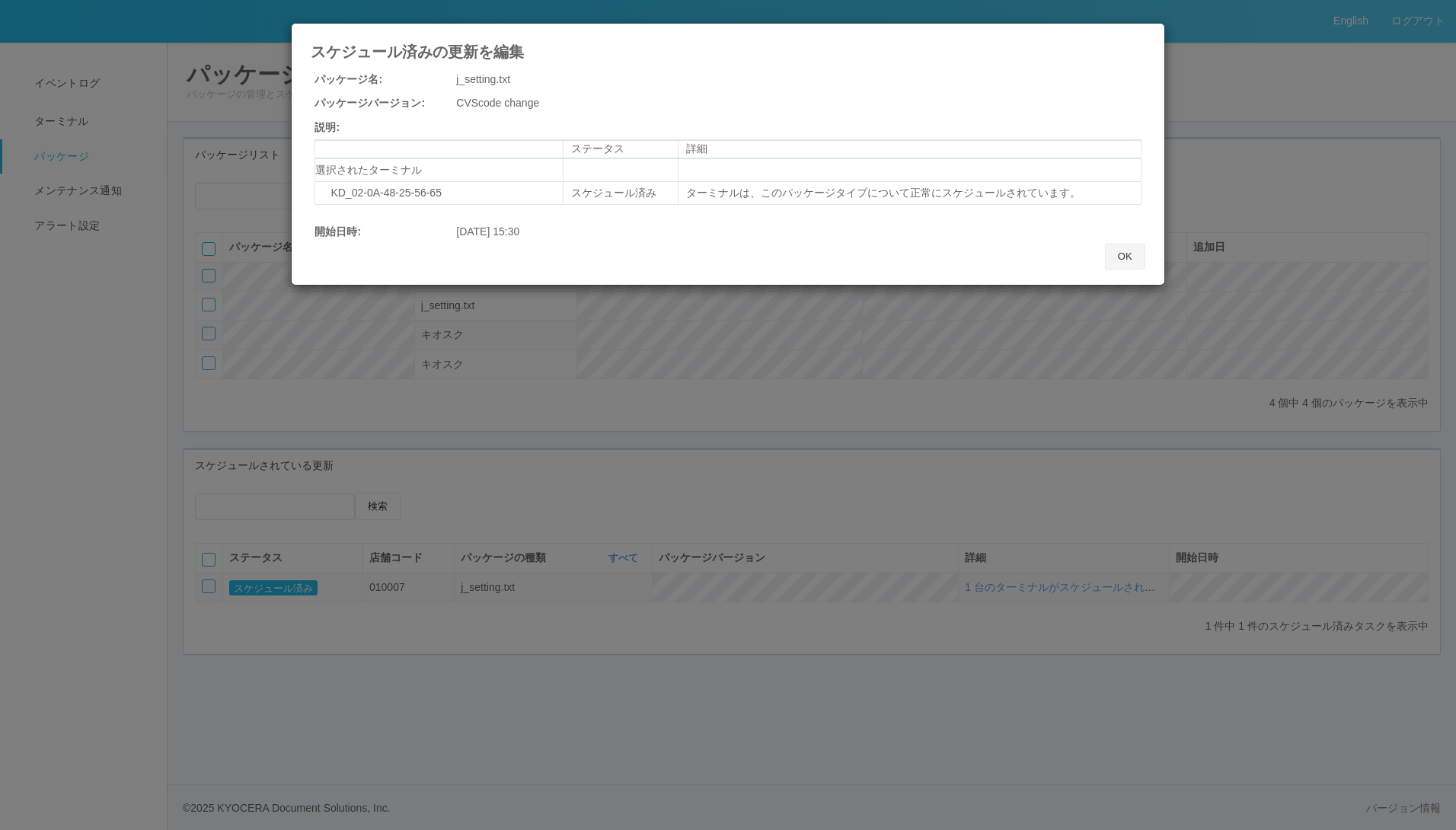
click at [1127, 252] on button "OK" at bounding box center [1125, 256] width 40 height 26
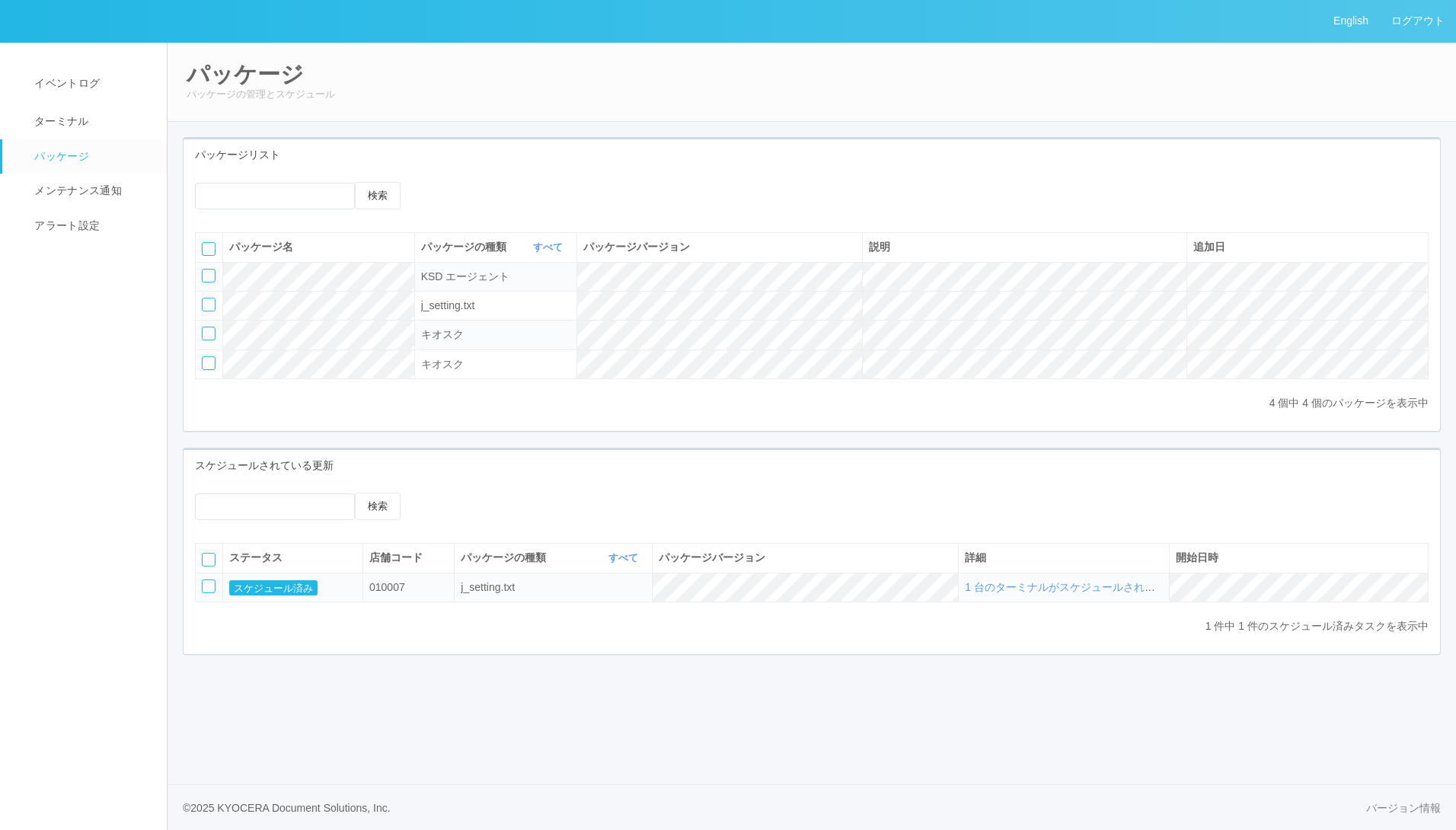
click at [209, 592] on div at bounding box center [208, 586] width 13 height 13
click at [446, 492] on icon at bounding box center [446, 492] width 0 height 0
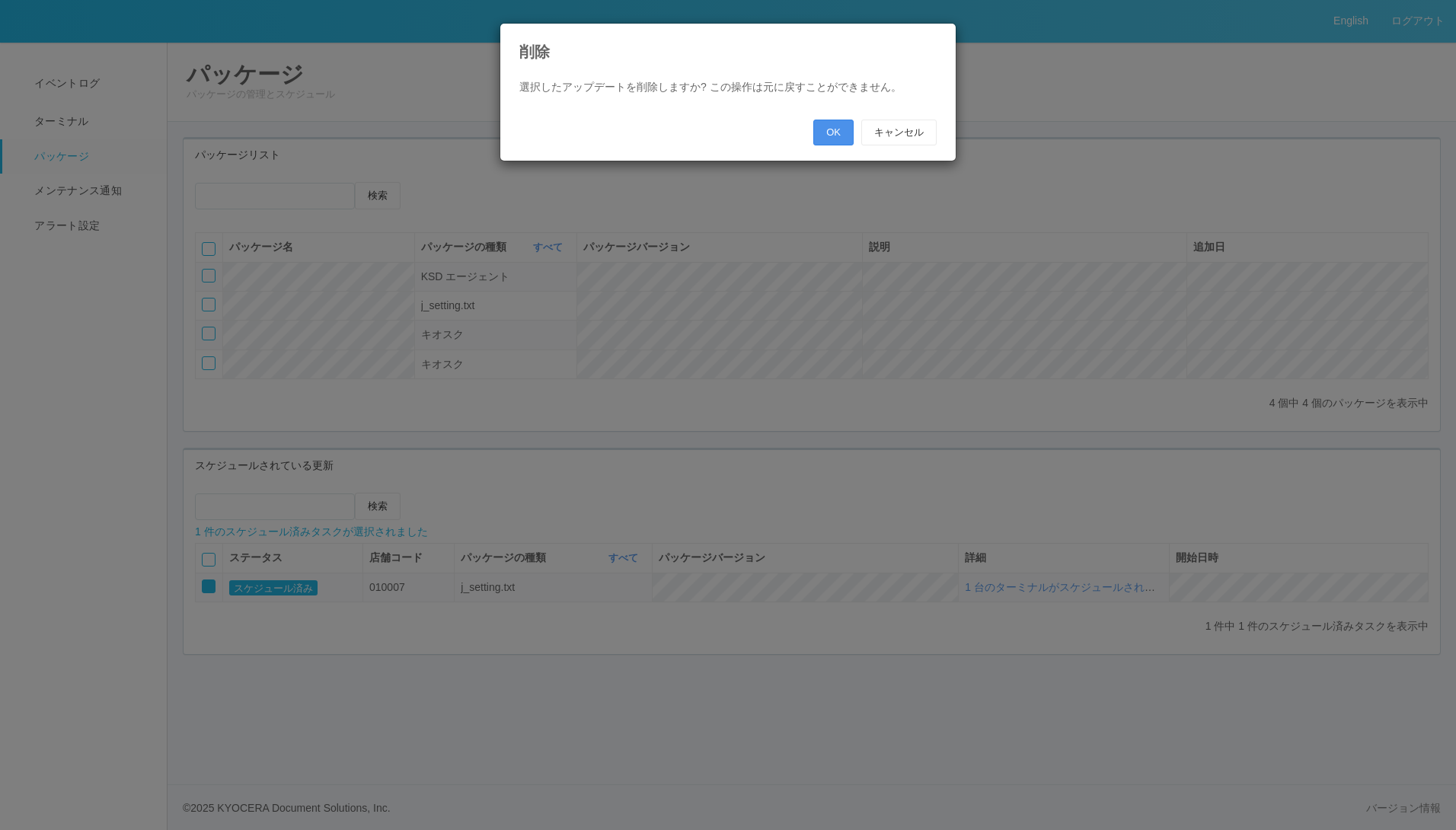
click at [843, 124] on button "OK" at bounding box center [833, 132] width 40 height 26
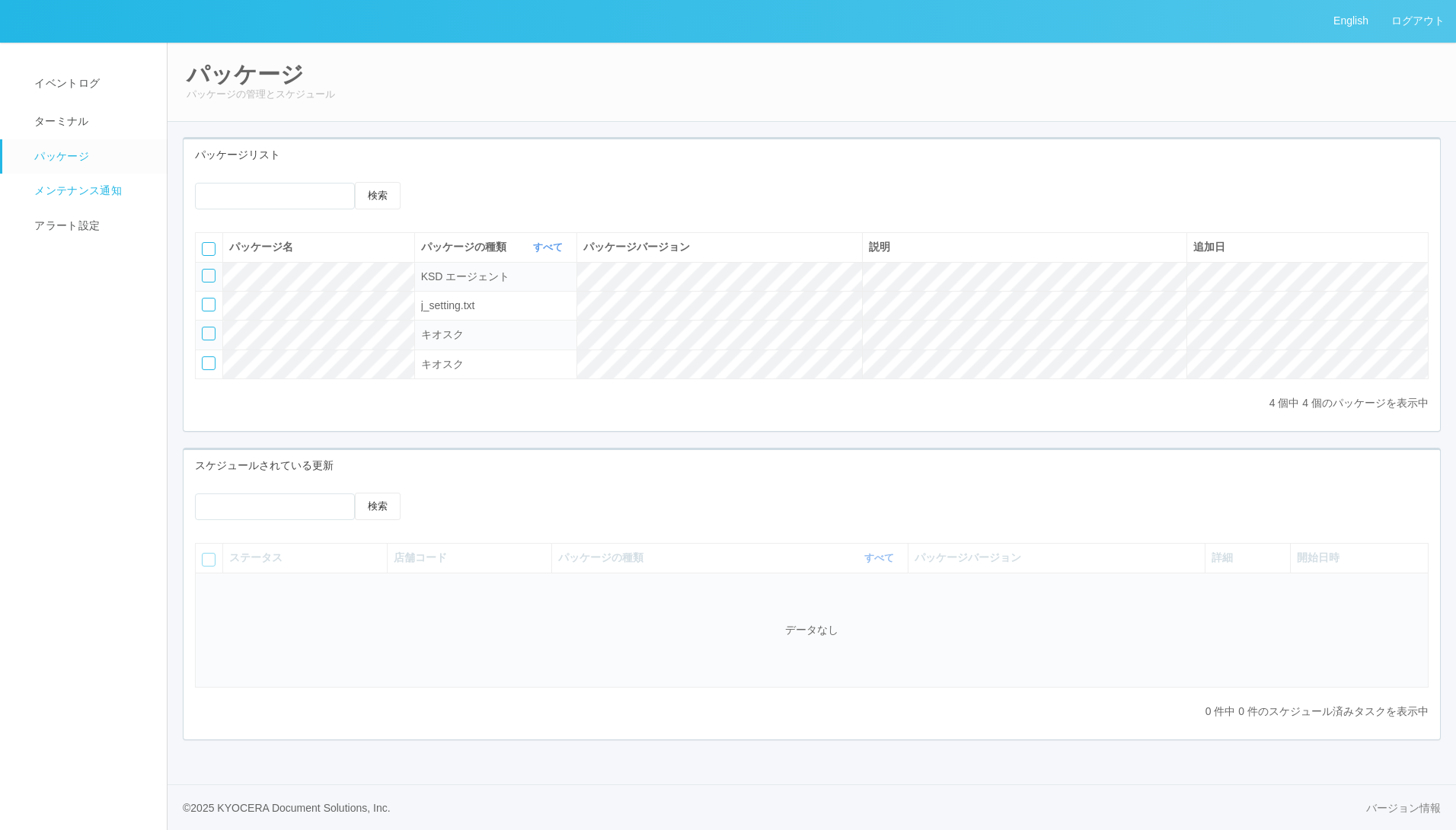
click at [70, 190] on span "メンテナンス通知" at bounding box center [76, 190] width 91 height 12
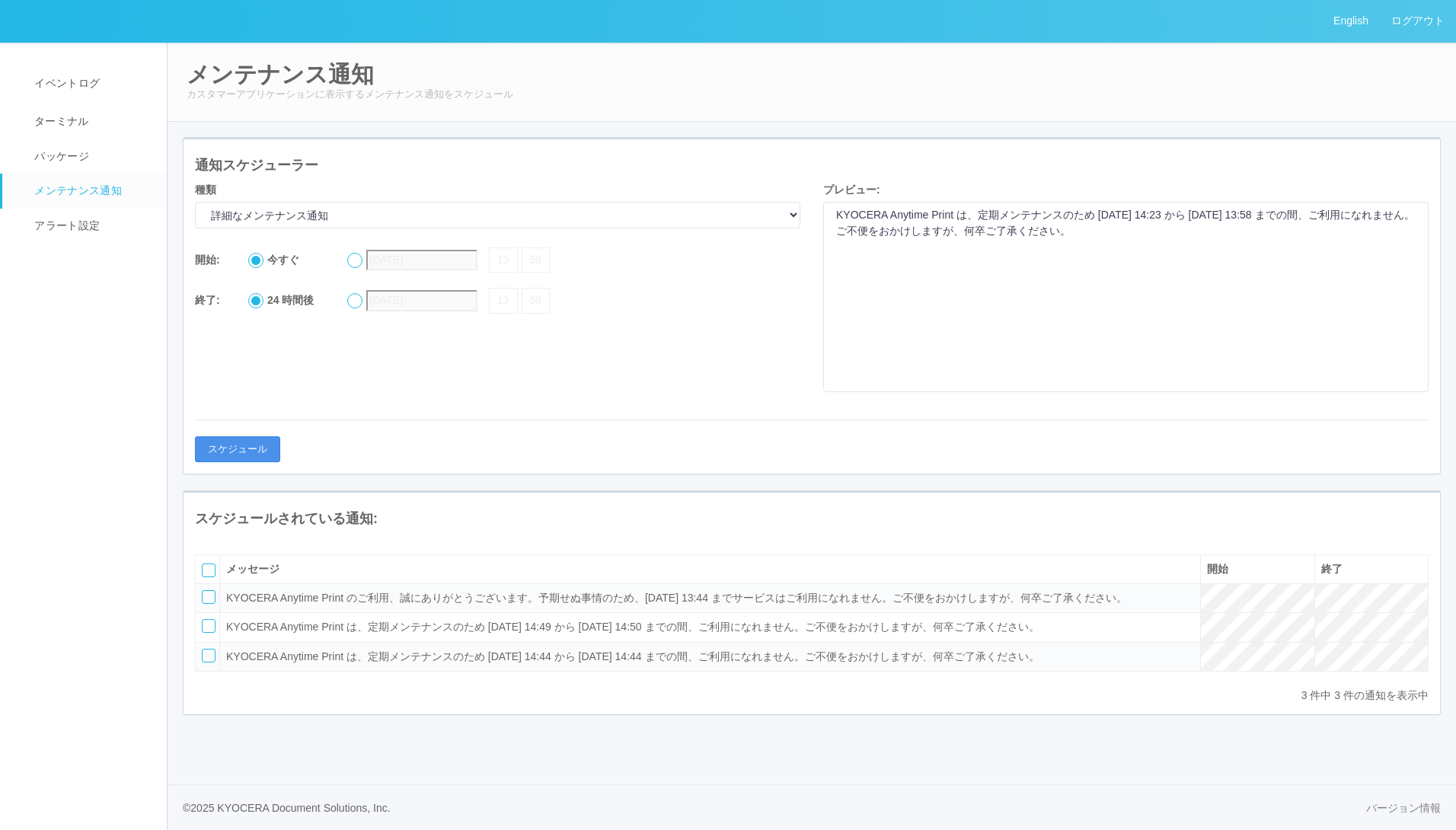
click at [234, 439] on button "スケジュール" at bounding box center [237, 449] width 85 height 26
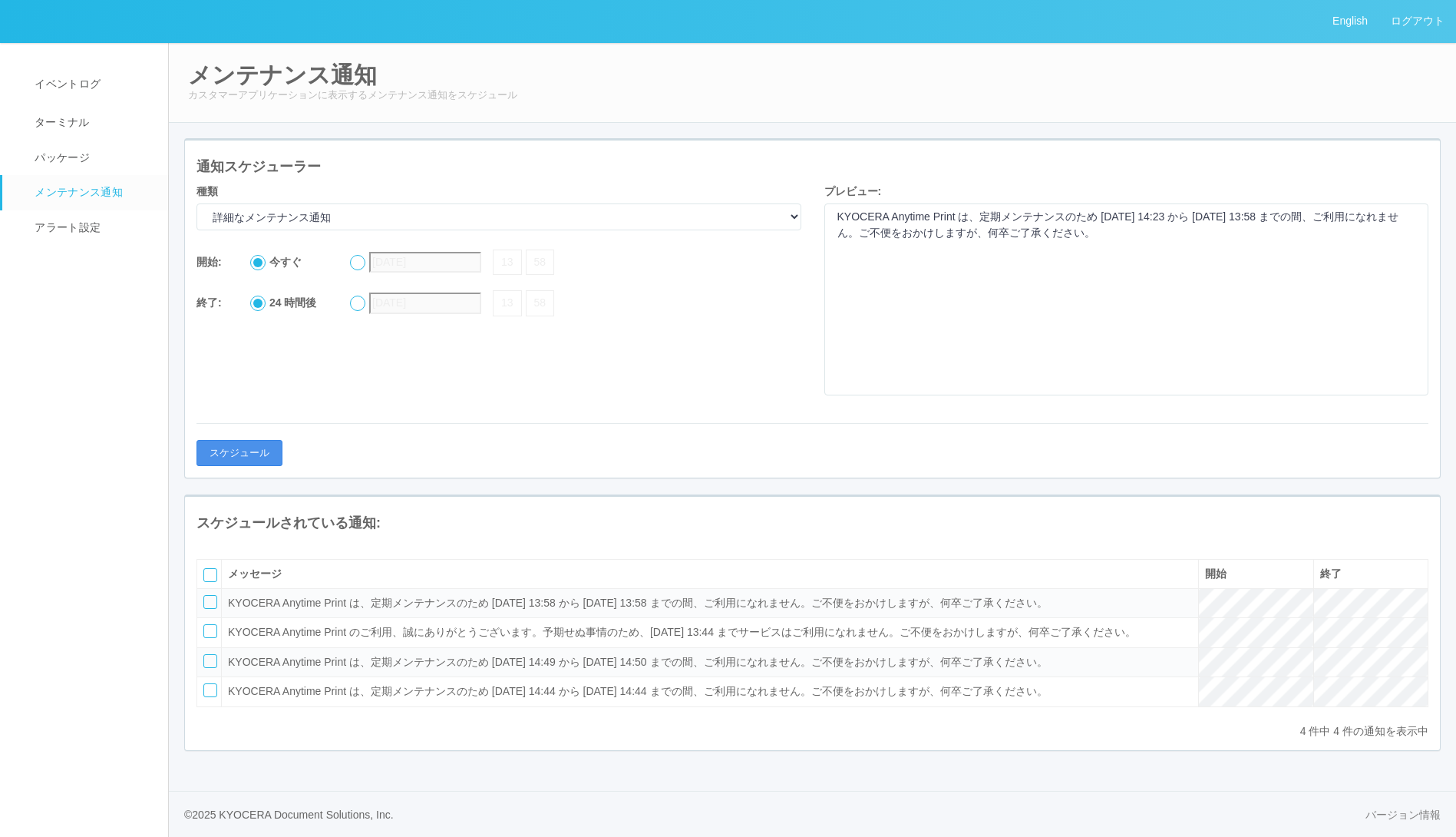
click at [245, 452] on button "スケジュール" at bounding box center [239, 453] width 86 height 26
click at [208, 609] on div at bounding box center [210, 602] width 14 height 14
click at [208, 638] on div at bounding box center [210, 631] width 14 height 14
click at [208, 668] on div at bounding box center [210, 661] width 14 height 14
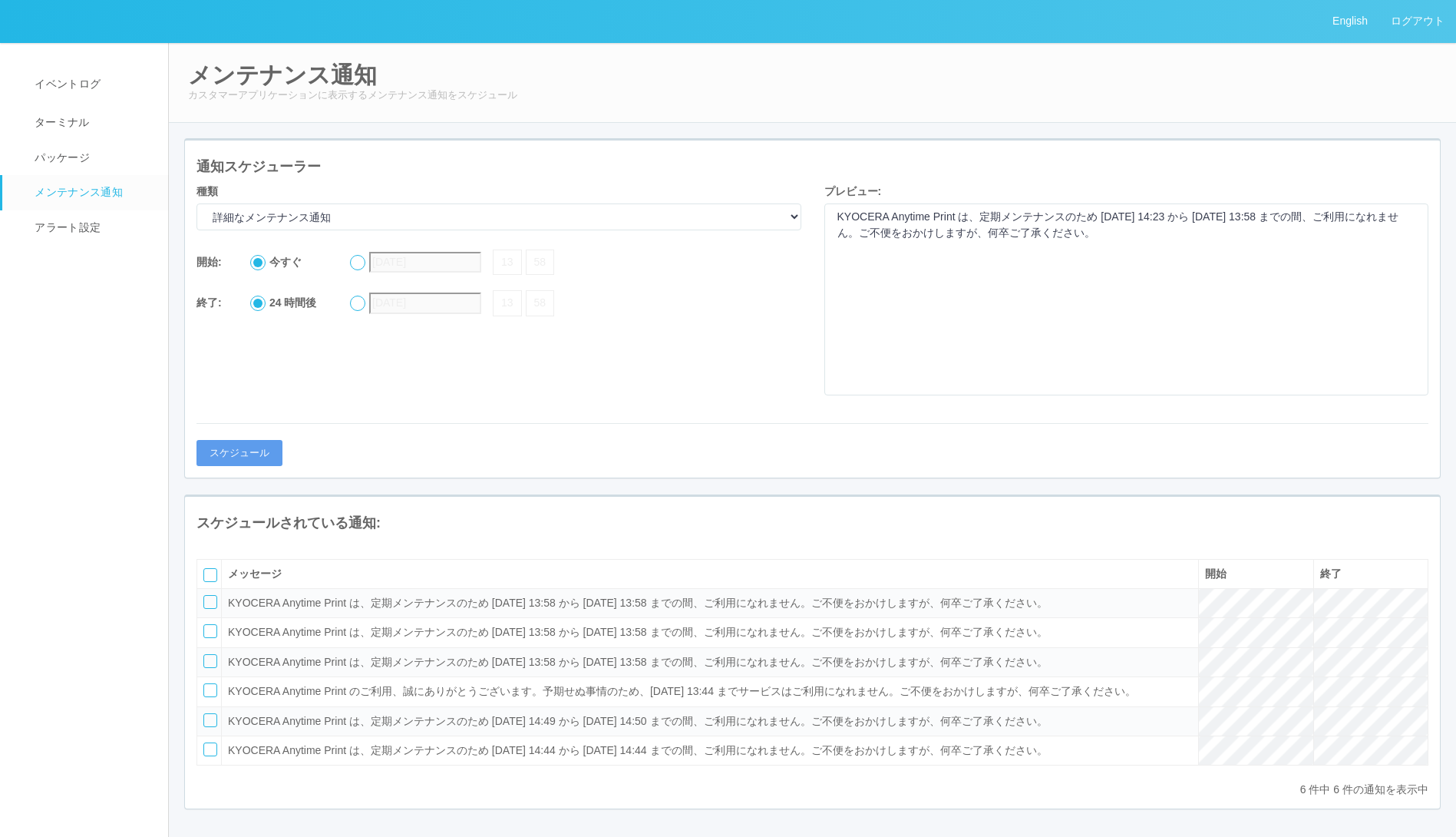
click at [207, 609] on div at bounding box center [210, 602] width 14 height 14
click at [208, 582] on div at bounding box center [210, 575] width 14 height 14
click at [208, 540] on icon at bounding box center [208, 540] width 0 height 0
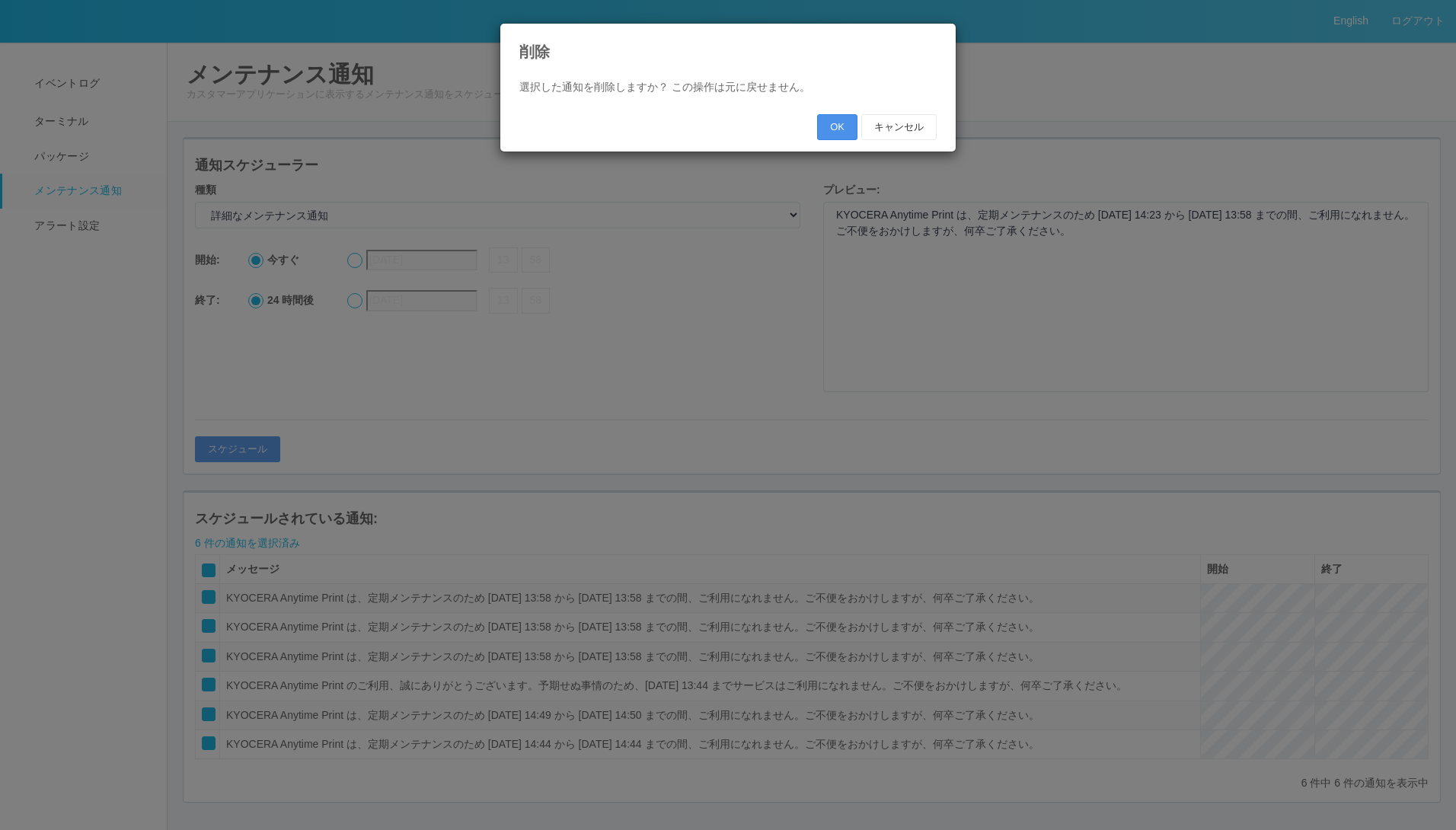
click at [838, 133] on button "OK" at bounding box center [837, 127] width 40 height 26
